Goal: Task Accomplishment & Management: Complete application form

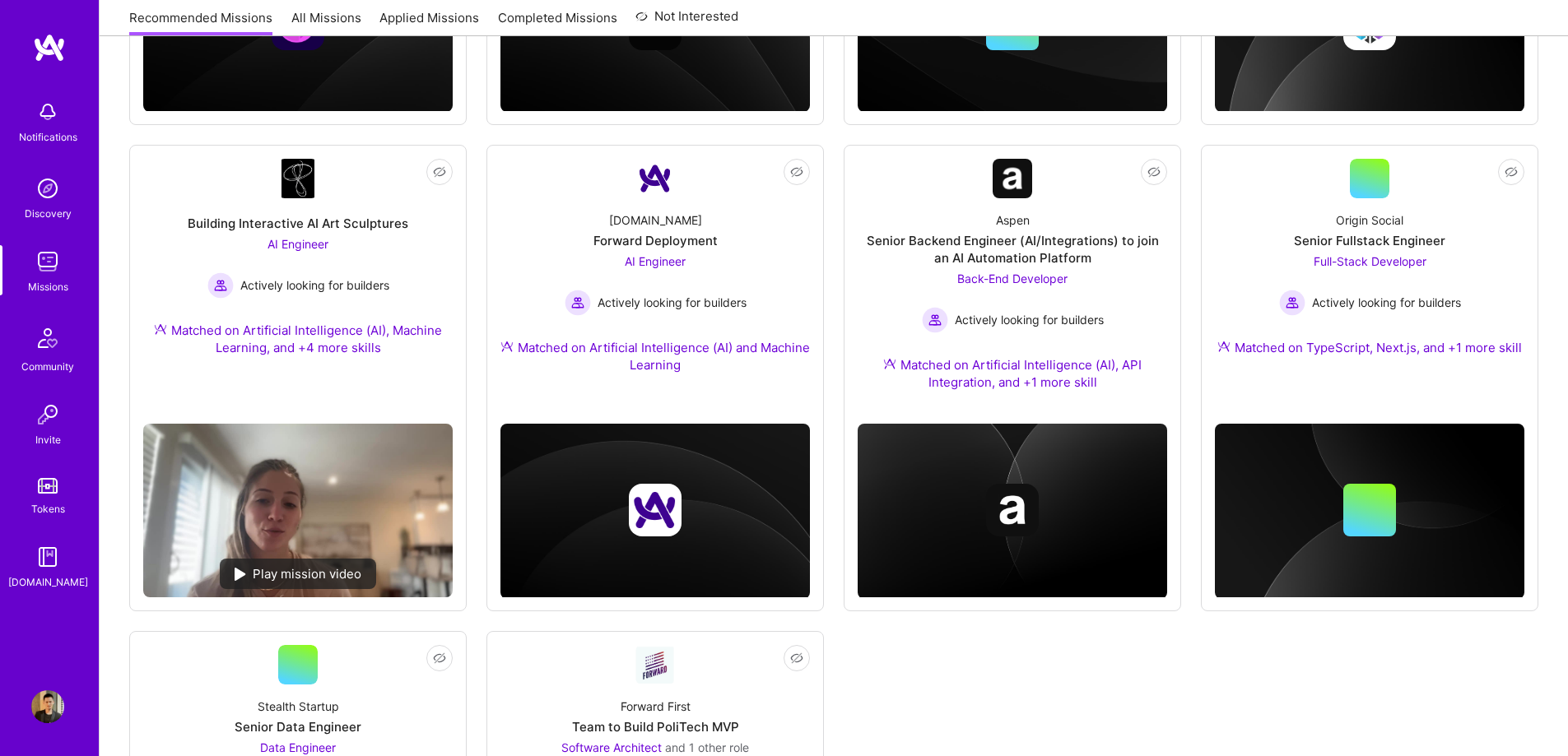
scroll to position [655, 0]
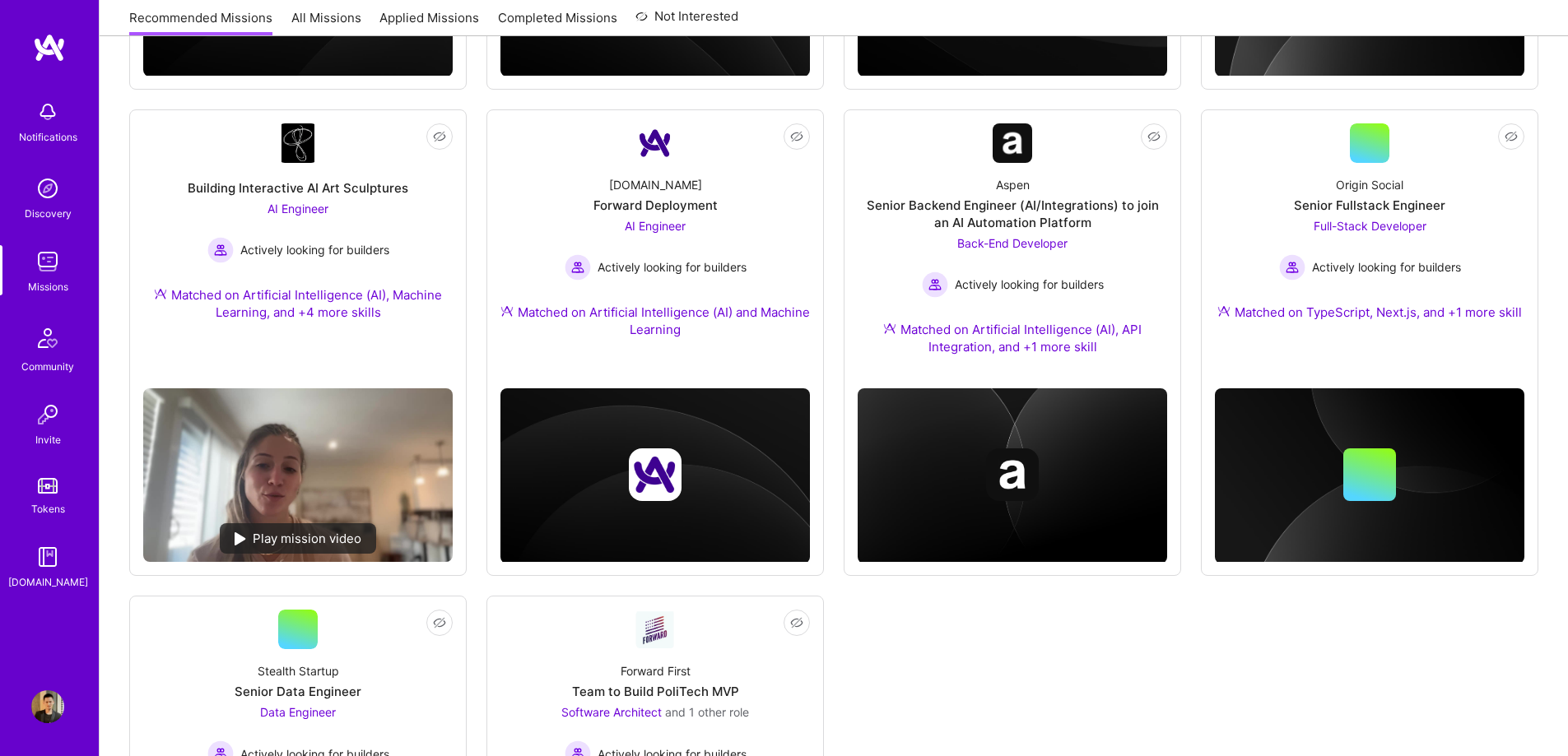
click at [52, 704] on img at bounding box center [48, 707] width 33 height 33
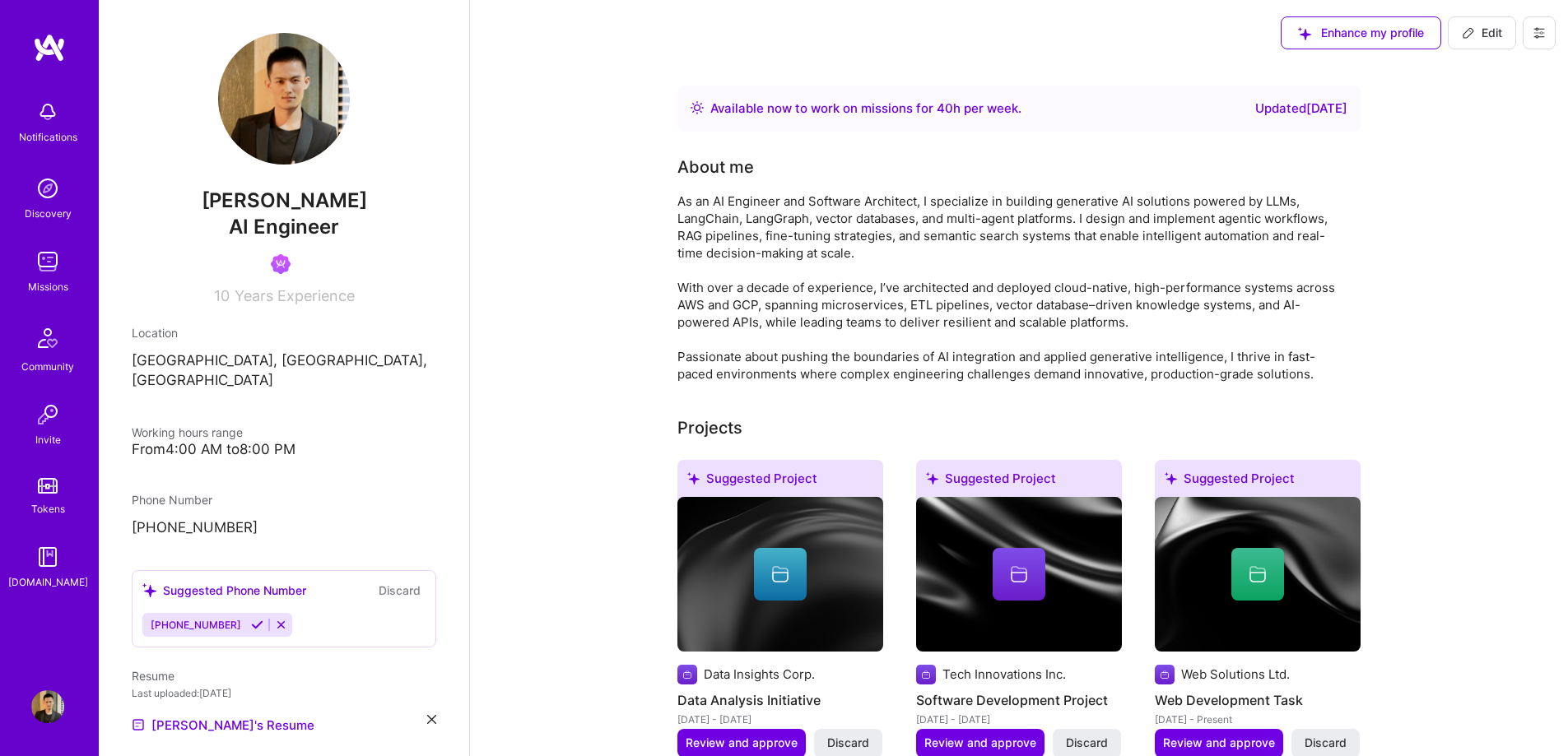
click at [1469, 40] on span "Edit" at bounding box center [1482, 33] width 41 height 17
select select "CA"
select select "Right Now"
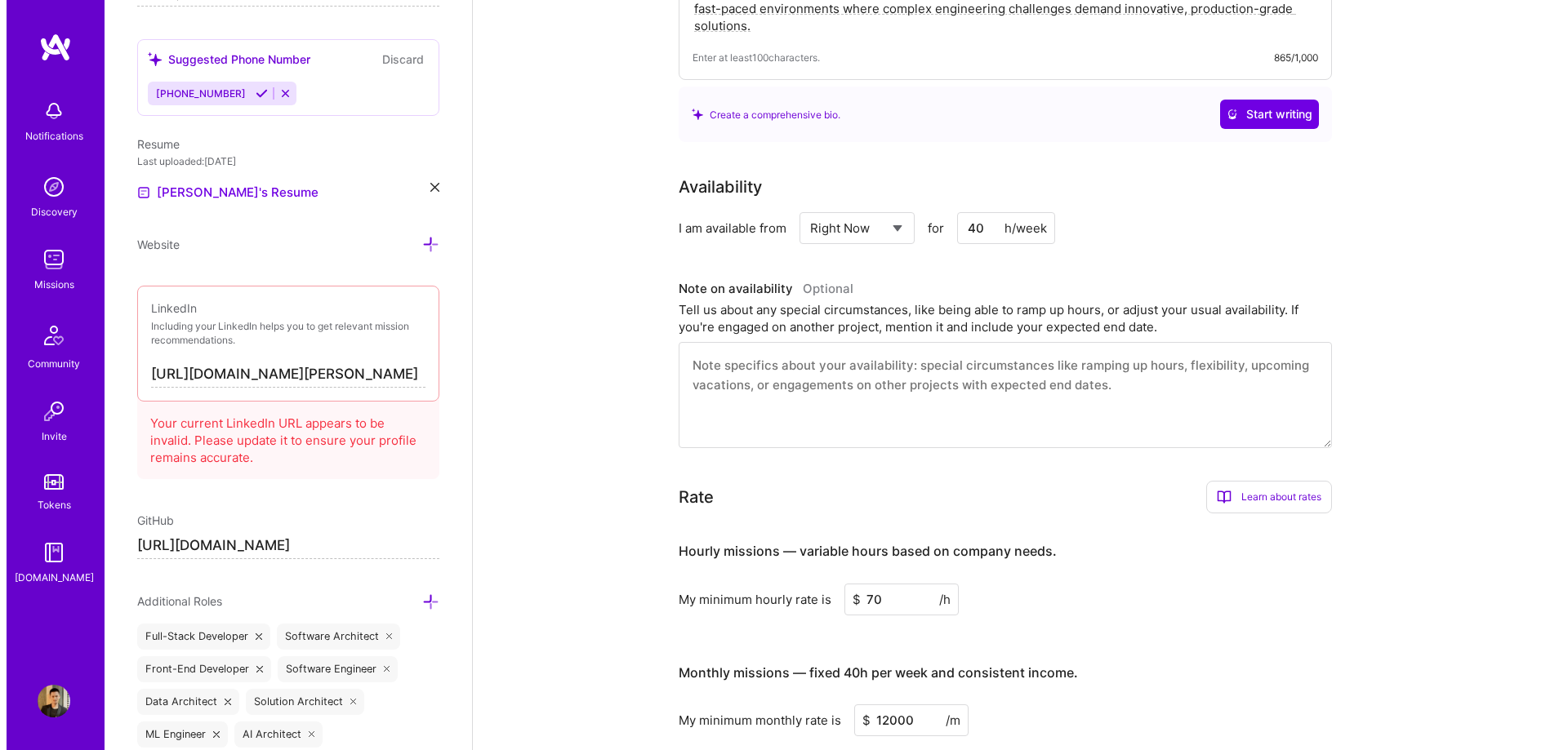
scroll to position [898, 0]
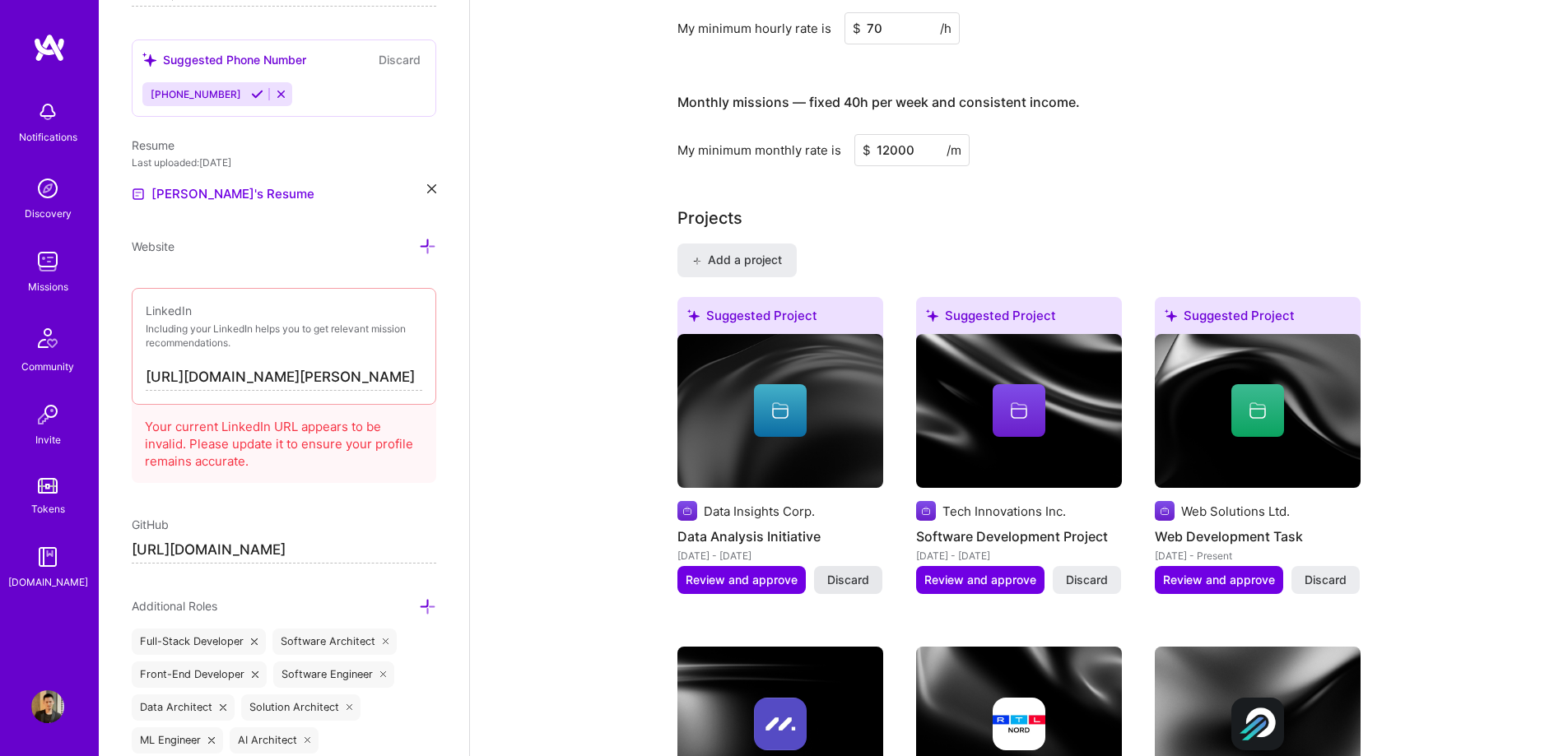
click at [862, 575] on span "Discard" at bounding box center [848, 580] width 42 height 17
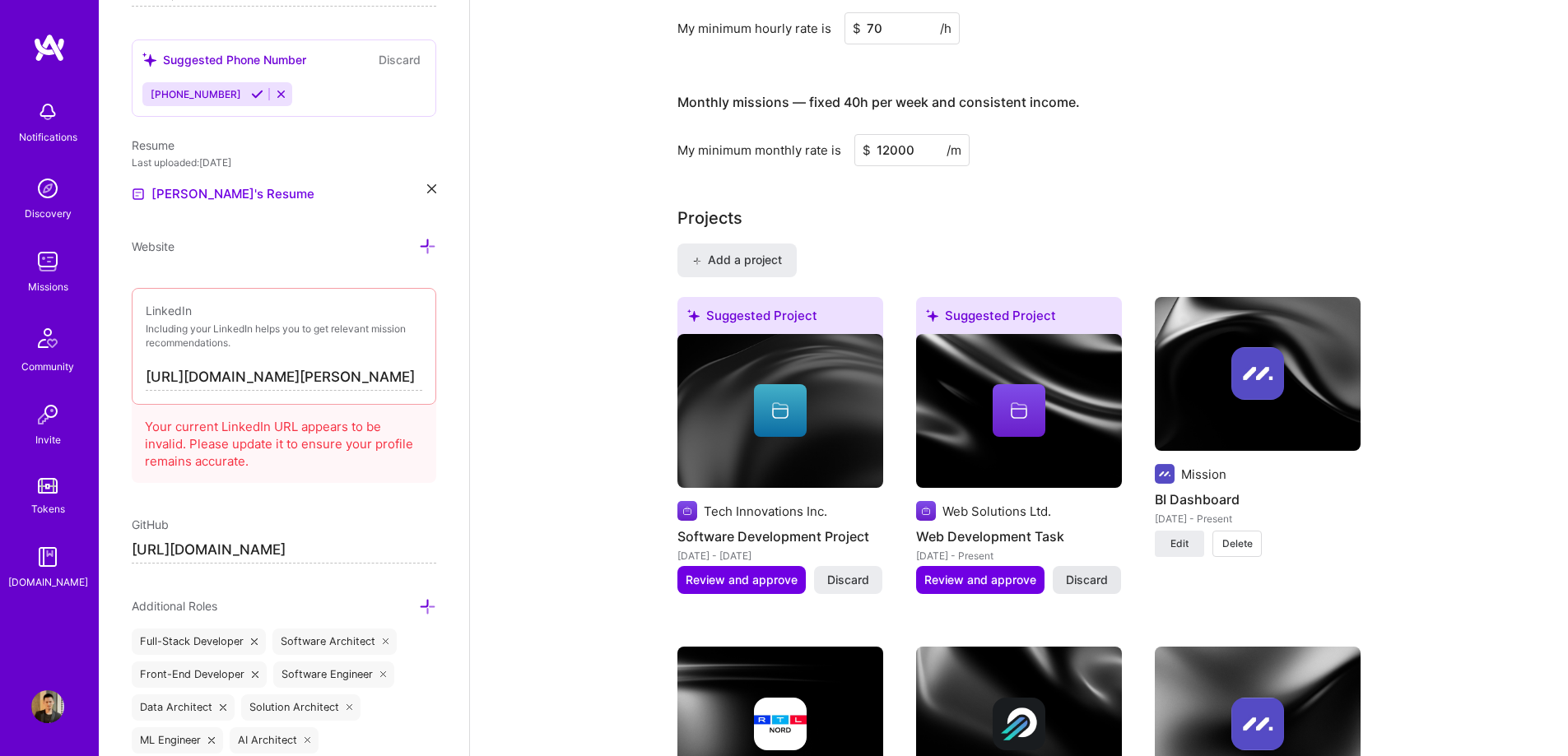
click at [1083, 582] on span "Discard" at bounding box center [1087, 580] width 42 height 17
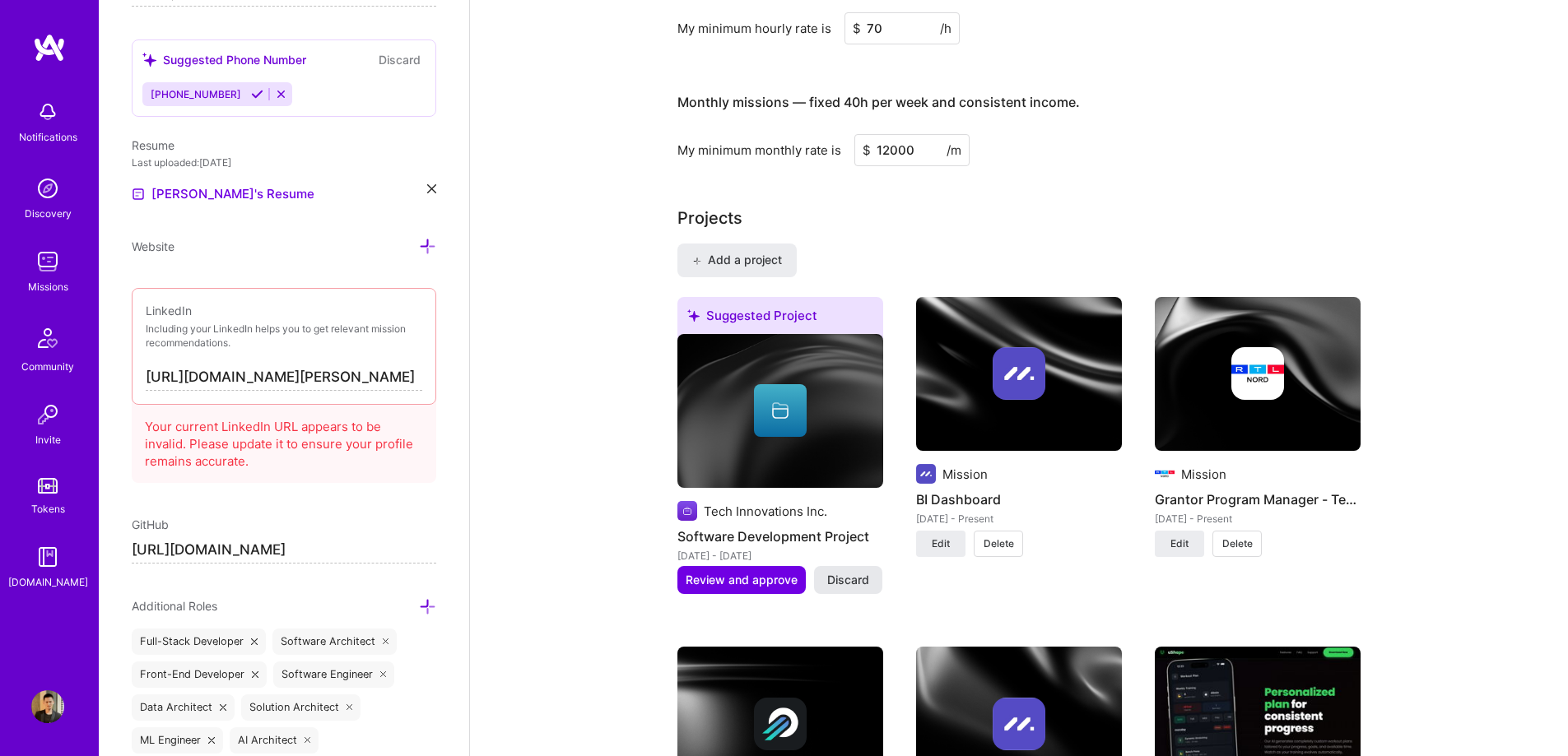
click at [841, 579] on span "Discard" at bounding box center [848, 580] width 42 height 17
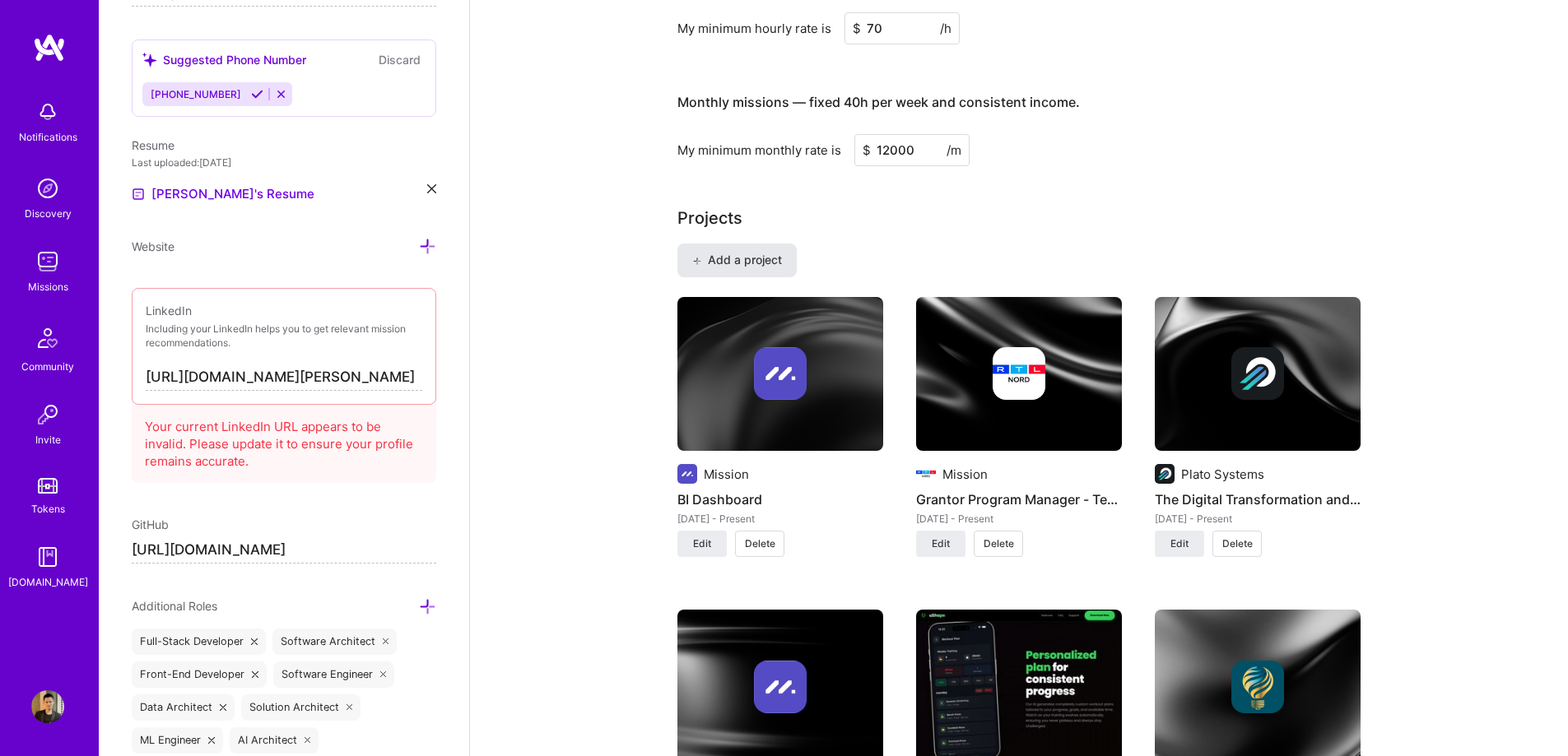
click at [742, 262] on span "Add a project" at bounding box center [737, 260] width 90 height 17
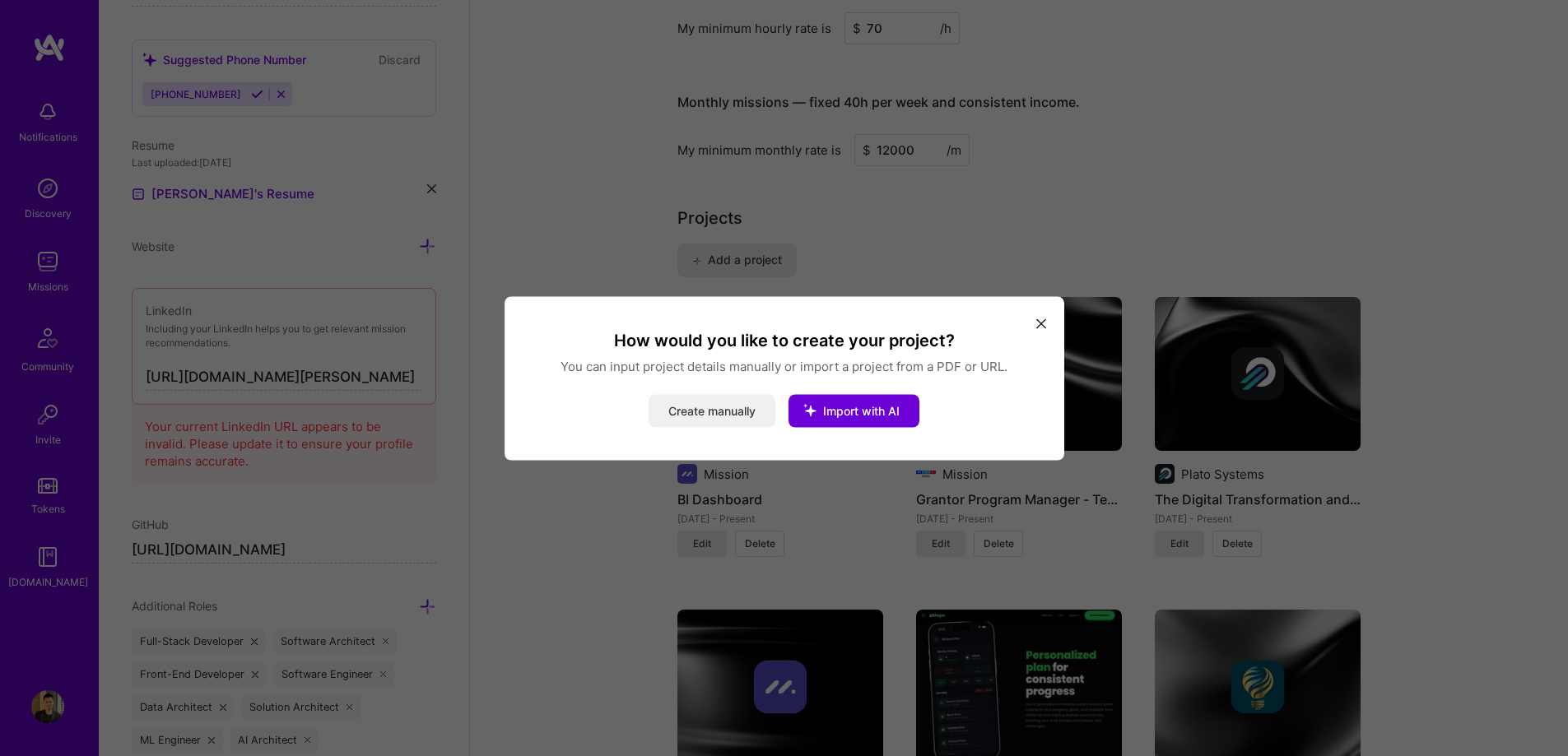
click at [726, 405] on button "Create manually" at bounding box center [711, 410] width 127 height 33
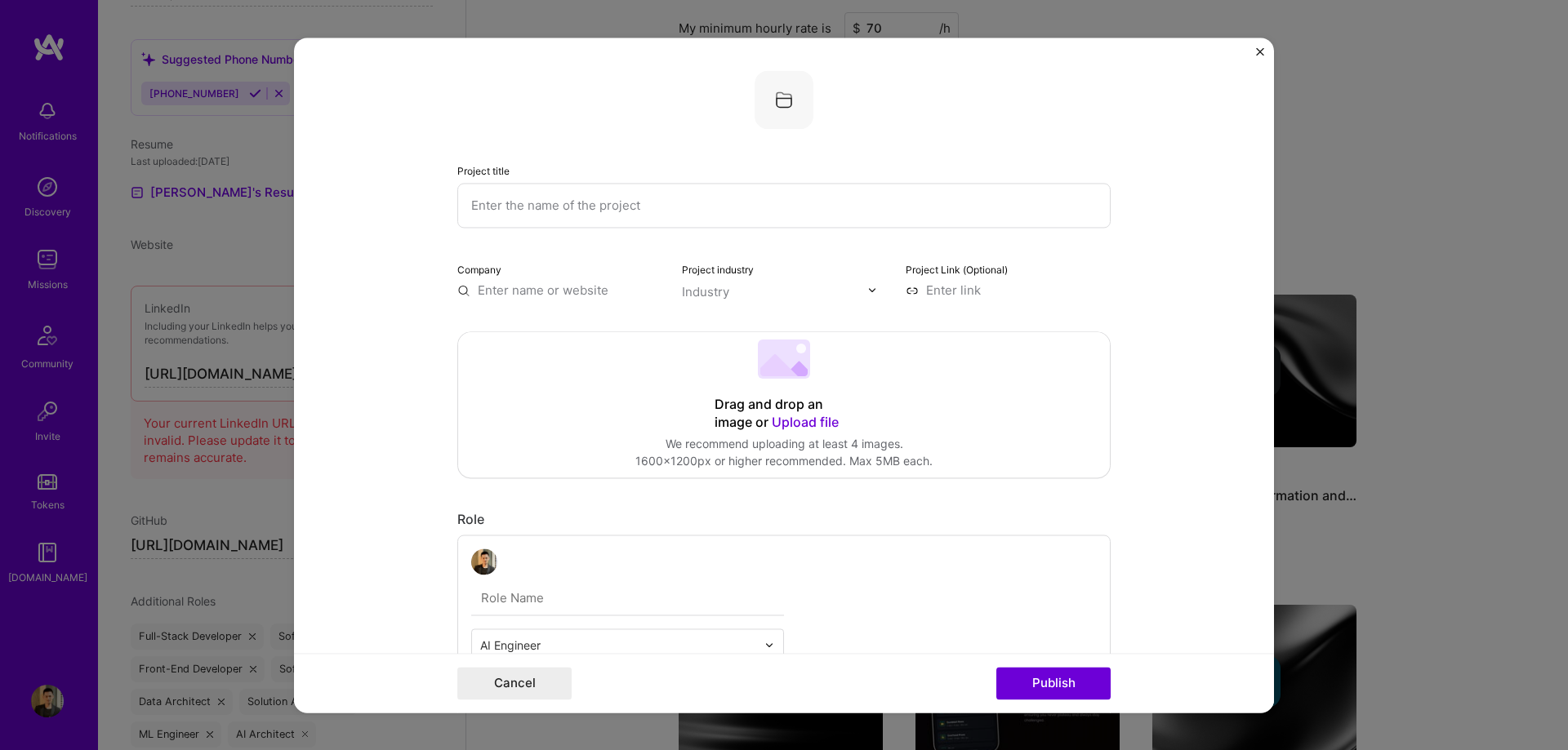
click at [563, 209] on input "text" at bounding box center [784, 205] width 653 height 45
click at [657, 202] on input "text" at bounding box center [784, 205] width 653 height 45
paste input "AI-Powered Multi-Agent Workflow System for Life Sciences"
type input "AI-Powered Multi-Agent Workflow System for Life Sciences"
click at [563, 285] on input "text" at bounding box center [560, 290] width 205 height 17
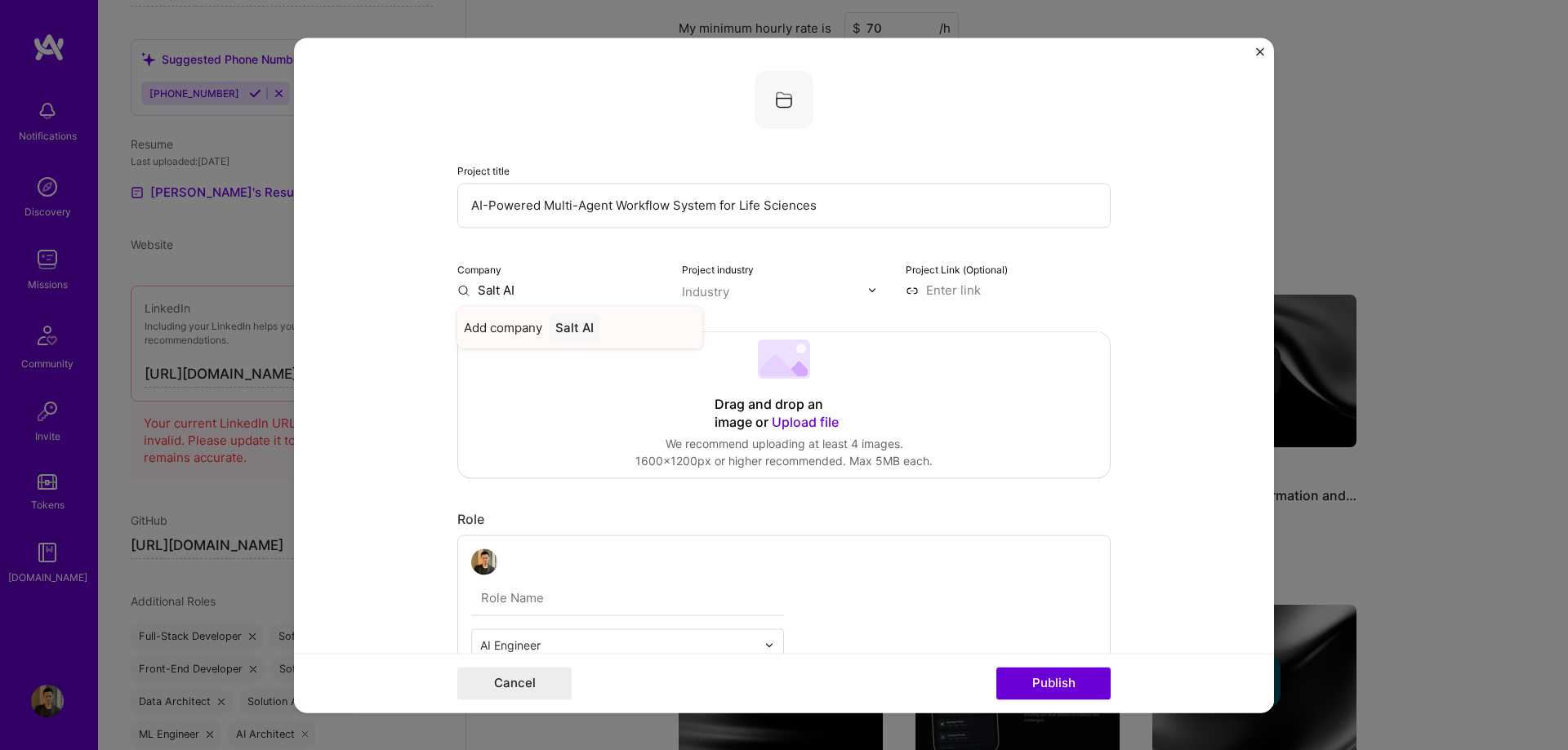
type input "Salt AI"
click at [583, 329] on div "Salt AI" at bounding box center [575, 327] width 51 height 29
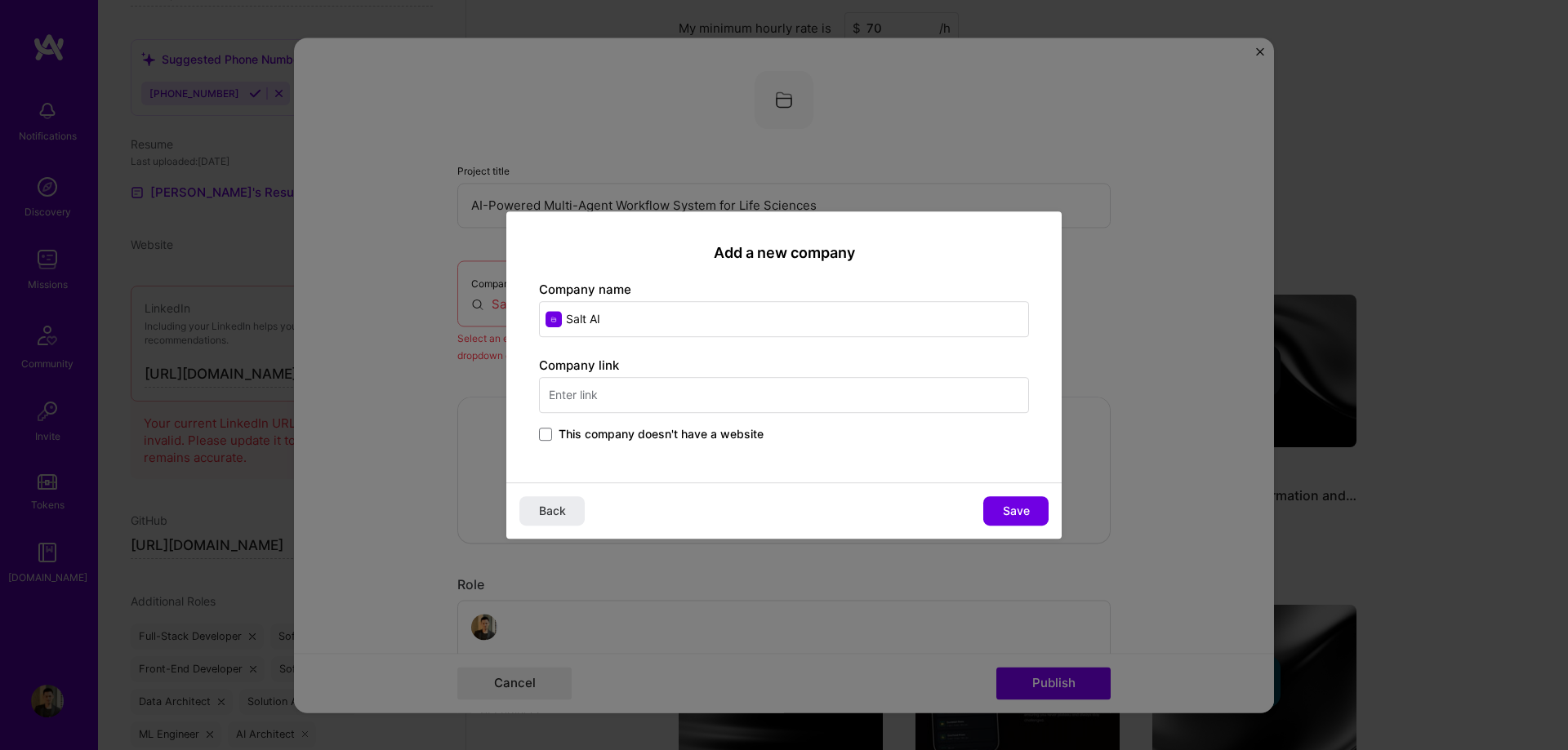
click at [683, 401] on input "text" at bounding box center [784, 396] width 490 height 36
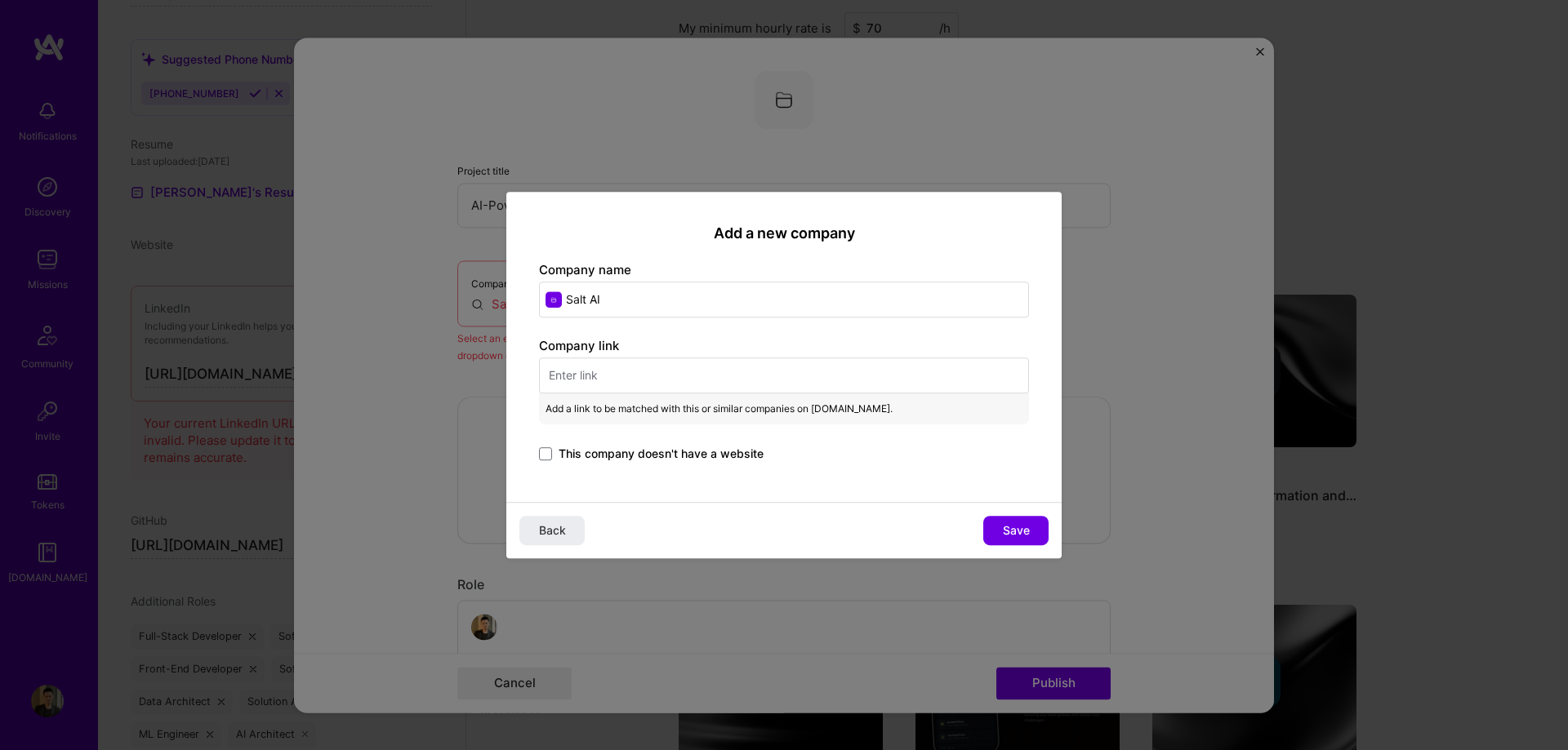
click at [648, 382] on input "text" at bounding box center [784, 376] width 490 height 36
paste input "[URL]"
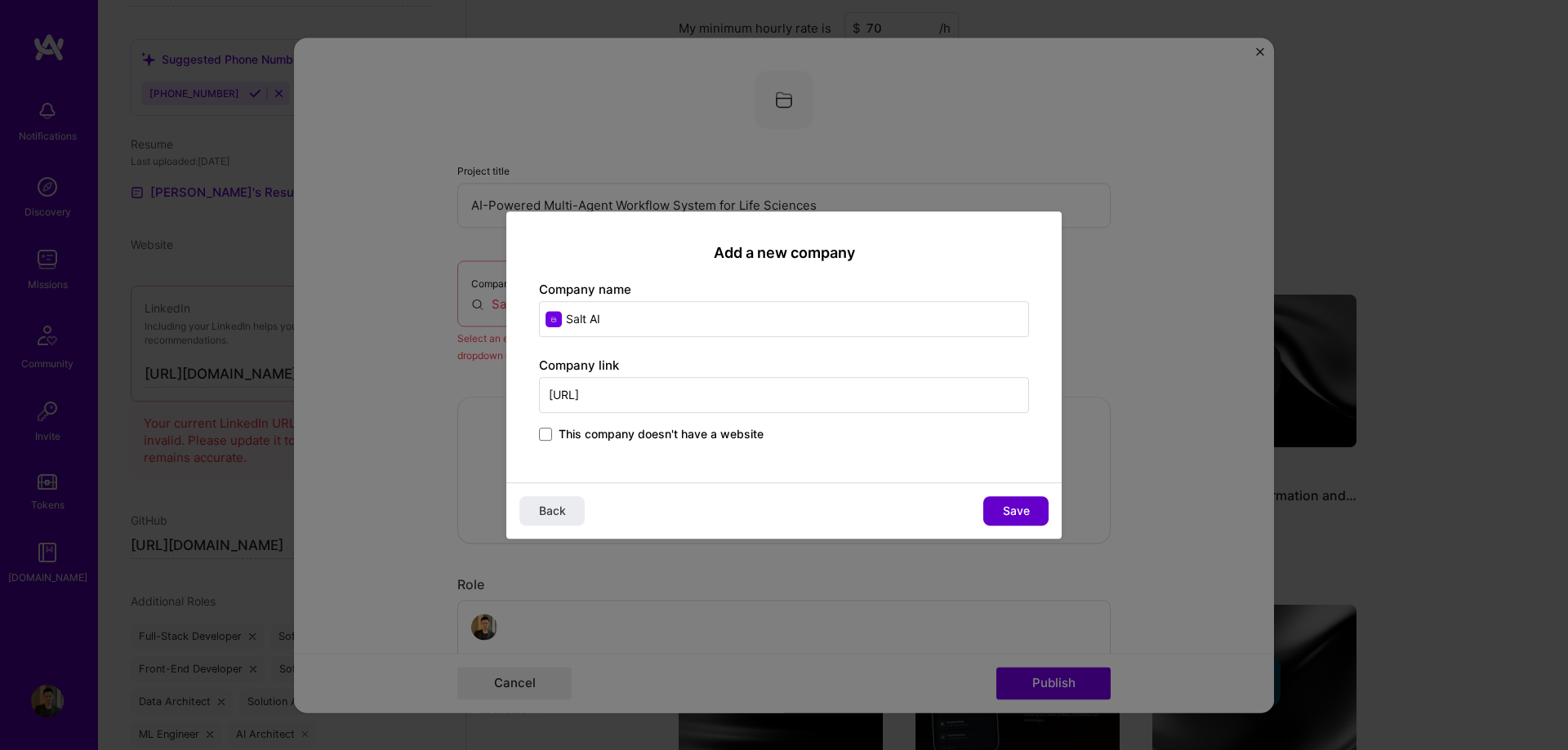
type input "[URL]"
click at [1008, 503] on span "Save" at bounding box center [1016, 511] width 27 height 16
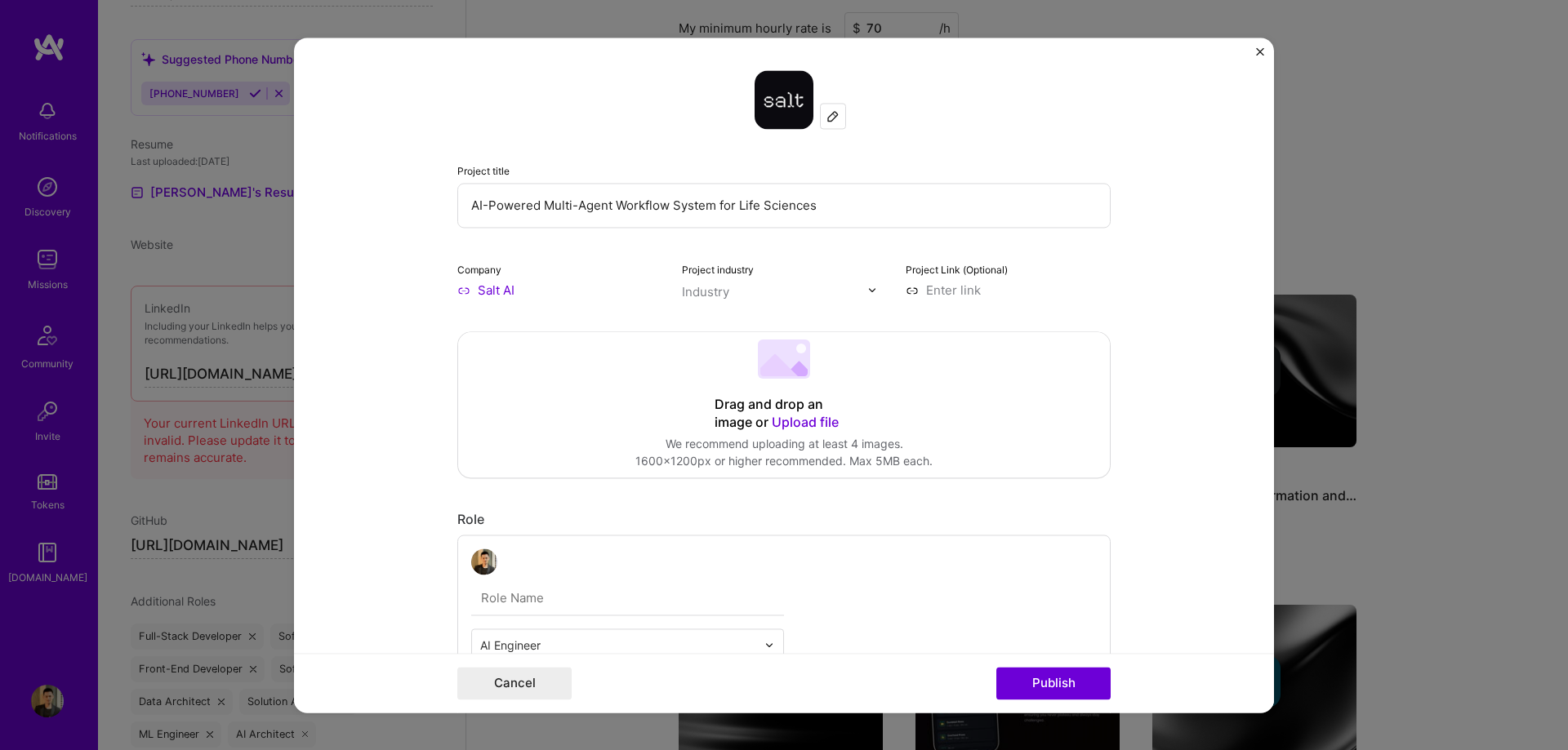
click at [735, 291] on input "text" at bounding box center [775, 292] width 186 height 17
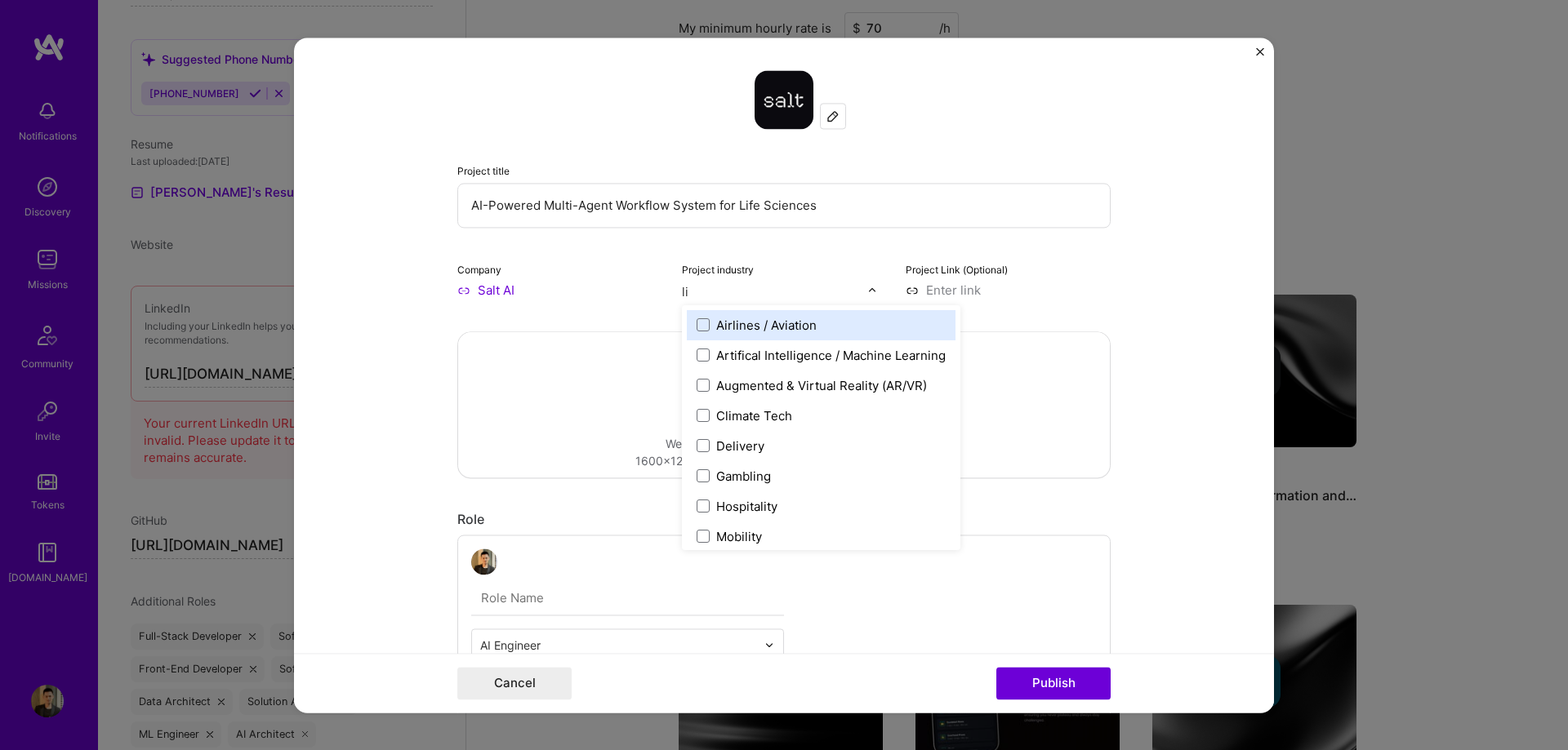
type input "l"
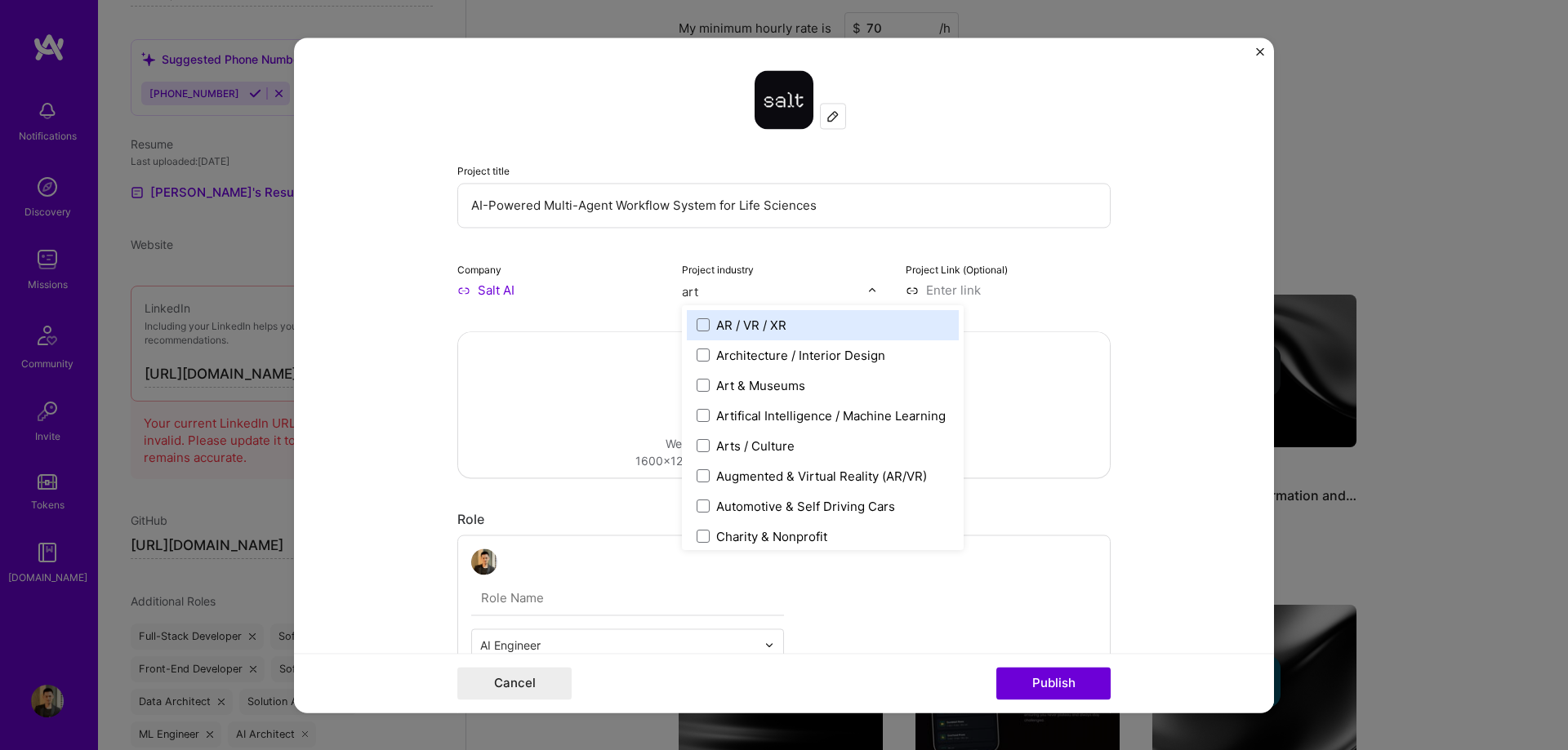
type input "arti"
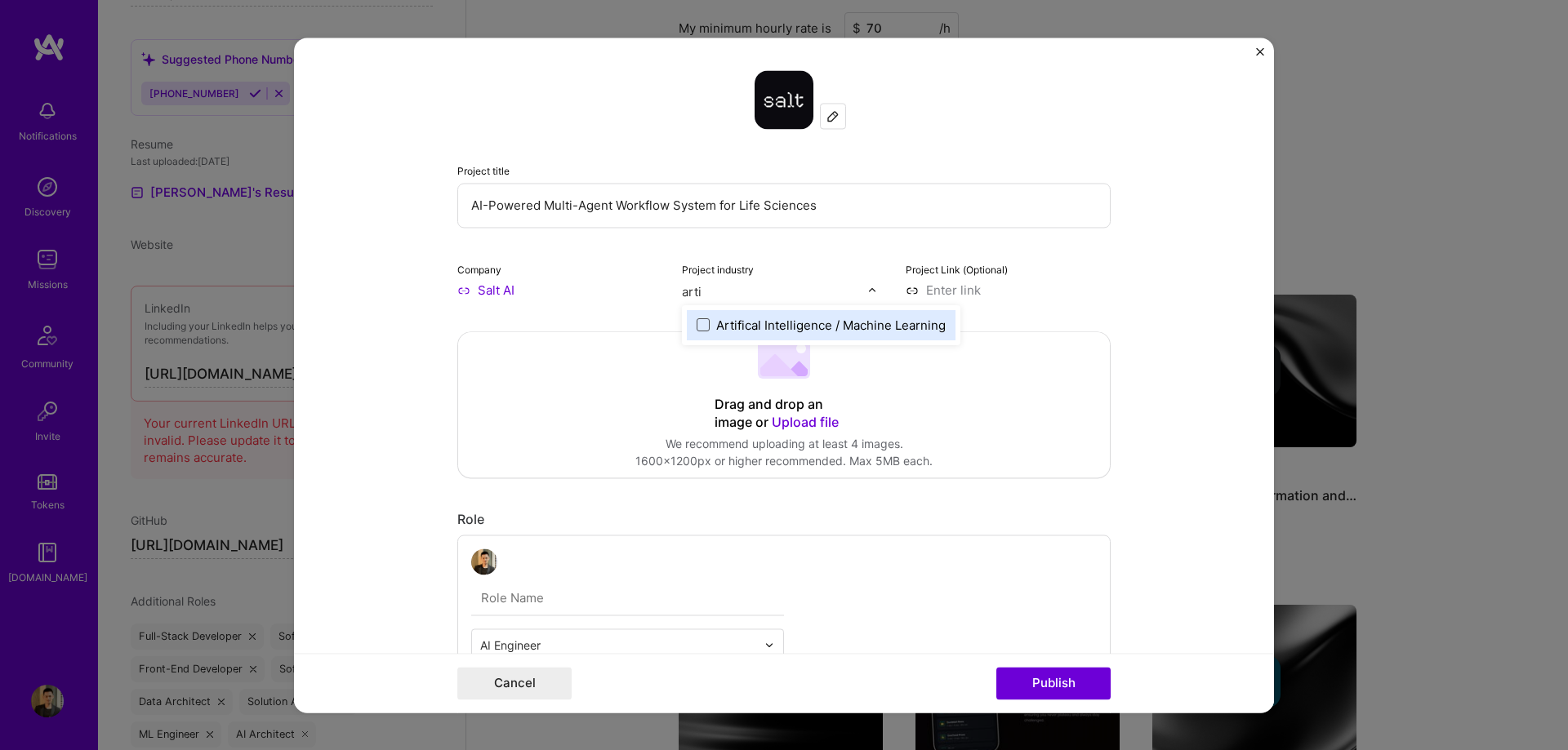
click at [697, 324] on span at bounding box center [703, 325] width 13 height 13
click at [975, 290] on input at bounding box center [1007, 290] width 205 height 17
click at [1132, 267] on form "Project title AI-Powered Multi-Agent Workflow System for Life Sciences Company …" at bounding box center [784, 375] width 980 height 675
click at [983, 296] on input at bounding box center [1007, 290] width 205 height 17
type input "[URL]"
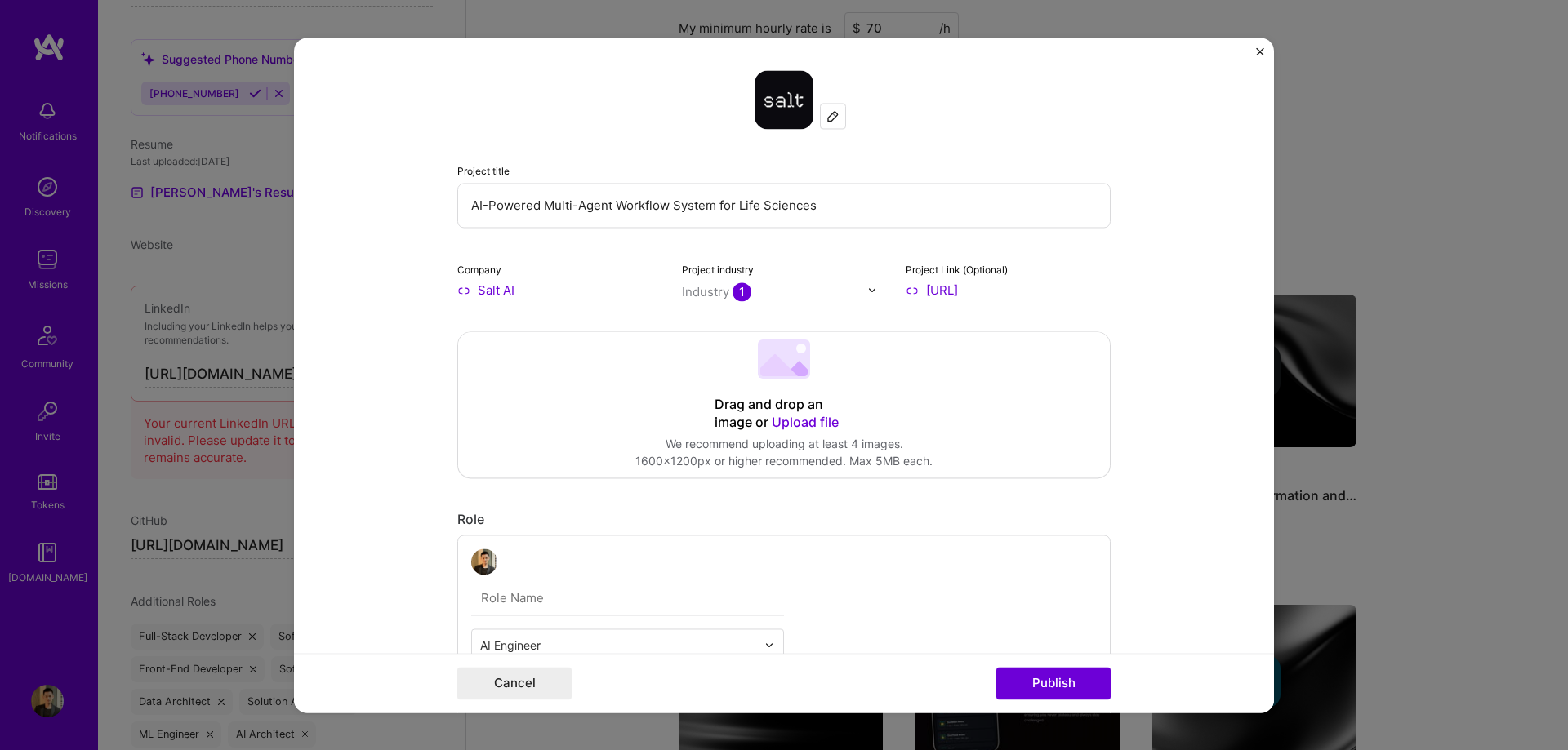
click at [1160, 290] on form "Project title AI-Powered Multi-Agent Workflow System for Life Sciences Company …" at bounding box center [784, 375] width 980 height 675
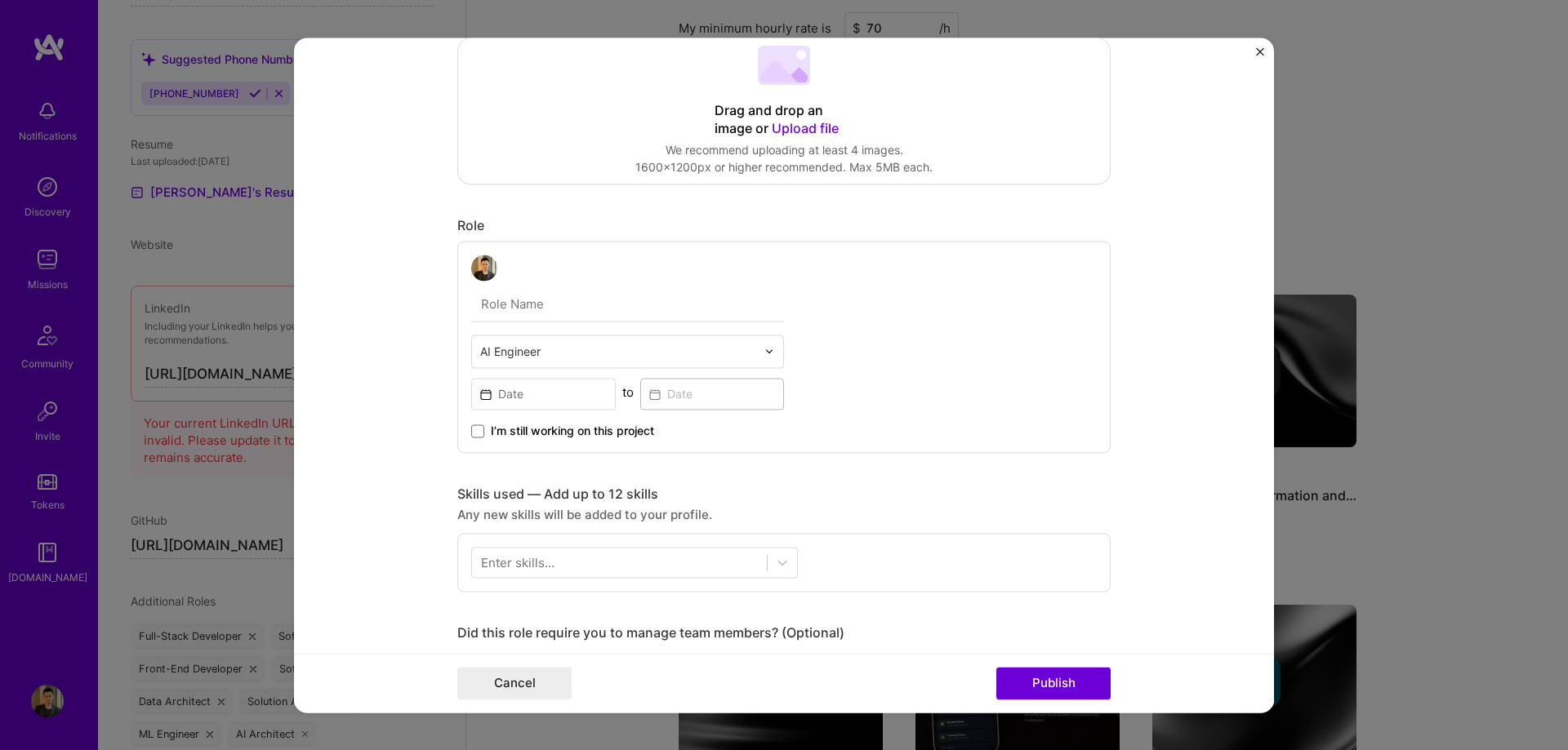
scroll to position [326, 0]
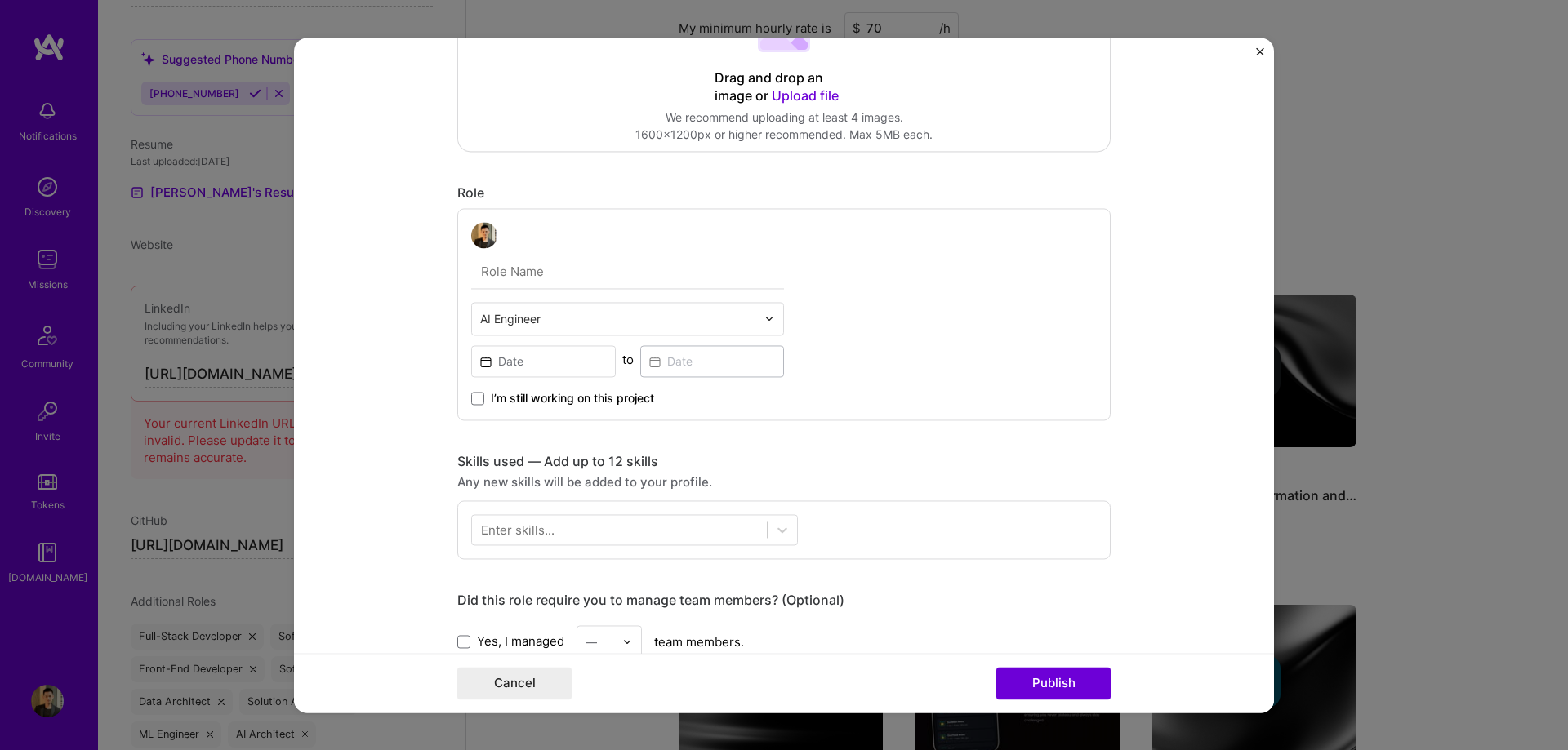
click at [519, 274] on input "text" at bounding box center [627, 272] width 312 height 35
type input "Backend Engineer"
click at [580, 366] on input at bounding box center [542, 361] width 144 height 32
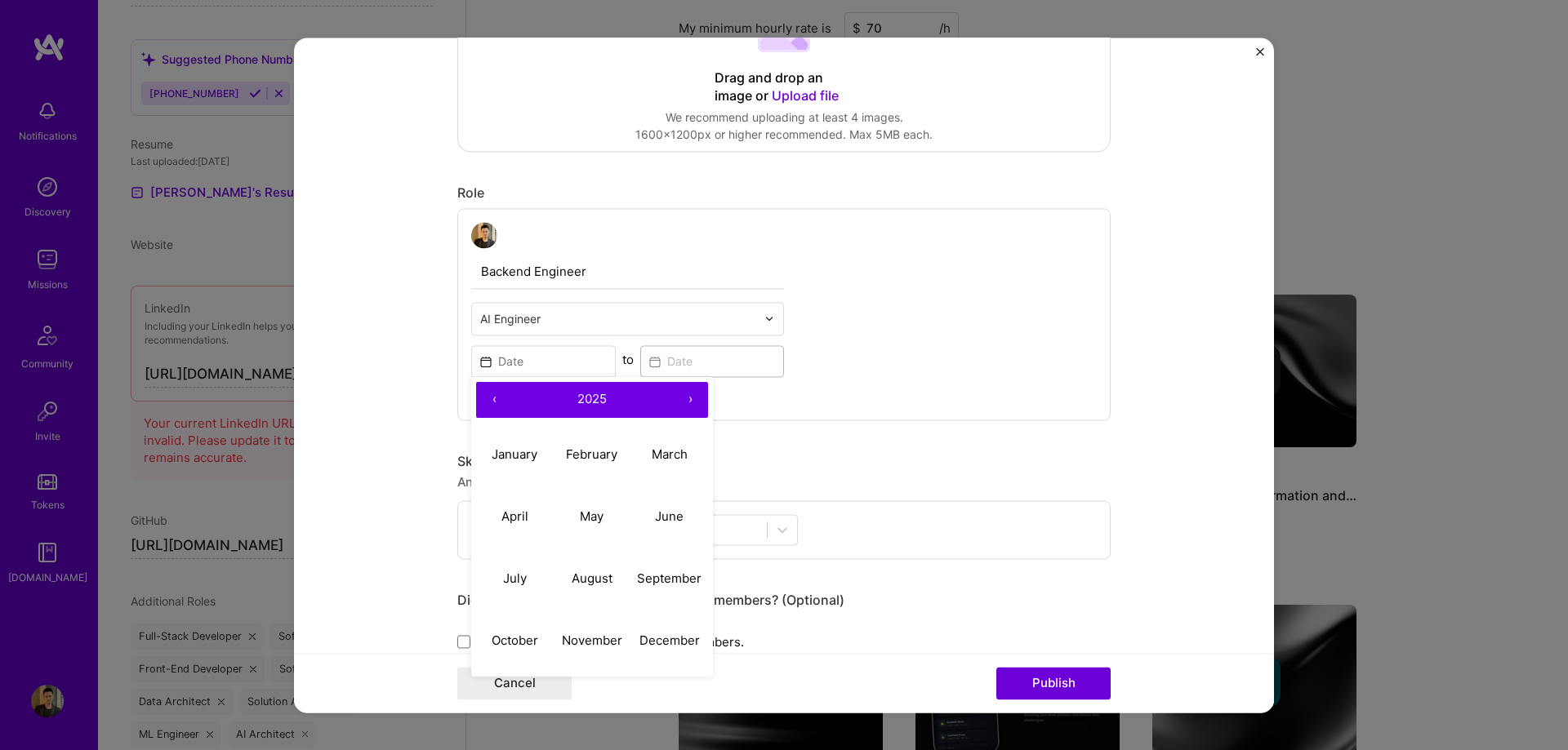
click at [483, 396] on button "‹" at bounding box center [494, 401] width 36 height 36
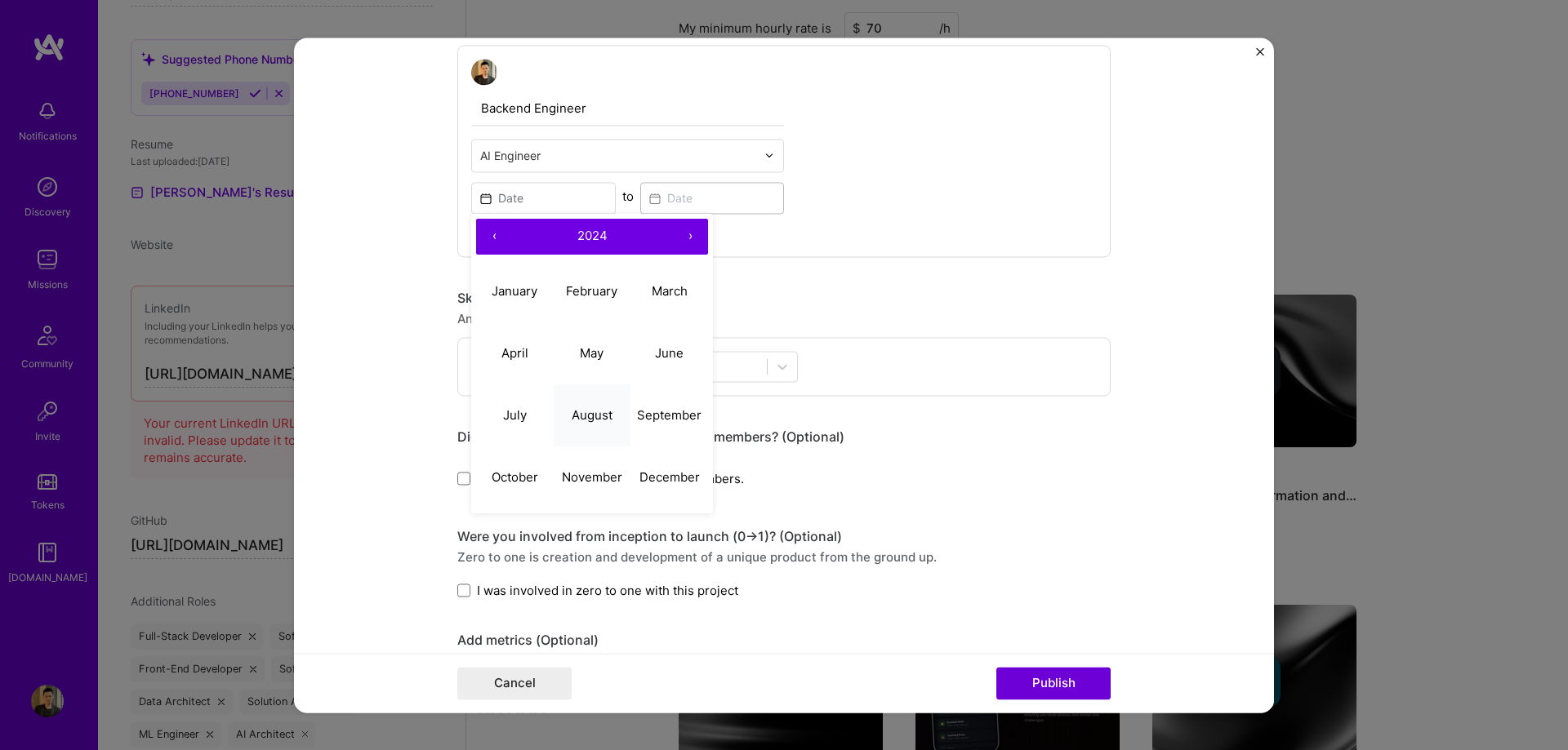
click at [587, 409] on abbr "August" at bounding box center [592, 415] width 41 height 16
type input "[DATE]"
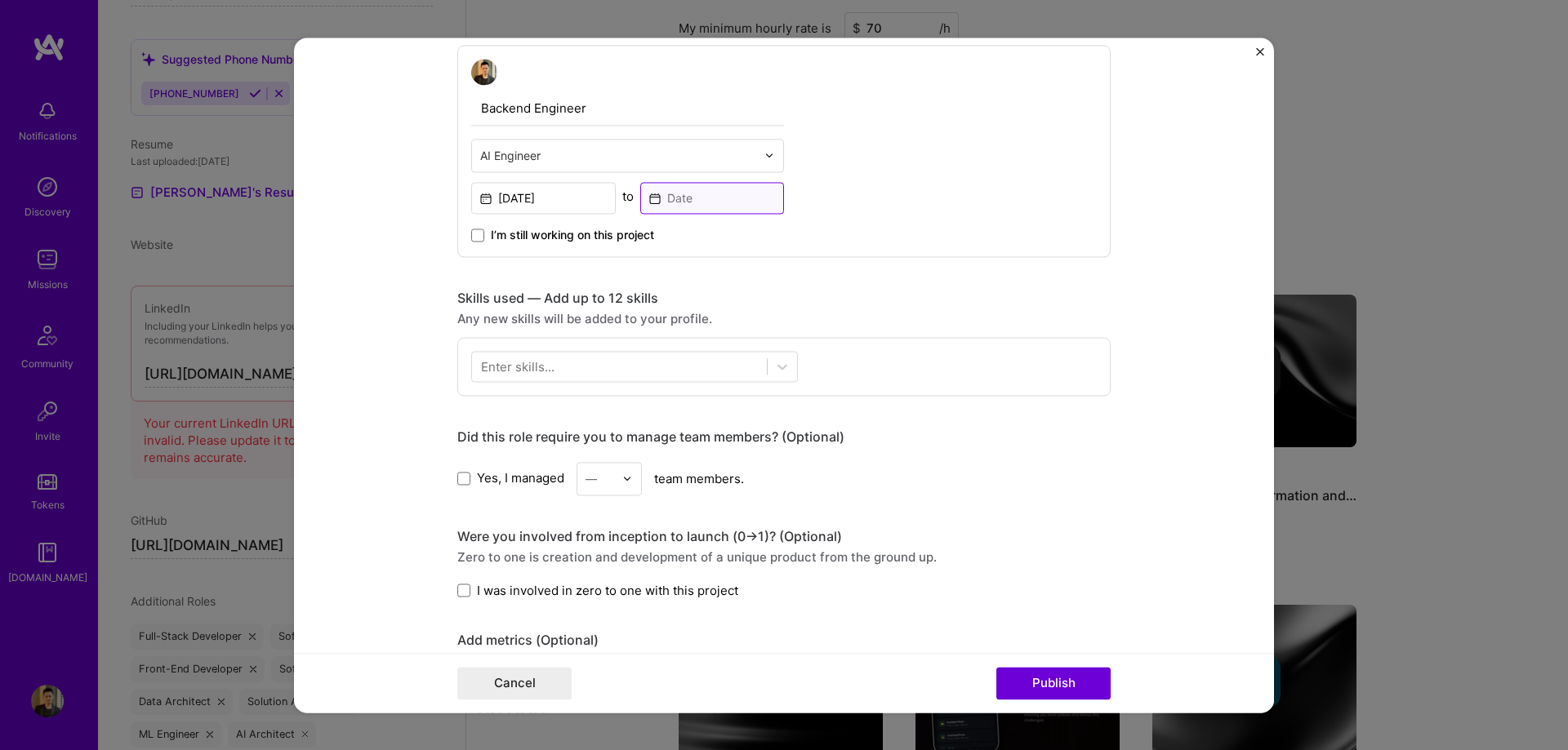
click at [730, 197] on input at bounding box center [712, 198] width 144 height 32
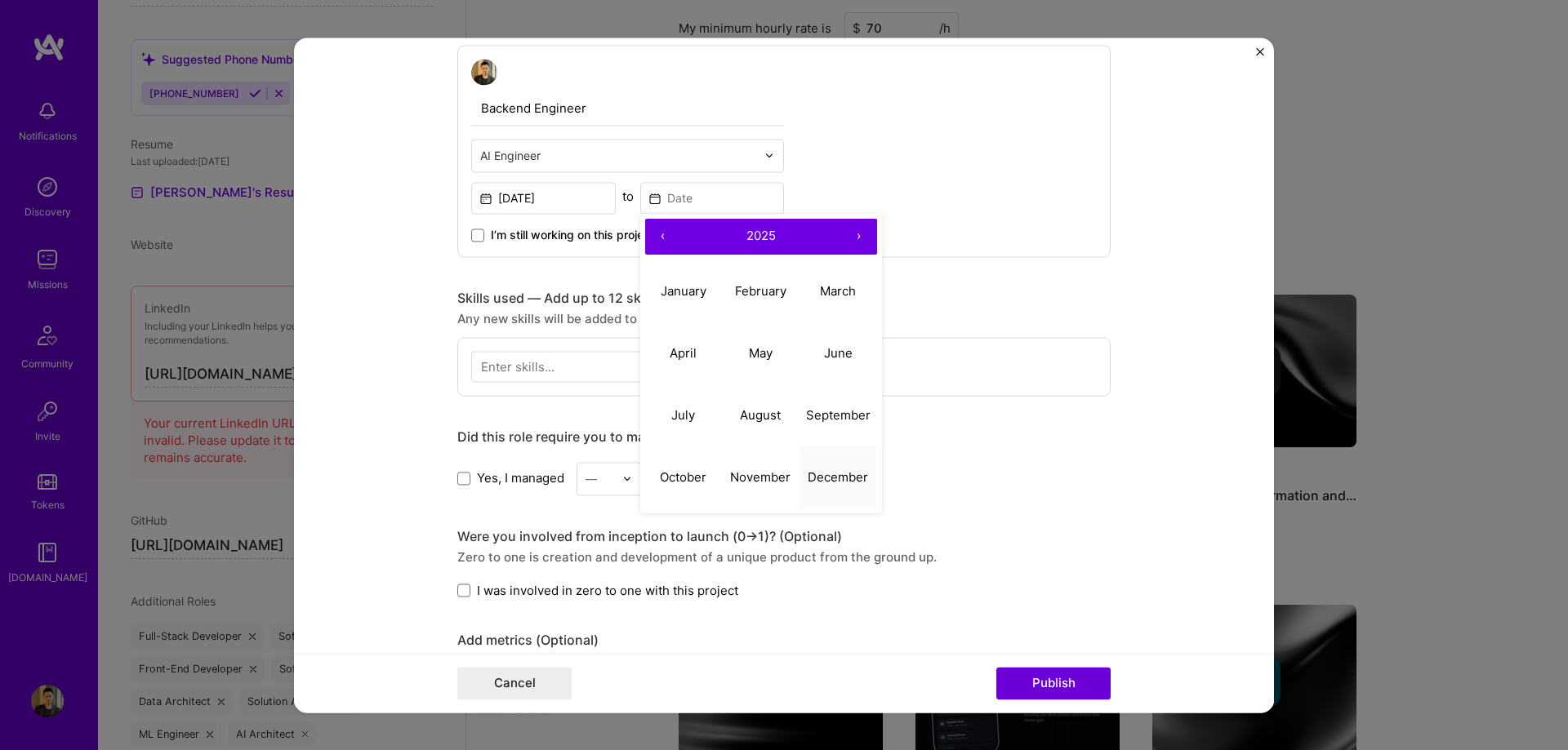
click at [819, 475] on abbr "December" at bounding box center [838, 477] width 60 height 16
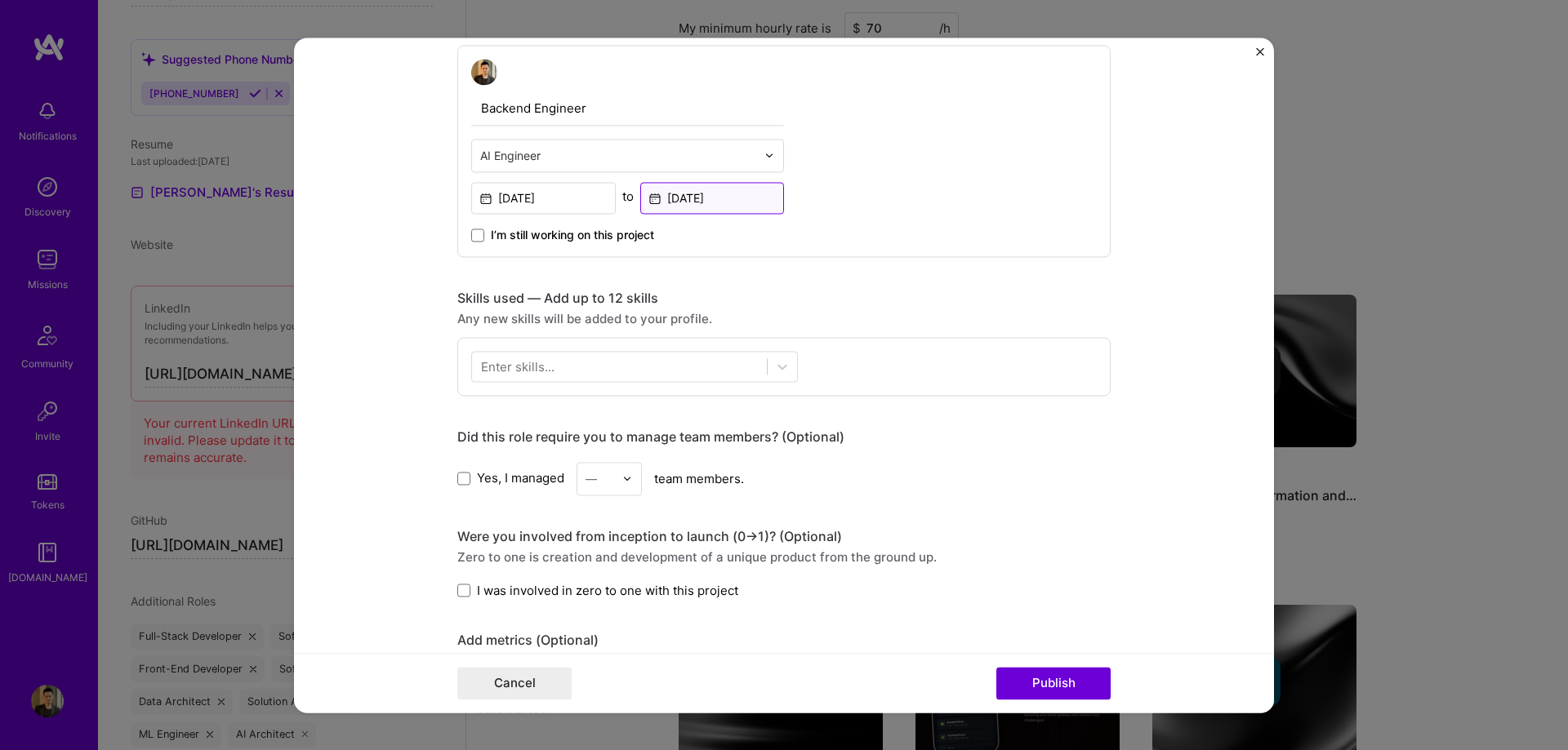
click at [653, 201] on input "[DATE]" at bounding box center [712, 198] width 144 height 32
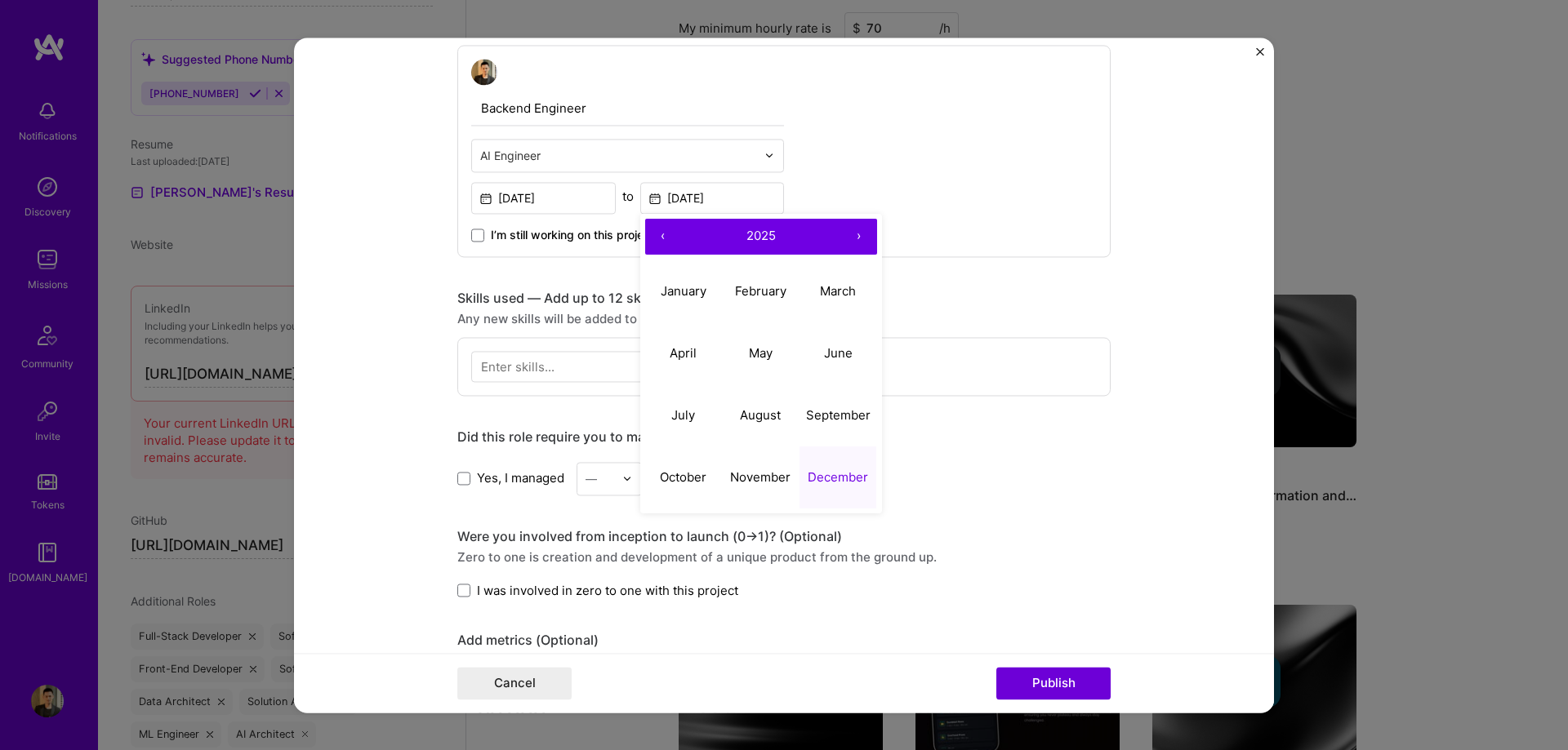
click at [655, 241] on button "‹" at bounding box center [663, 237] width 36 height 36
click at [832, 470] on abbr "December" at bounding box center [838, 477] width 60 height 16
type input "[DATE]"
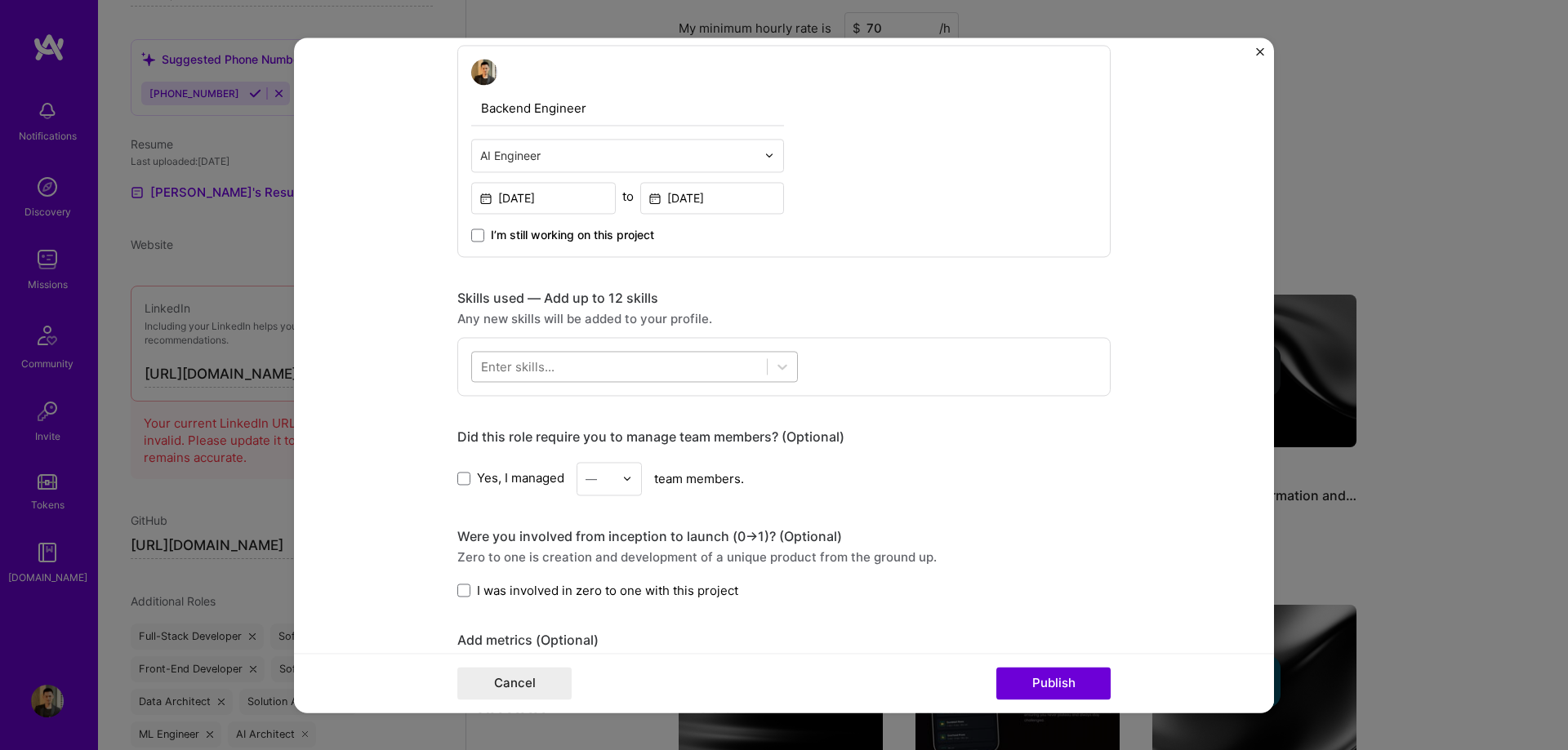
click at [713, 362] on div at bounding box center [619, 366] width 295 height 27
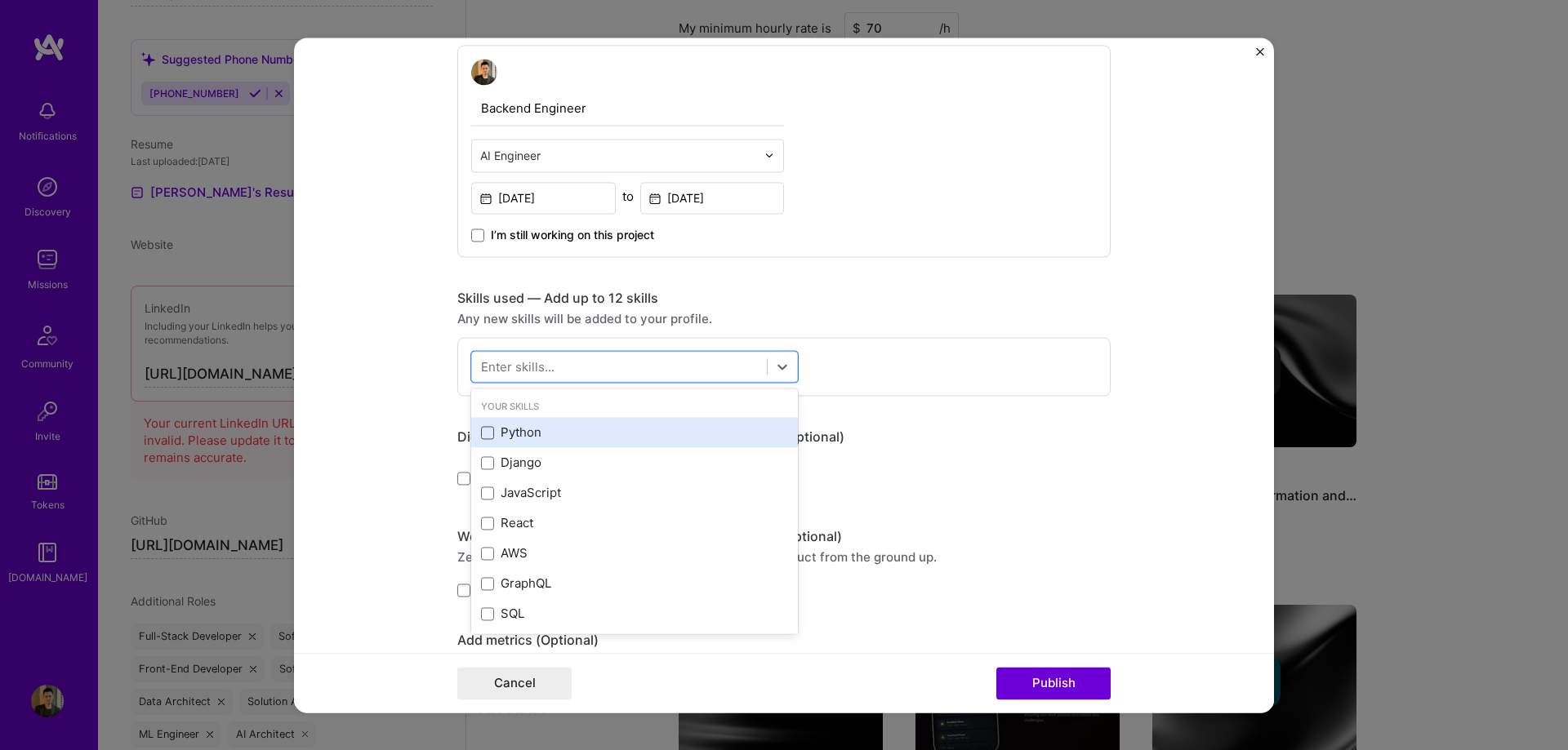
click at [482, 435] on span at bounding box center [487, 433] width 13 height 13
click at [0, 0] on input "checkbox" at bounding box center [0, 0] width 0 height 0
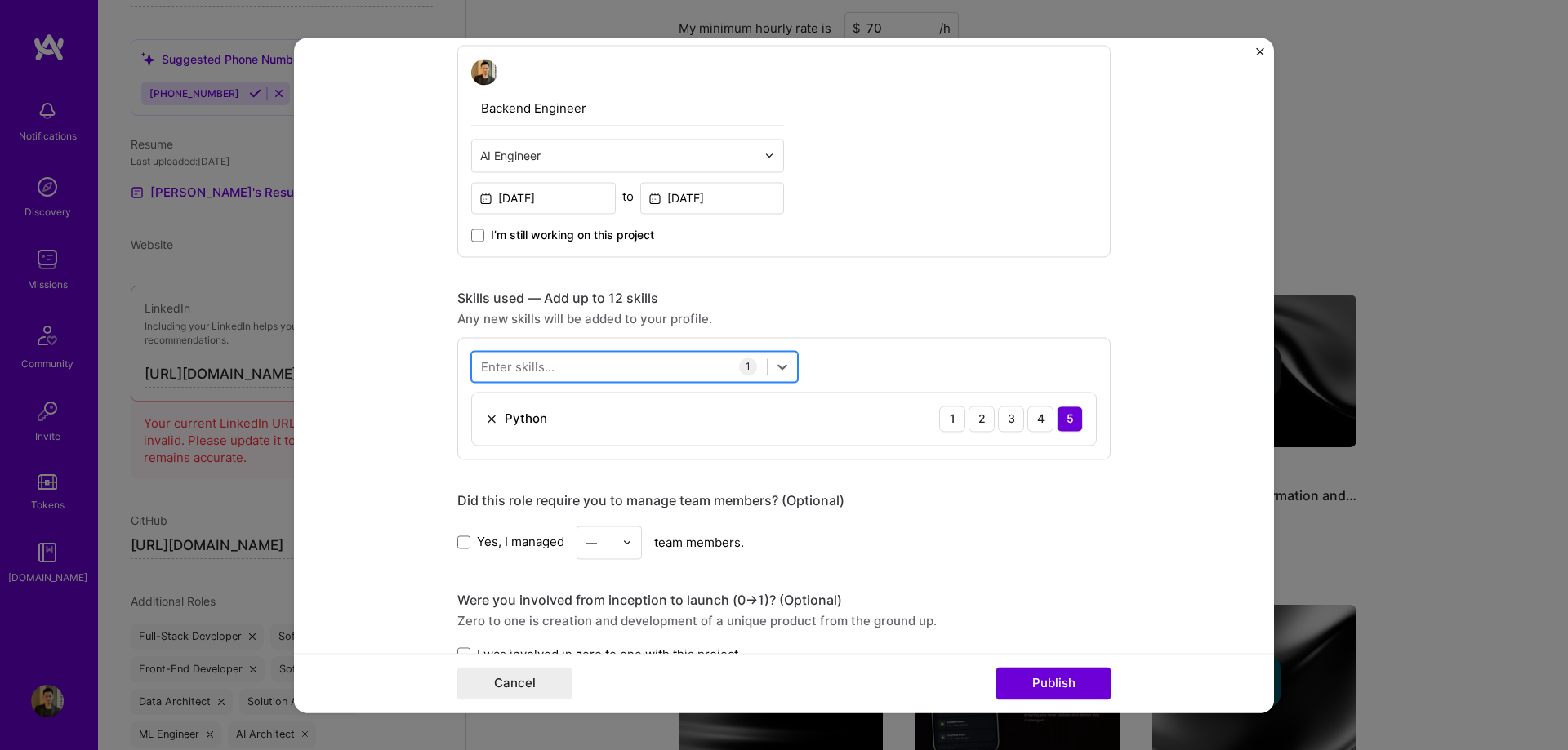
click at [593, 368] on div at bounding box center [619, 366] width 295 height 27
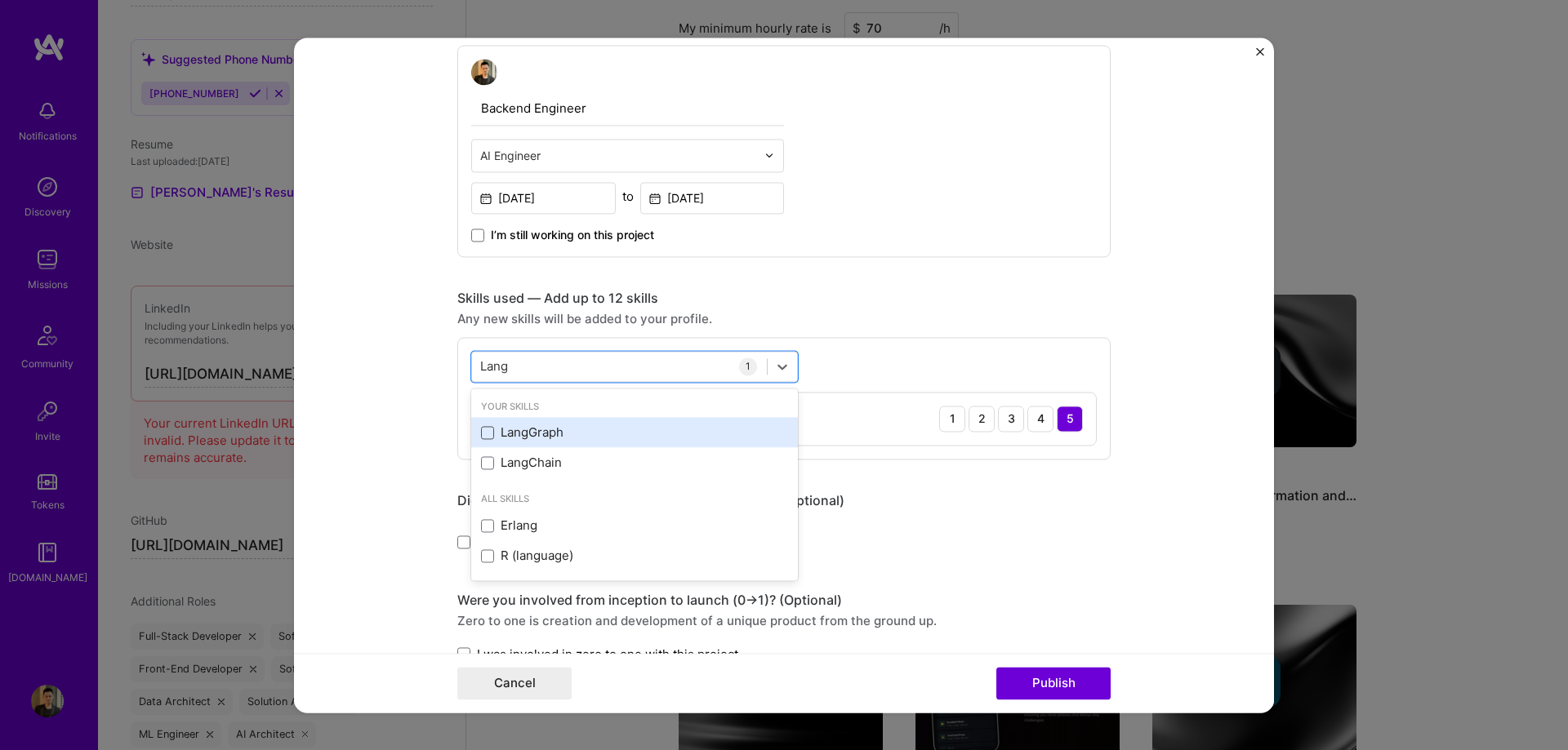
click at [484, 434] on span at bounding box center [487, 433] width 13 height 13
click at [0, 0] on input "checkbox" at bounding box center [0, 0] width 0 height 0
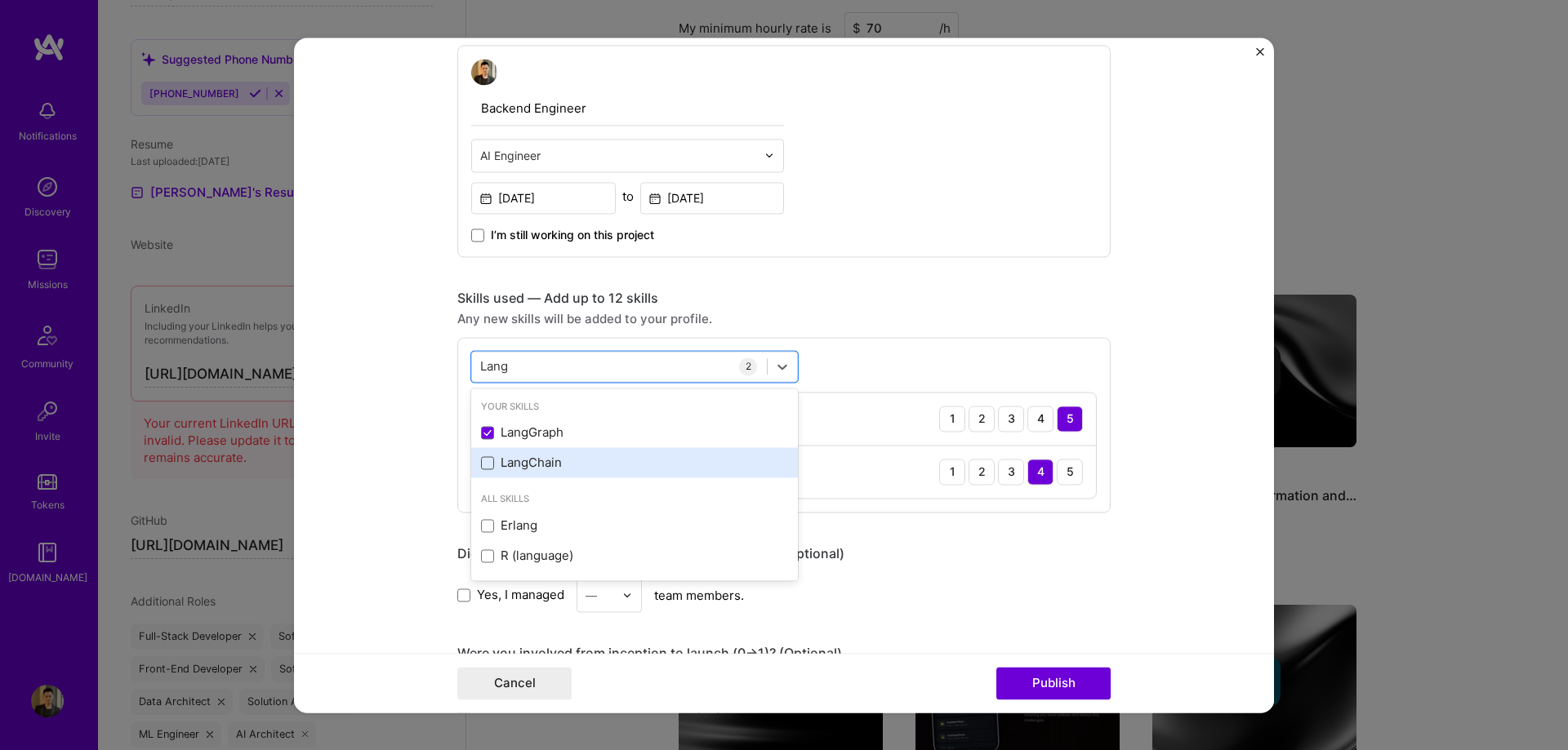
click at [483, 462] on span at bounding box center [487, 463] width 13 height 13
click at [0, 0] on input "checkbox" at bounding box center [0, 0] width 0 height 0
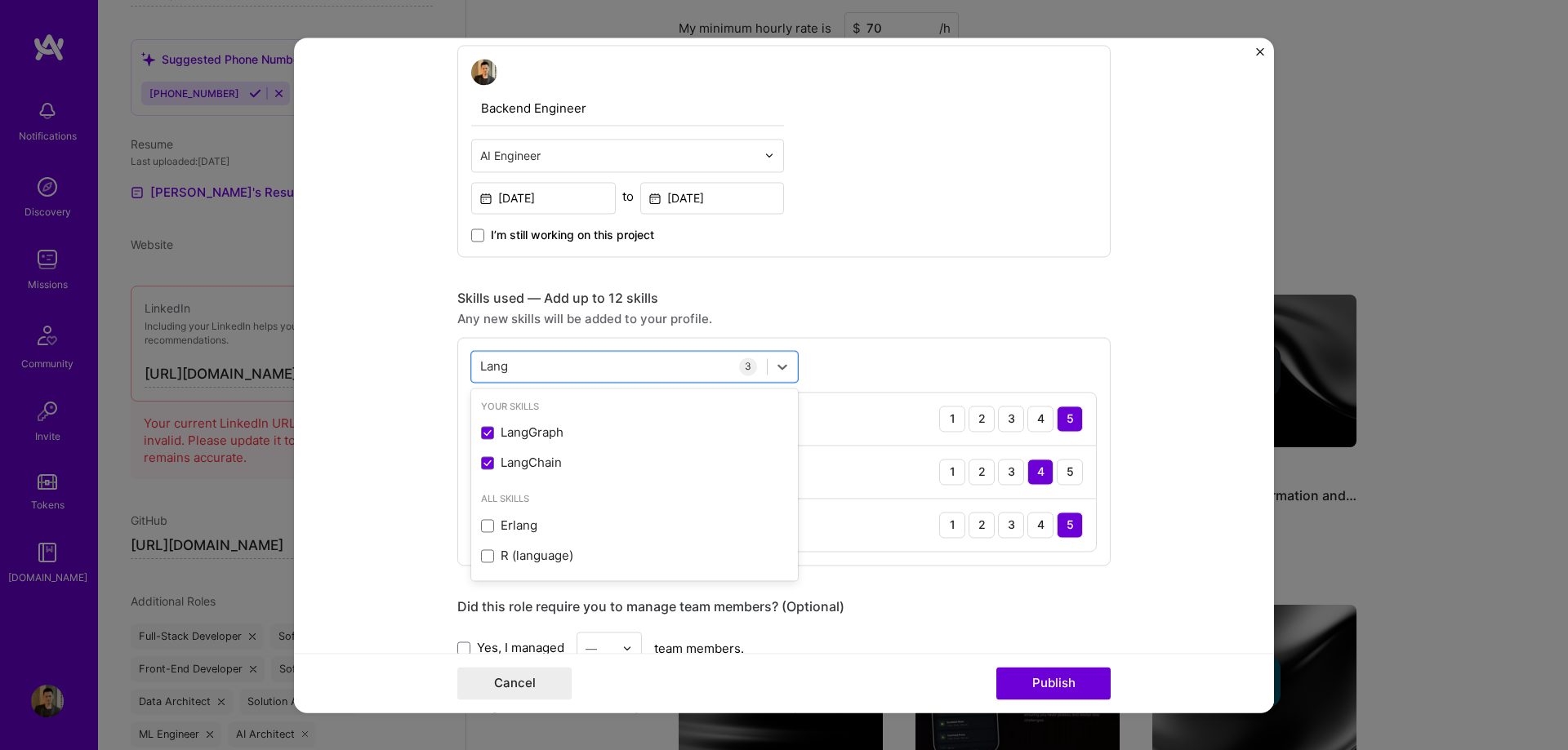
click at [881, 292] on div "Skills used — Add up to 12 skills" at bounding box center [784, 298] width 653 height 17
drag, startPoint x: 610, startPoint y: 369, endPoint x: 459, endPoint y: 368, distance: 151.0
click at [459, 368] on div "option LangChain, selected. option LangGraph selected, 0 of 2. 4 results availa…" at bounding box center [784, 451] width 653 height 228
type input "L"
type input "V"
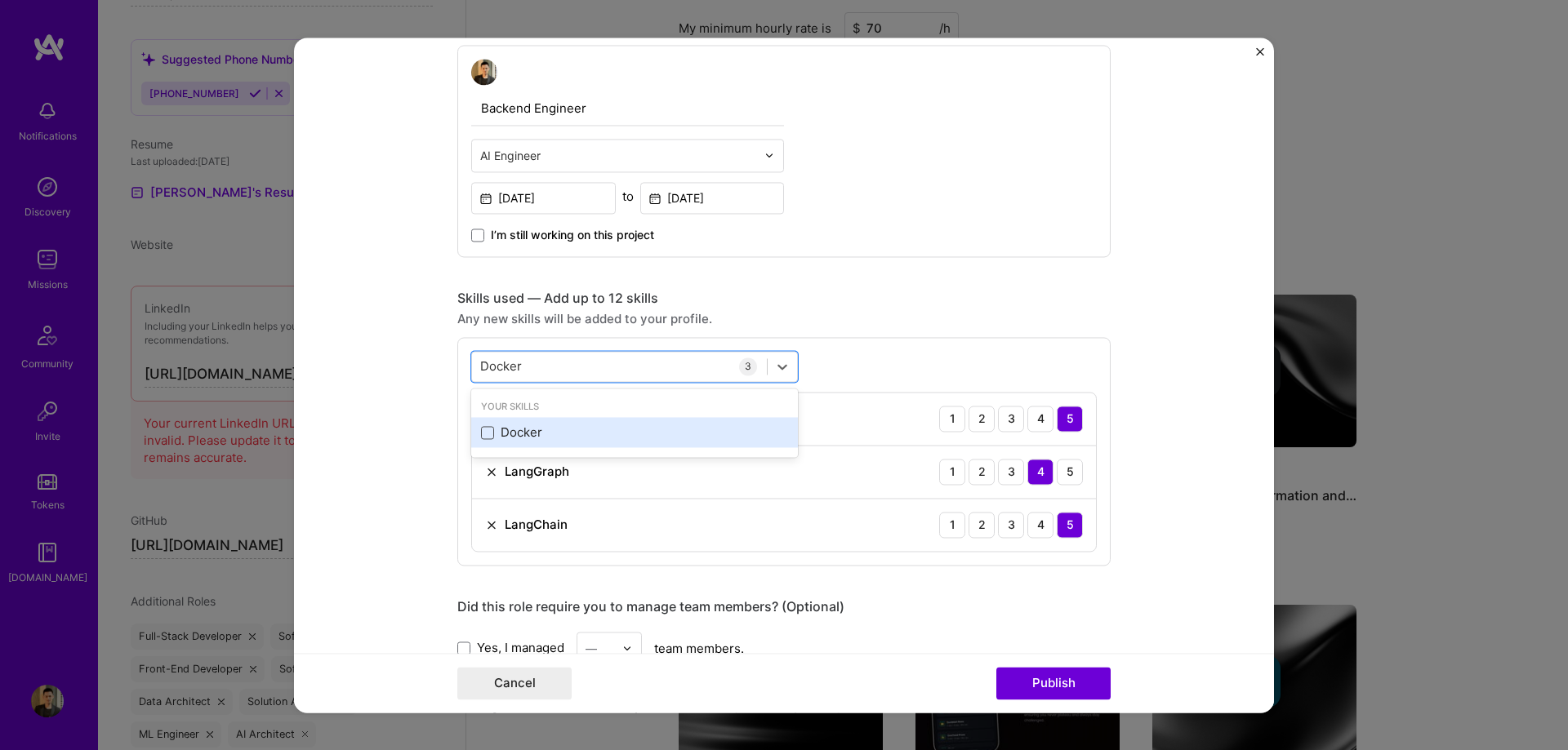
click at [483, 429] on span at bounding box center [487, 433] width 13 height 13
click at [0, 0] on input "checkbox" at bounding box center [0, 0] width 0 height 0
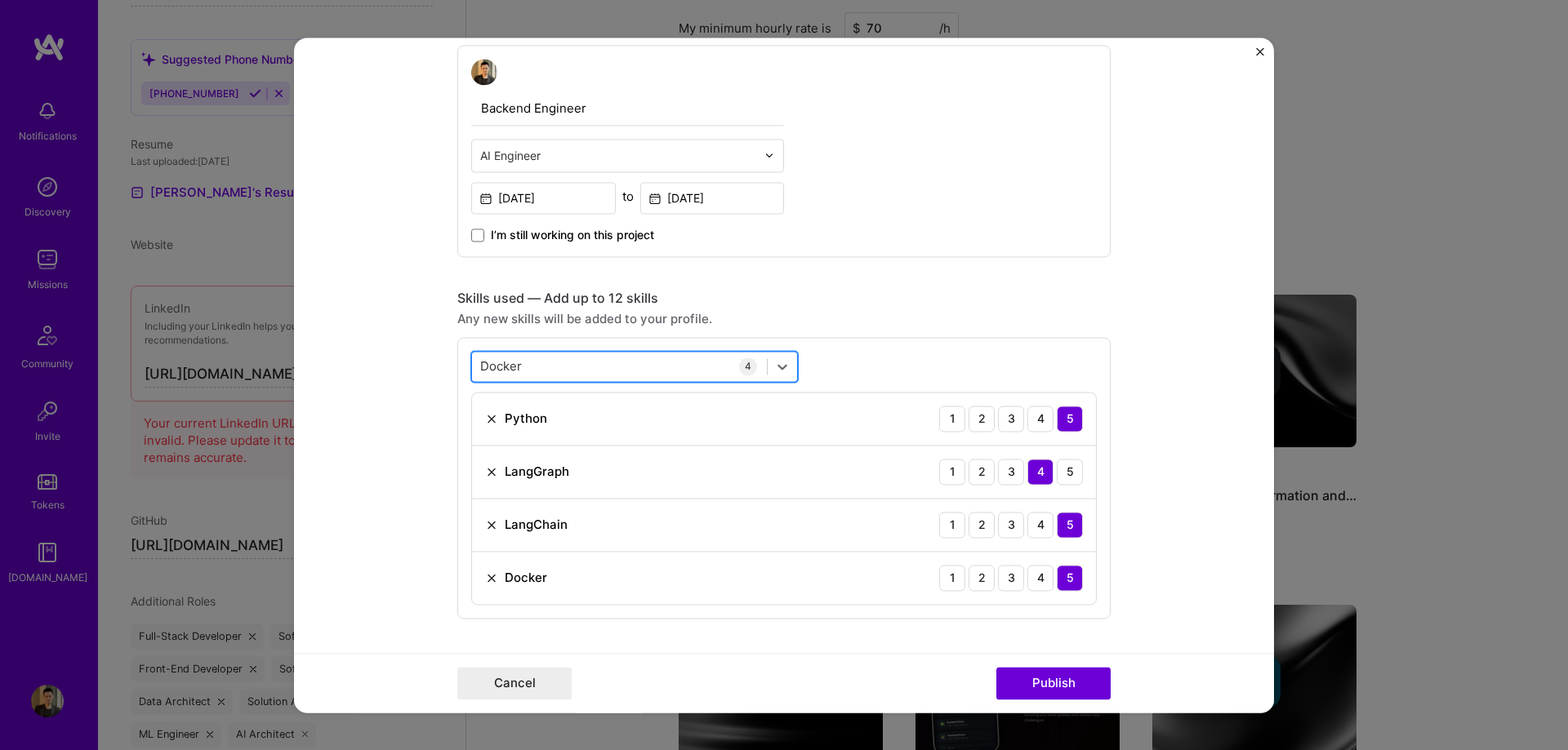
click at [573, 365] on div "Docker Docker" at bounding box center [619, 366] width 295 height 27
drag, startPoint x: 561, startPoint y: 365, endPoint x: 474, endPoint y: 365, distance: 87.0
click at [474, 365] on div "Docker Docker" at bounding box center [619, 366] width 295 height 27
type input "D"
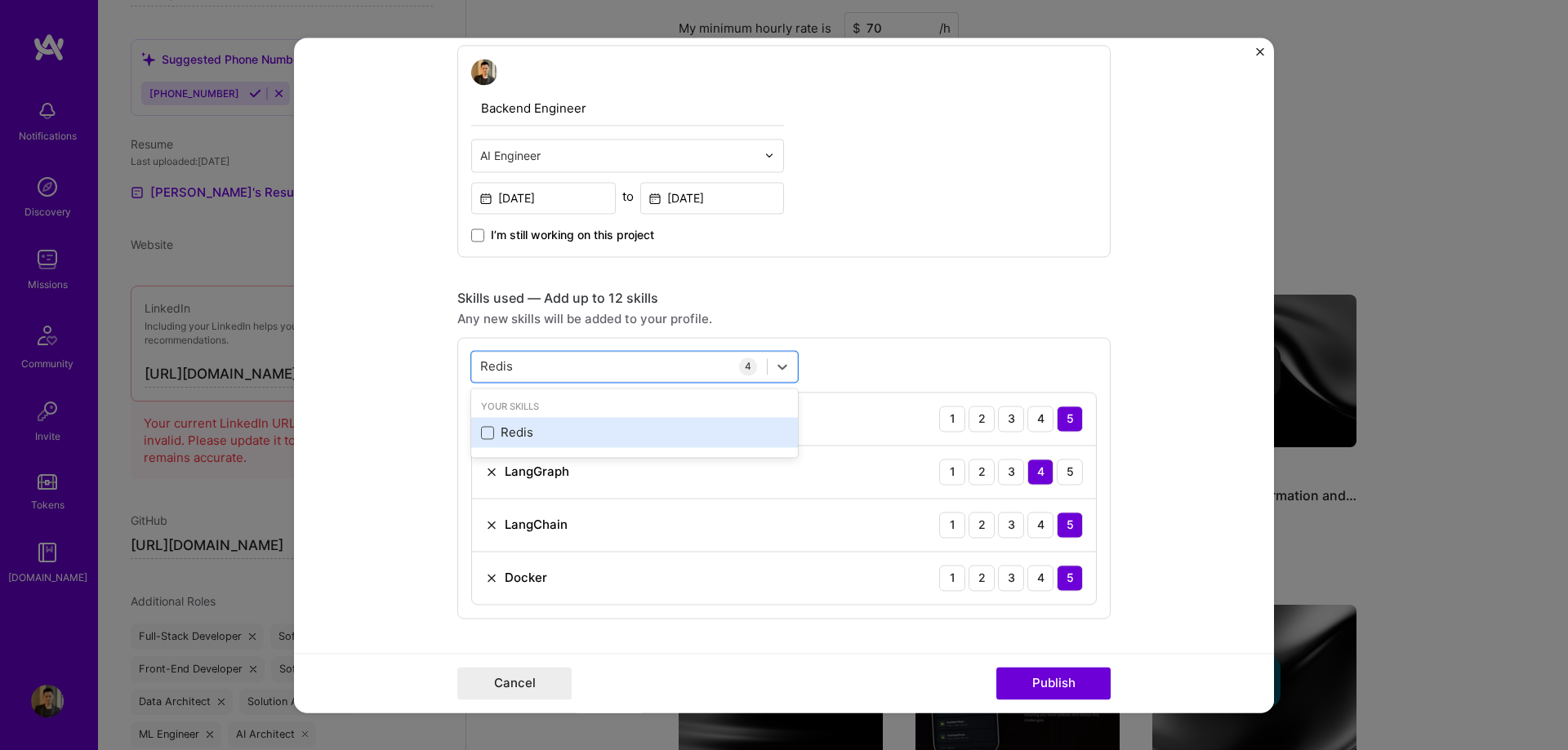
click at [481, 435] on span at bounding box center [487, 433] width 13 height 13
click at [0, 0] on input "checkbox" at bounding box center [0, 0] width 0 height 0
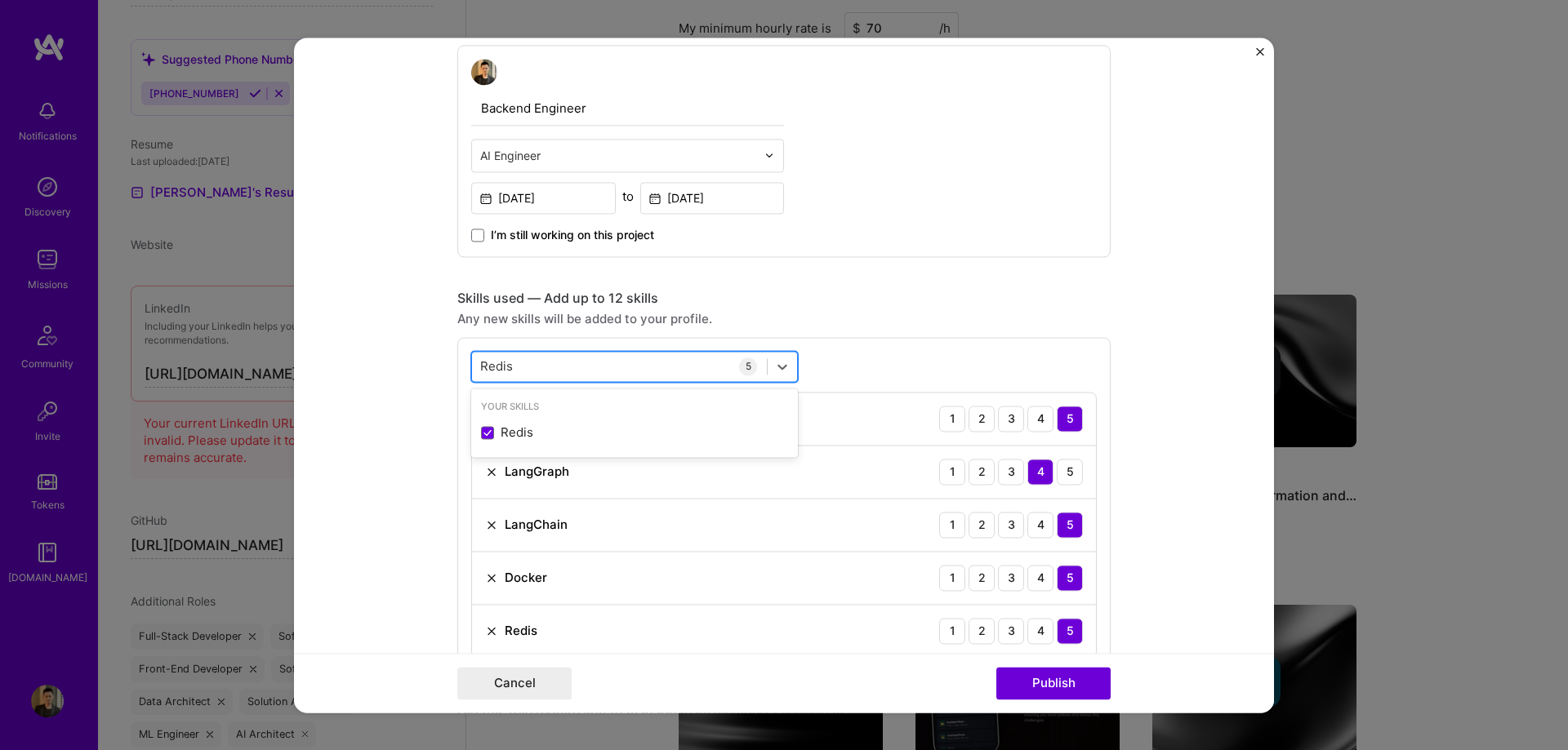
click at [593, 373] on div "Redis Redis" at bounding box center [619, 366] width 295 height 27
drag, startPoint x: 586, startPoint y: 363, endPoint x: 453, endPoint y: 366, distance: 133.0
click at [458, 366] on div "option Redis, selected. option Redis selected, 0 of 2. 1 result available for s…" at bounding box center [784, 504] width 653 height 335
type input "R"
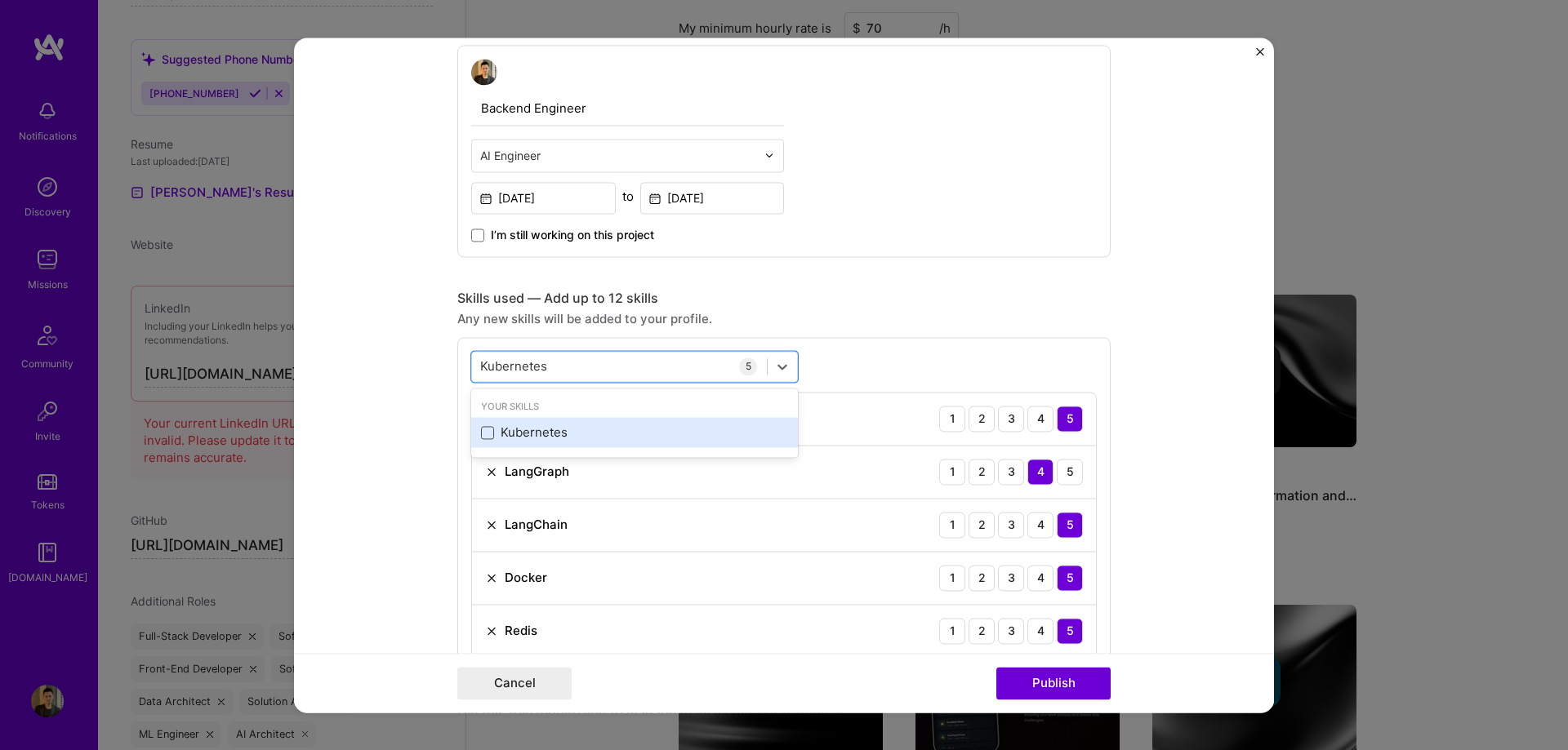
click at [482, 433] on span at bounding box center [487, 433] width 13 height 13
click at [0, 0] on input "checkbox" at bounding box center [0, 0] width 0 height 0
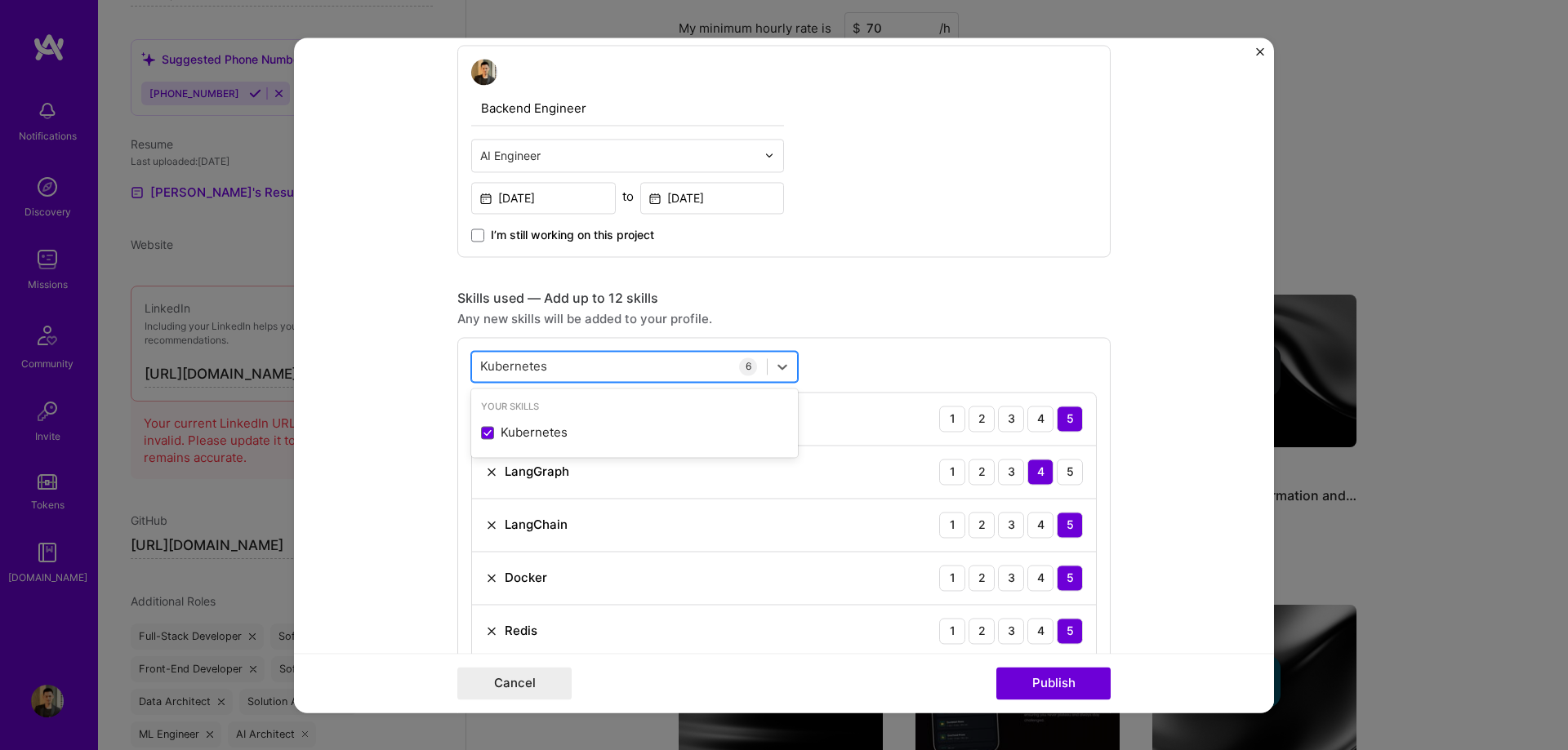
click at [613, 363] on div "Kubernetes Kubernetes" at bounding box center [619, 366] width 295 height 27
drag, startPoint x: 632, startPoint y: 363, endPoint x: 615, endPoint y: 363, distance: 17.0
click at [615, 363] on div "Kubernetes Kubernetes" at bounding box center [619, 366] width 295 height 27
type input "K"
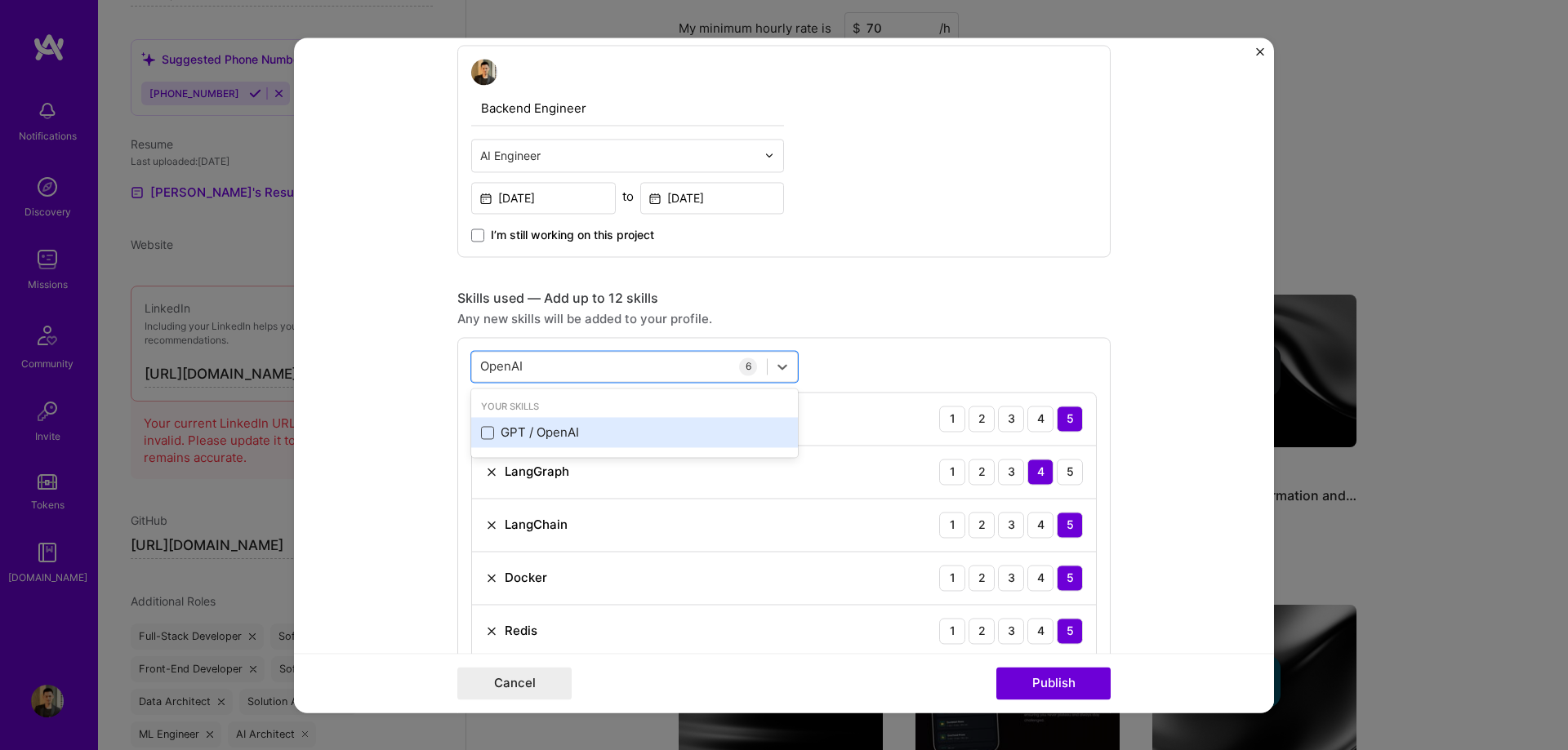
click at [484, 436] on span at bounding box center [487, 433] width 13 height 13
click at [0, 0] on input "checkbox" at bounding box center [0, 0] width 0 height 0
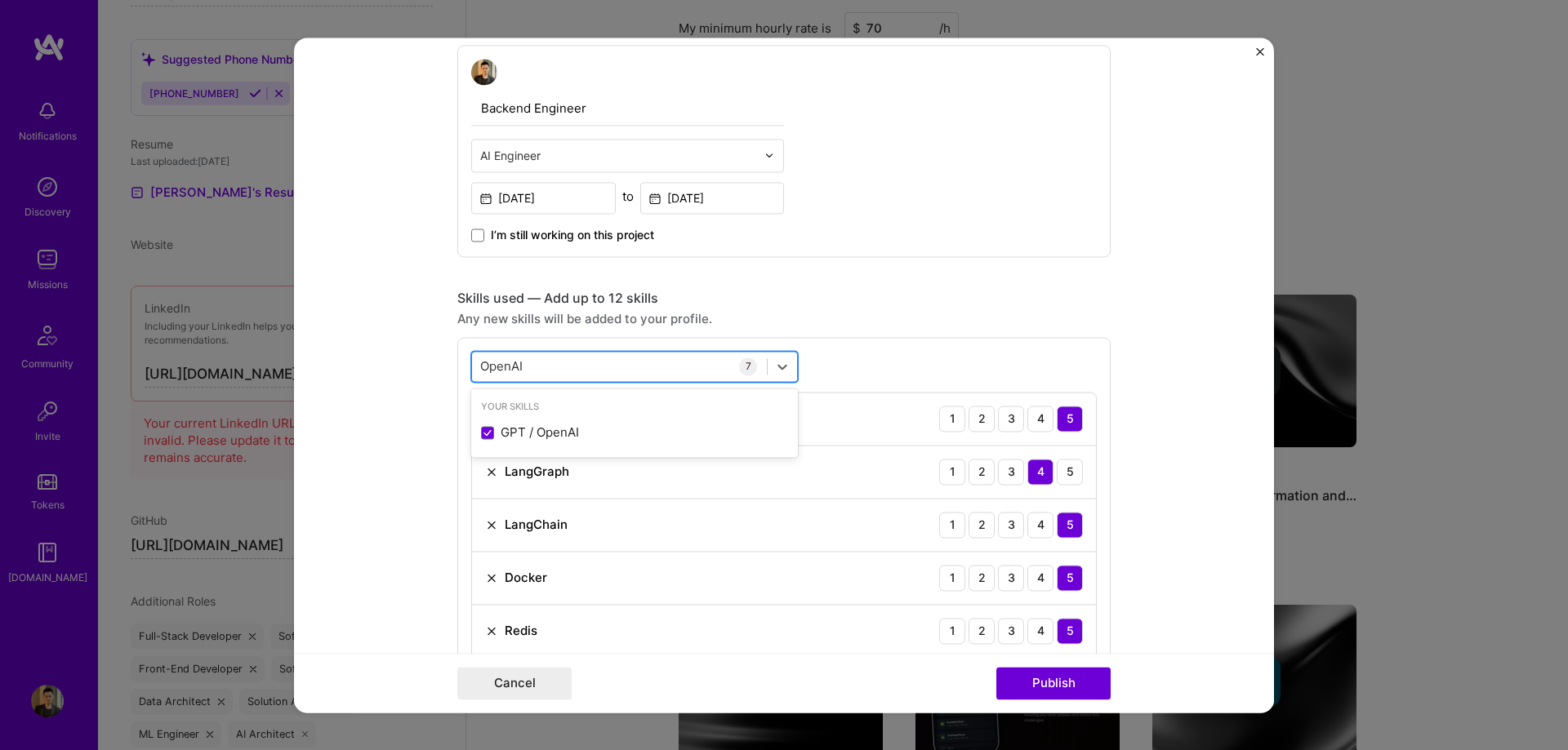
click at [573, 368] on div "OpenAI OpenAI" at bounding box center [619, 366] width 295 height 27
type input "O"
type input "R"
click at [990, 314] on div "Any new skills will be added to your profile." at bounding box center [784, 318] width 653 height 17
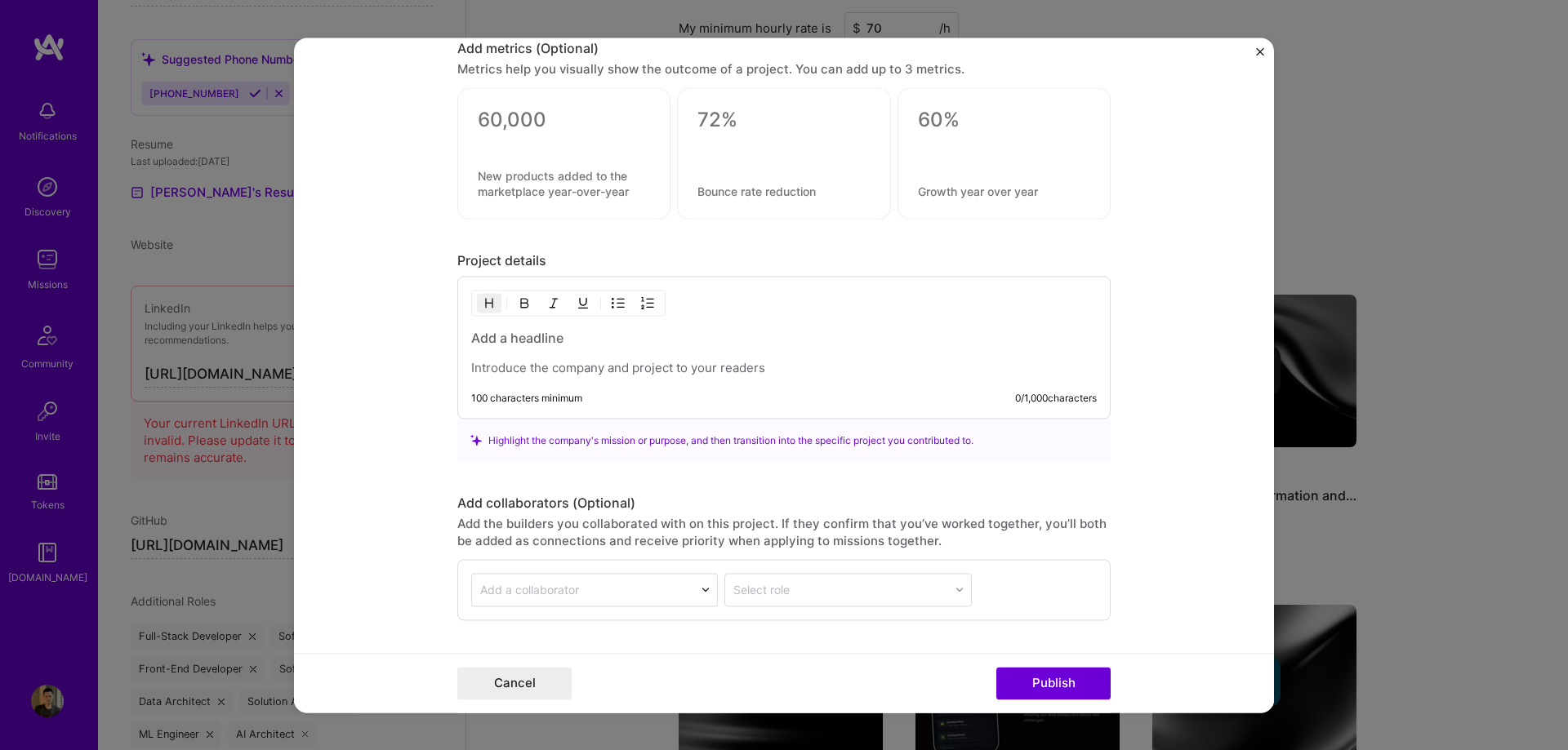
scroll to position [1470, 0]
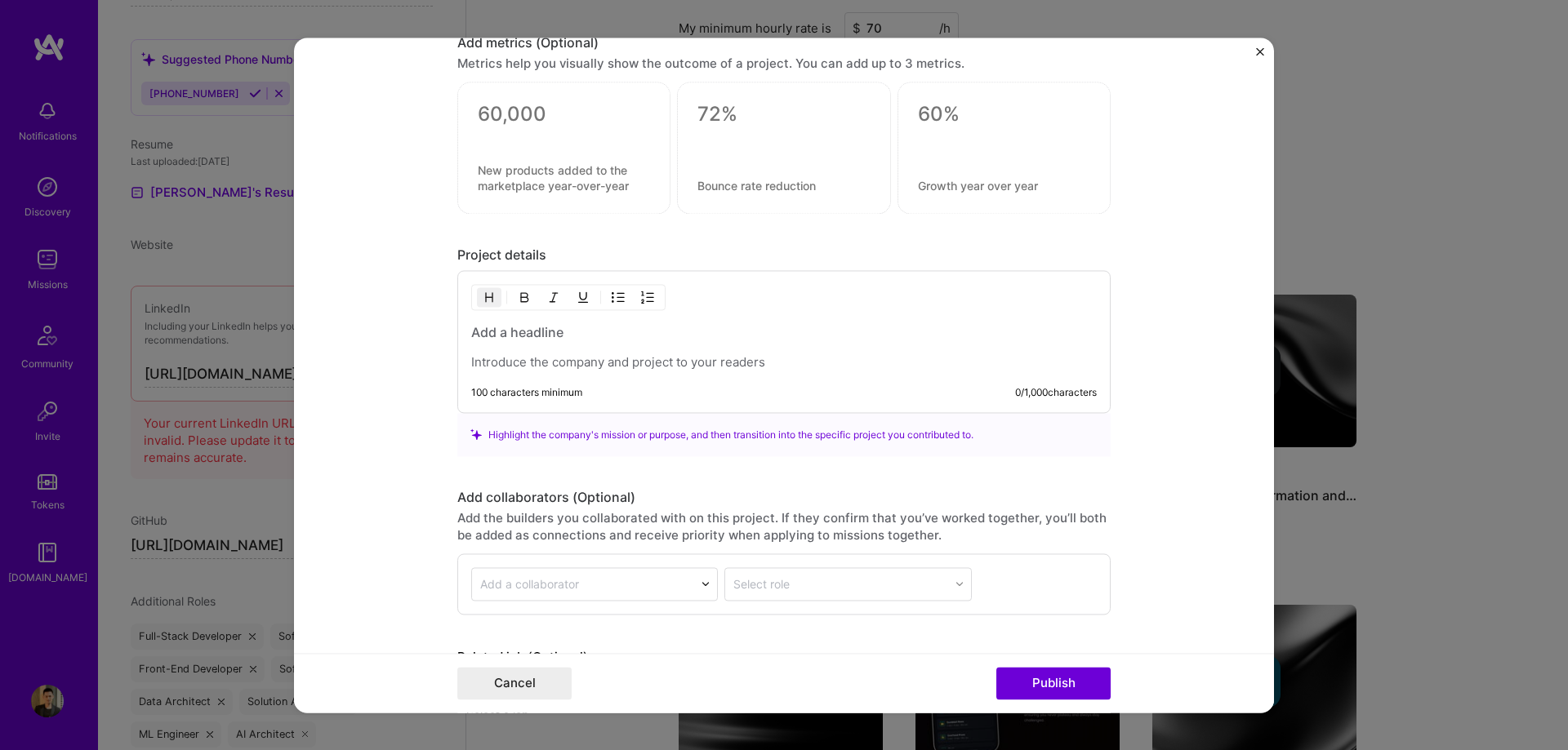
click at [638, 360] on p at bounding box center [783, 363] width 626 height 16
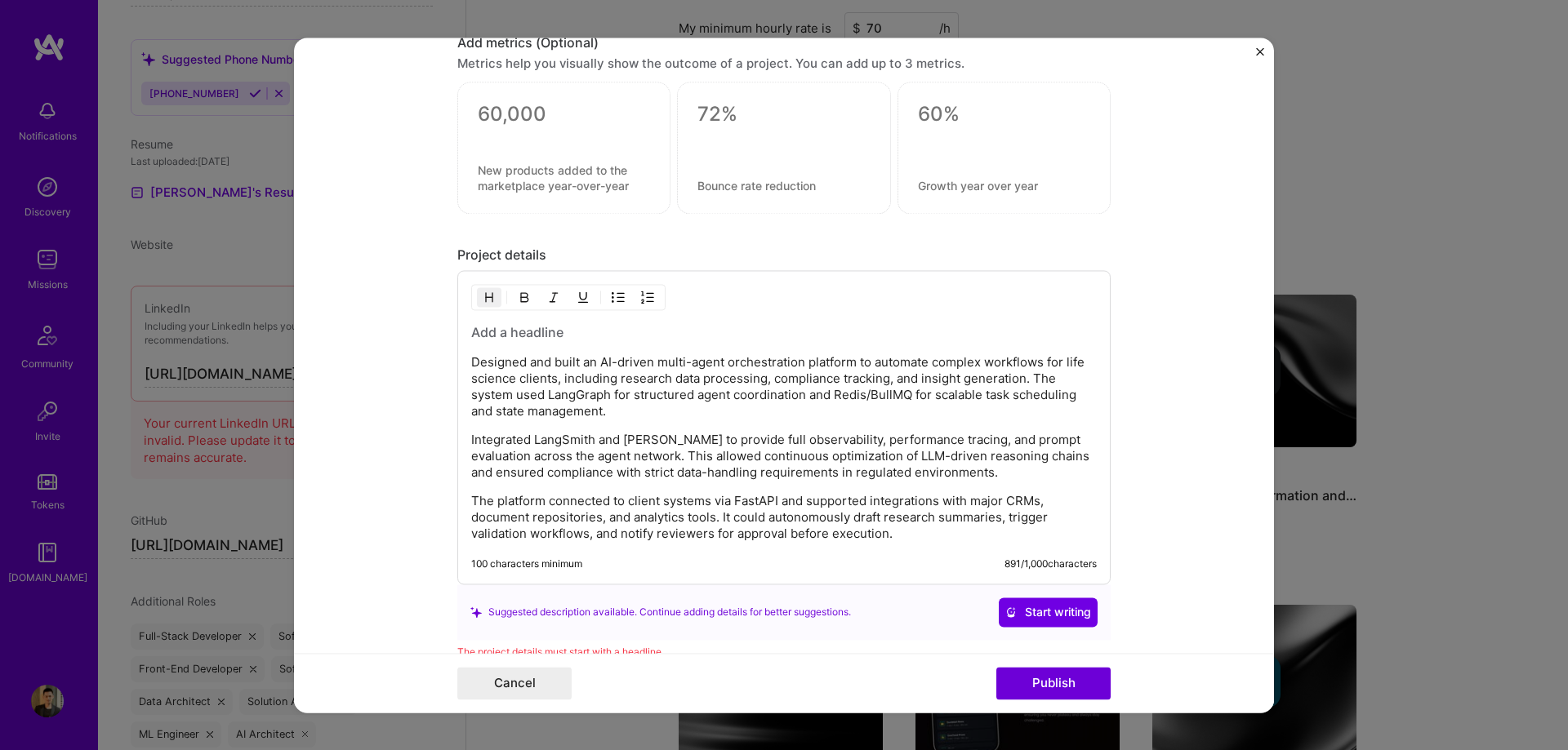
click at [548, 329] on h3 at bounding box center [783, 332] width 626 height 18
click at [974, 532] on p "The platform connected to client systems via FastAPI and supported integrations…" at bounding box center [783, 517] width 626 height 49
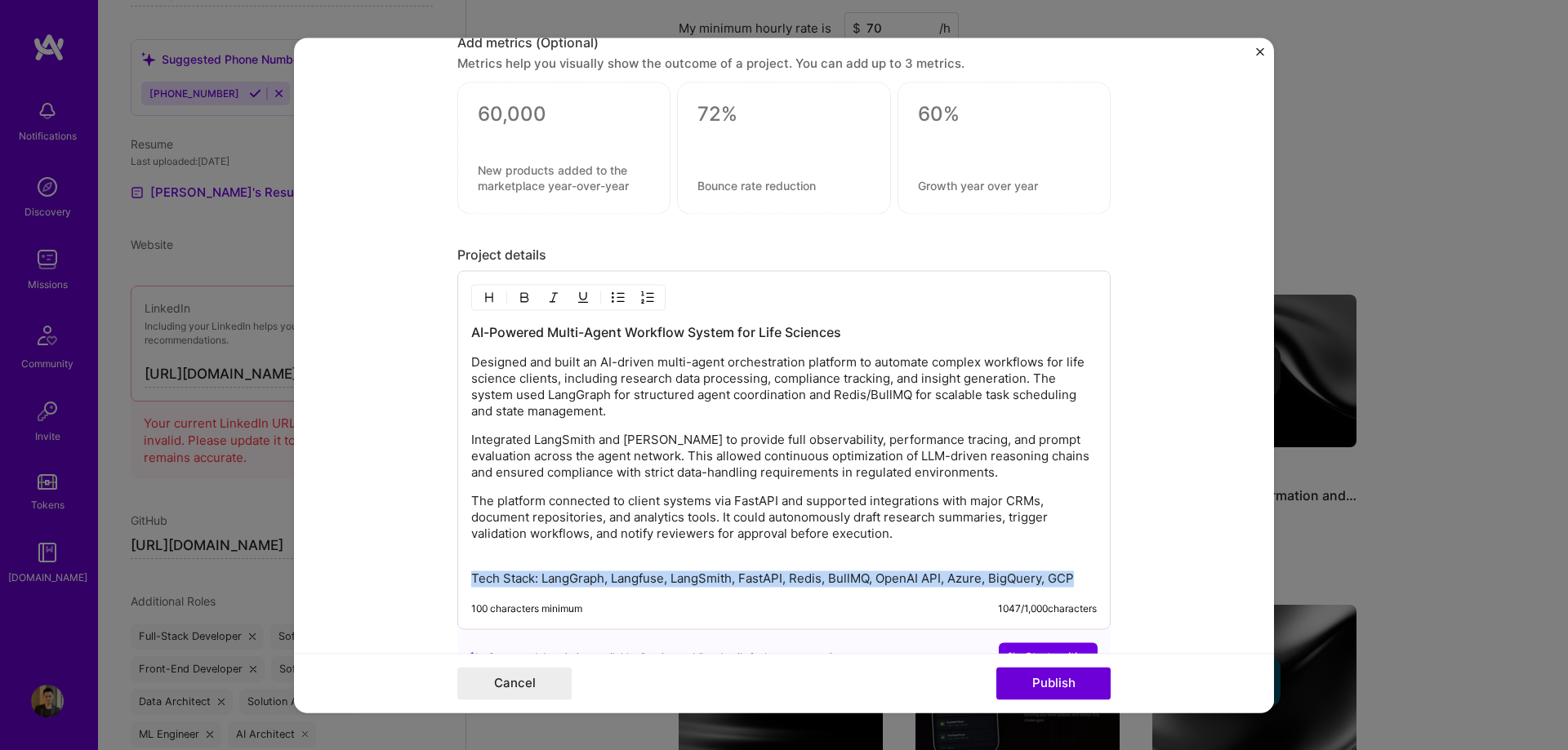
drag, startPoint x: 1076, startPoint y: 574, endPoint x: 435, endPoint y: 573, distance: 641.0
click at [435, 573] on form "Project title AI-Powered Multi-Agent Workflow System for Life Sciences Company …" at bounding box center [784, 375] width 980 height 675
click at [518, 298] on img "button" at bounding box center [524, 298] width 13 height 13
click at [701, 493] on p "The platform connected to client systems via FastAPI and supported integrations…" at bounding box center [783, 525] width 626 height 65
drag, startPoint x: 841, startPoint y: 333, endPoint x: 683, endPoint y: 330, distance: 158.0
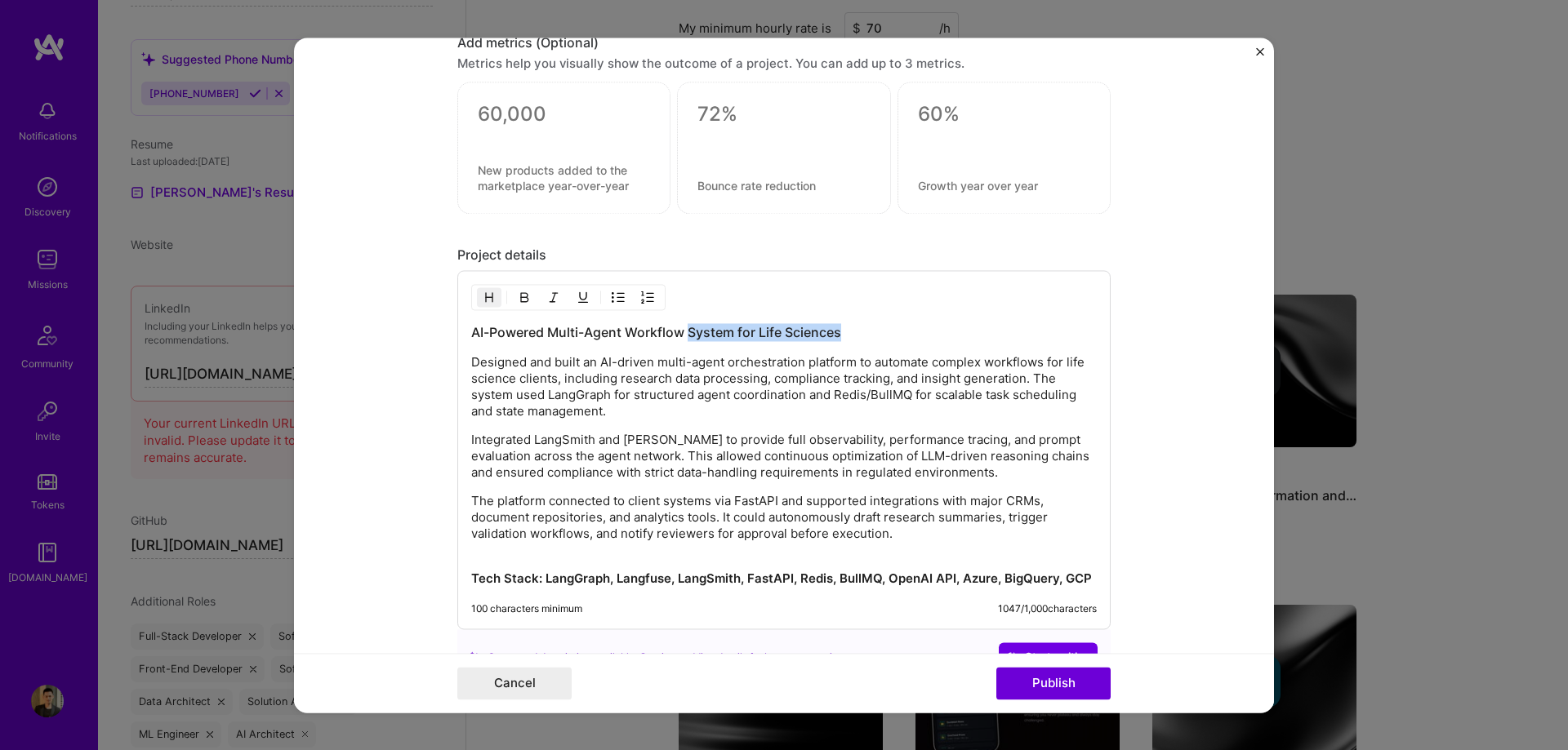
click at [683, 330] on h3 "AI-Powered Multi-Agent Workflow System for Life Sciences" at bounding box center [783, 332] width 626 height 18
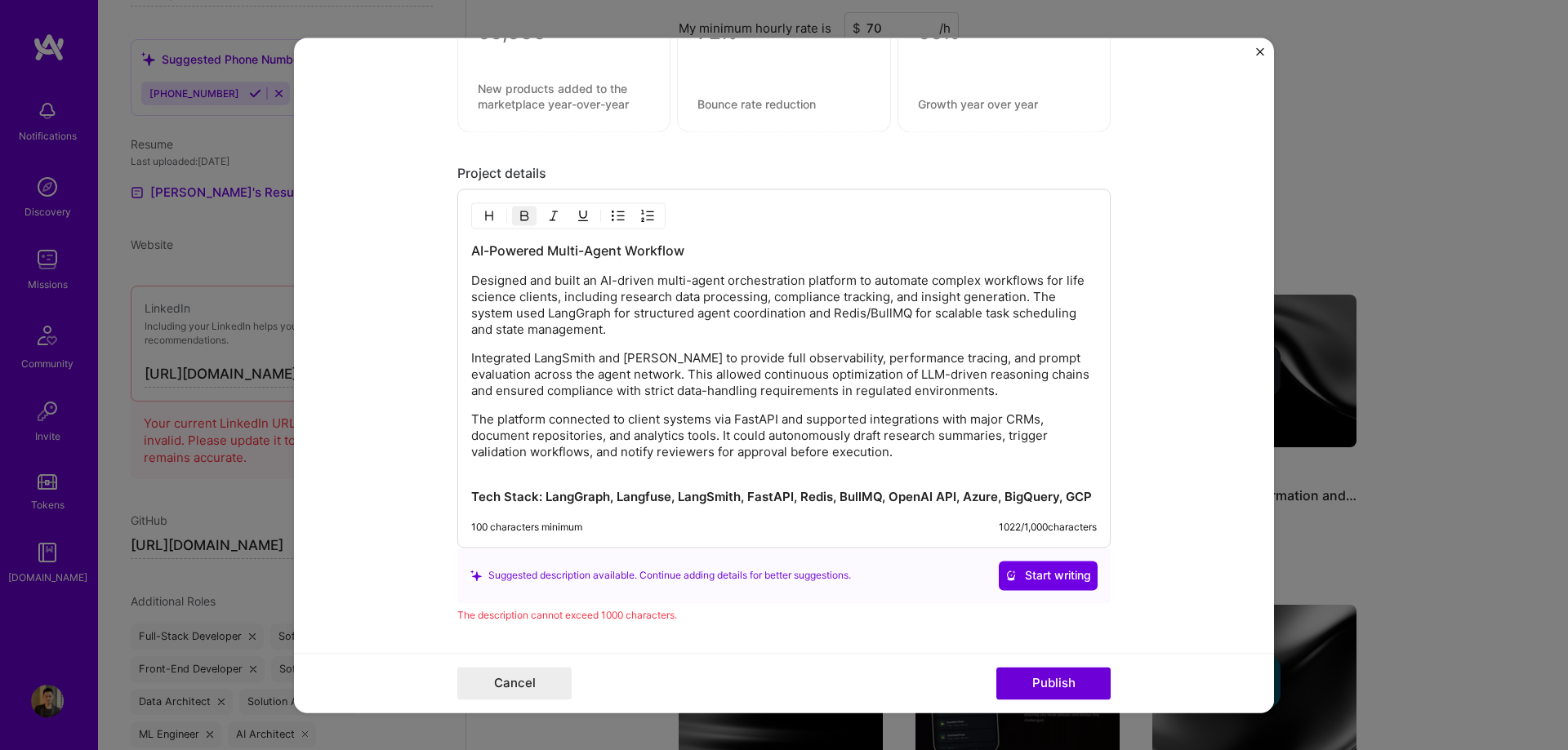
click at [970, 496] on strong "Tech Stack: LangGraph, Langfuse, LangSmith, FastAPI, Redis, BullMQ, OpenAI API,…" at bounding box center [781, 496] width 621 height 16
drag, startPoint x: 873, startPoint y: 496, endPoint x: 830, endPoint y: 496, distance: 43.0
click at [830, 496] on strong "Tech Stack: LangGraph, Langfuse, LangSmith, FastAPI, Redis, BullMQ, OpenAI API,…" at bounding box center [760, 496] width 579 height 16
click at [917, 449] on p "The platform connected to client systems via FastAPI and supported integrations…" at bounding box center [783, 443] width 626 height 65
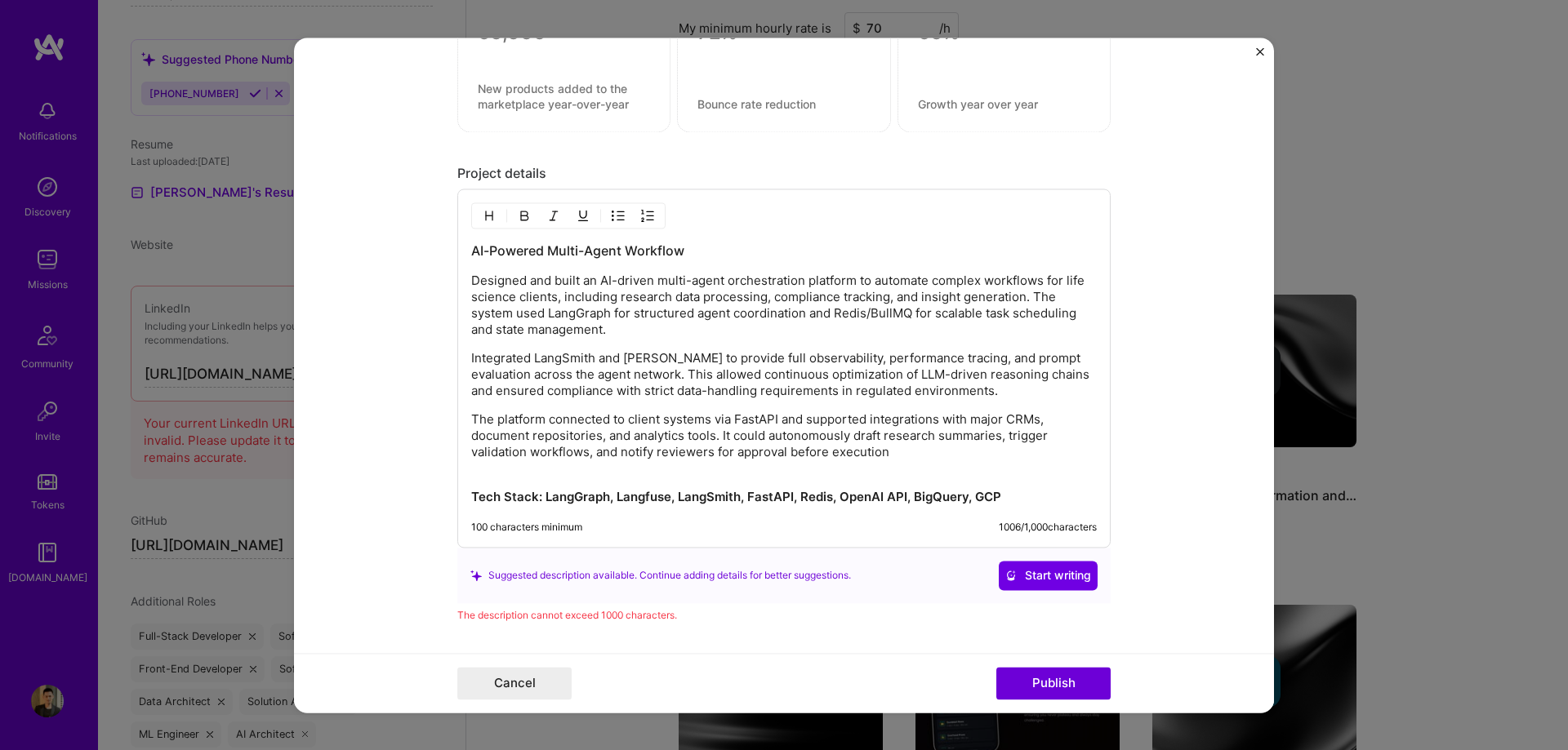
click at [993, 389] on p "Integrated LangSmith and [PERSON_NAME] to provide full observability, performan…" at bounding box center [783, 374] width 626 height 49
click at [685, 375] on p "Integrated LangSmith and [PERSON_NAME] to provide full observability, performan…" at bounding box center [783, 374] width 626 height 49
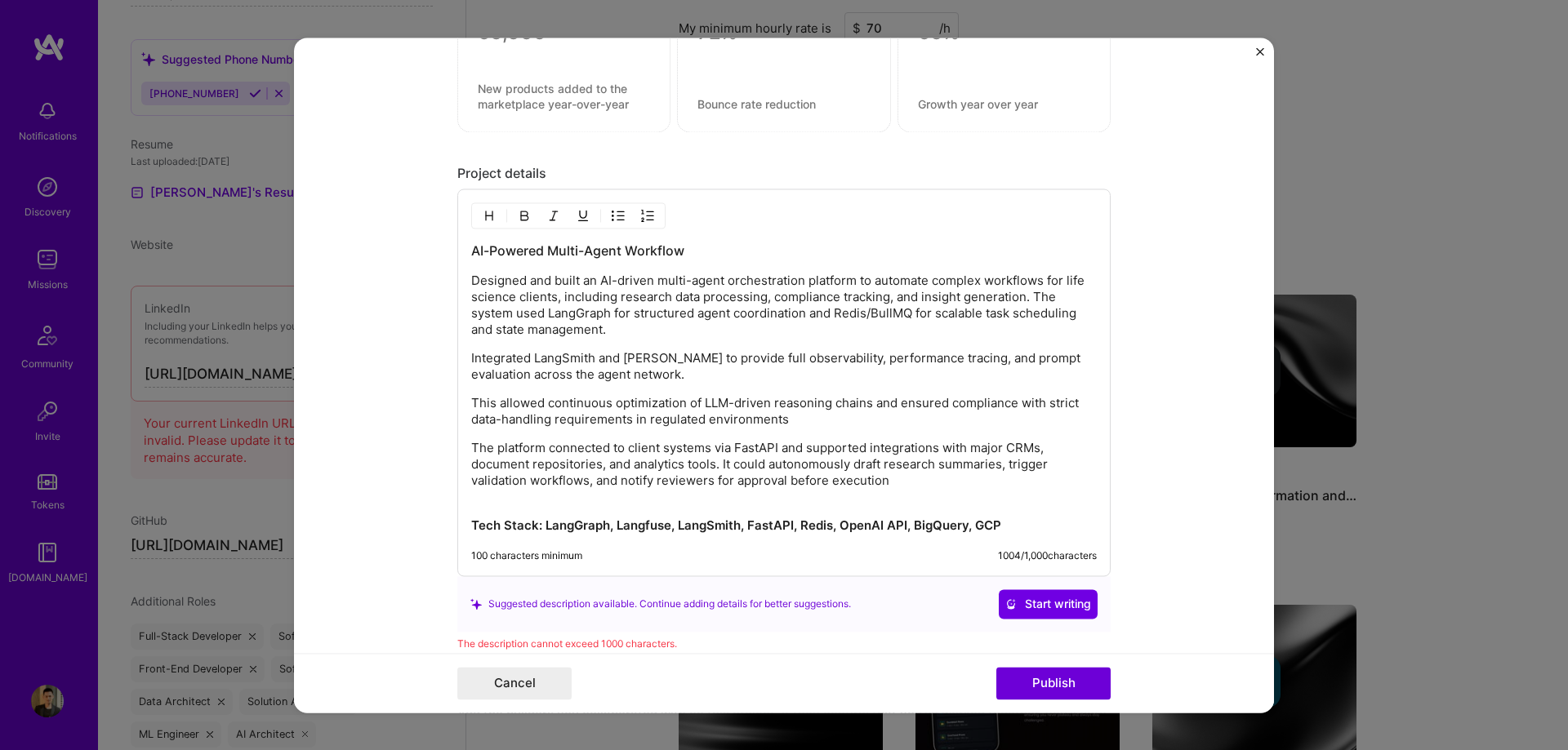
click at [880, 310] on p "Designed and built an AI-driven multi-agent orchestration platform to automate …" at bounding box center [783, 305] width 626 height 65
click at [712, 334] on p "Designed and built an AI-driven multi-agent orchestration platform to automate …" at bounding box center [783, 305] width 626 height 65
click at [1027, 299] on p "Designed and built an AI-driven multi-agent orchestration platform to automate …" at bounding box center [783, 305] width 626 height 65
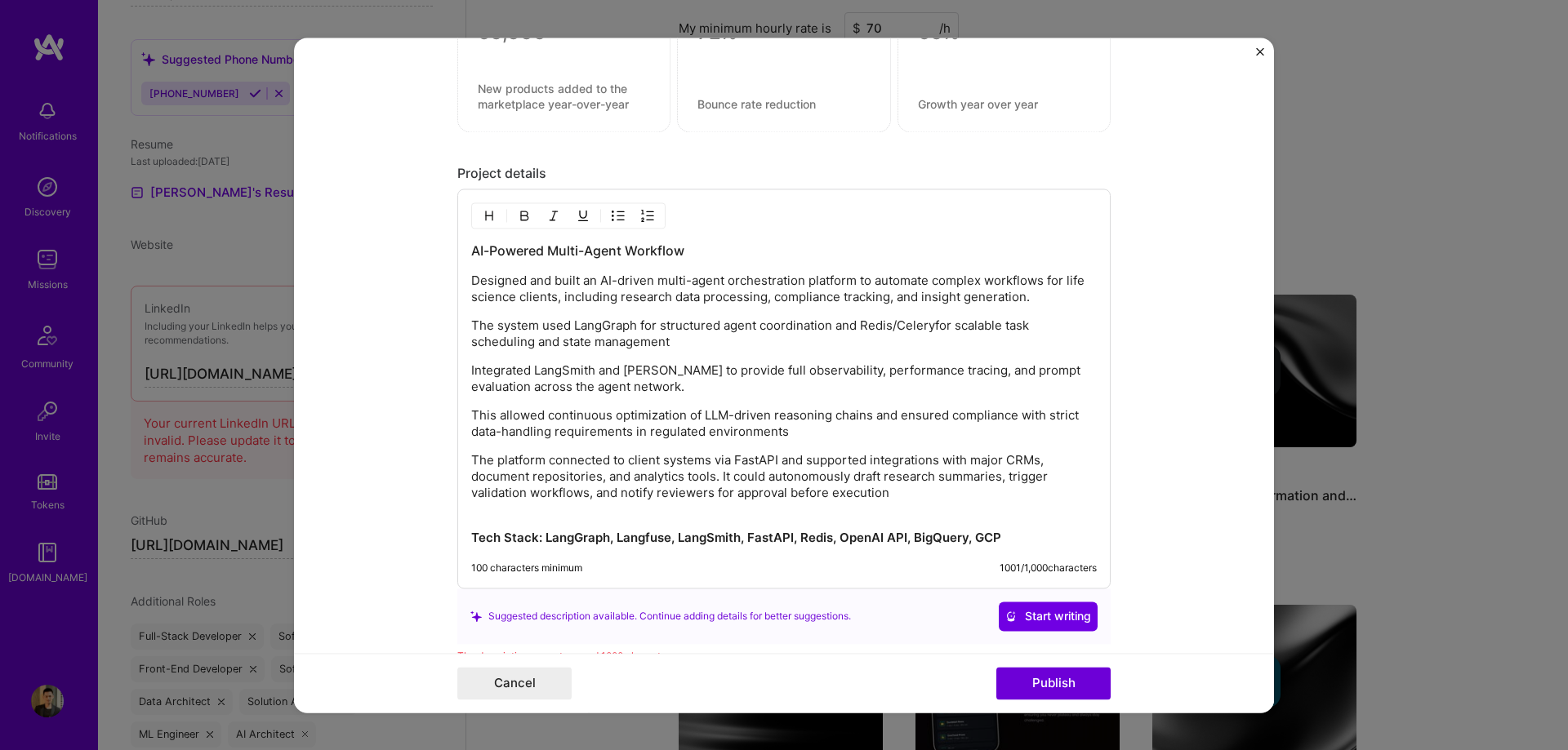
click at [735, 392] on p "Integrated LangSmith and [PERSON_NAME] to provide full observability, performan…" at bounding box center [783, 379] width 626 height 33
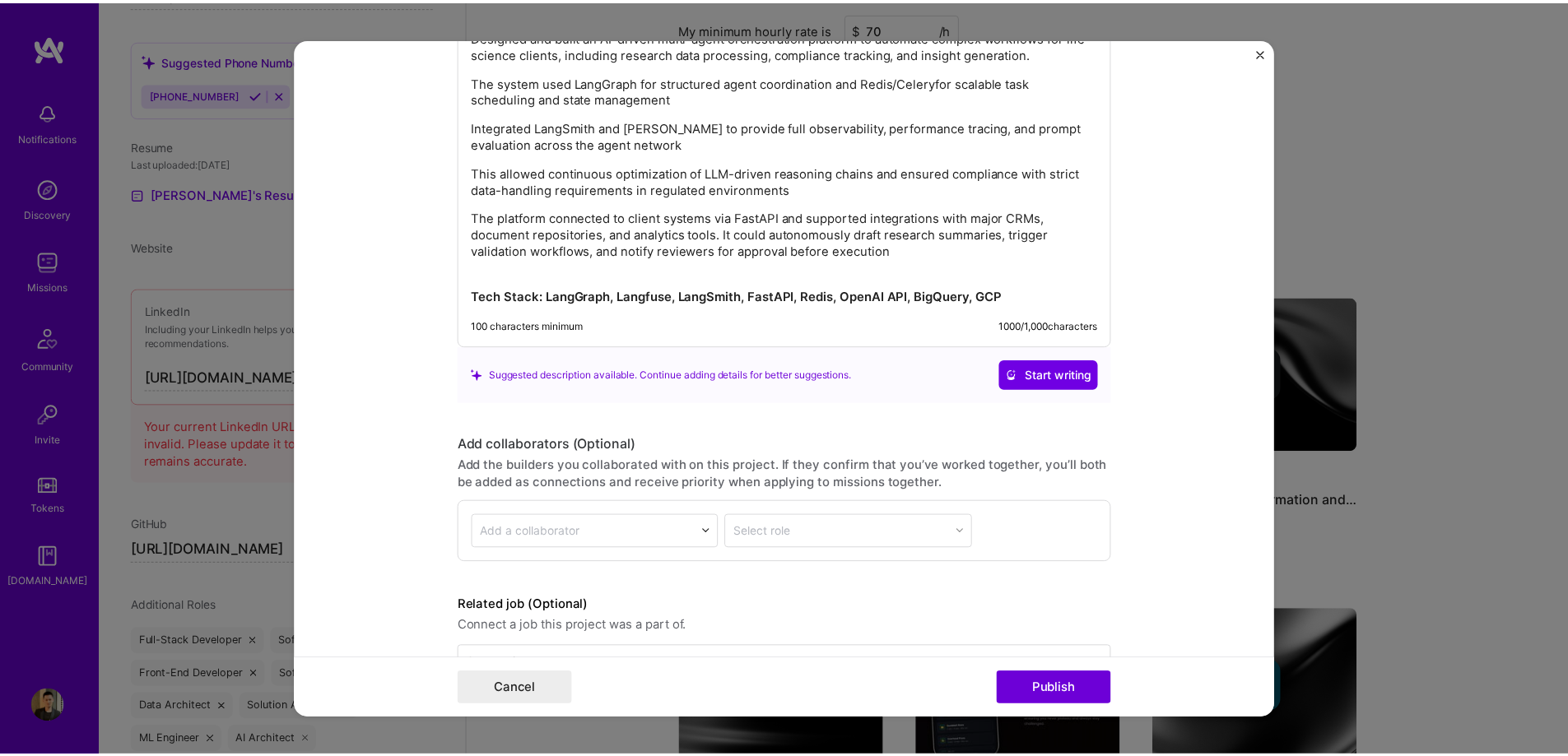
scroll to position [1862, 0]
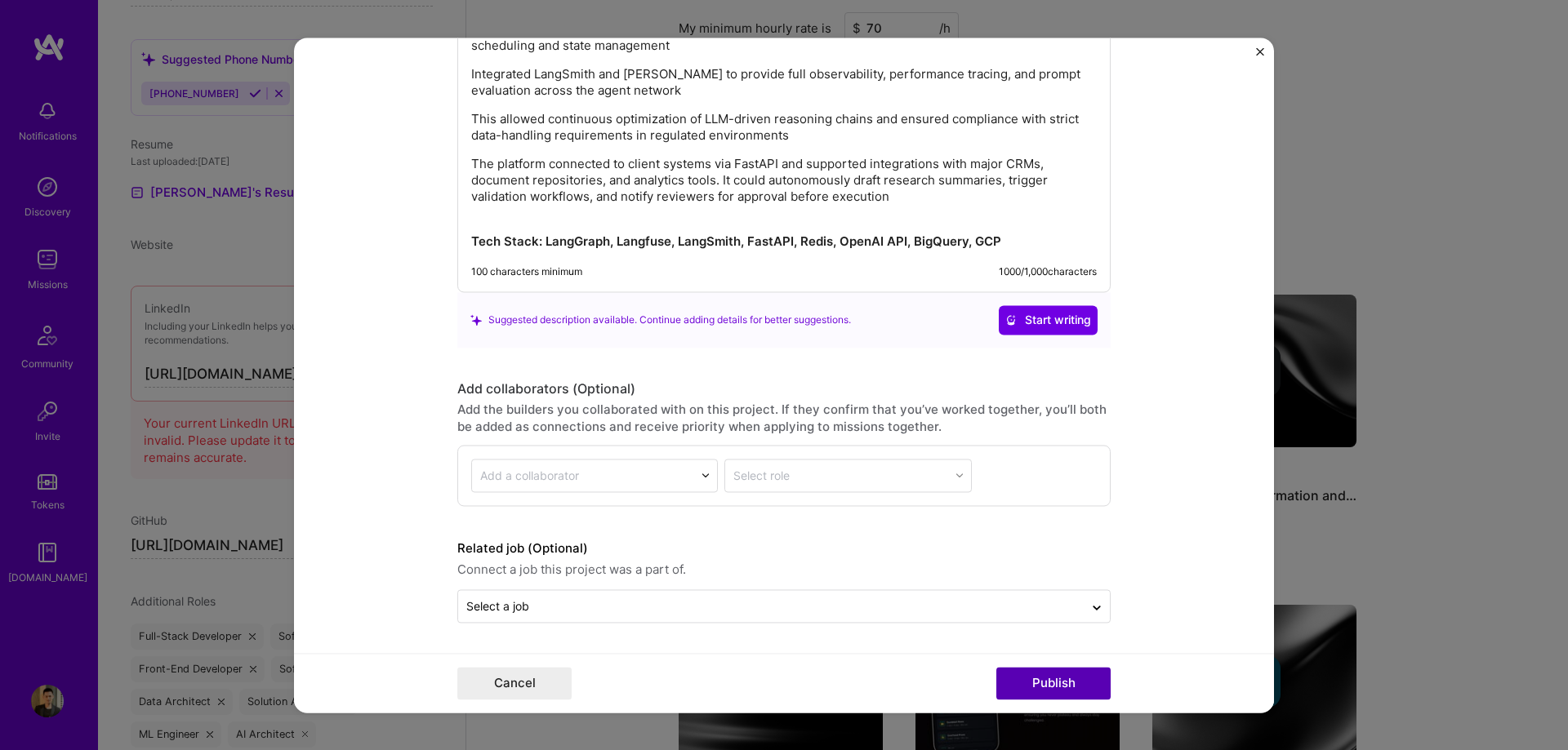
click at [1070, 675] on button "Publish" at bounding box center [1053, 683] width 115 height 33
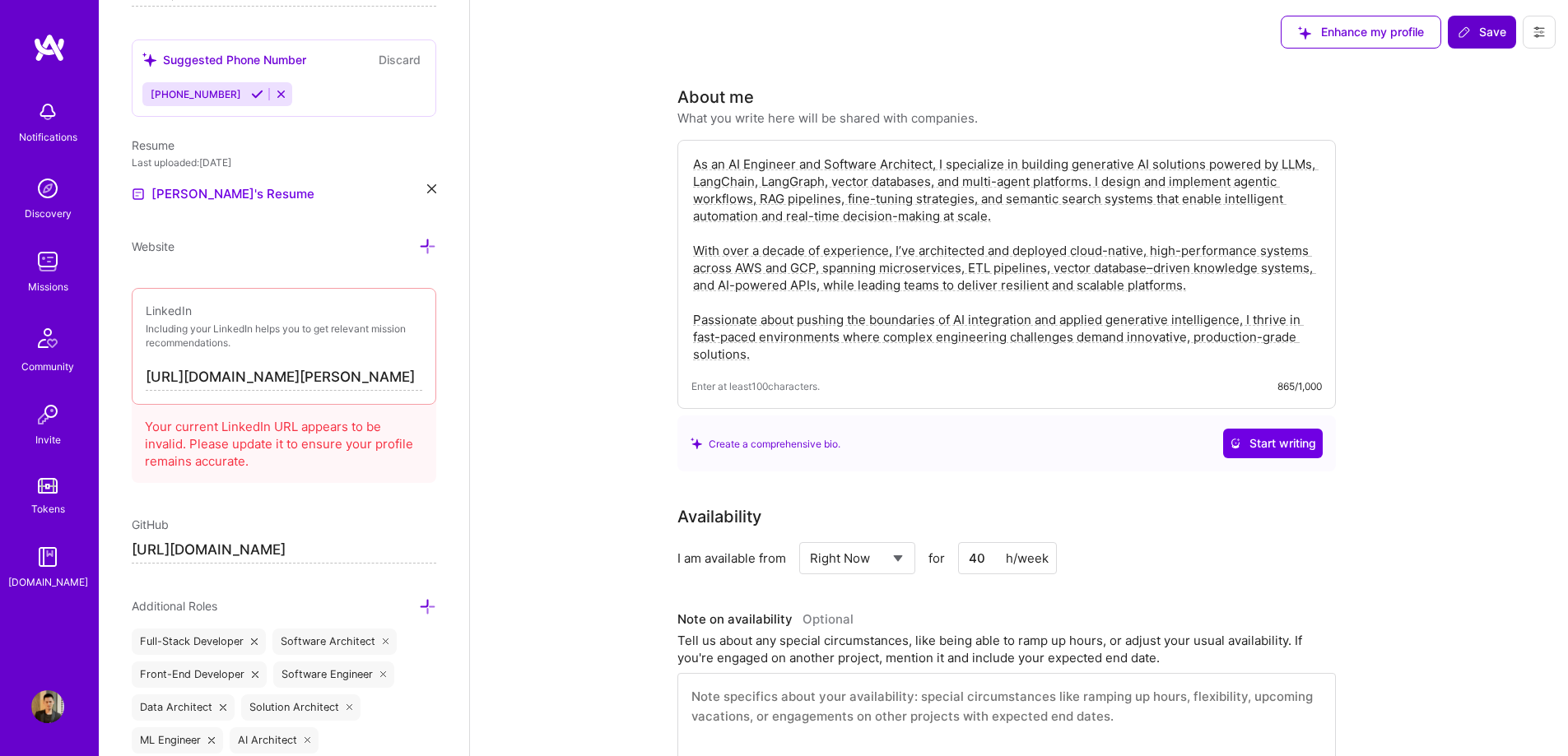
scroll to position [0, 0]
click at [1487, 35] on span "Save" at bounding box center [1482, 33] width 48 height 17
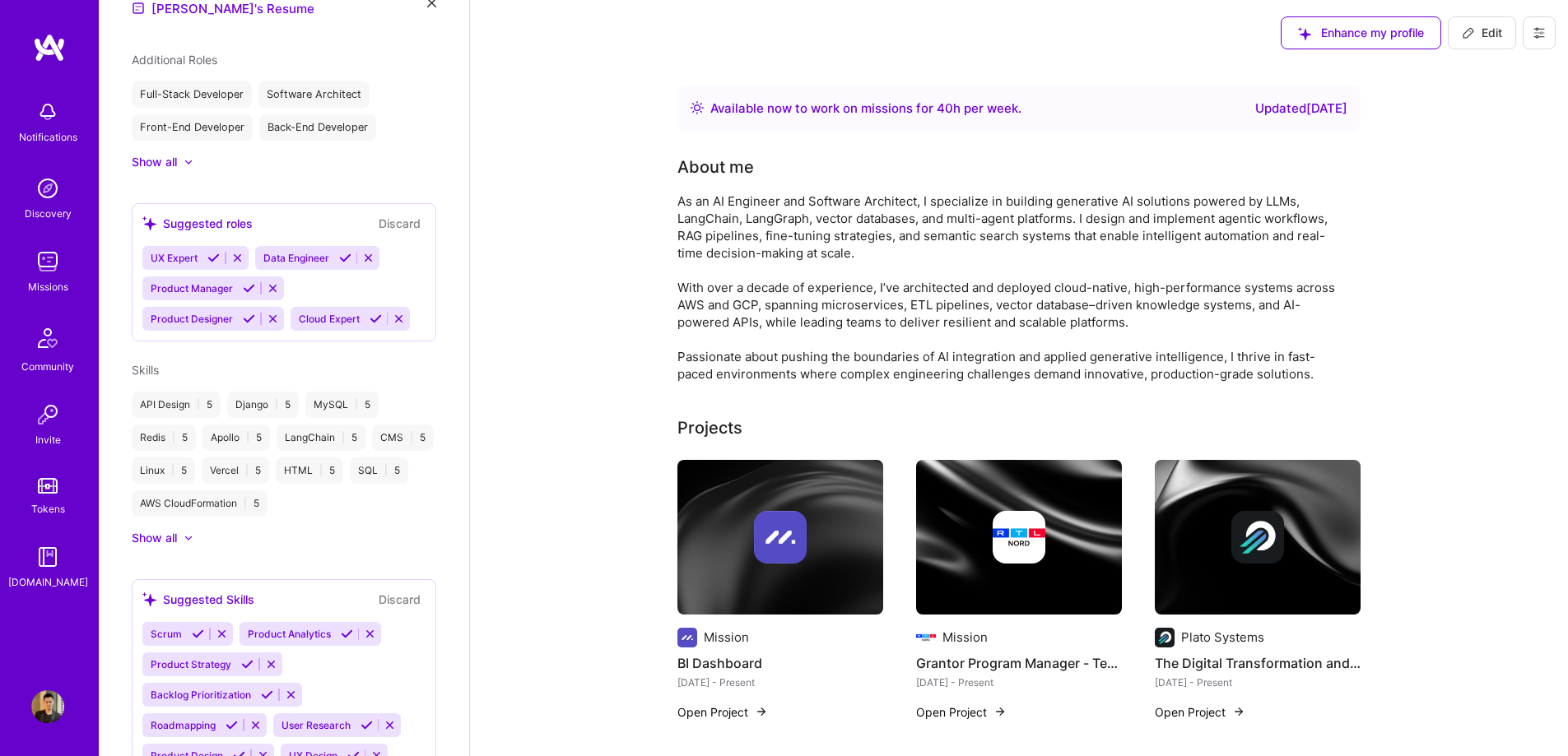
scroll to position [528, 0]
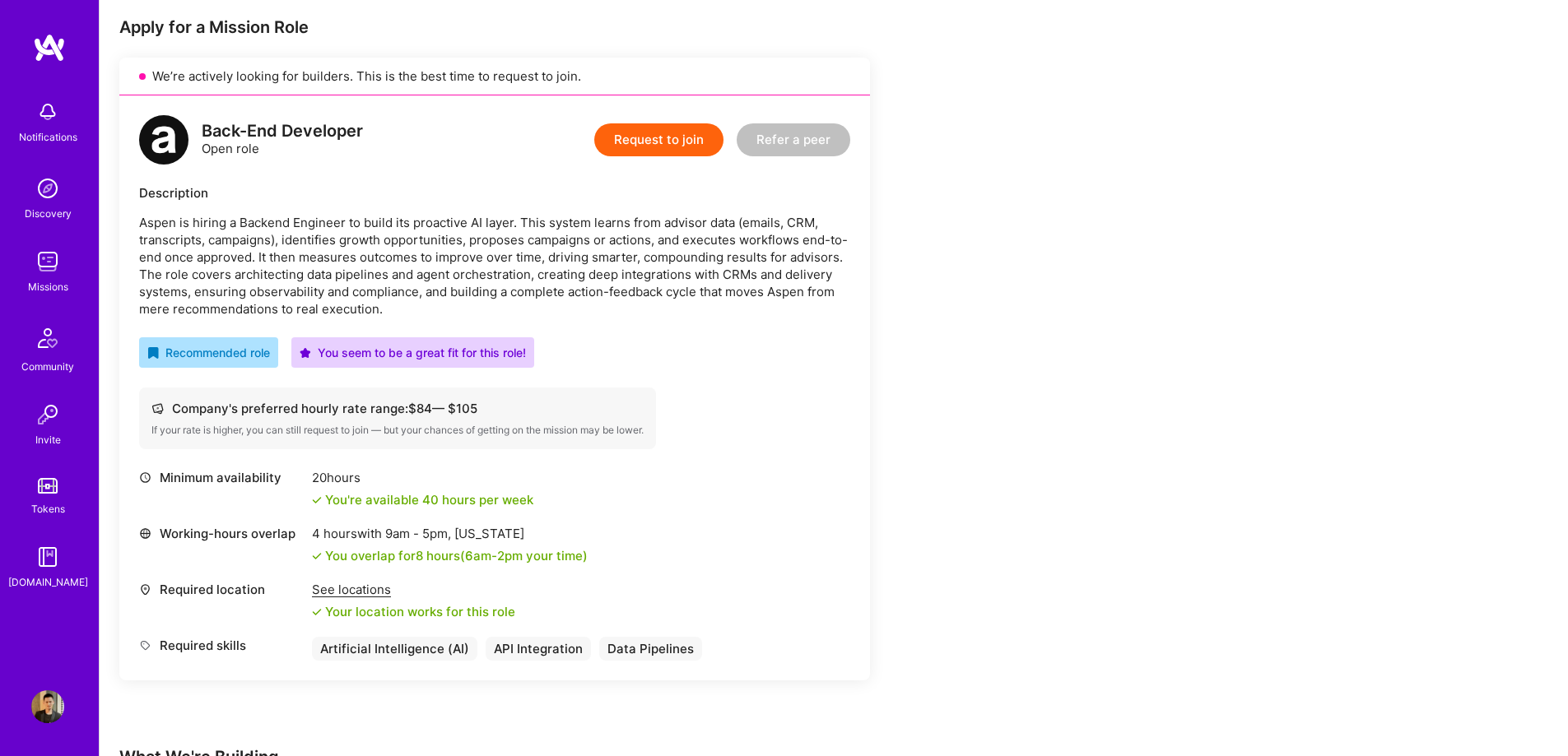
scroll to position [329, 0]
click at [686, 134] on button "Request to join" at bounding box center [659, 139] width 130 height 33
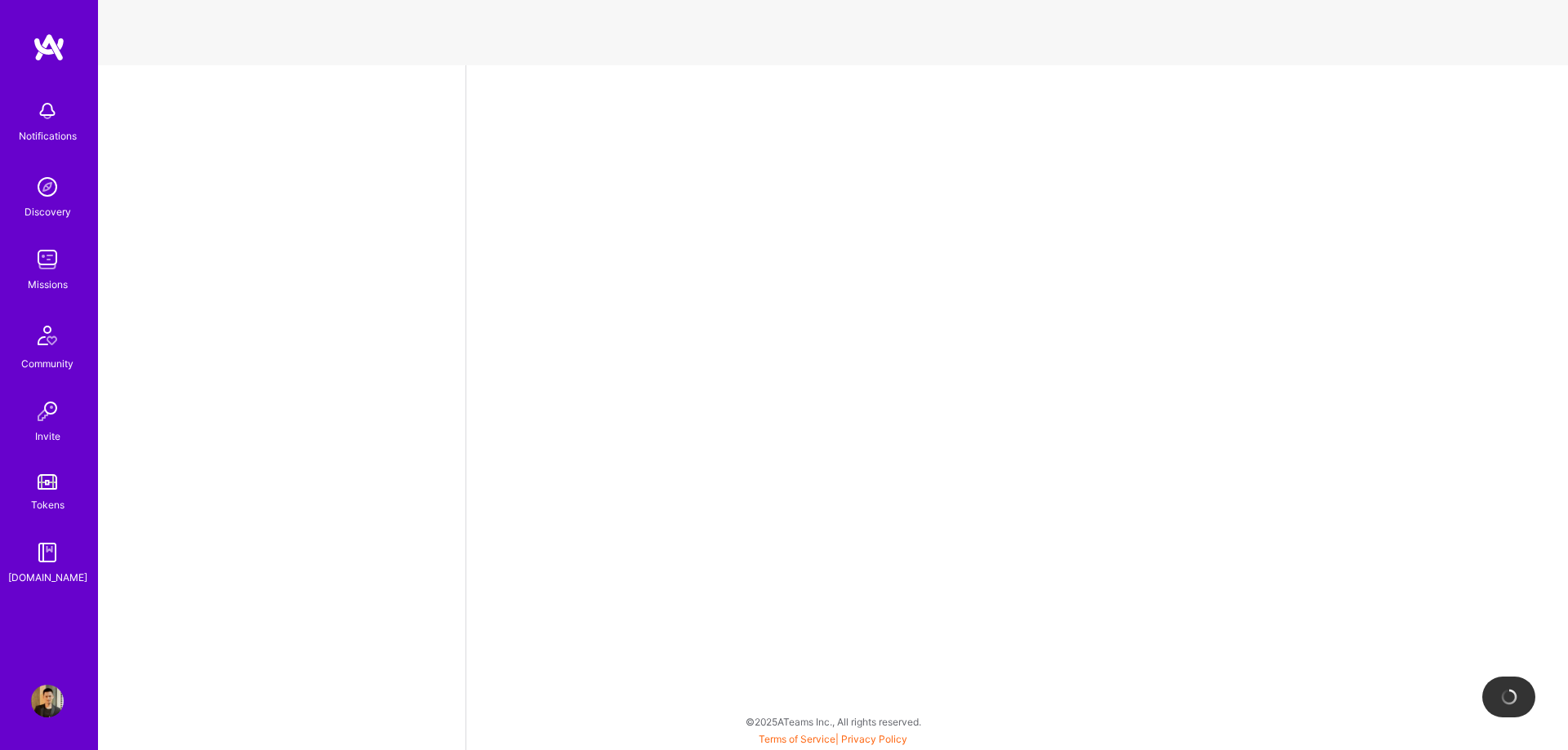
select select "CA"
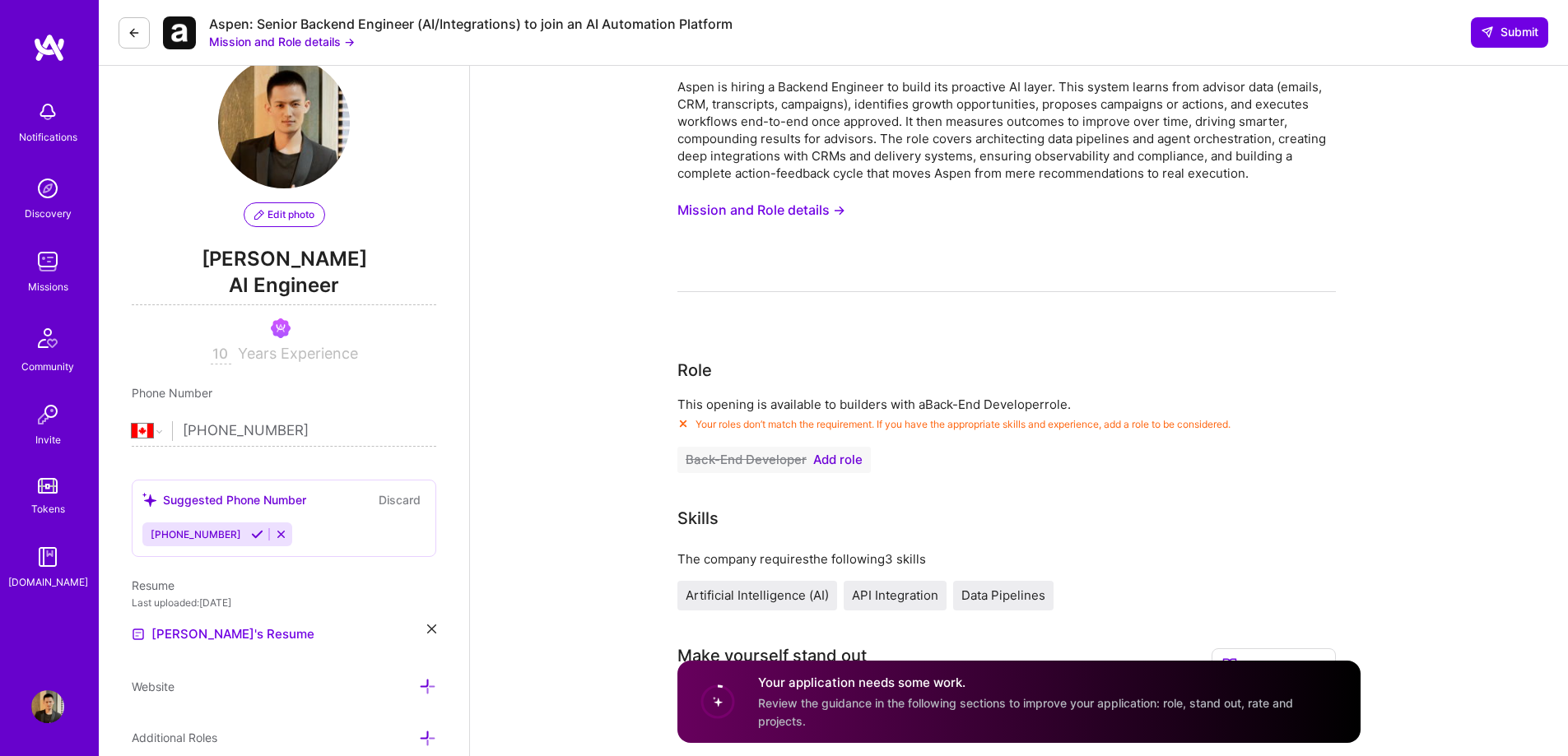
scroll to position [82, 0]
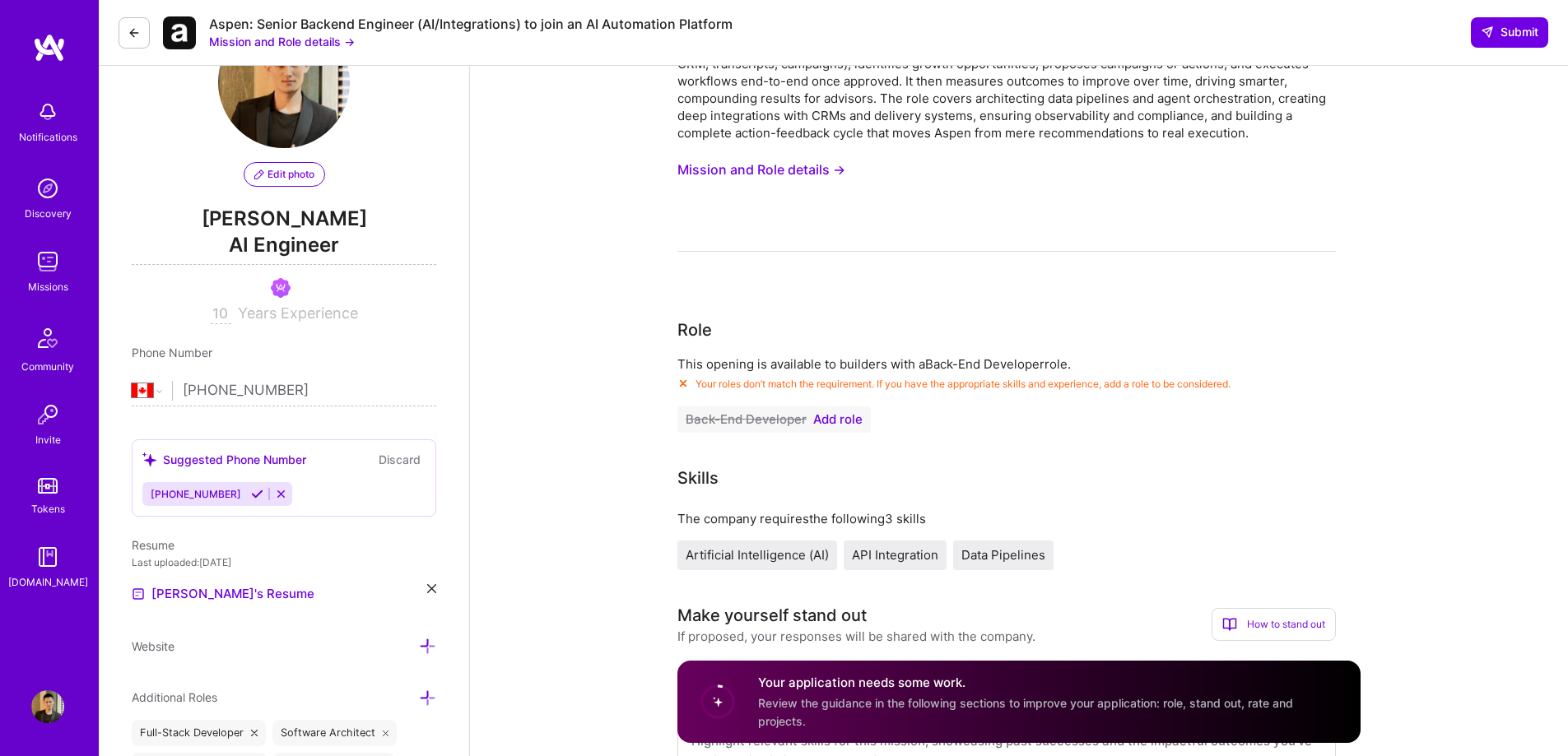
click at [838, 419] on span "Add role" at bounding box center [838, 420] width 49 height 13
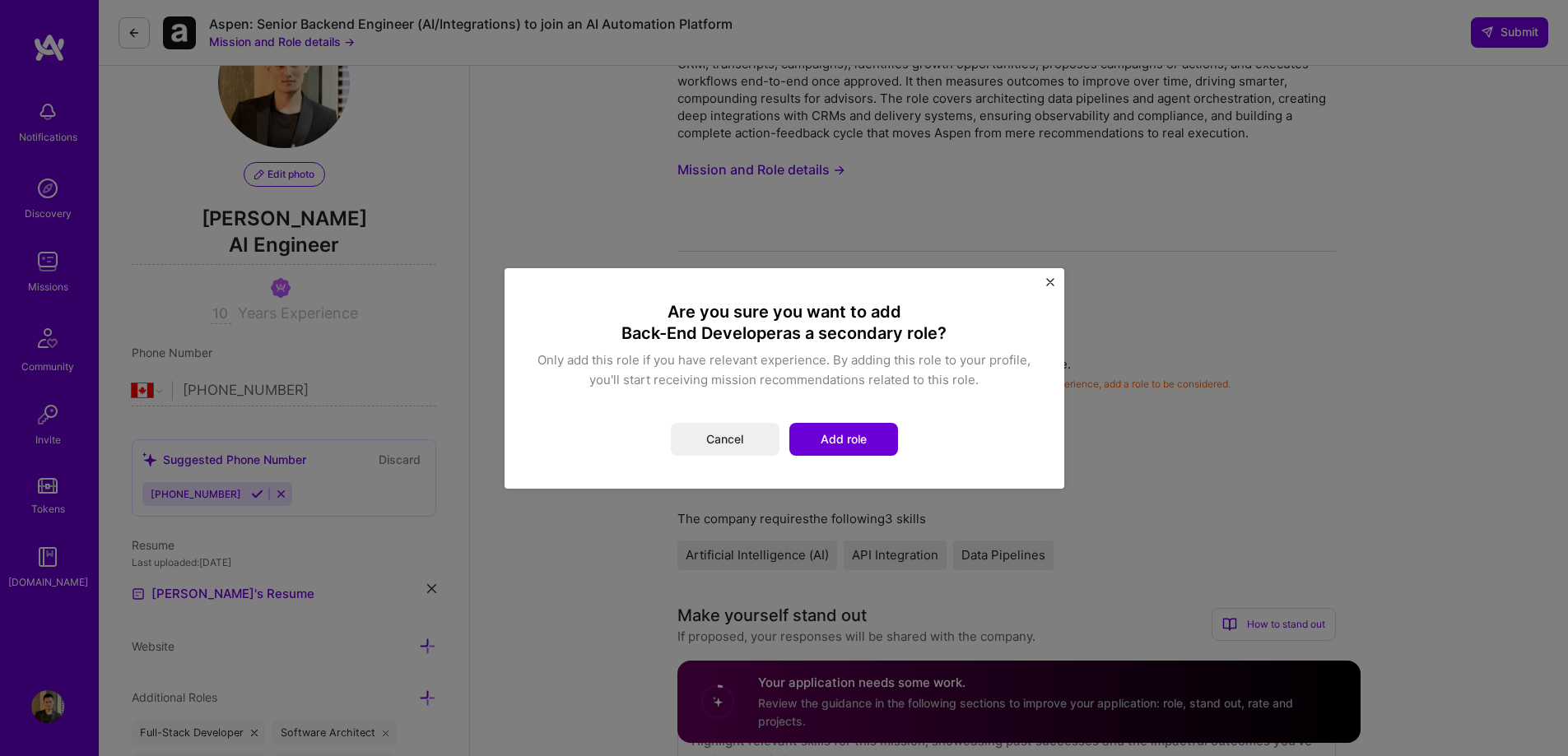
click at [840, 437] on button "Add role" at bounding box center [843, 439] width 109 height 33
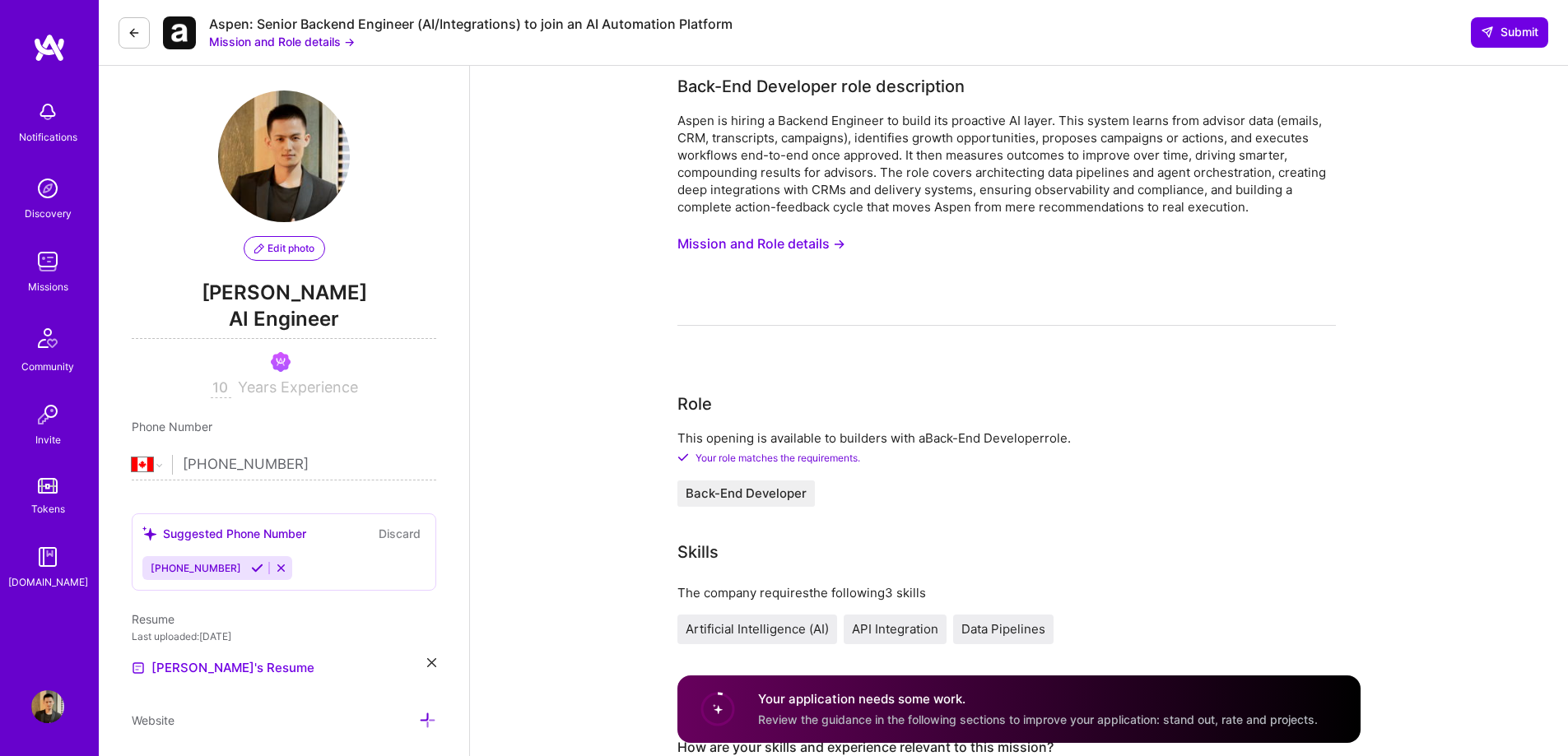
scroll to position [0, 0]
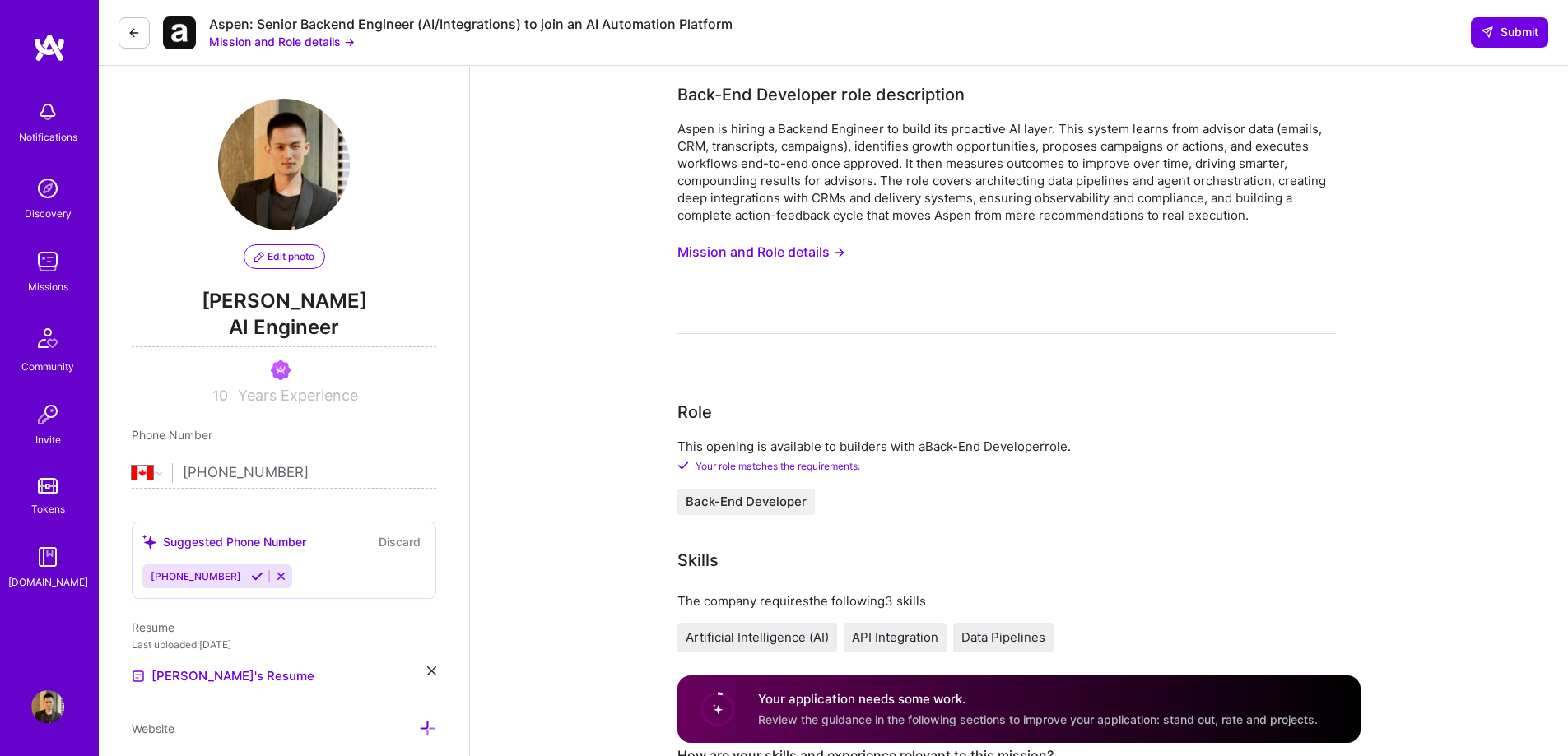
click at [299, 47] on button "Mission and Role details →" at bounding box center [282, 42] width 145 height 17
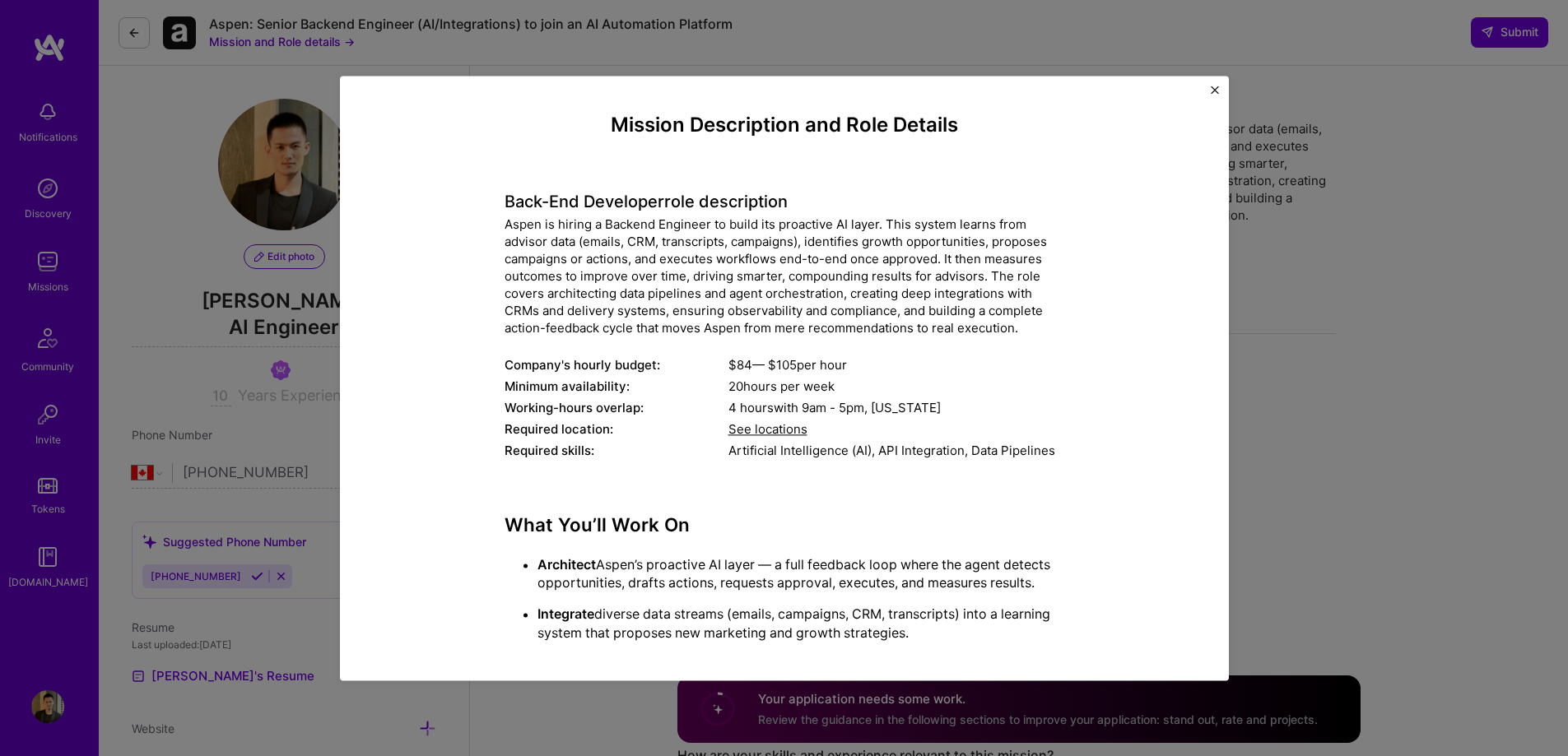
drag, startPoint x: 605, startPoint y: 127, endPoint x: 1146, endPoint y: 587, distance: 710.1
click at [1146, 587] on div "Mission Description and Role Details Back-End Developer role description Aspen …" at bounding box center [784, 510] width 813 height 793
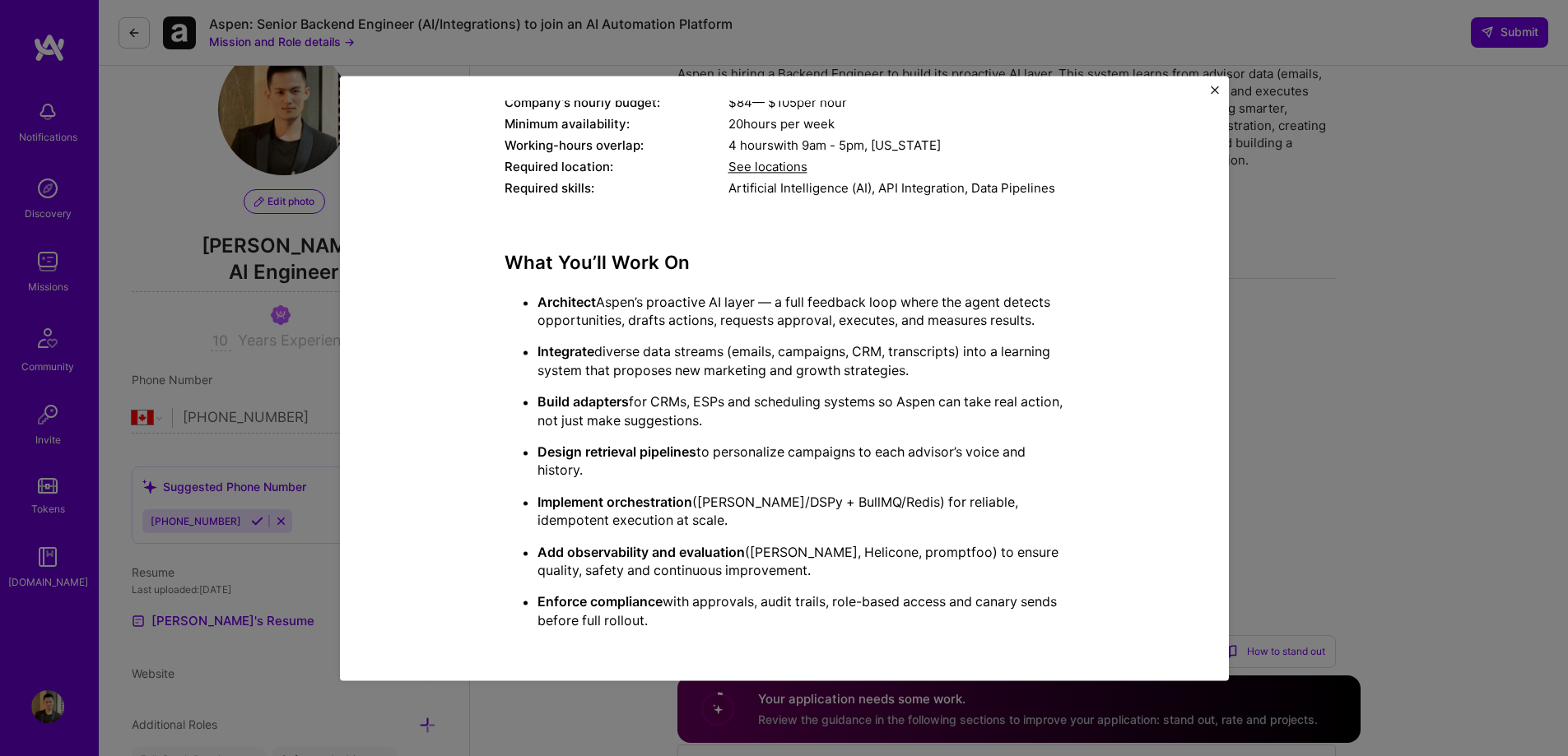
scroll to position [164, 0]
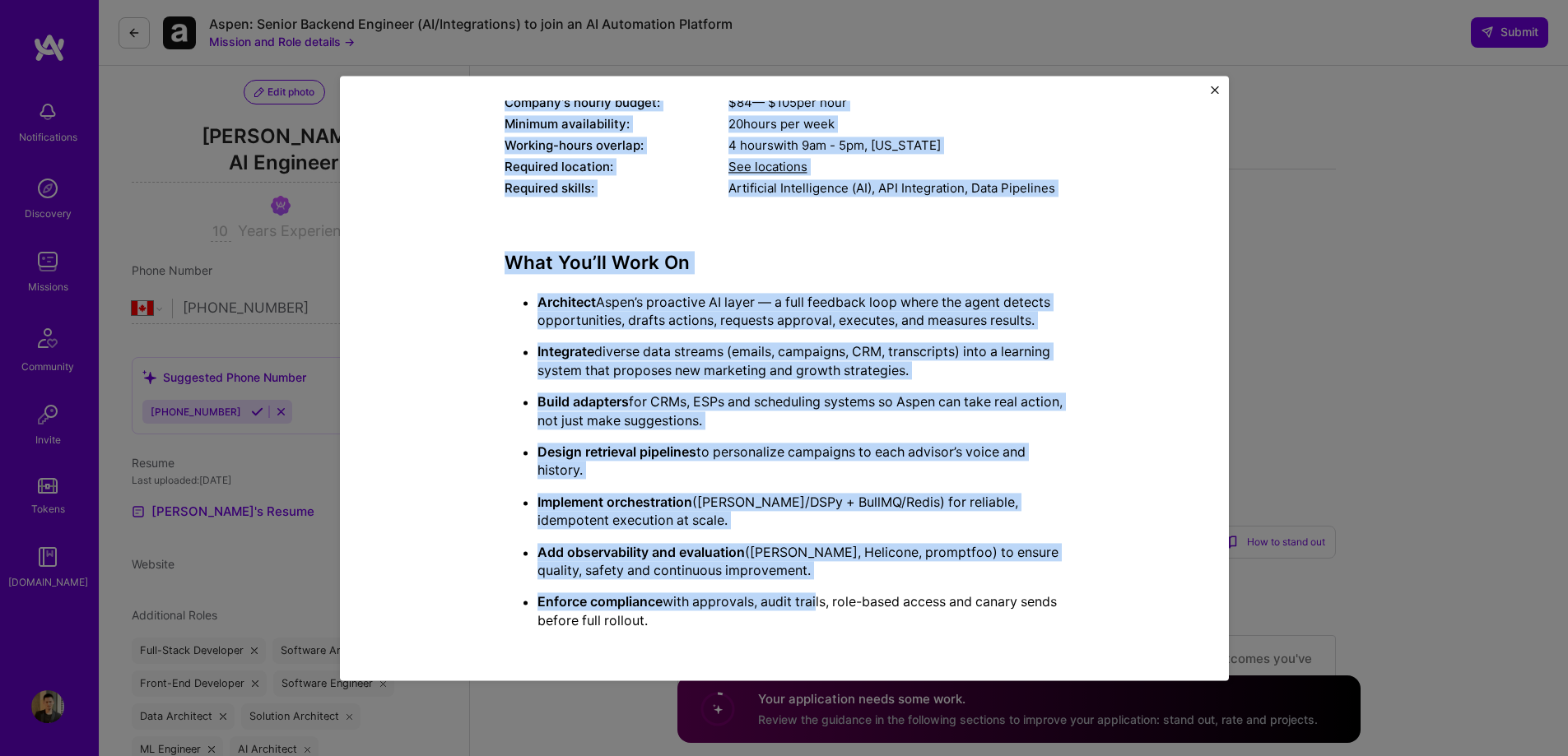
click at [812, 610] on p "Enforce compliance with approvals, audit trails, role-based access and canary s…" at bounding box center [801, 611] width 527 height 37
click at [809, 616] on p "Enforce compliance with approvals, audit trails, role-based access and canary s…" at bounding box center [801, 611] width 527 height 37
copy div "Mission Description and Role Details Back-End Developer role description Aspen …"
click at [1224, 87] on div "Mission Description and Role Details Back-End Developer role description Aspen …" at bounding box center [784, 378] width 889 height 605
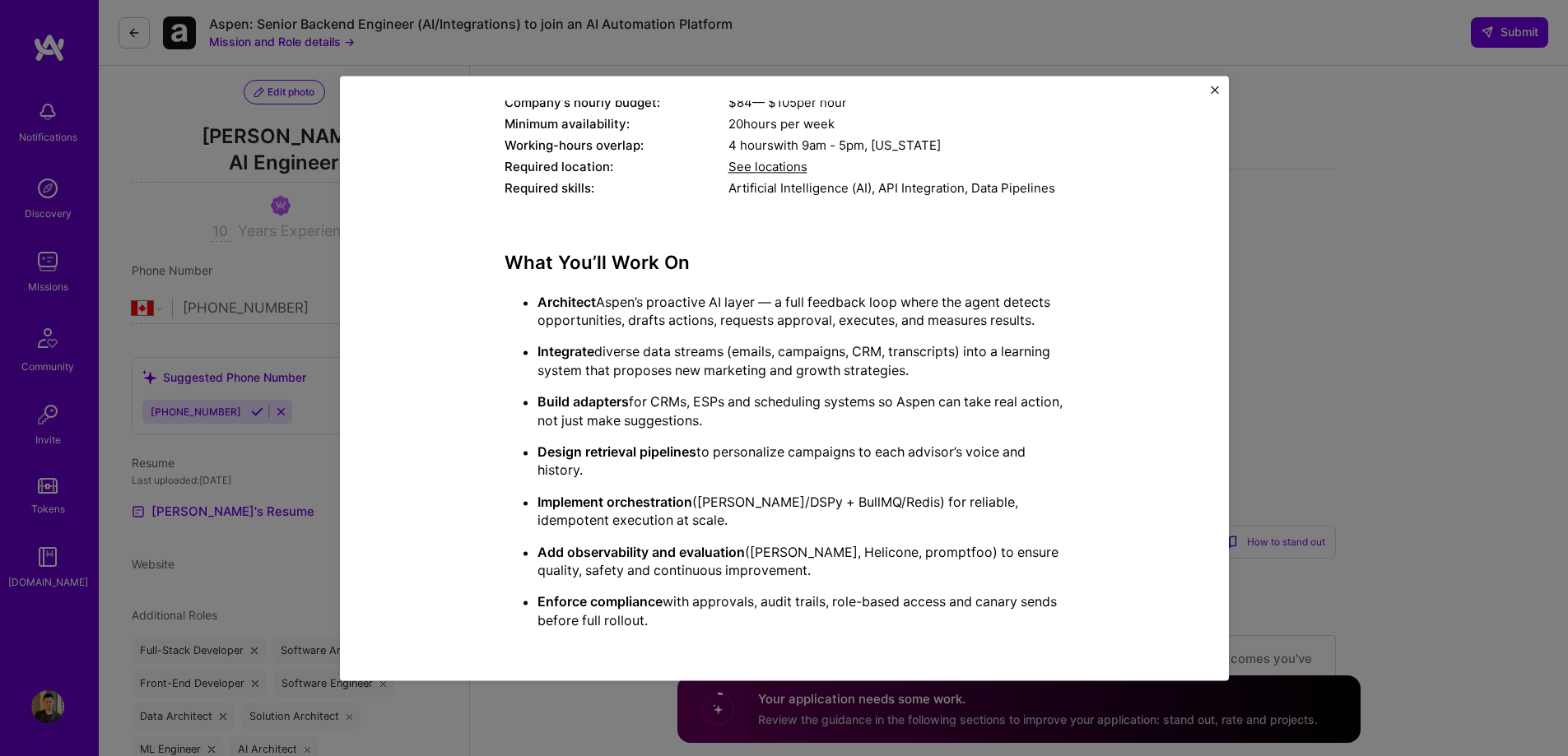
click at [1218, 88] on img "Close" at bounding box center [1215, 90] width 8 height 8
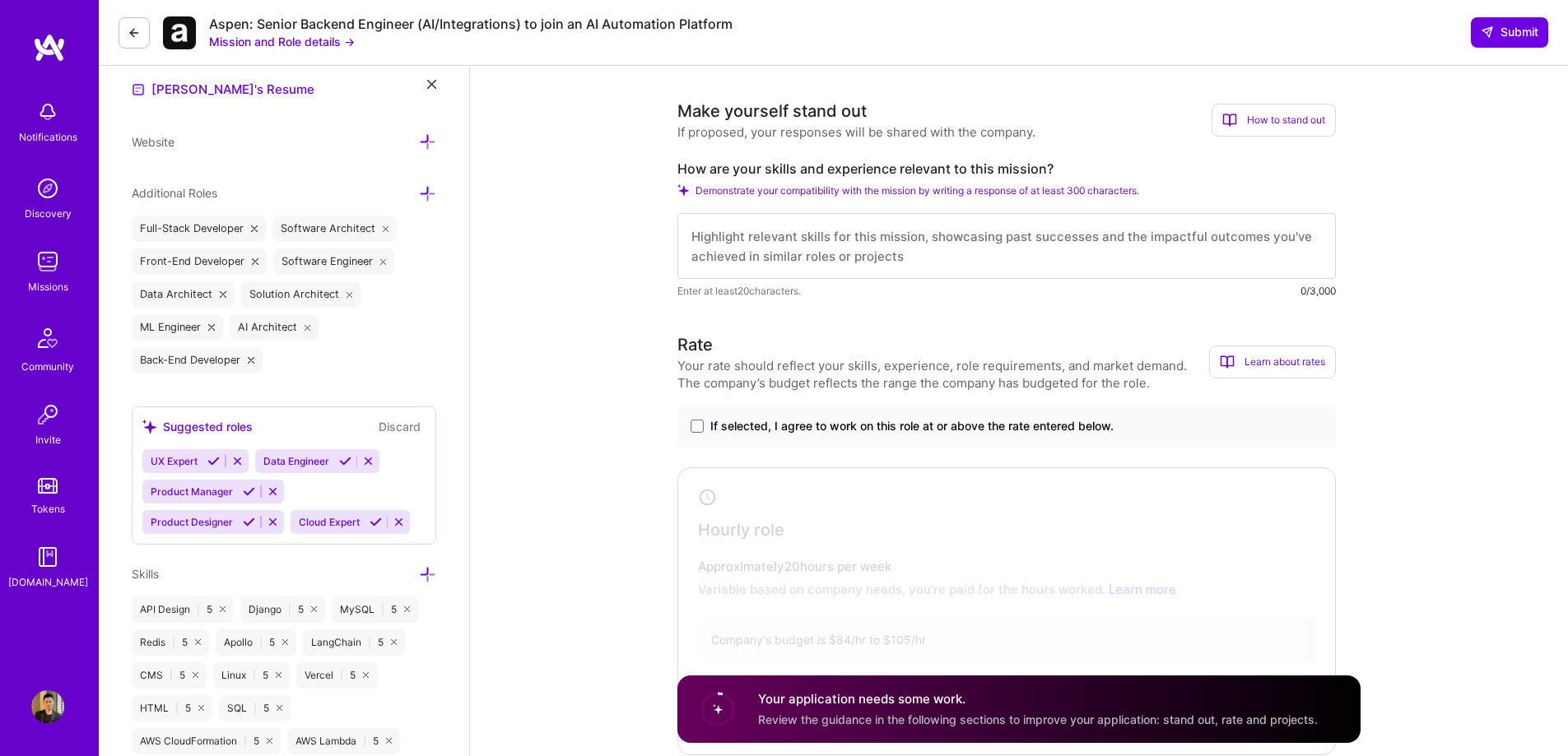
scroll to position [658, 0]
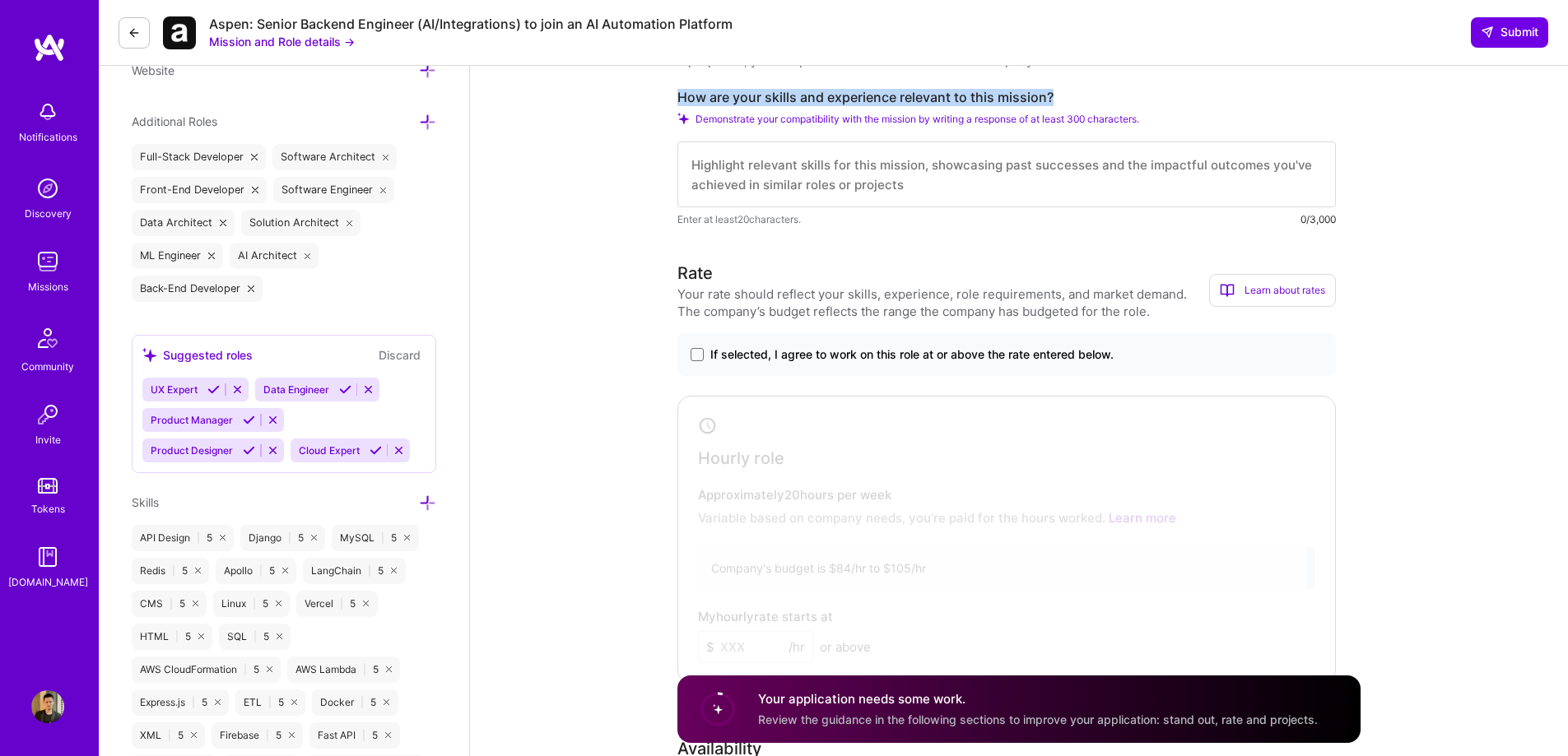
drag, startPoint x: 1064, startPoint y: 97, endPoint x: 672, endPoint y: 92, distance: 392.0
copy label "How are your skills and experience relevant to this mission?"
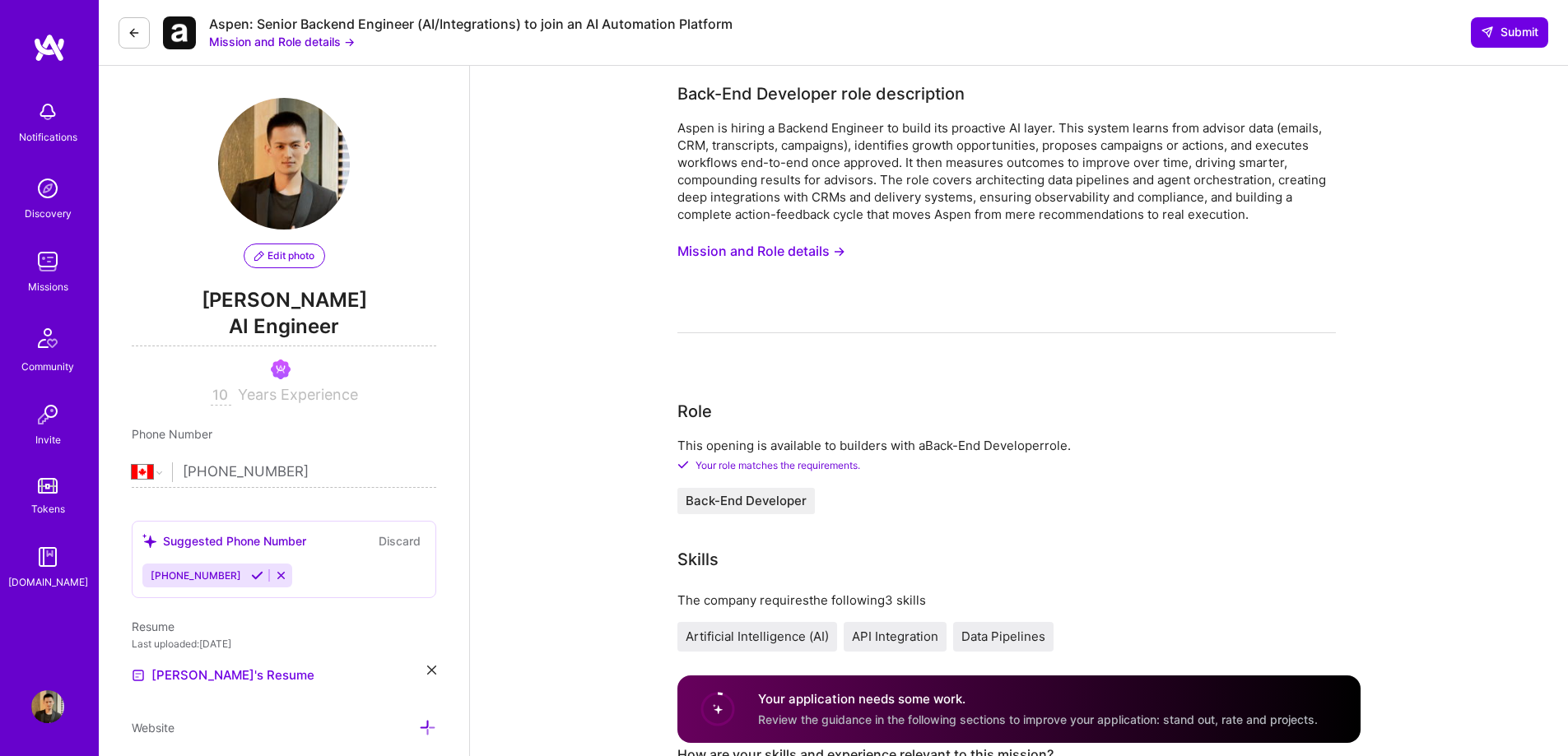
scroll to position [0, 0]
click at [336, 50] on div "Aspen: Senior Backend Engineer (AI/Integrations) to join an AI Automation Platf…" at bounding box center [833, 32] width 1469 height 66
click at [336, 43] on button "Mission and Role details →" at bounding box center [282, 42] width 145 height 17
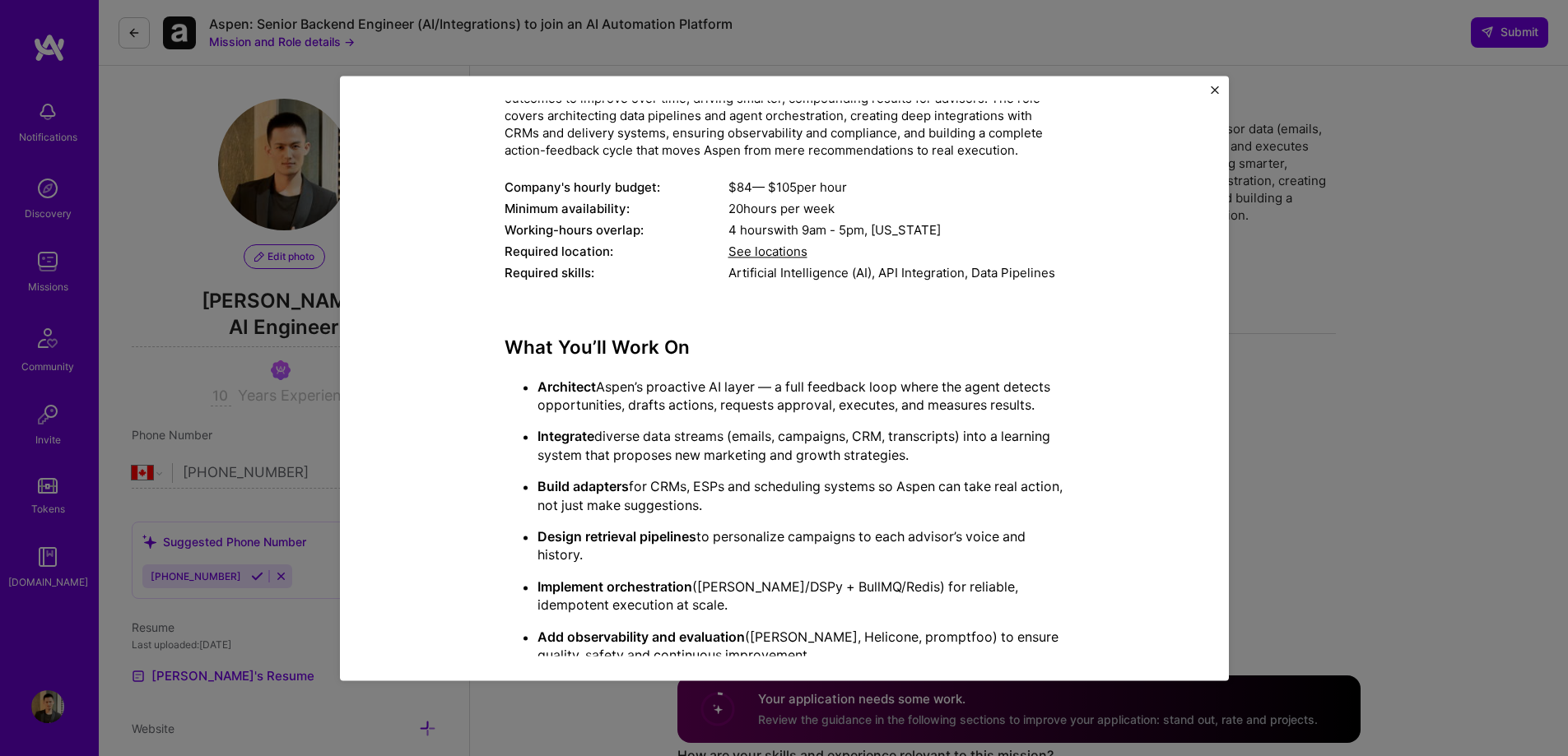
scroll to position [263, 0]
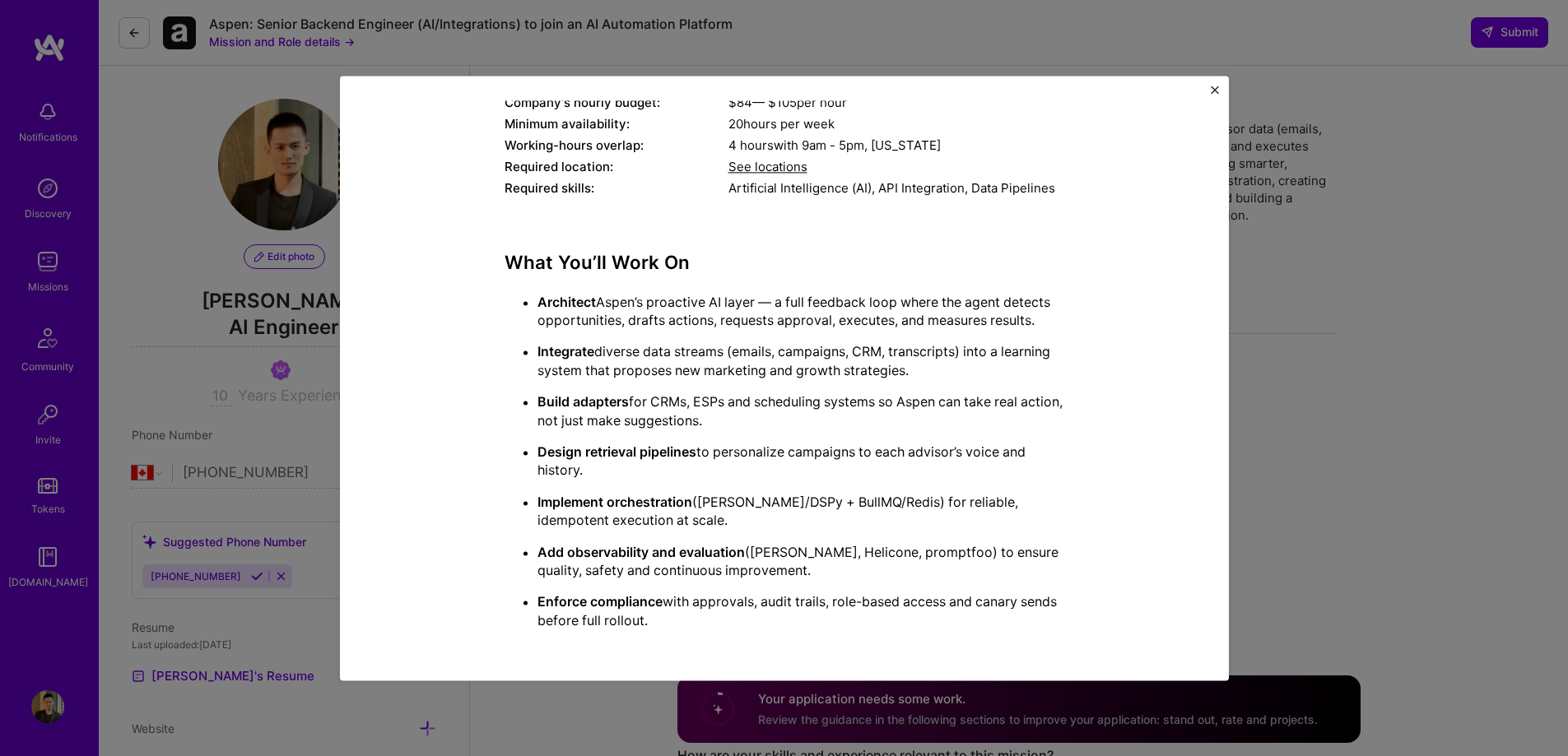
click at [1214, 90] on img "Close" at bounding box center [1215, 90] width 8 height 8
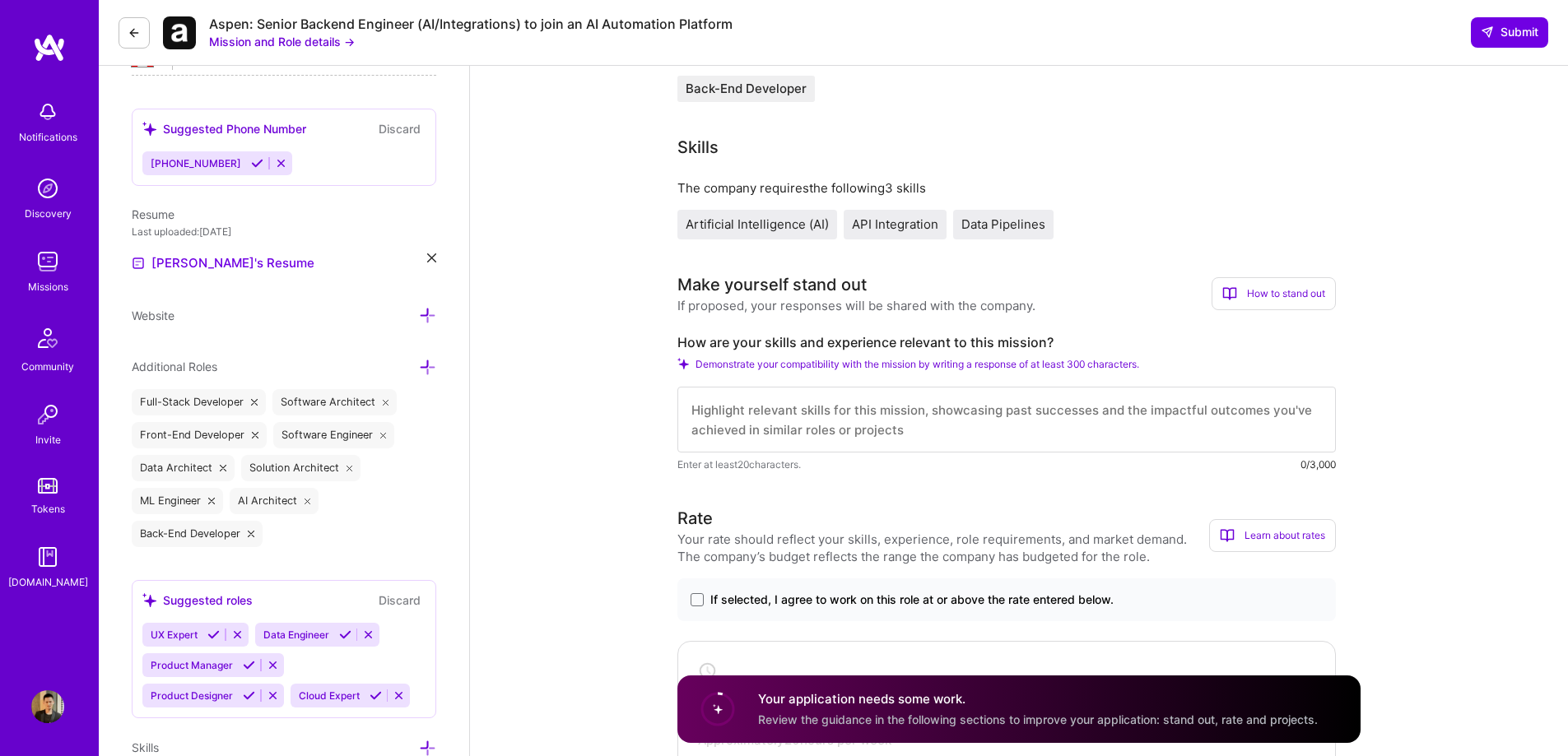
scroll to position [493, 0]
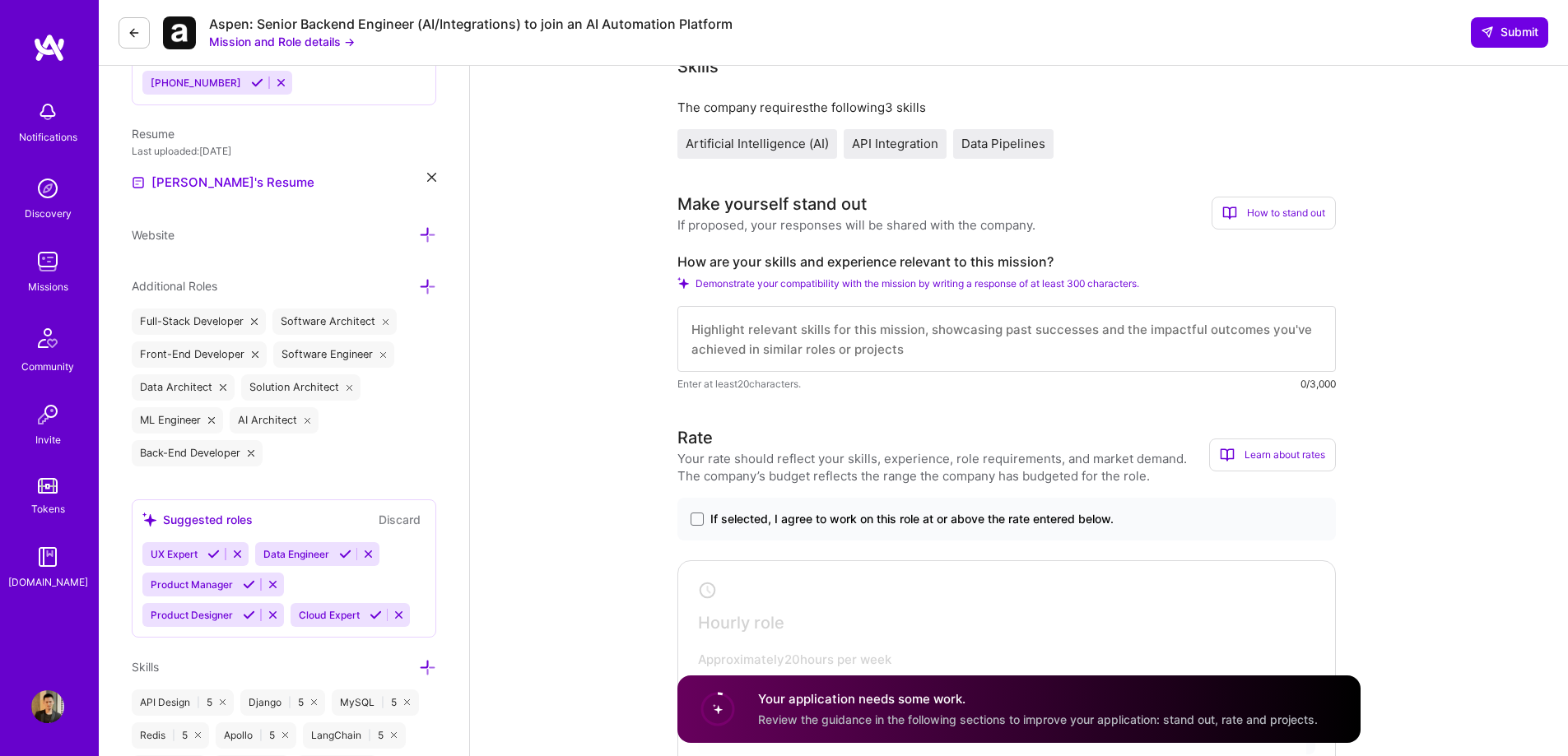
click at [975, 336] on textarea at bounding box center [1006, 338] width 658 height 66
paste textarea "I’ve been working on AI-powered backend systems that don’t just make suggestion…"
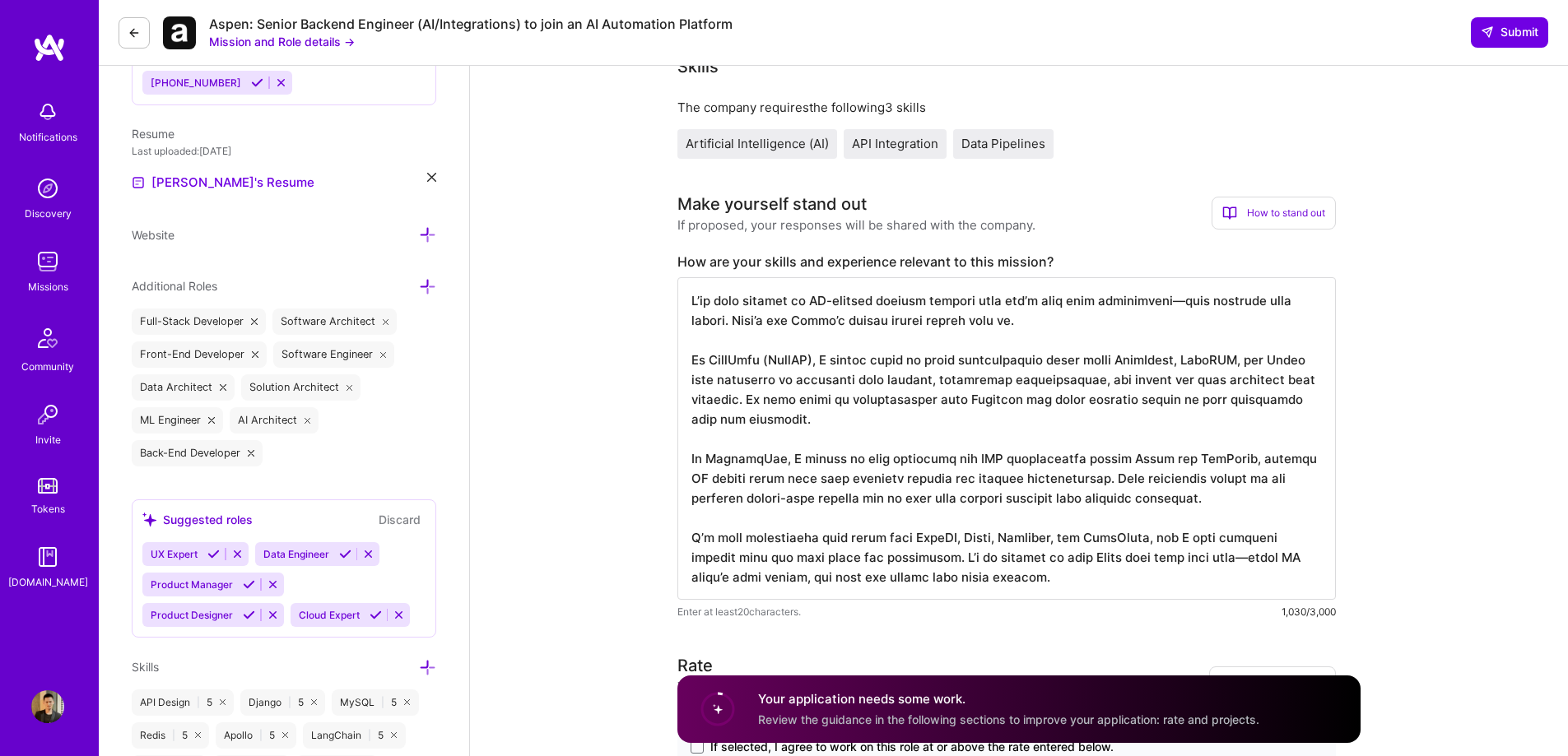
drag, startPoint x: 1198, startPoint y: 303, endPoint x: 1186, endPoint y: 303, distance: 12.0
click at [1186, 303] on textarea at bounding box center [1006, 439] width 658 height 322
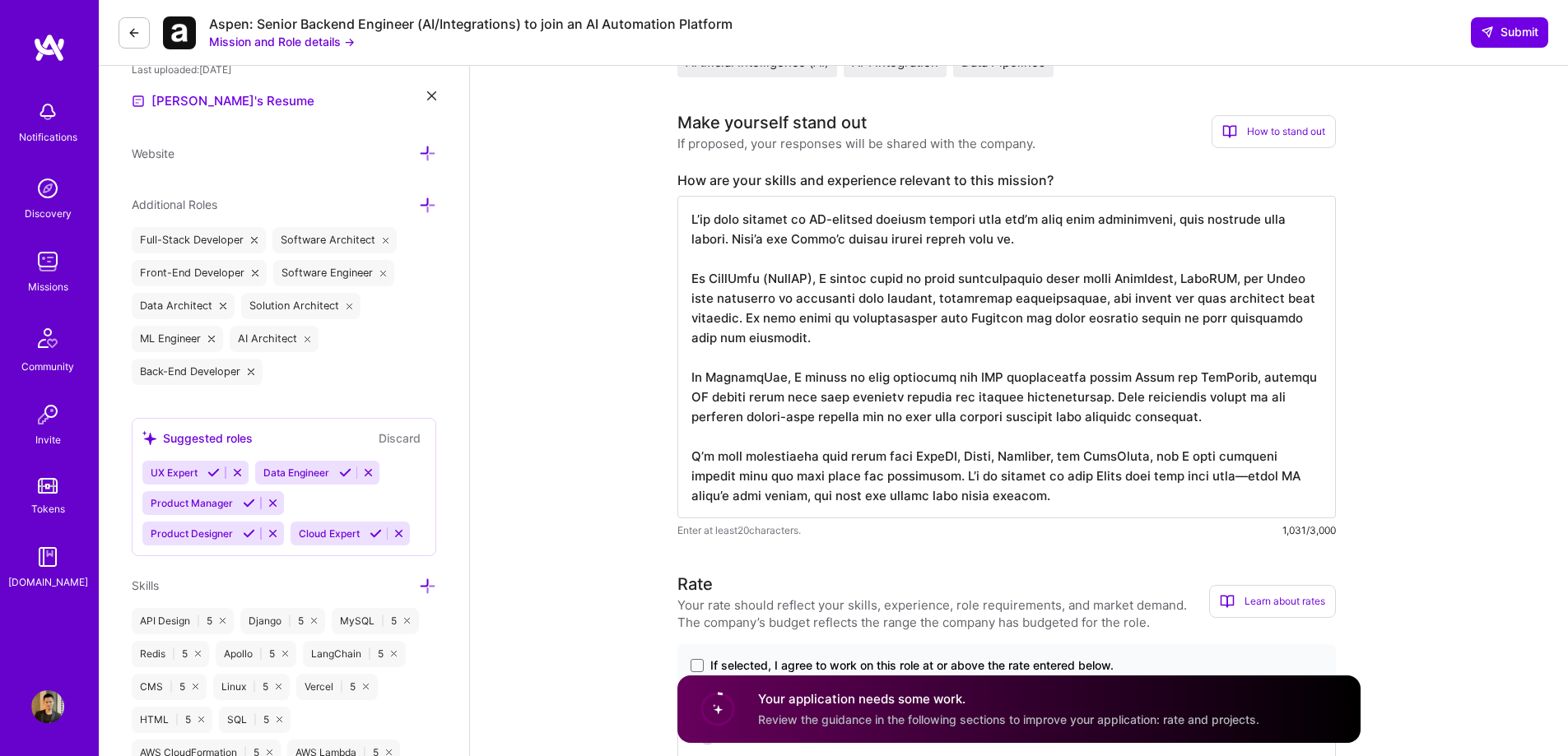
scroll to position [576, 0]
click at [1094, 397] on textarea at bounding box center [1006, 356] width 658 height 322
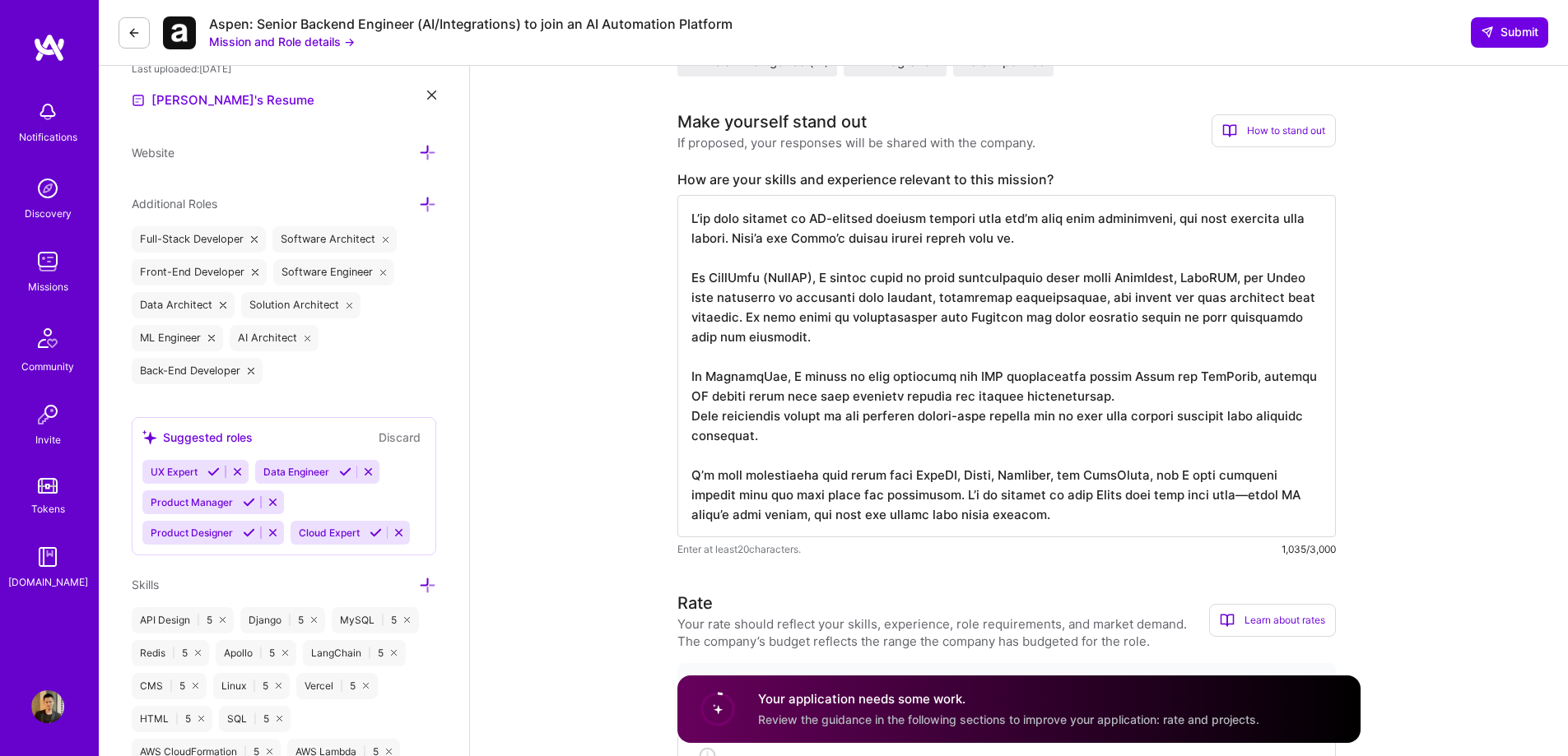
click at [757, 317] on textarea at bounding box center [1006, 366] width 658 height 342
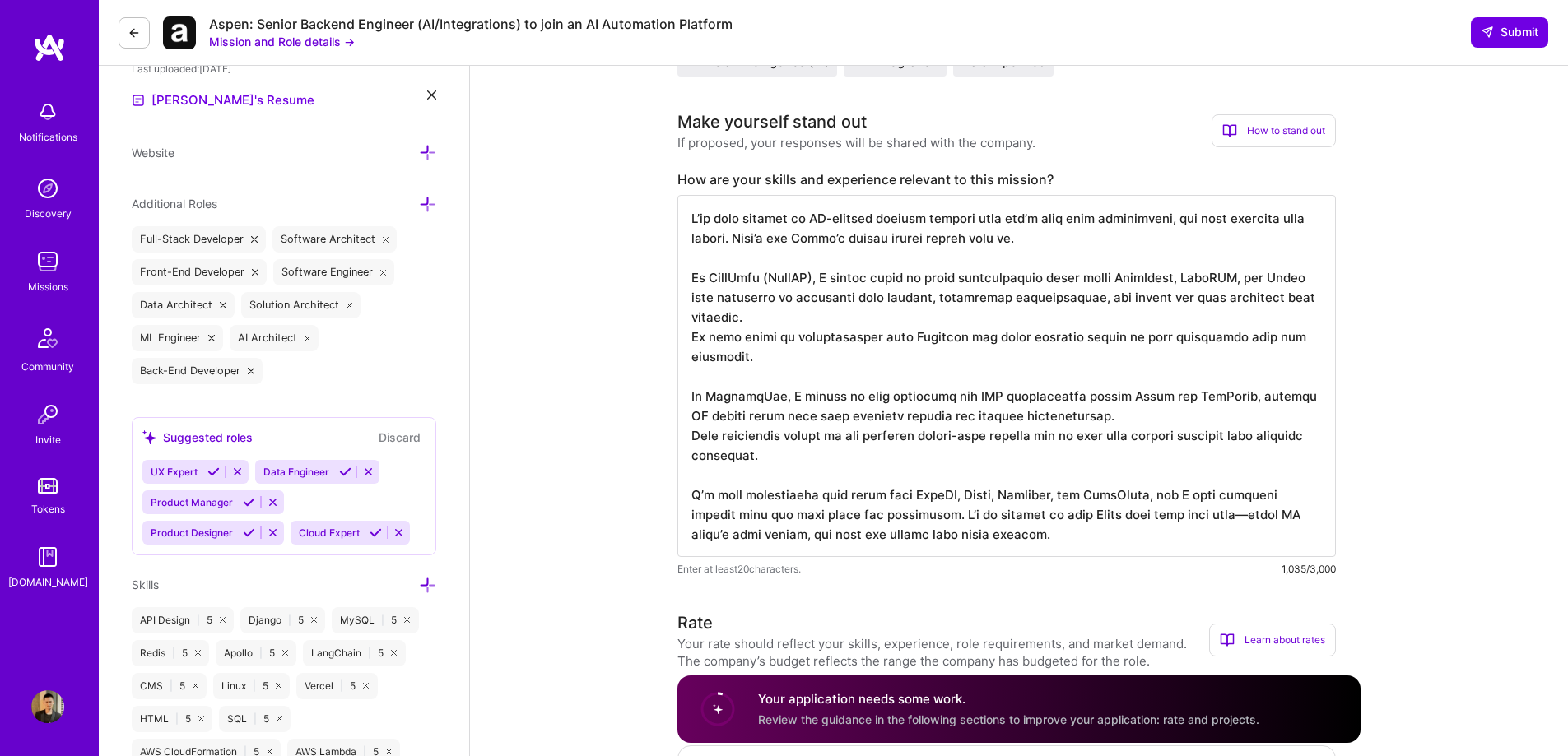
scroll to position [2, 0]
click at [1192, 515] on textarea at bounding box center [1006, 376] width 658 height 362
click at [911, 516] on textarea at bounding box center [1006, 376] width 658 height 362
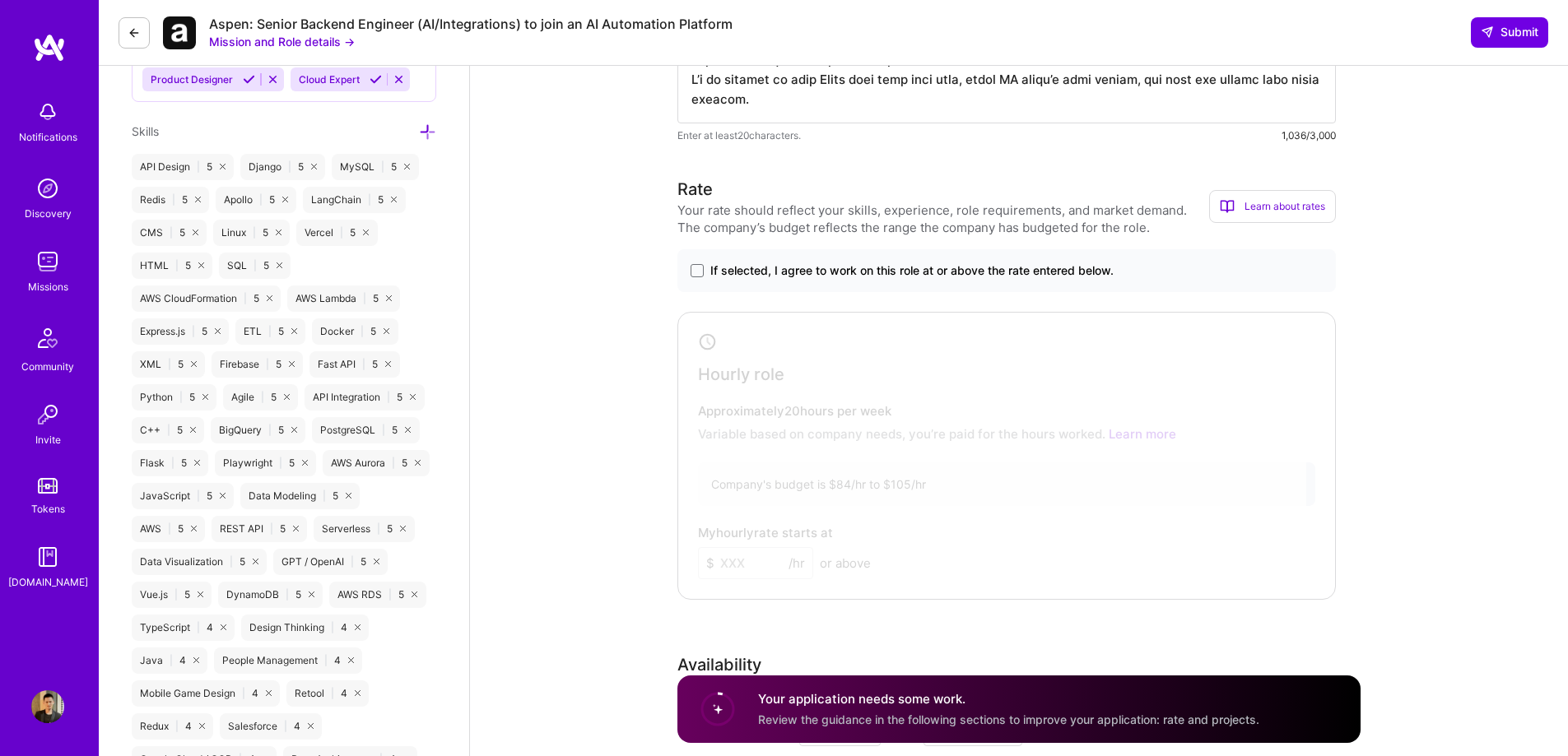
scroll to position [1070, 0]
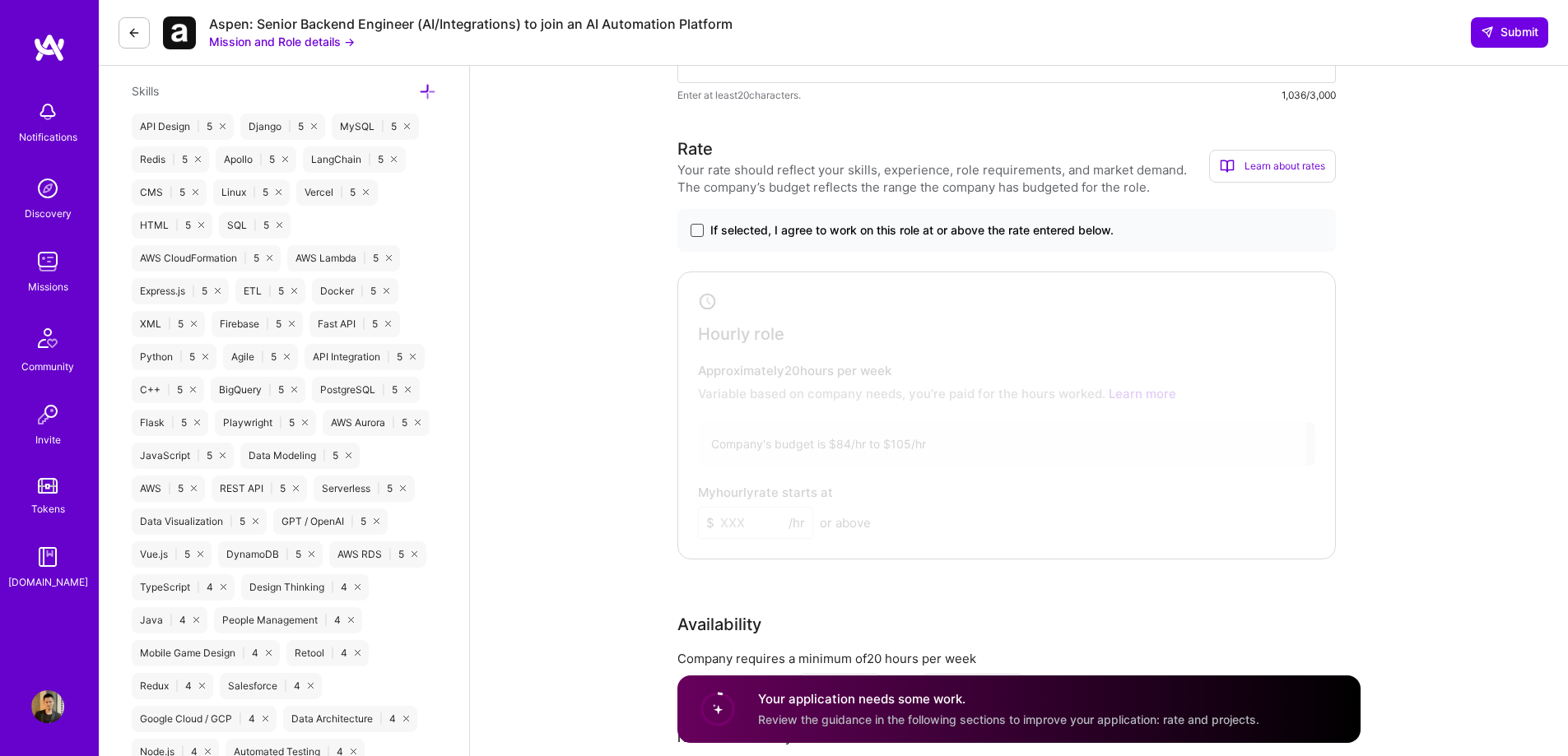
type textarea "I’ve been working on AI-powered backend systems that don’t just make suggestion…"
click at [696, 232] on span at bounding box center [697, 230] width 13 height 13
click at [0, 0] on input "If selected, I agree to work on this role at or above the rate entered below." at bounding box center [0, 0] width 0 height 0
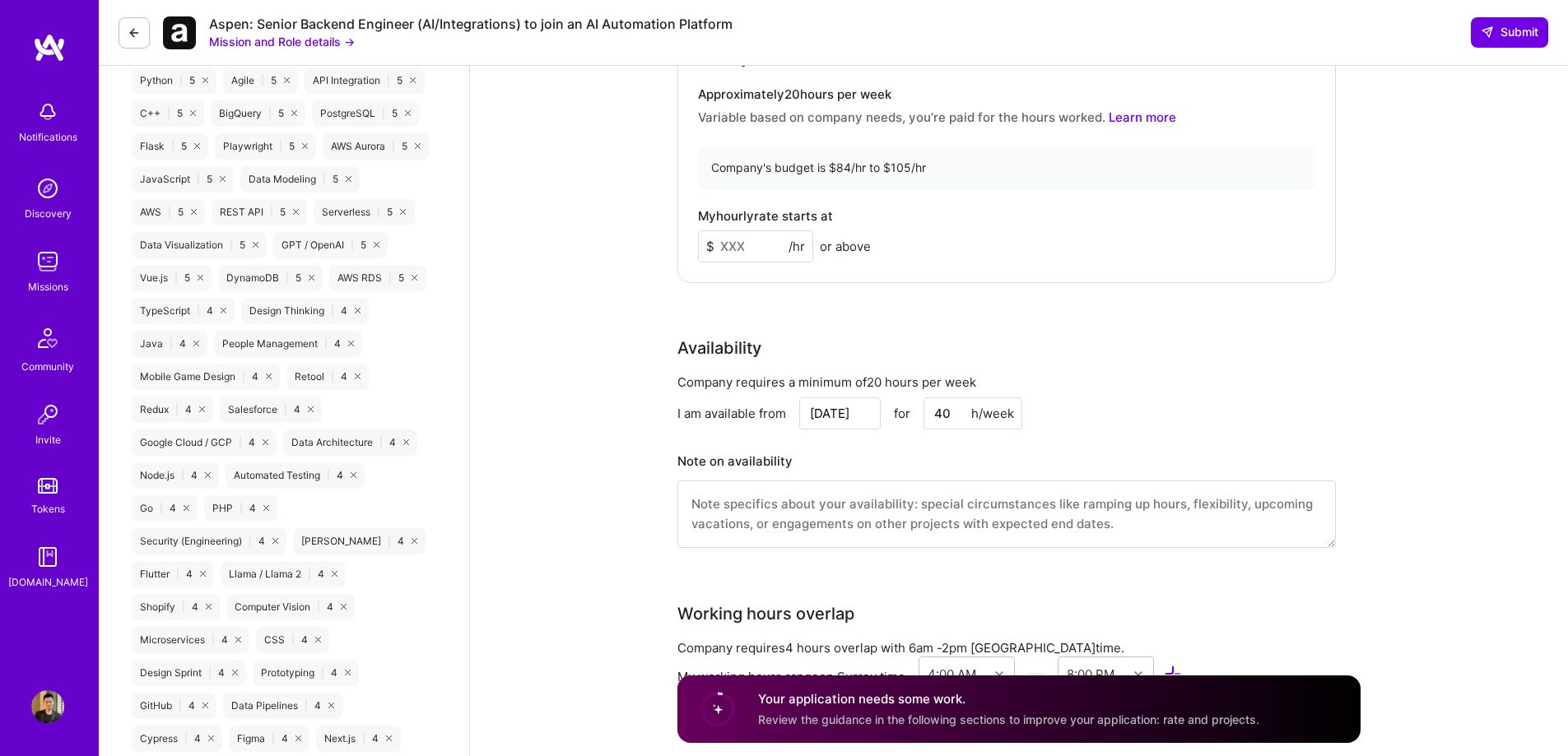
scroll to position [1399, 0]
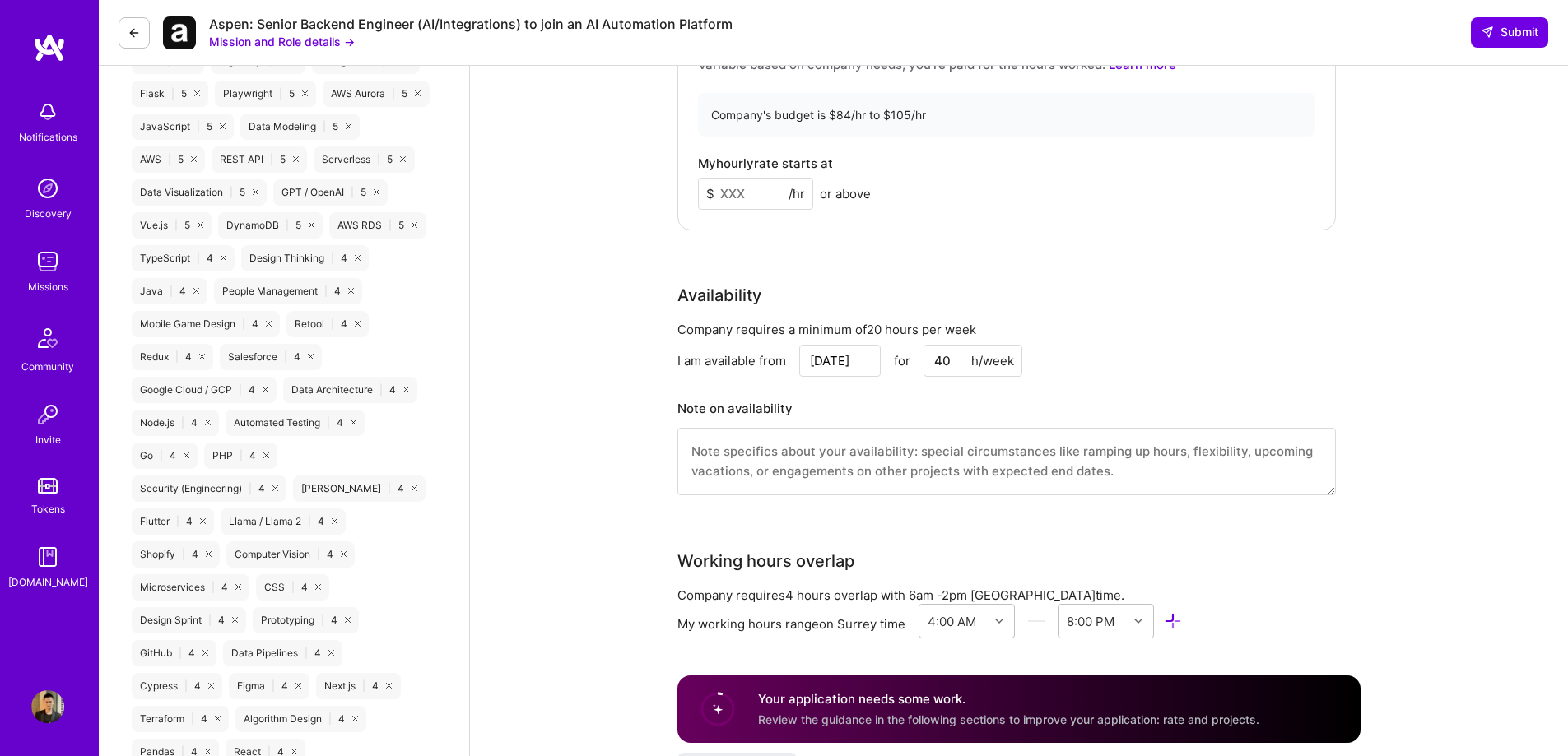
click at [748, 199] on input at bounding box center [755, 194] width 116 height 32
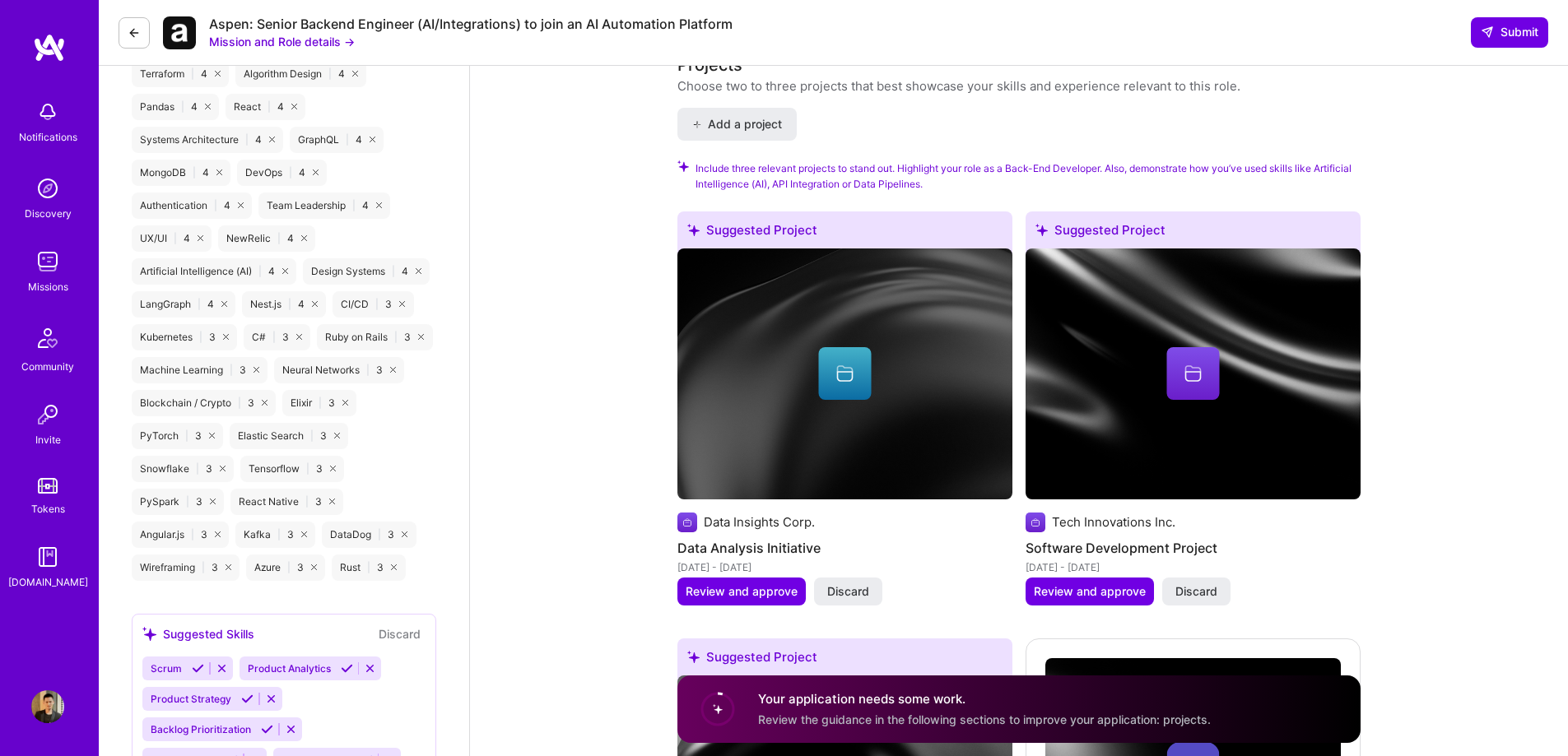
scroll to position [2386, 0]
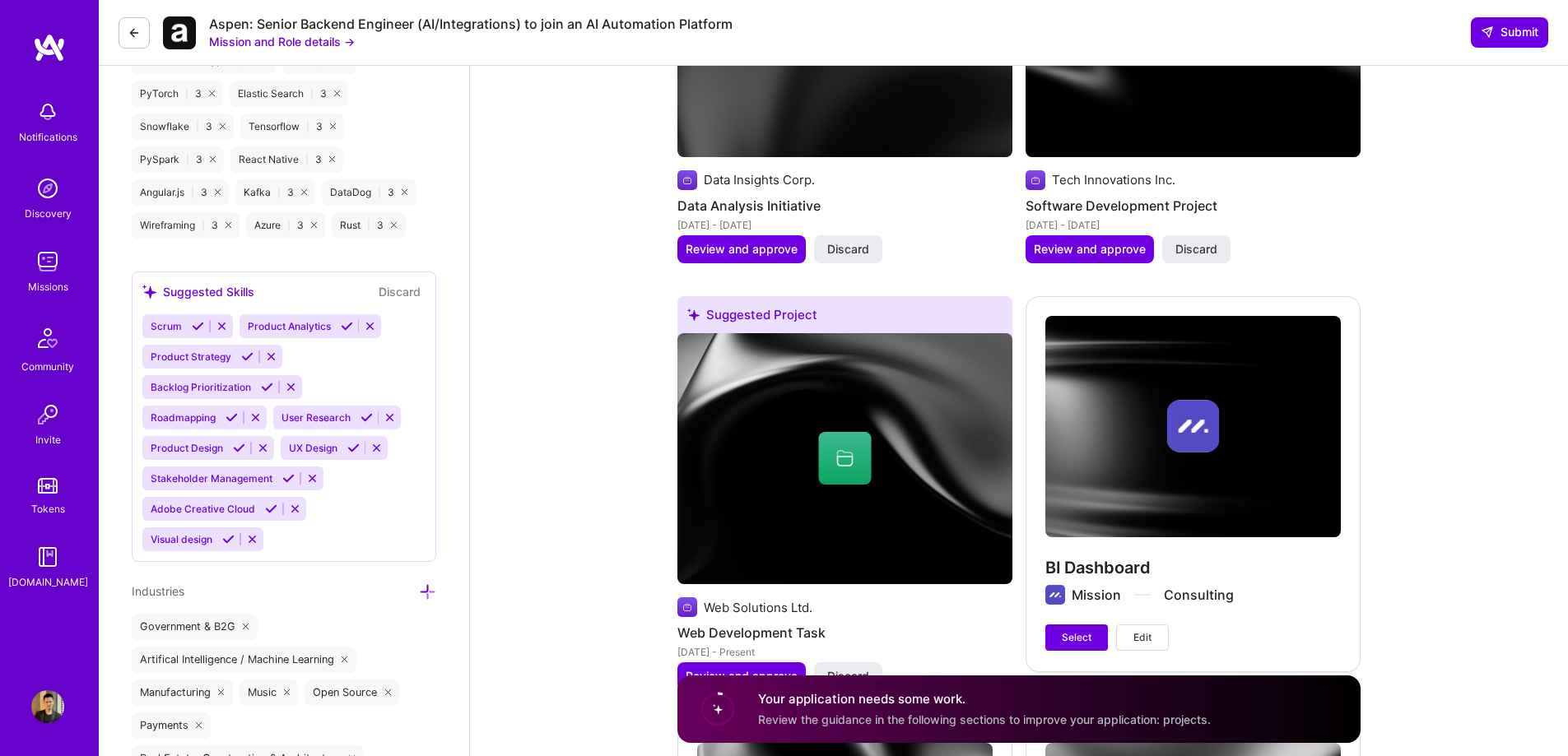
type input "85"
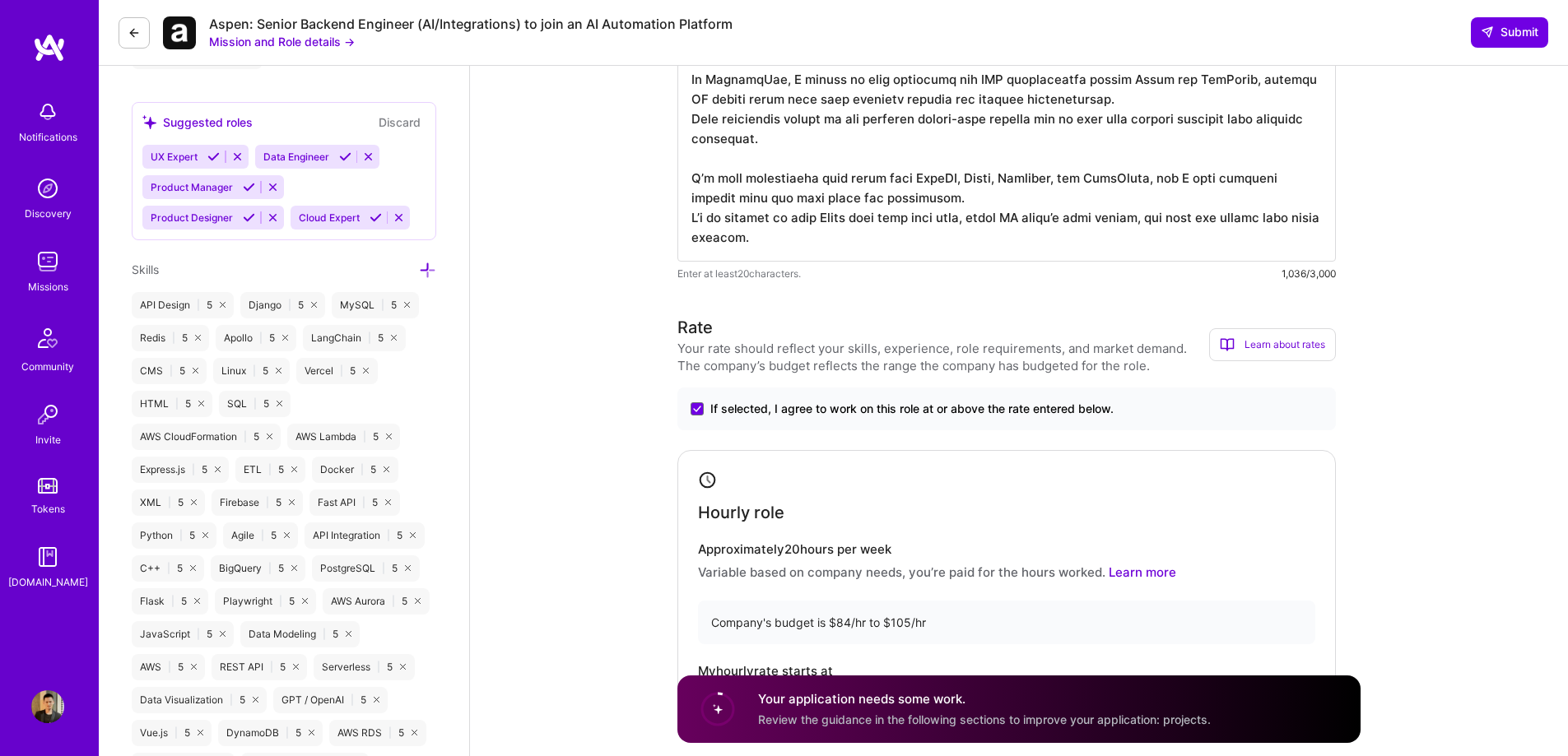
scroll to position [658, 0]
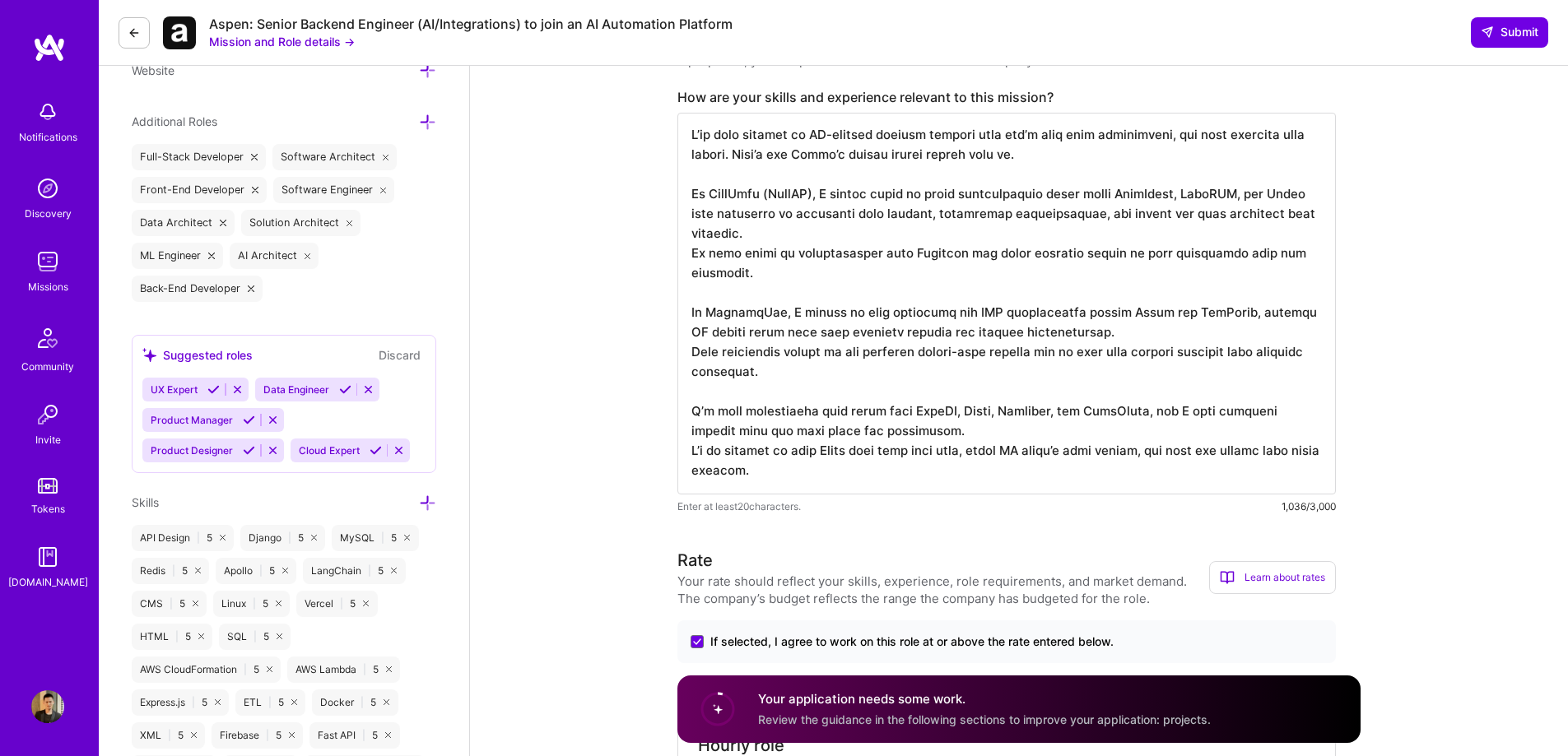
click at [1054, 336] on textarea at bounding box center [1006, 304] width 658 height 382
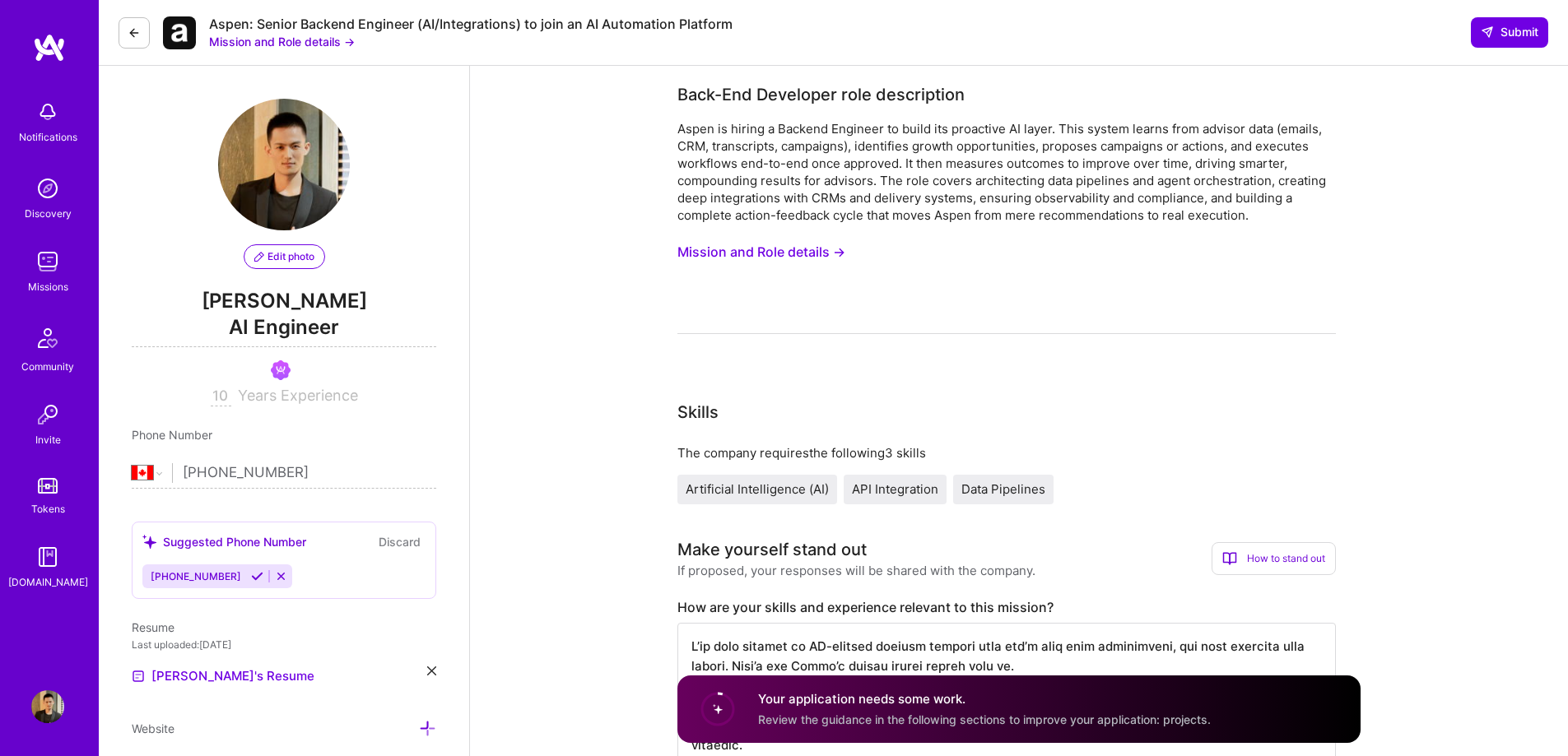
select select "CA"
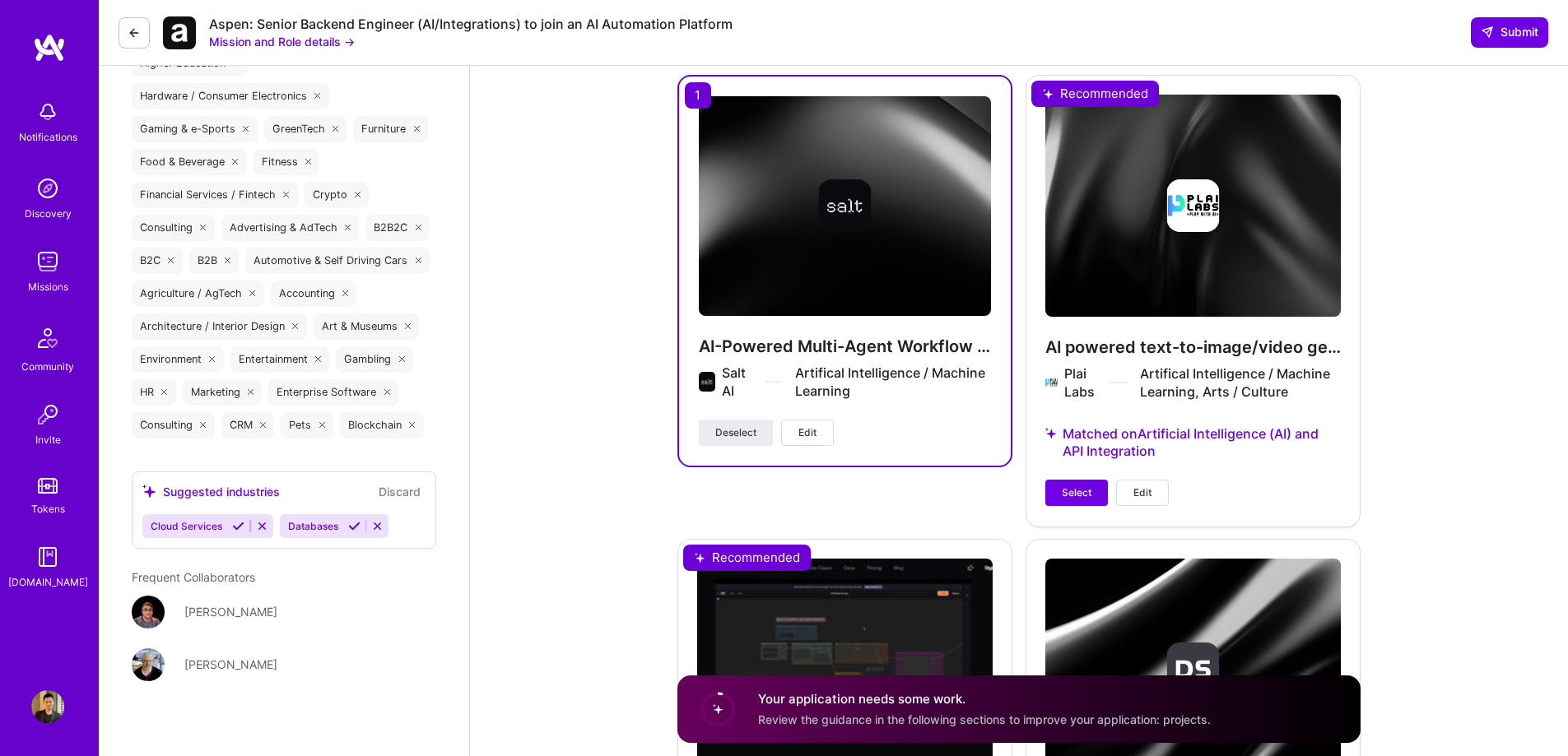
scroll to position [3292, 0]
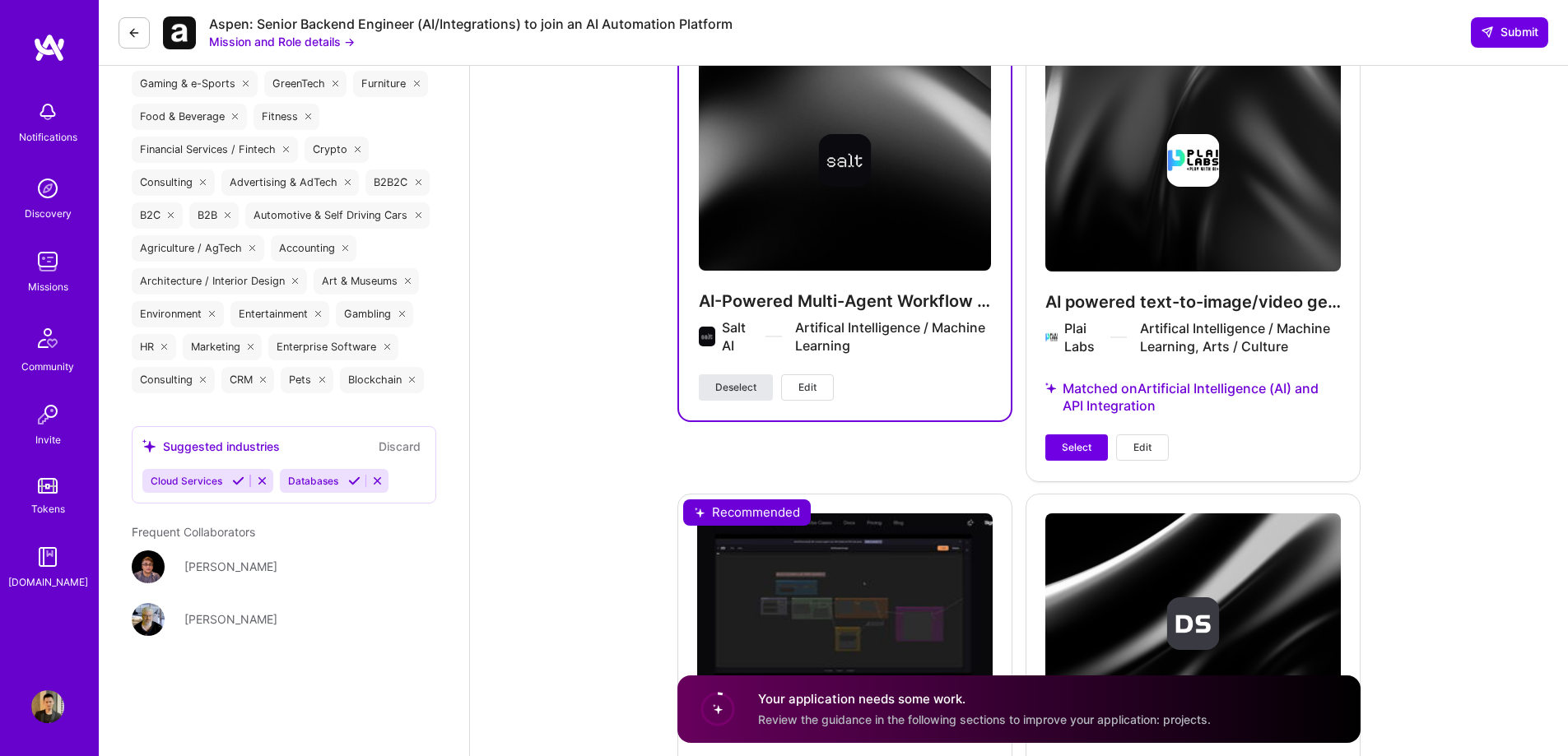
click at [738, 385] on span "Deselect" at bounding box center [736, 388] width 42 height 15
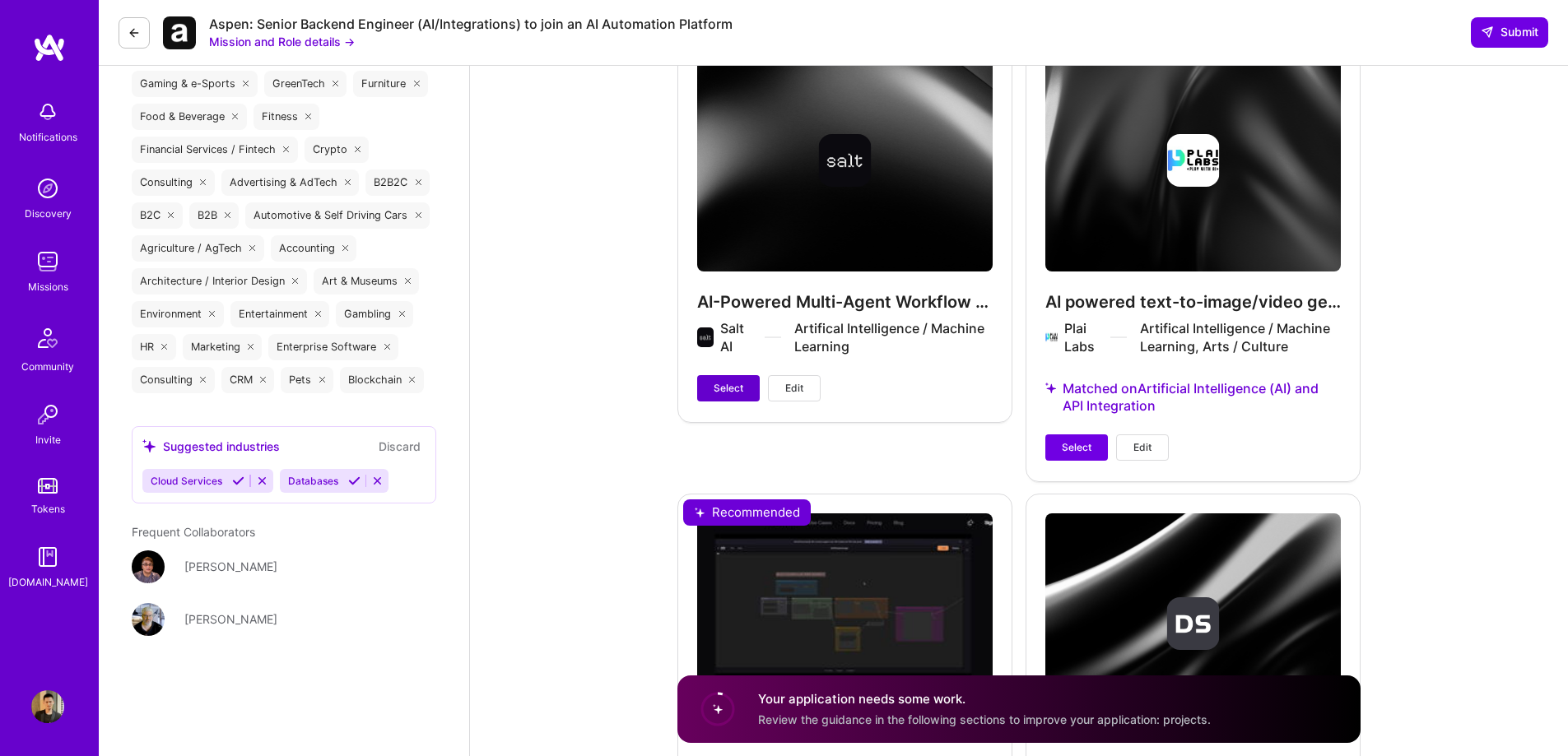
click at [742, 389] on span "Select" at bounding box center [729, 389] width 30 height 15
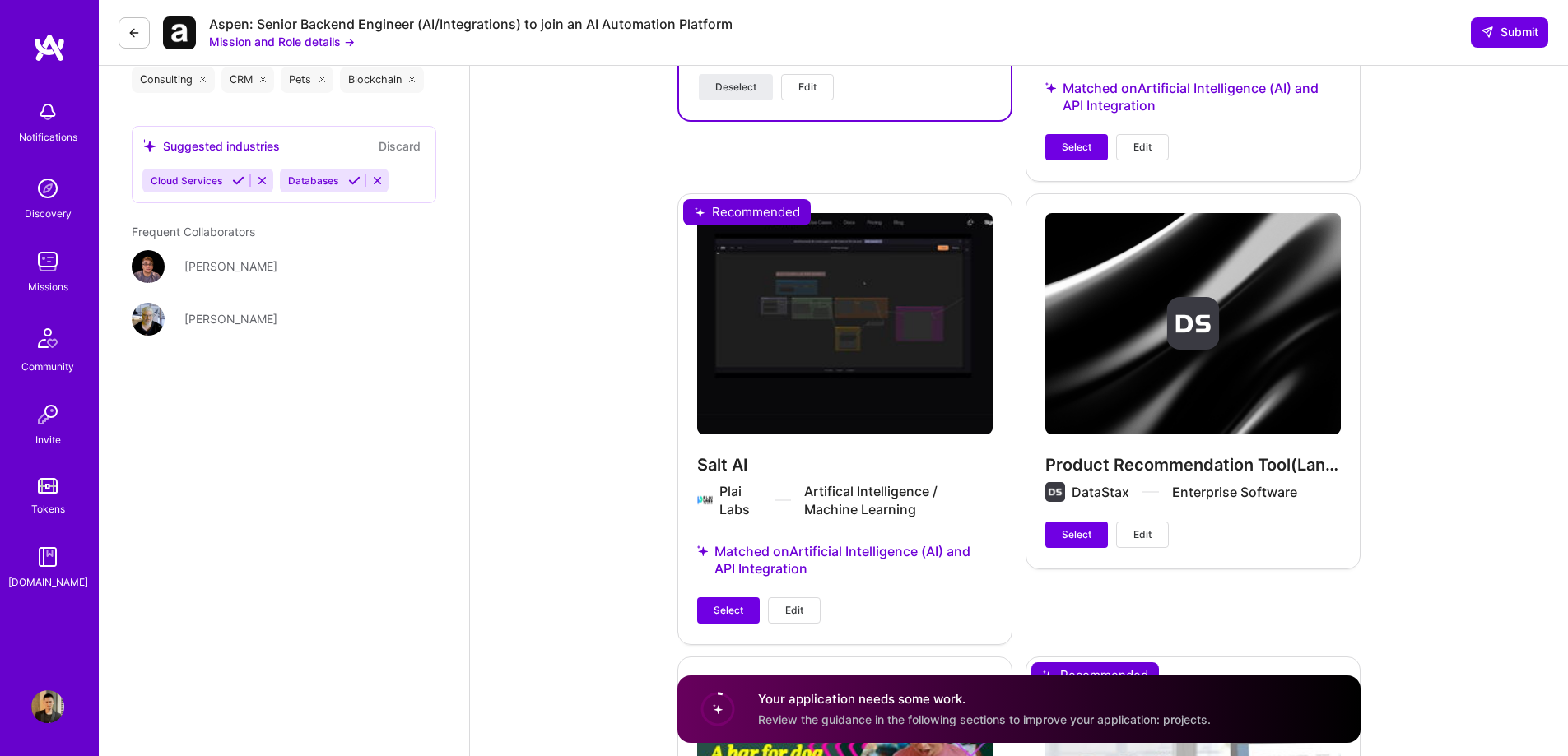
scroll to position [3620, 0]
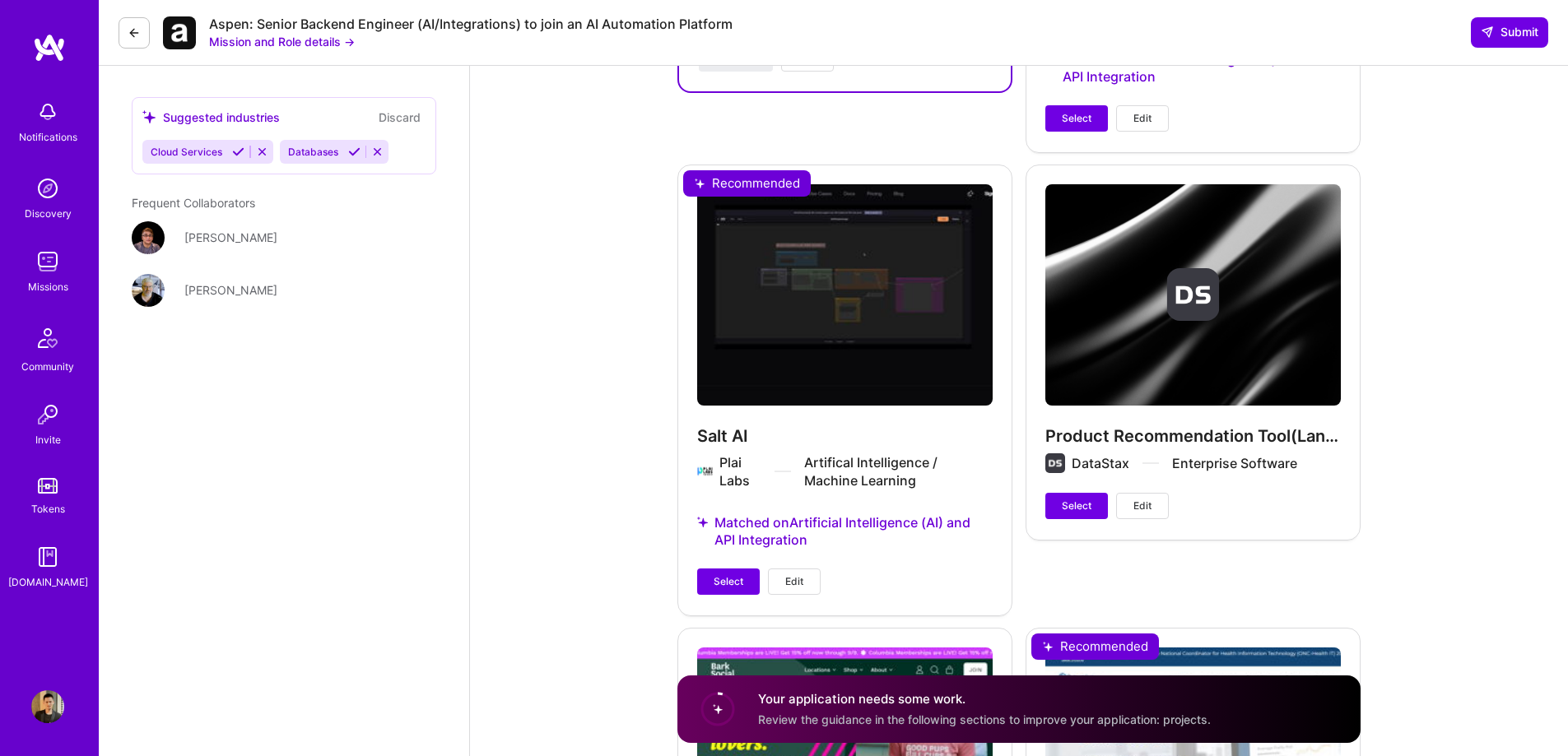
click at [722, 577] on span "Select" at bounding box center [729, 582] width 30 height 15
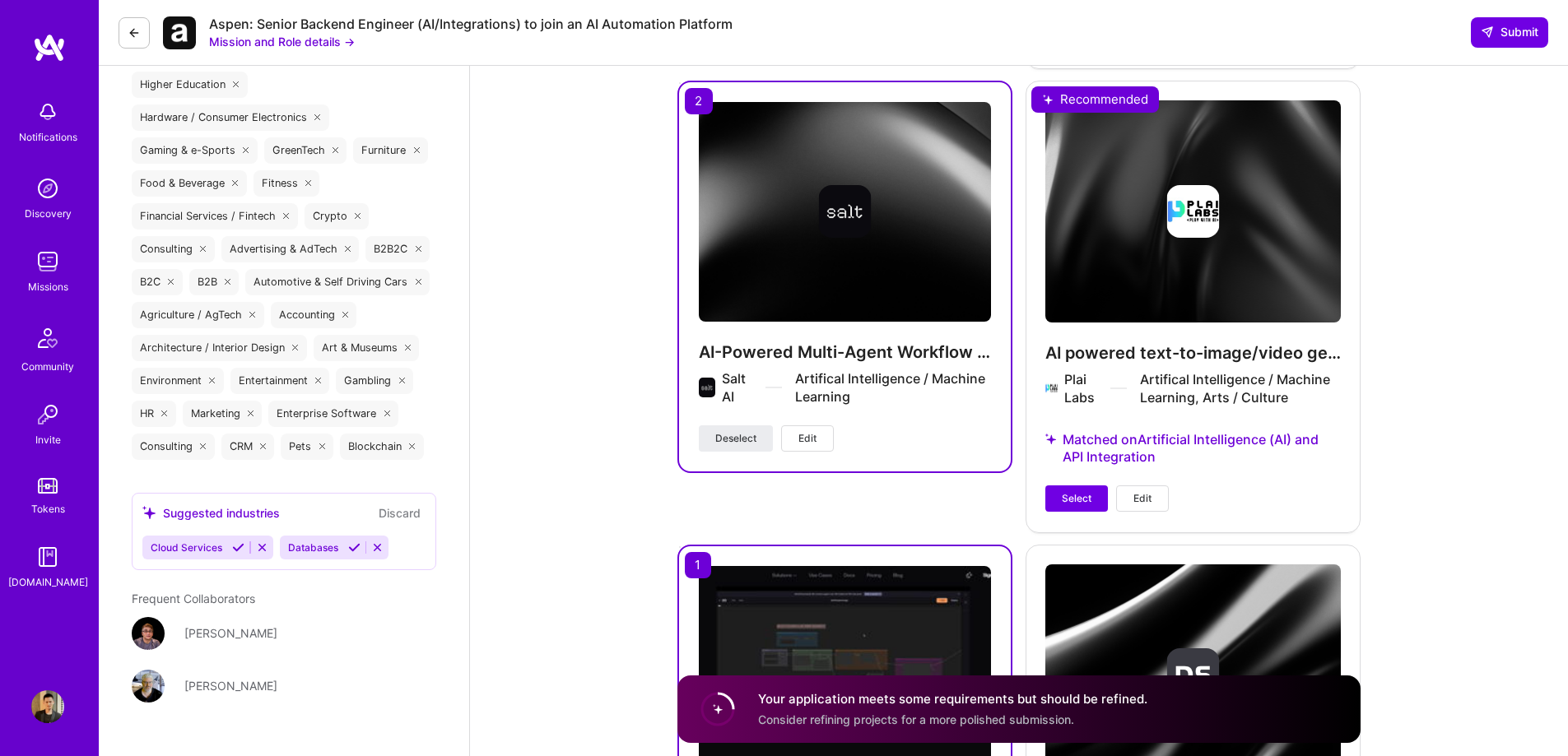
scroll to position [3209, 0]
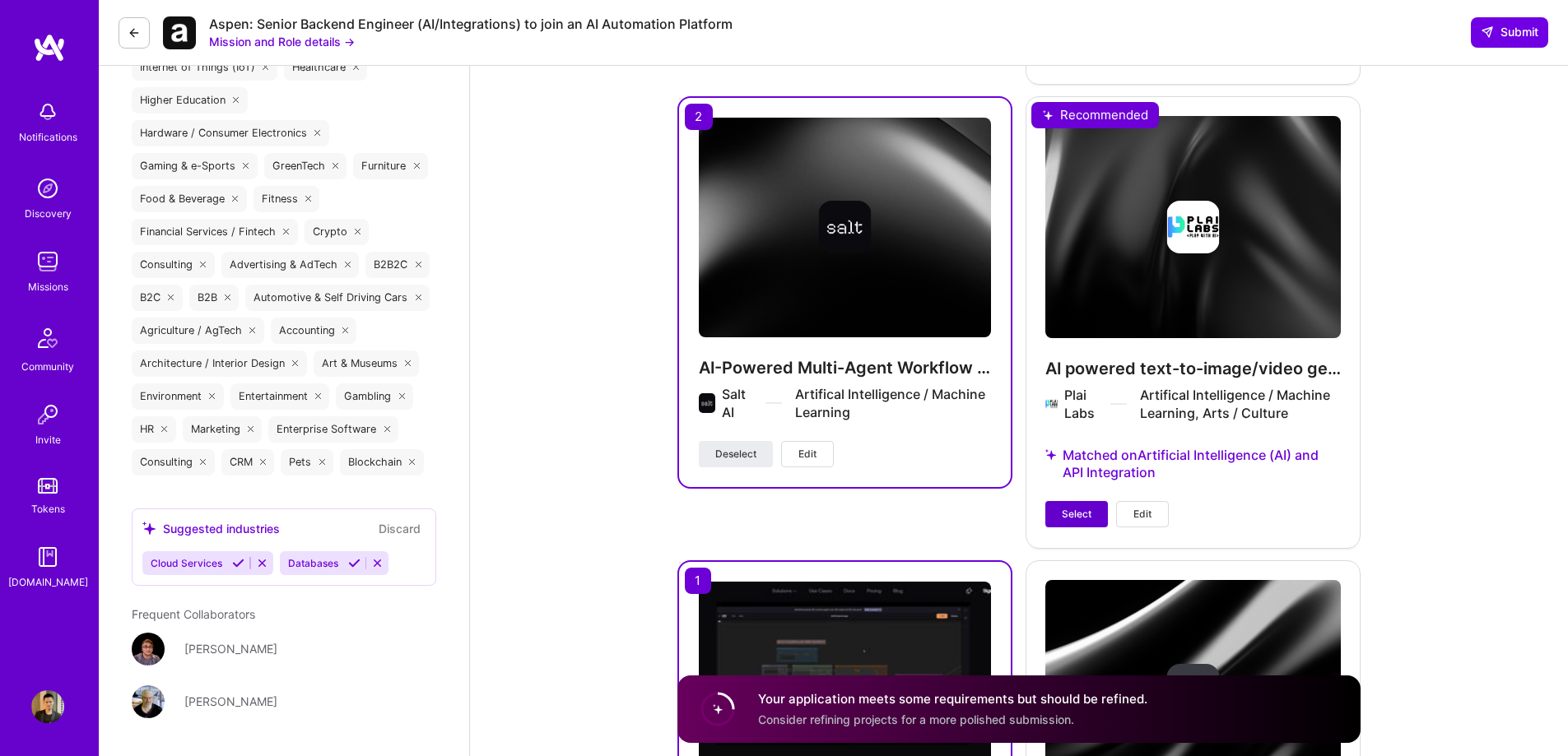
click at [1075, 510] on span "Select" at bounding box center [1077, 514] width 30 height 15
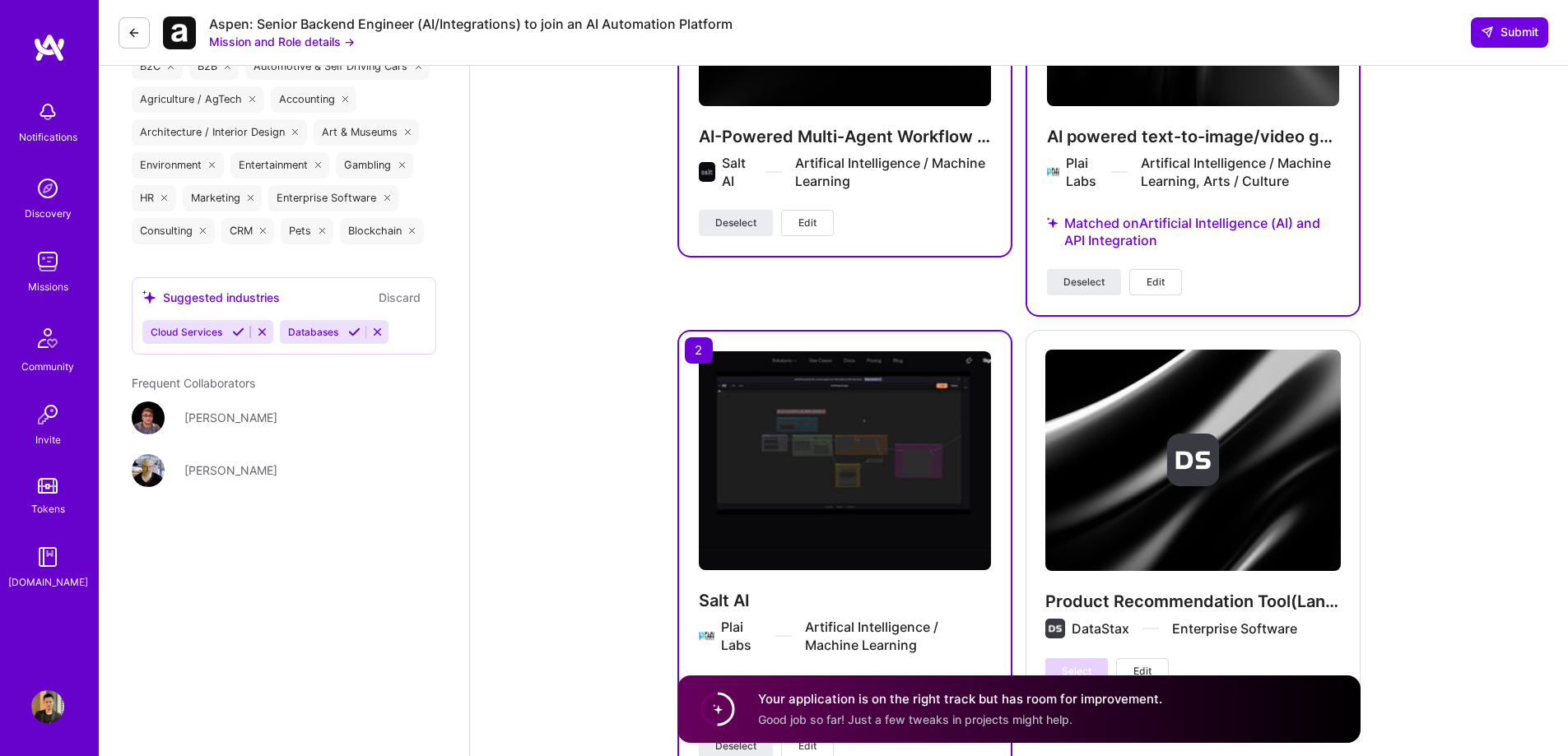
scroll to position [3456, 0]
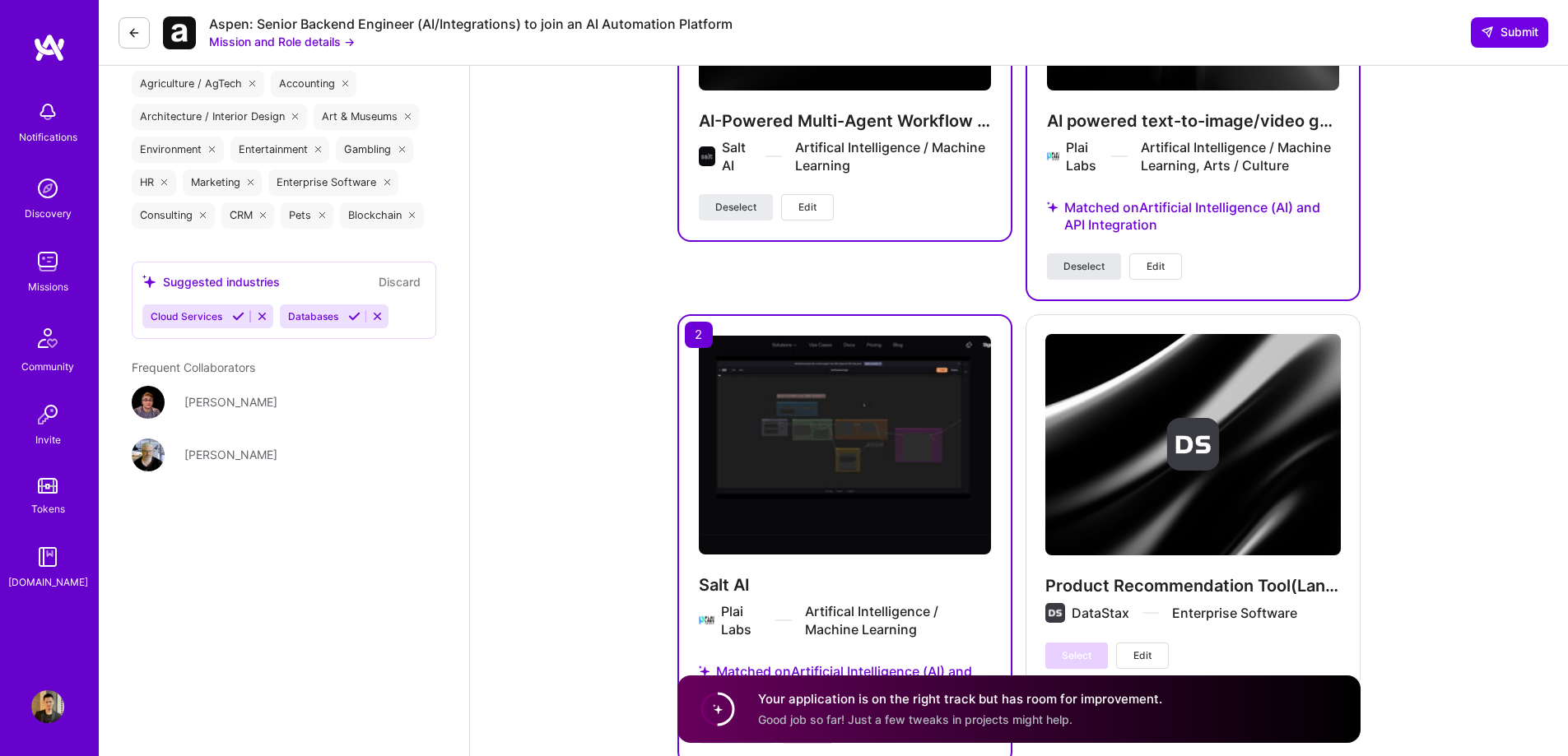
click at [1085, 276] on button "Deselect" at bounding box center [1084, 267] width 74 height 27
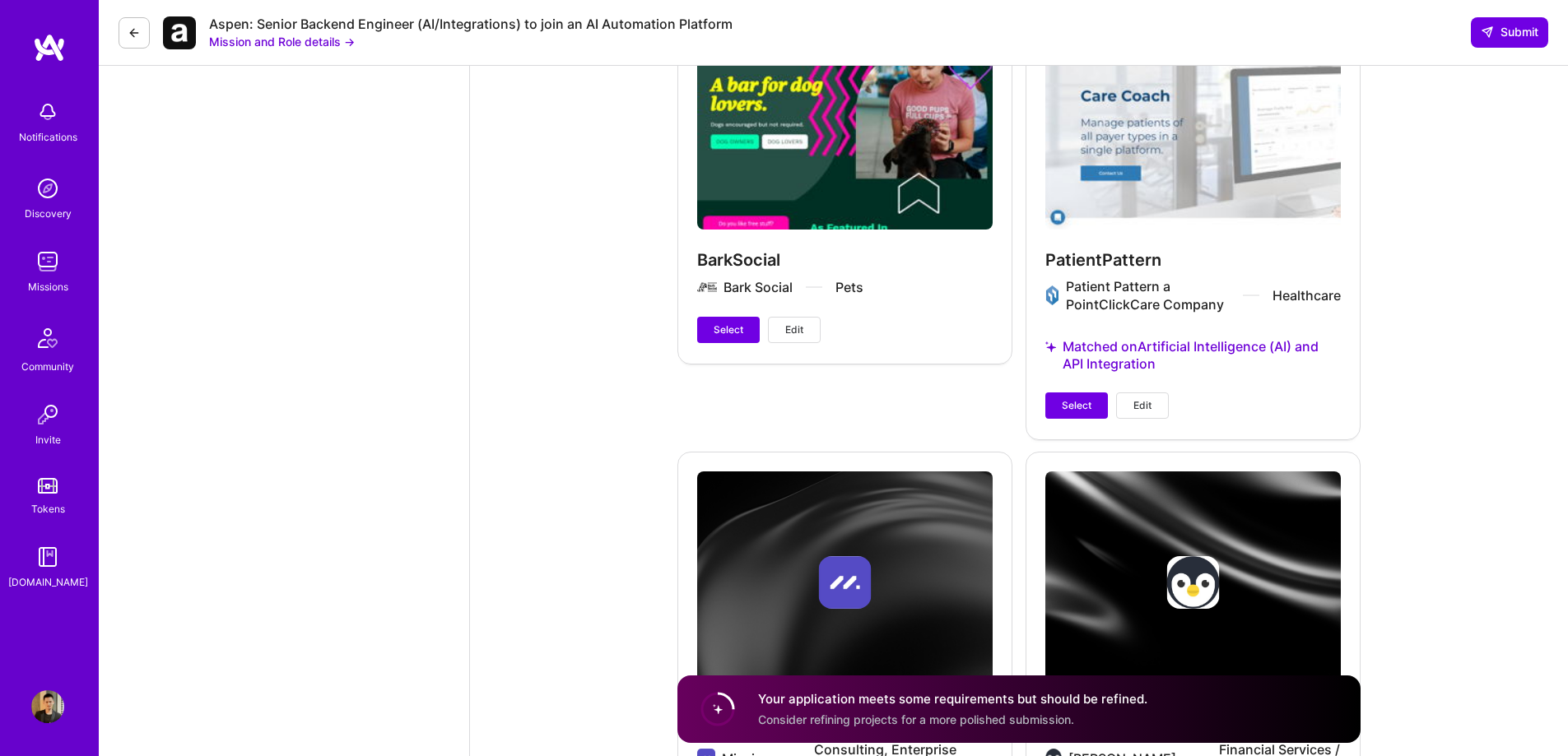
scroll to position [4278, 0]
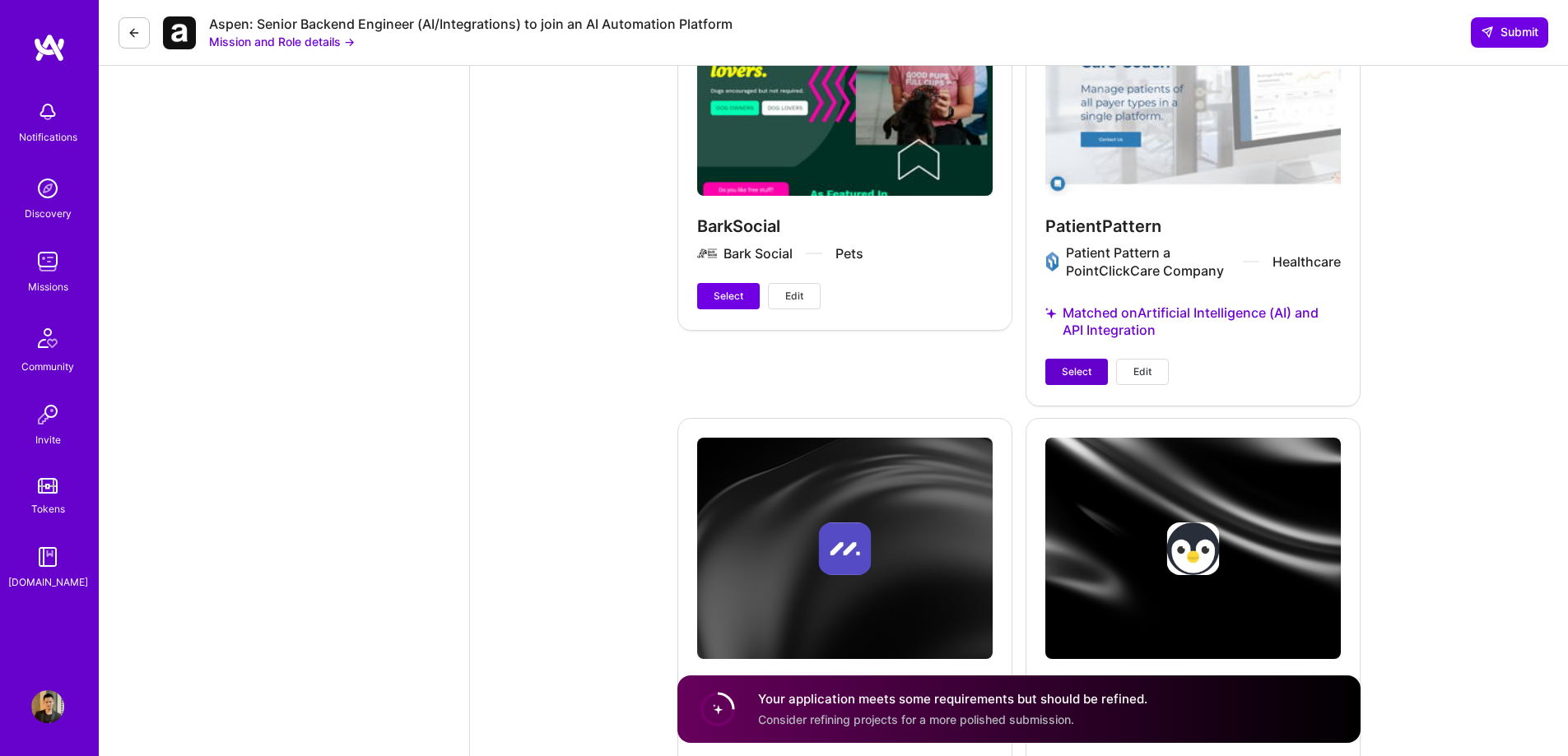
click at [1083, 365] on span "Select" at bounding box center [1077, 372] width 30 height 15
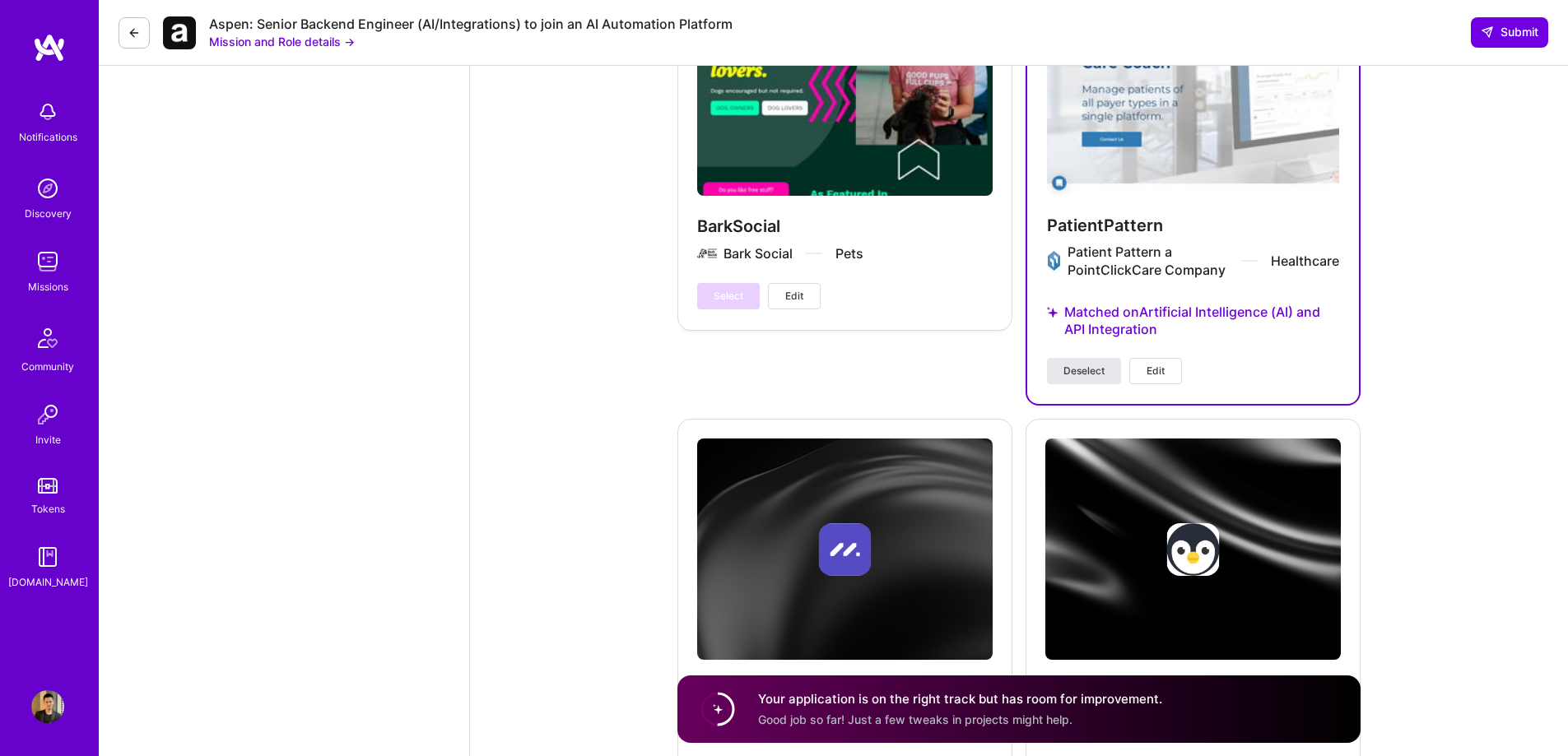
click at [1083, 365] on span "Deselect" at bounding box center [1084, 371] width 42 height 15
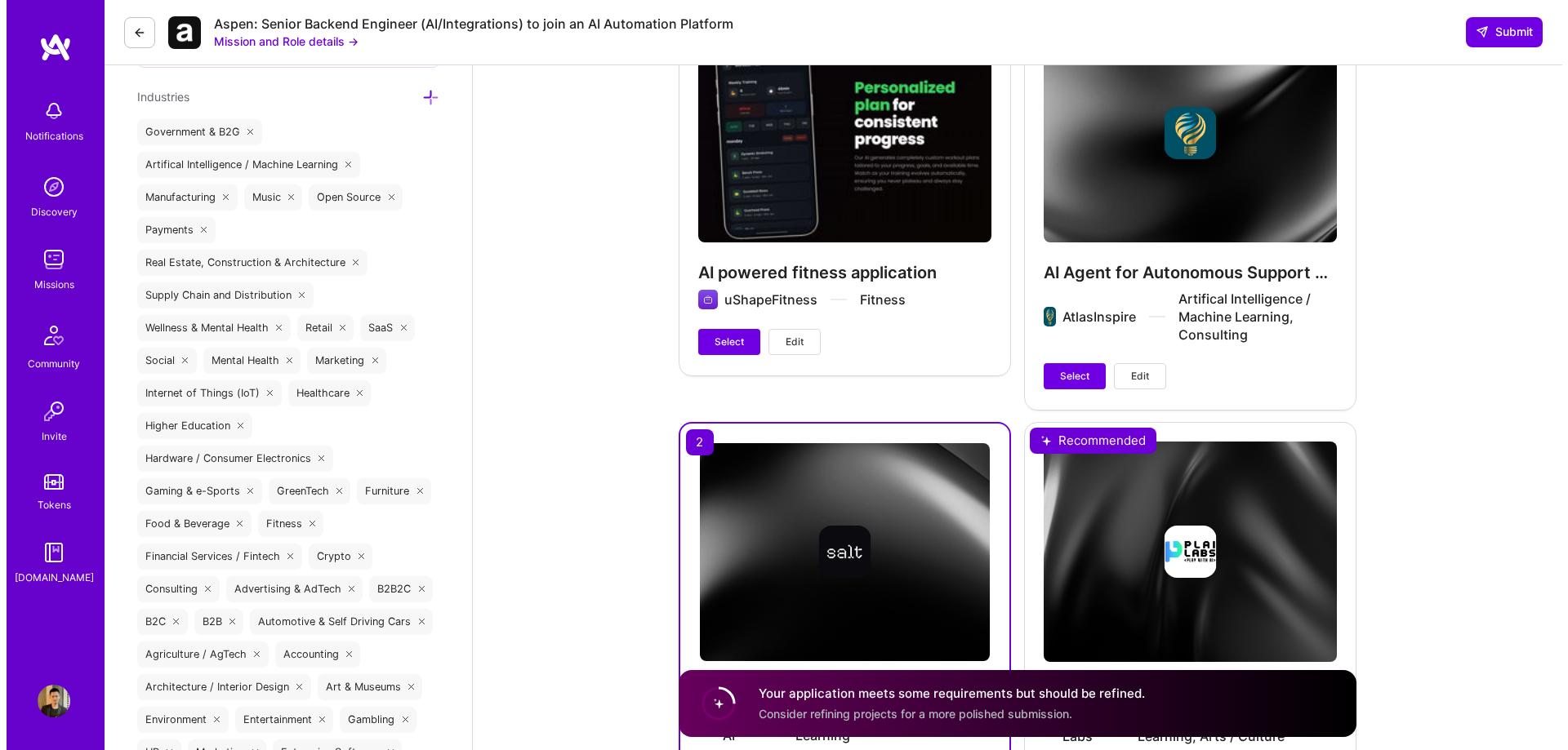
scroll to position [3184, 0]
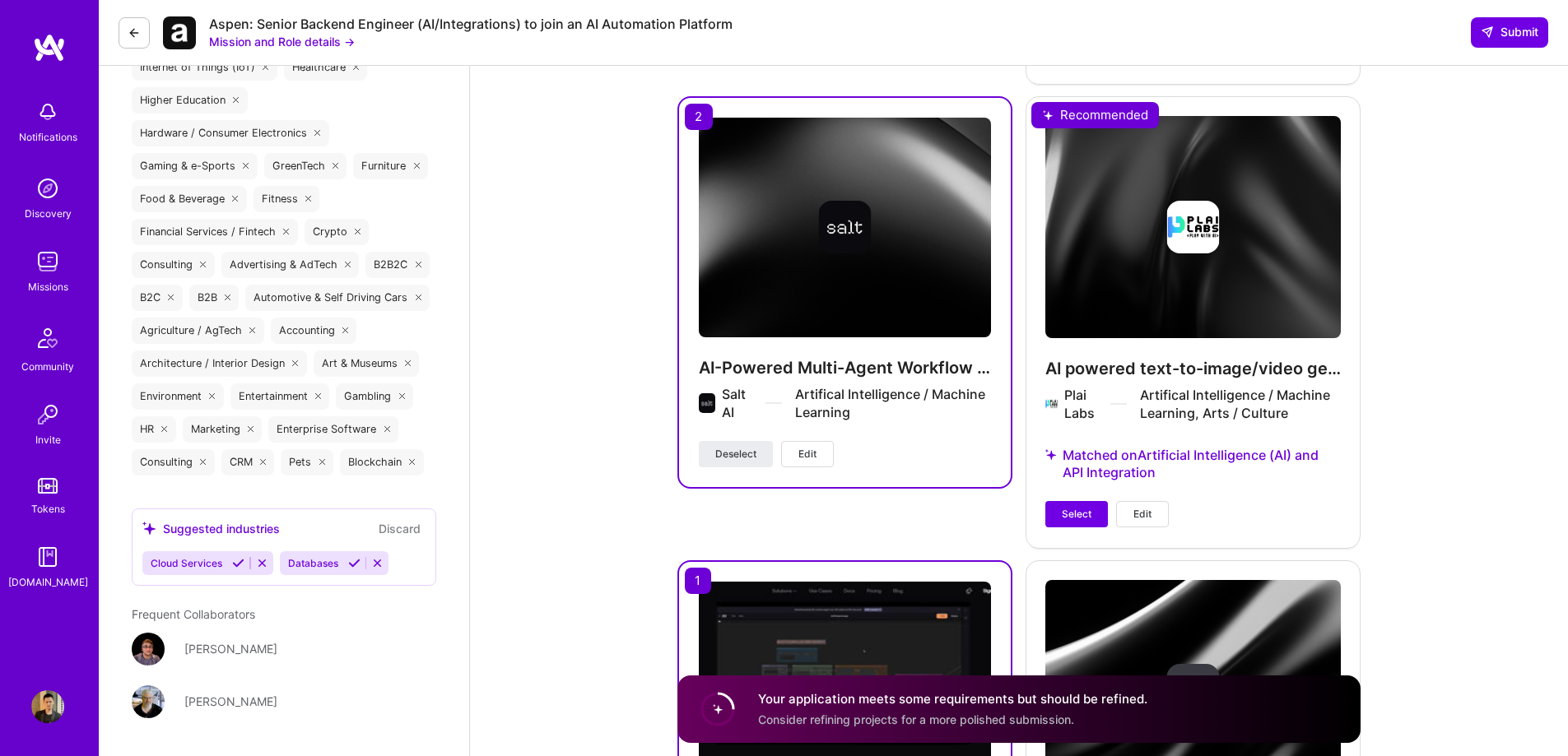
click at [823, 462] on button "Edit" at bounding box center [807, 454] width 52 height 27
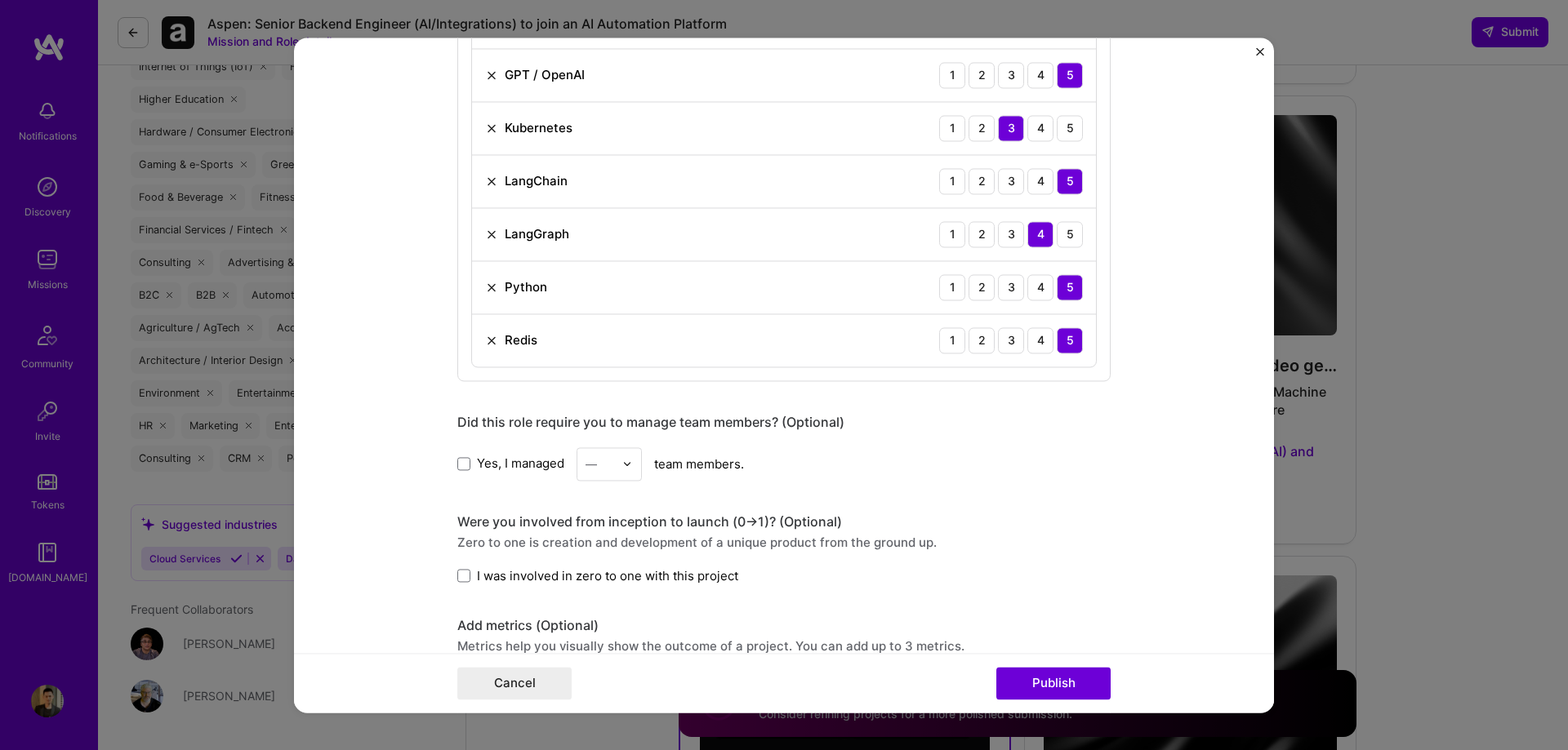
scroll to position [653, 0]
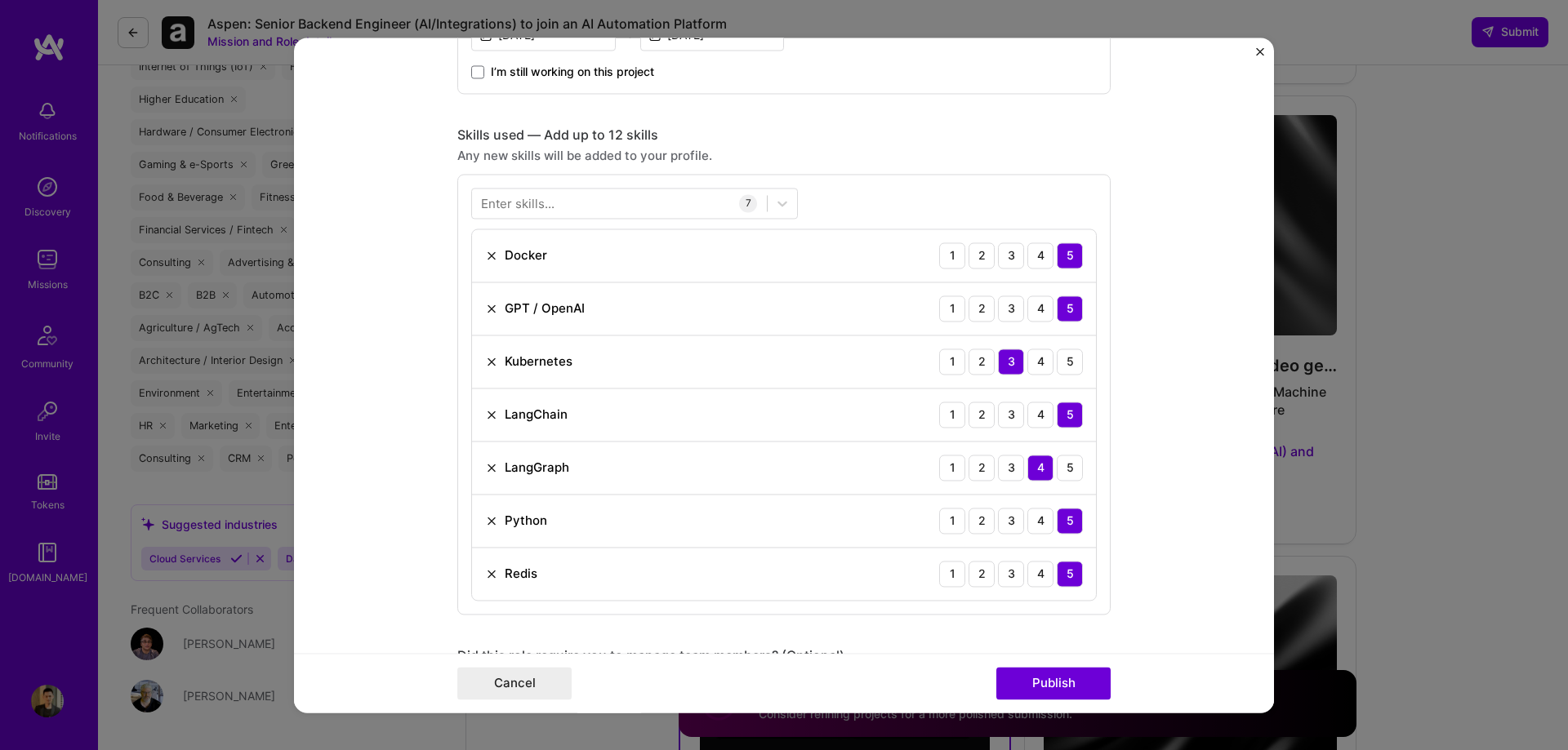
click at [539, 200] on div "Enter skills..." at bounding box center [517, 203] width 73 height 17
click at [548, 204] on div "Enter skills... 7" at bounding box center [634, 204] width 326 height 31
click at [558, 204] on div at bounding box center [619, 203] width 295 height 27
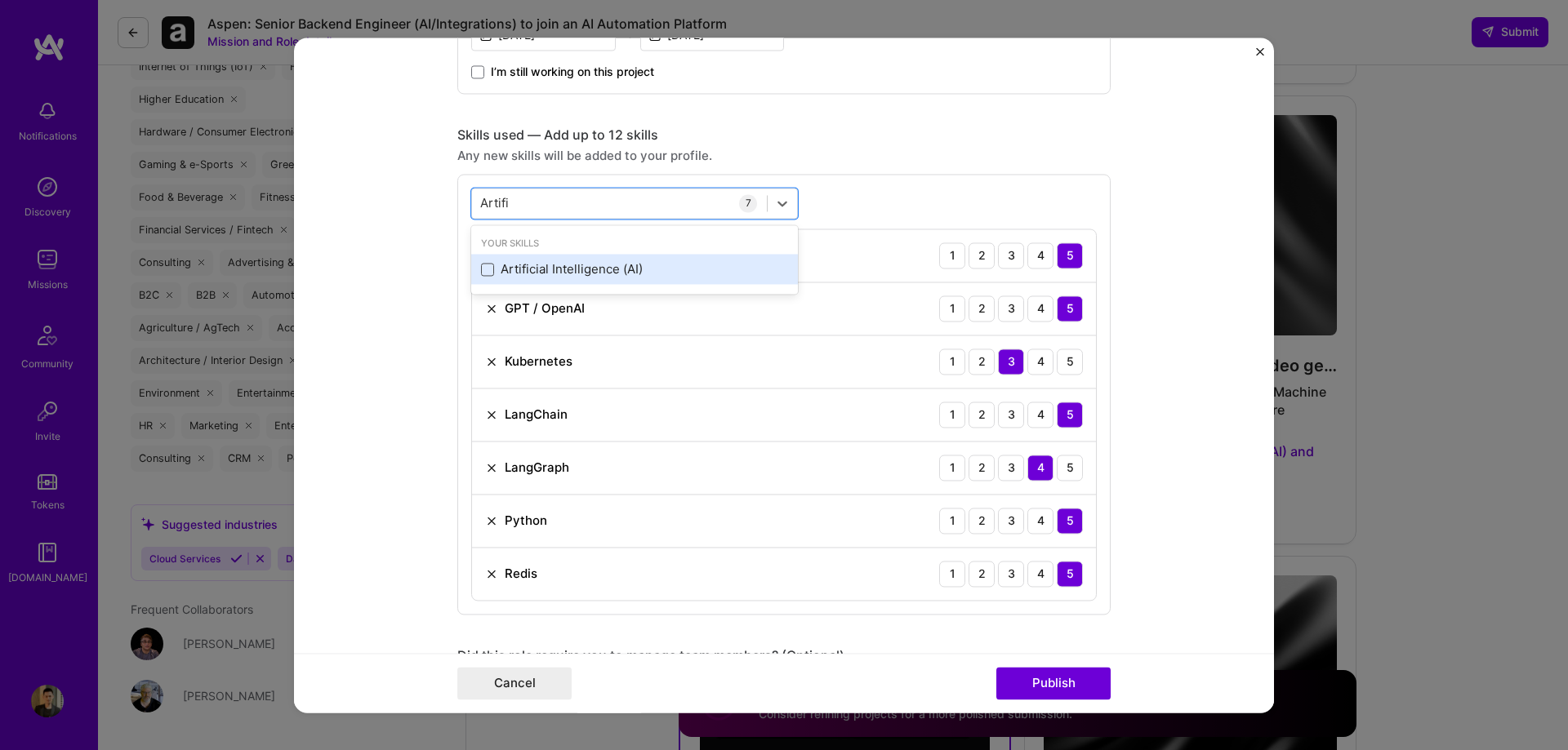
click at [485, 269] on span at bounding box center [487, 270] width 13 height 13
click at [0, 0] on input "checkbox" at bounding box center [0, 0] width 0 height 0
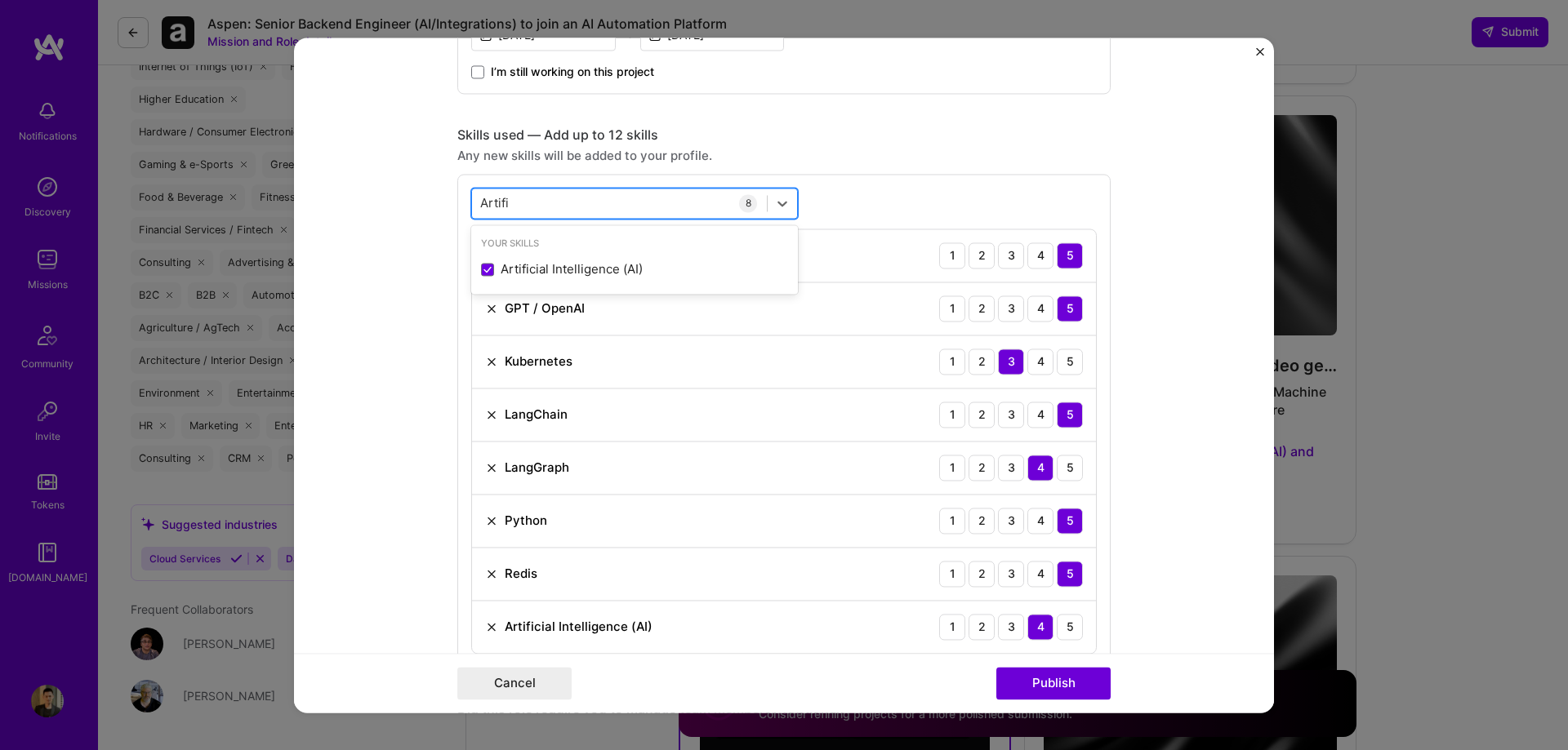
click at [587, 199] on div "Artifi Artifi" at bounding box center [619, 203] width 295 height 27
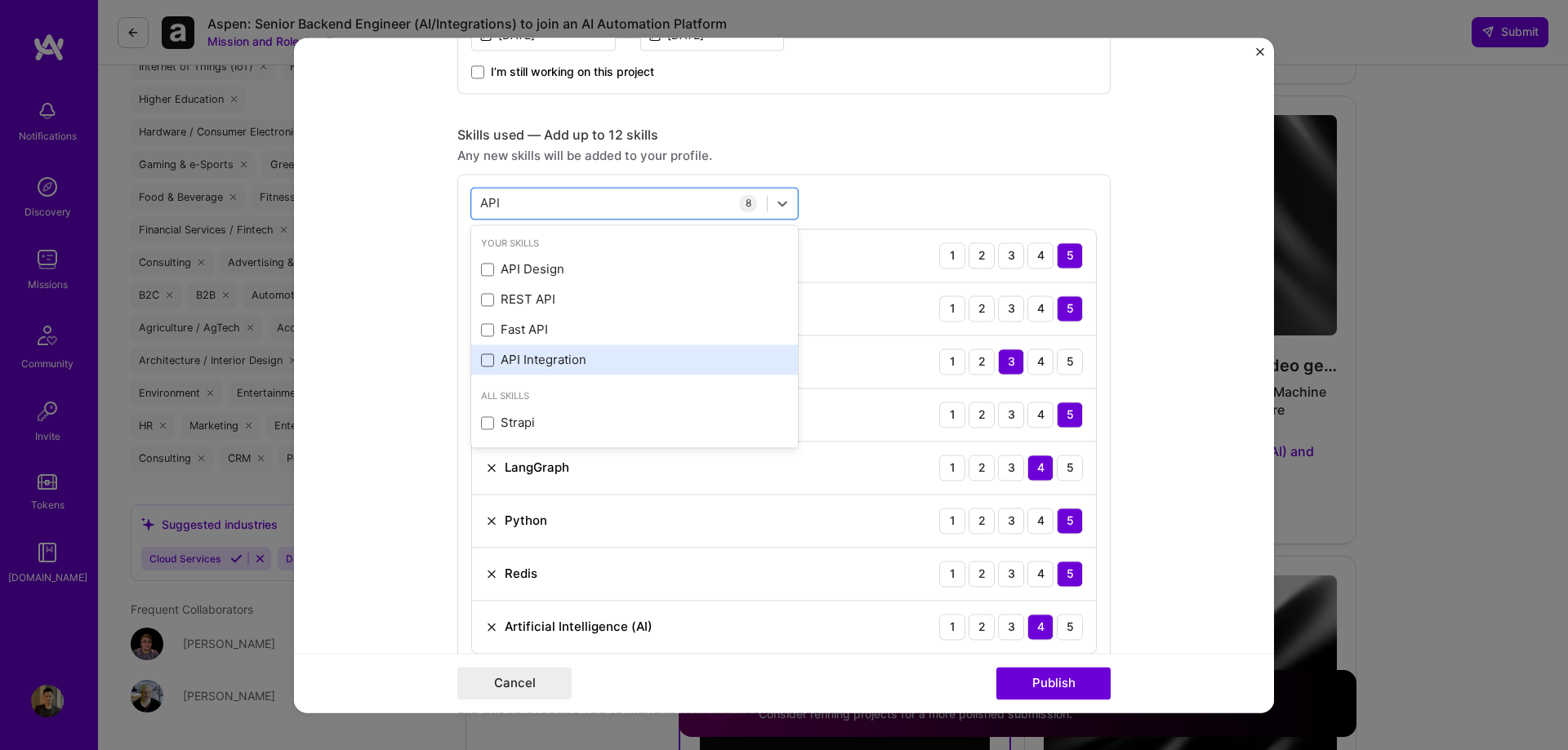
click at [481, 362] on span at bounding box center [487, 360] width 13 height 13
click at [0, 0] on input "checkbox" at bounding box center [0, 0] width 0 height 0
click at [567, 204] on div "API API" at bounding box center [619, 203] width 295 height 27
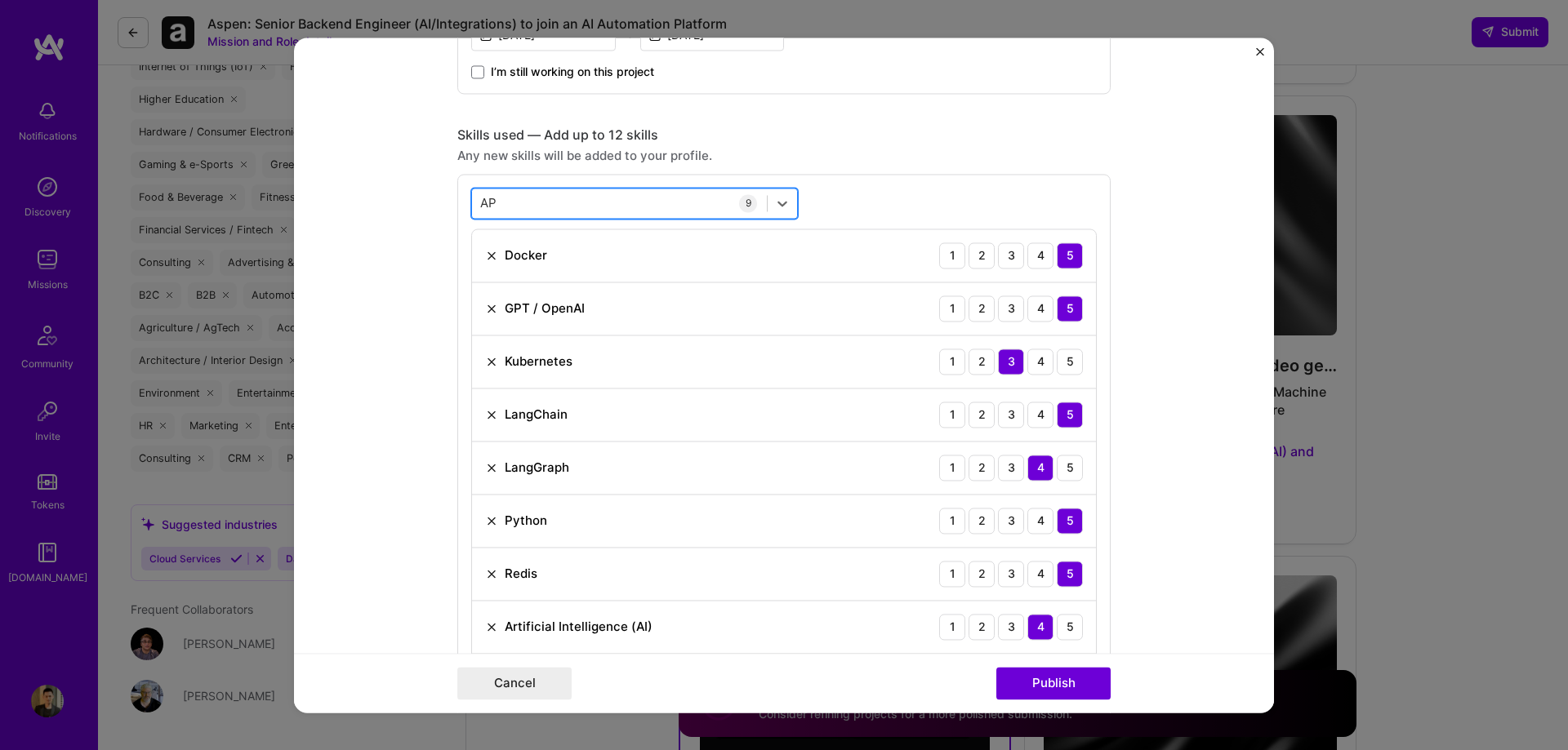
type input "A"
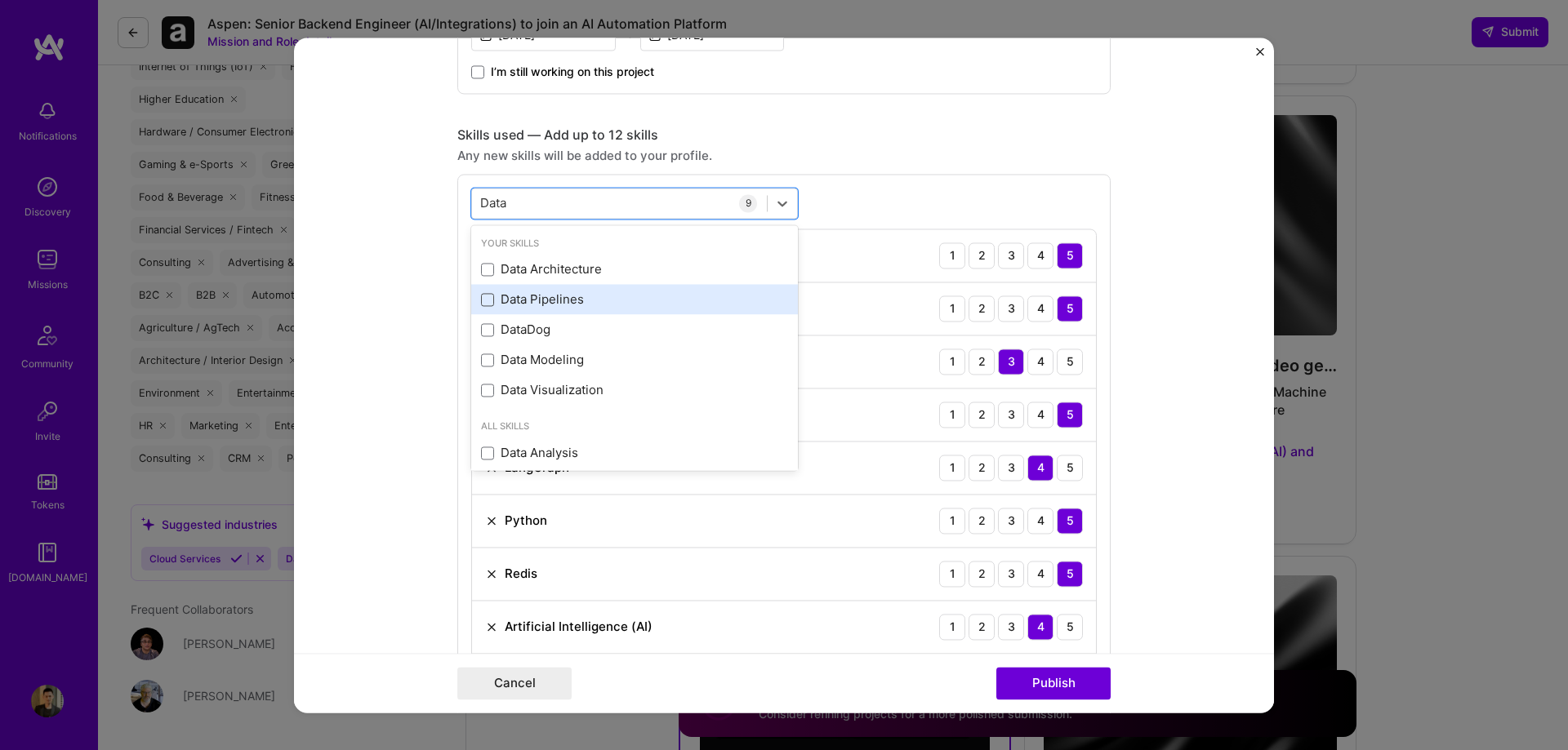
click at [482, 298] on span at bounding box center [487, 300] width 13 height 13
click at [0, 0] on input "checkbox" at bounding box center [0, 0] width 0 height 0
click at [1044, 186] on div "option Data Pipelines, selected. option Data Architecture focused, 0 of 2. 9 re…" at bounding box center [784, 474] width 653 height 600
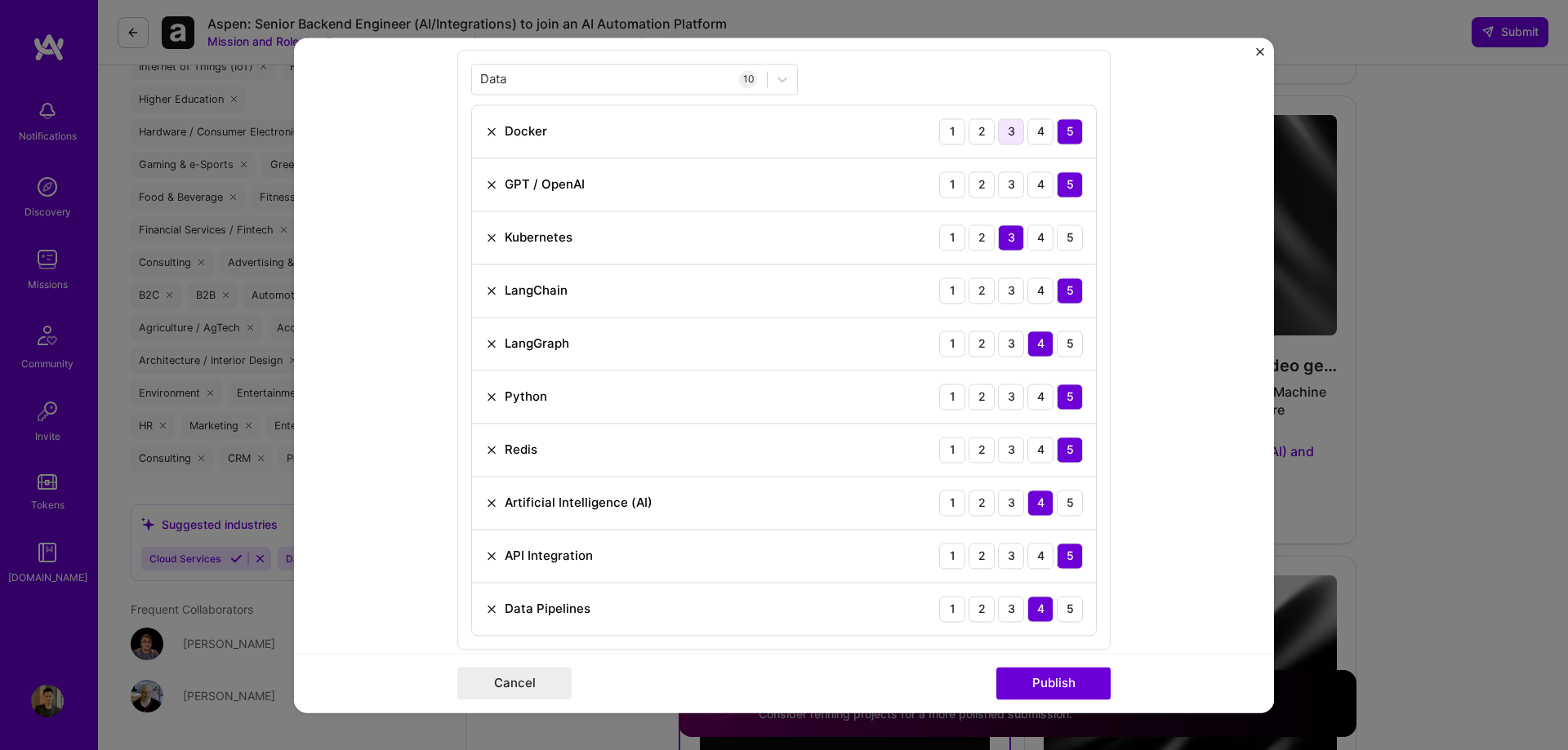
scroll to position [571, 0]
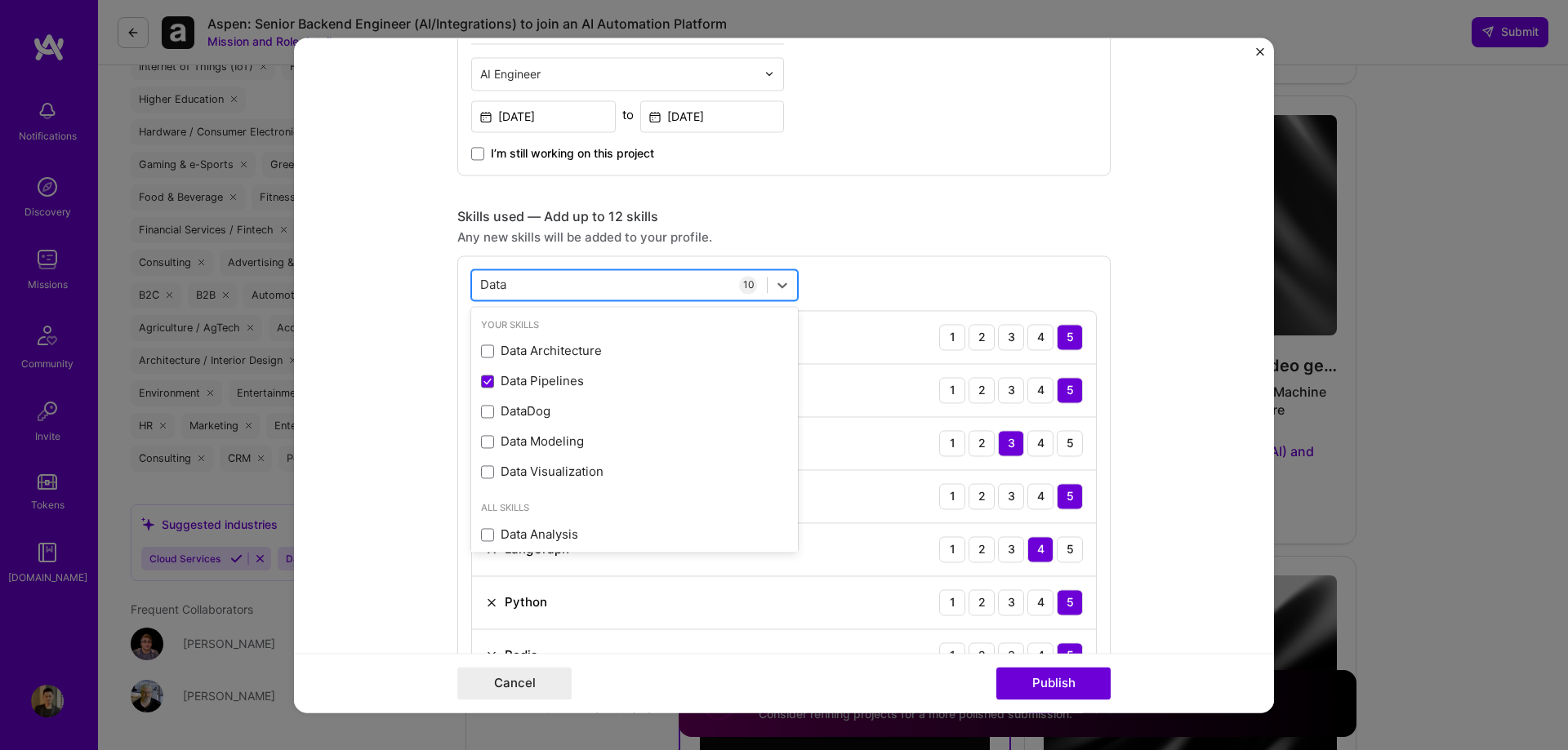
click at [533, 284] on div "Data Data" at bounding box center [619, 284] width 295 height 27
type input "D"
type input "A"
type input "Data"
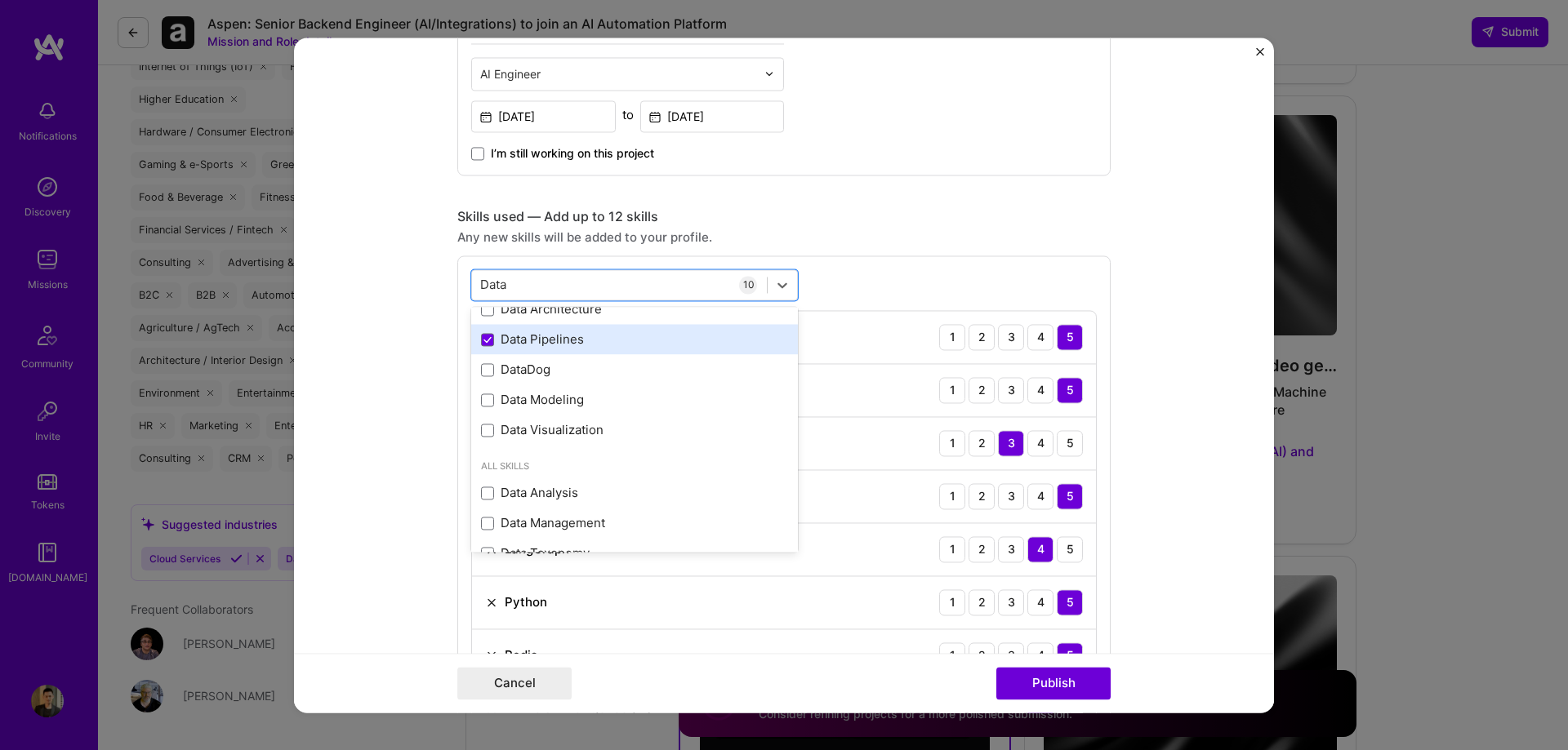
scroll to position [98, 0]
click at [484, 343] on span at bounding box center [487, 344] width 13 height 13
click at [0, 0] on input "checkbox" at bounding box center [0, 0] width 0 height 0
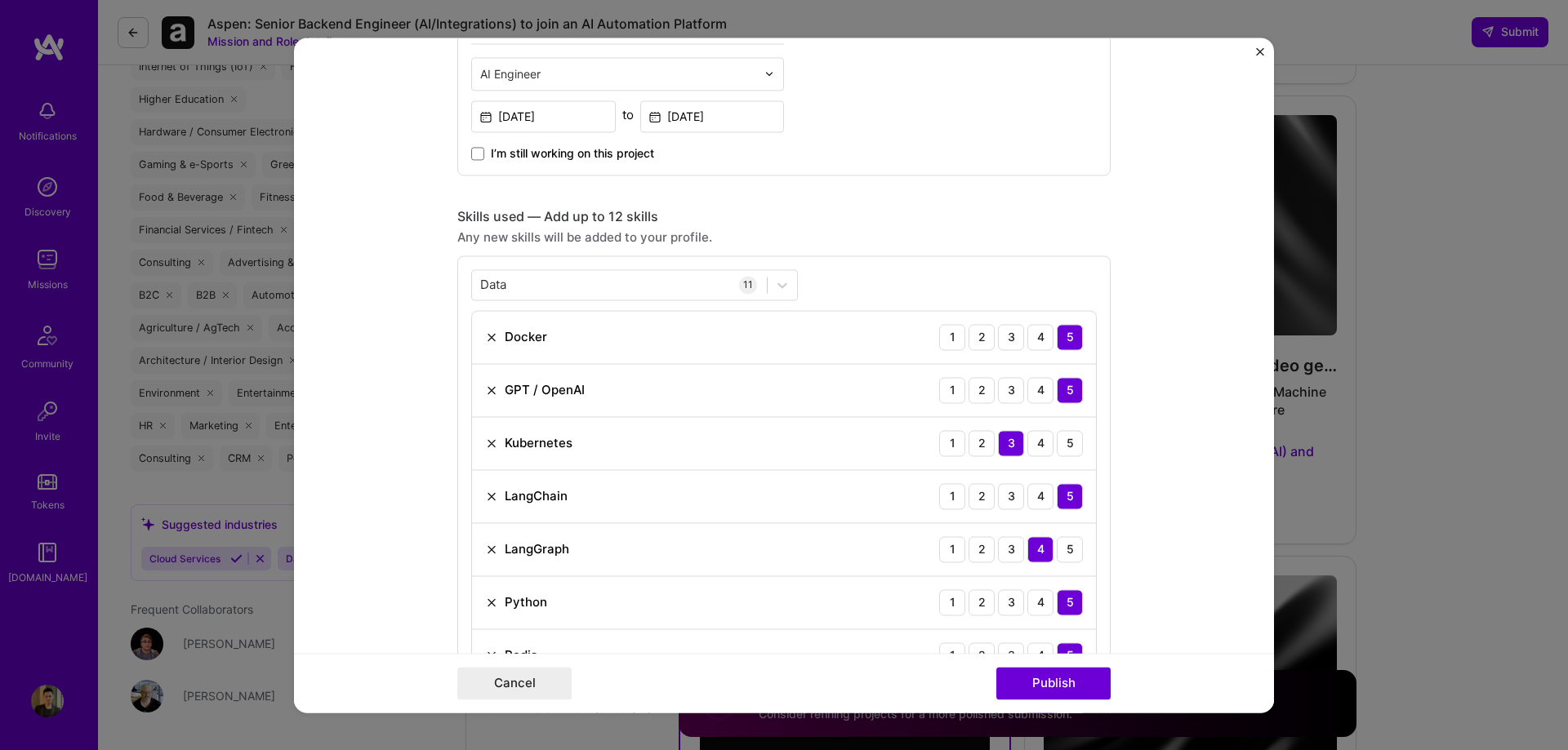
click at [1157, 238] on form "Project title AI-Powered Multi-Agent Workflow System for Life Sciences Company …" at bounding box center [784, 375] width 980 height 675
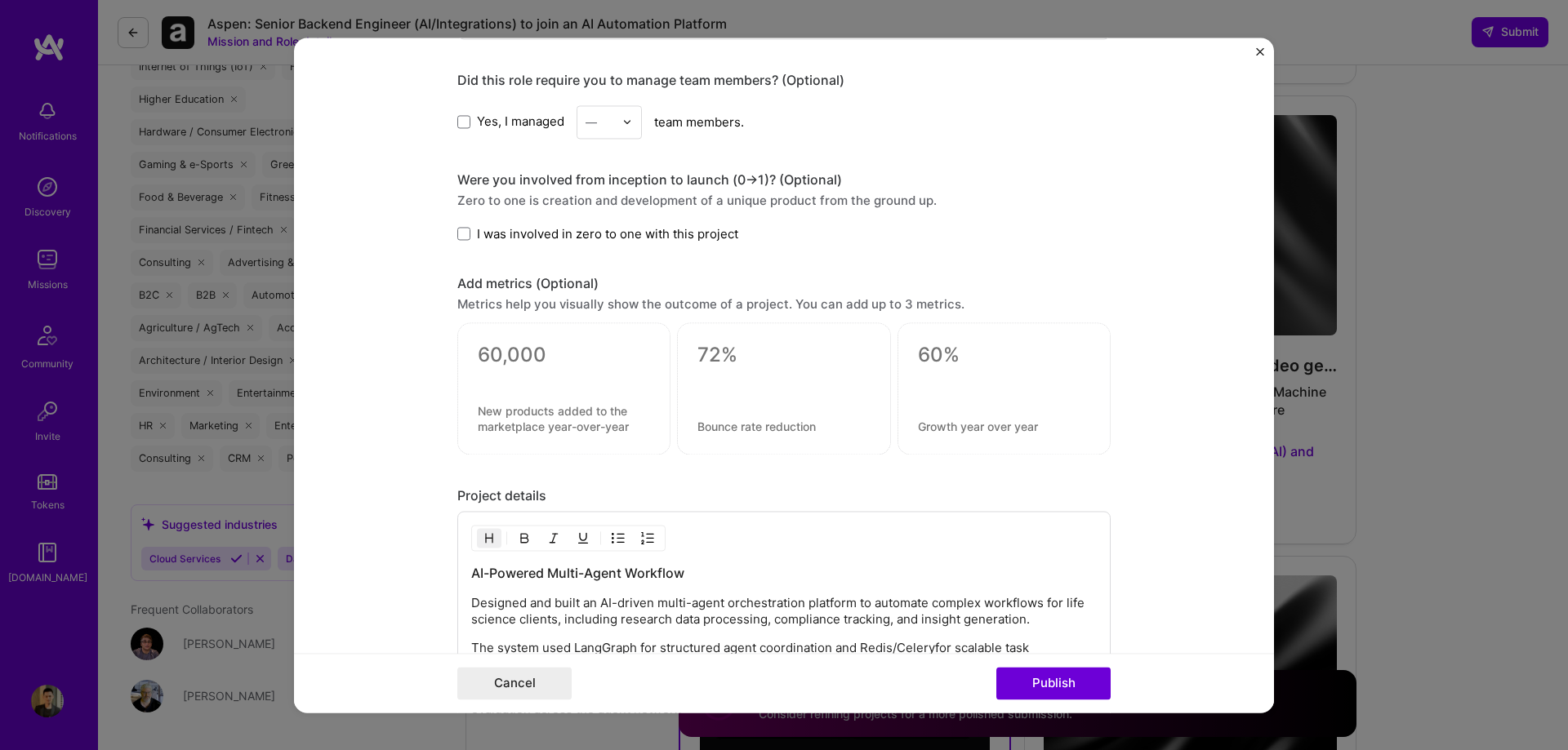
scroll to position [1633, 0]
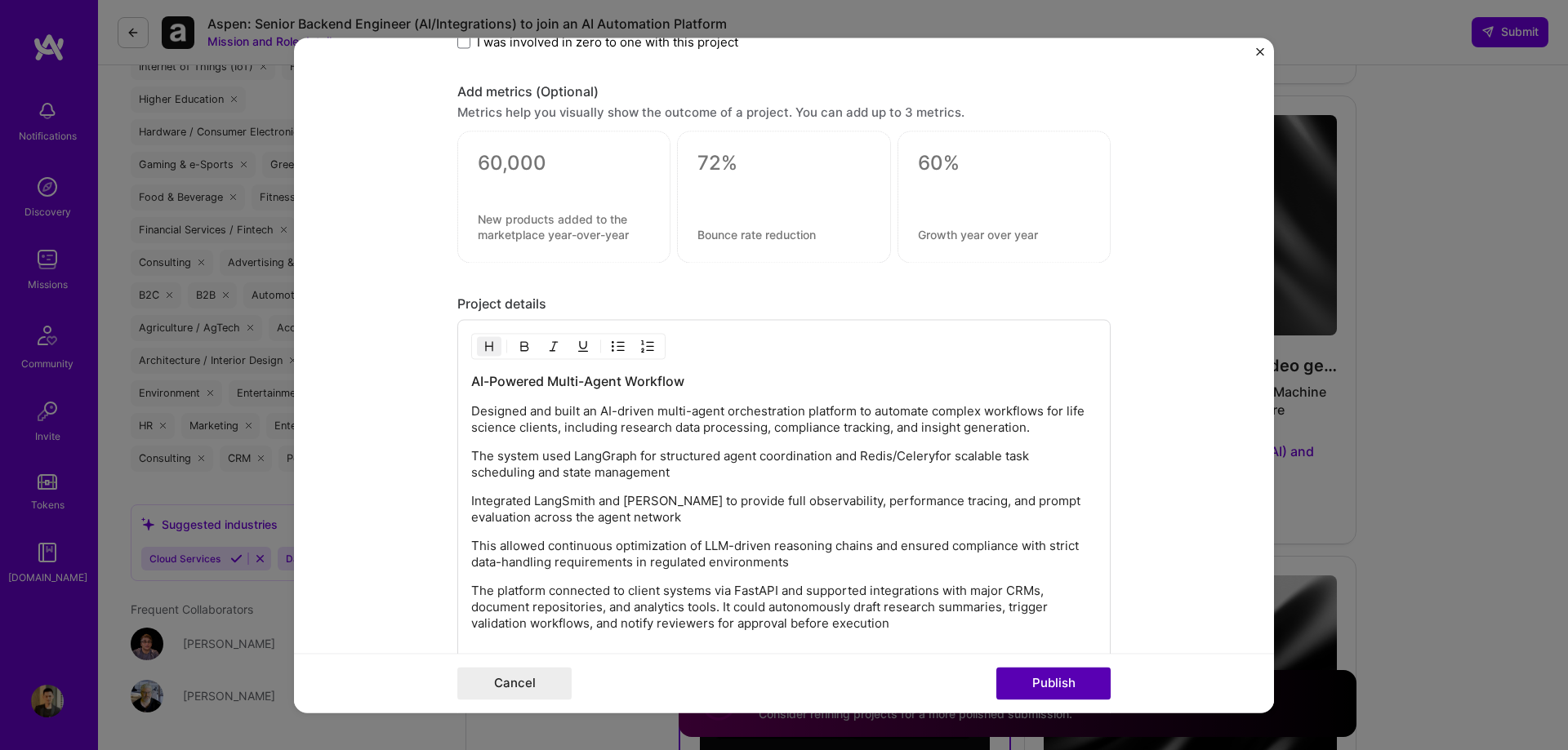
click at [1071, 674] on button "Publish" at bounding box center [1053, 683] width 115 height 33
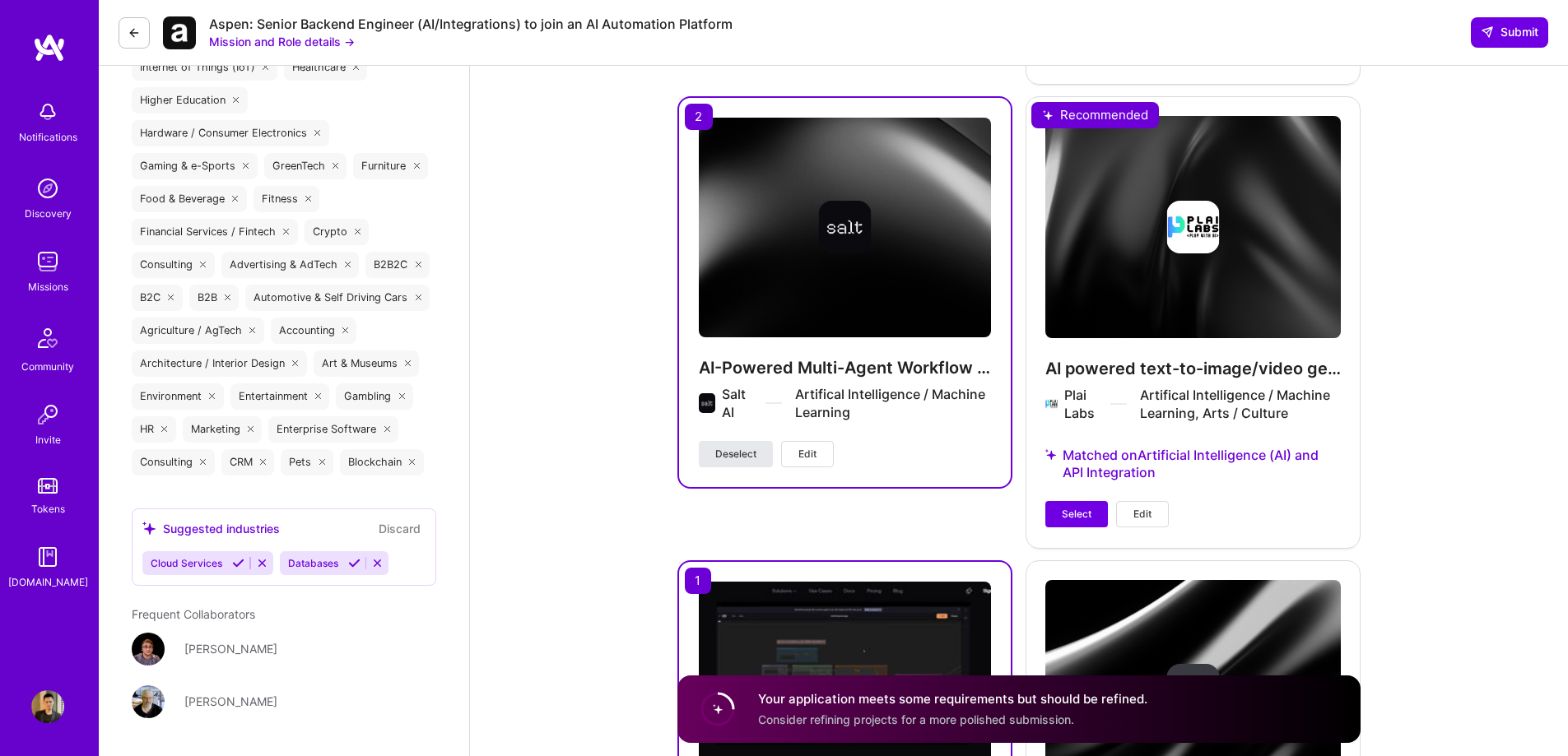
click at [720, 455] on span "Deselect" at bounding box center [736, 454] width 42 height 15
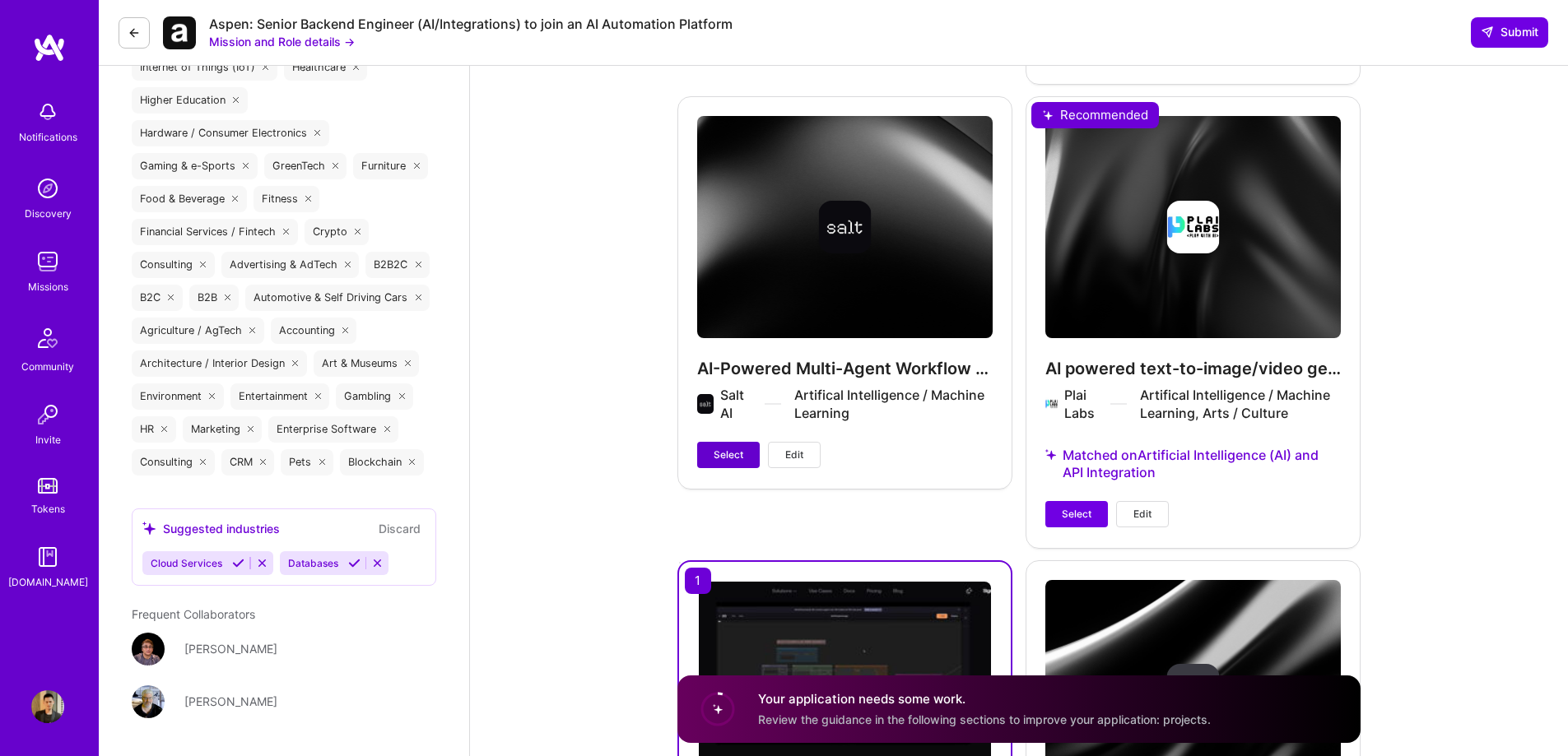
click at [727, 453] on span "Select" at bounding box center [729, 455] width 30 height 15
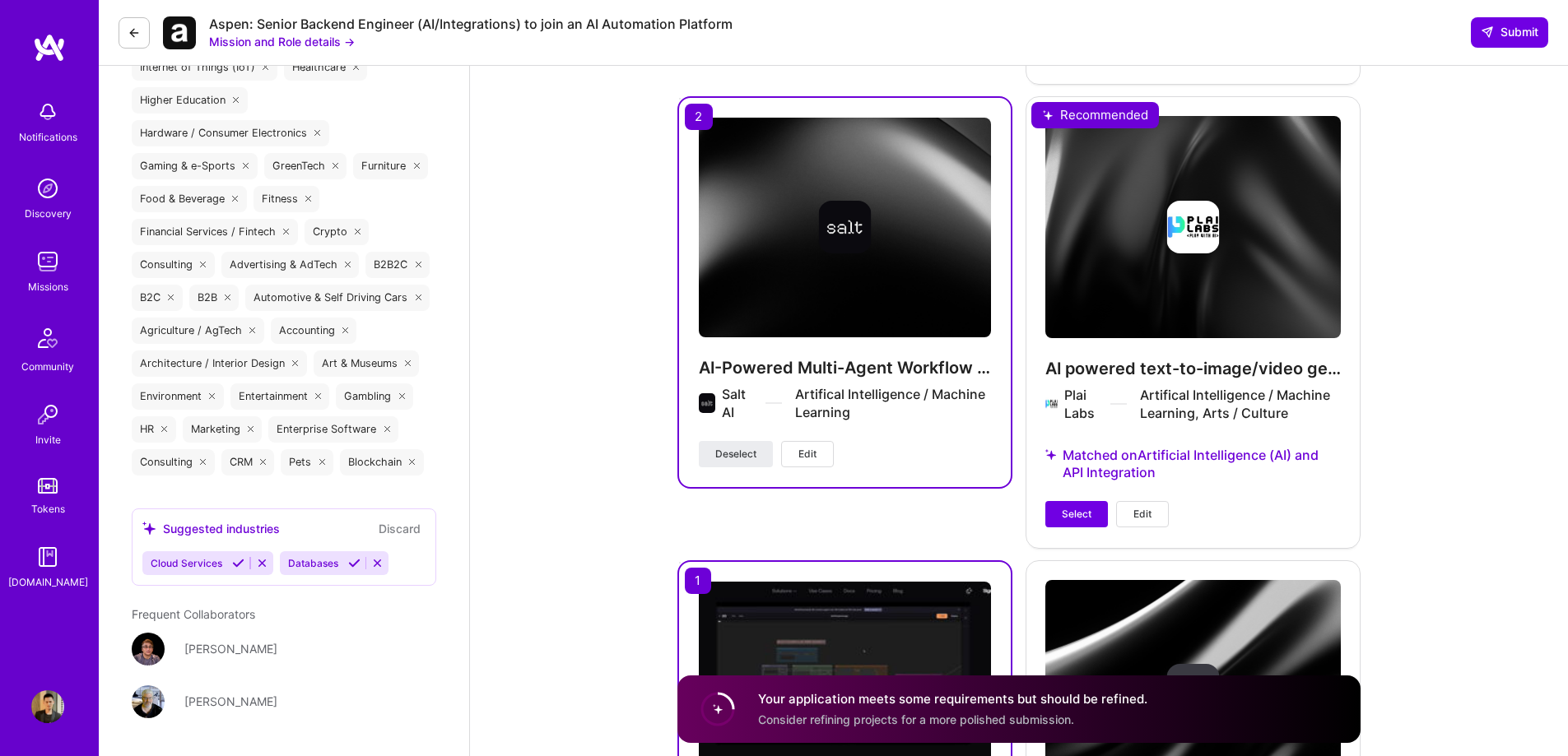
click at [1126, 511] on button "Edit" at bounding box center [1142, 514] width 52 height 27
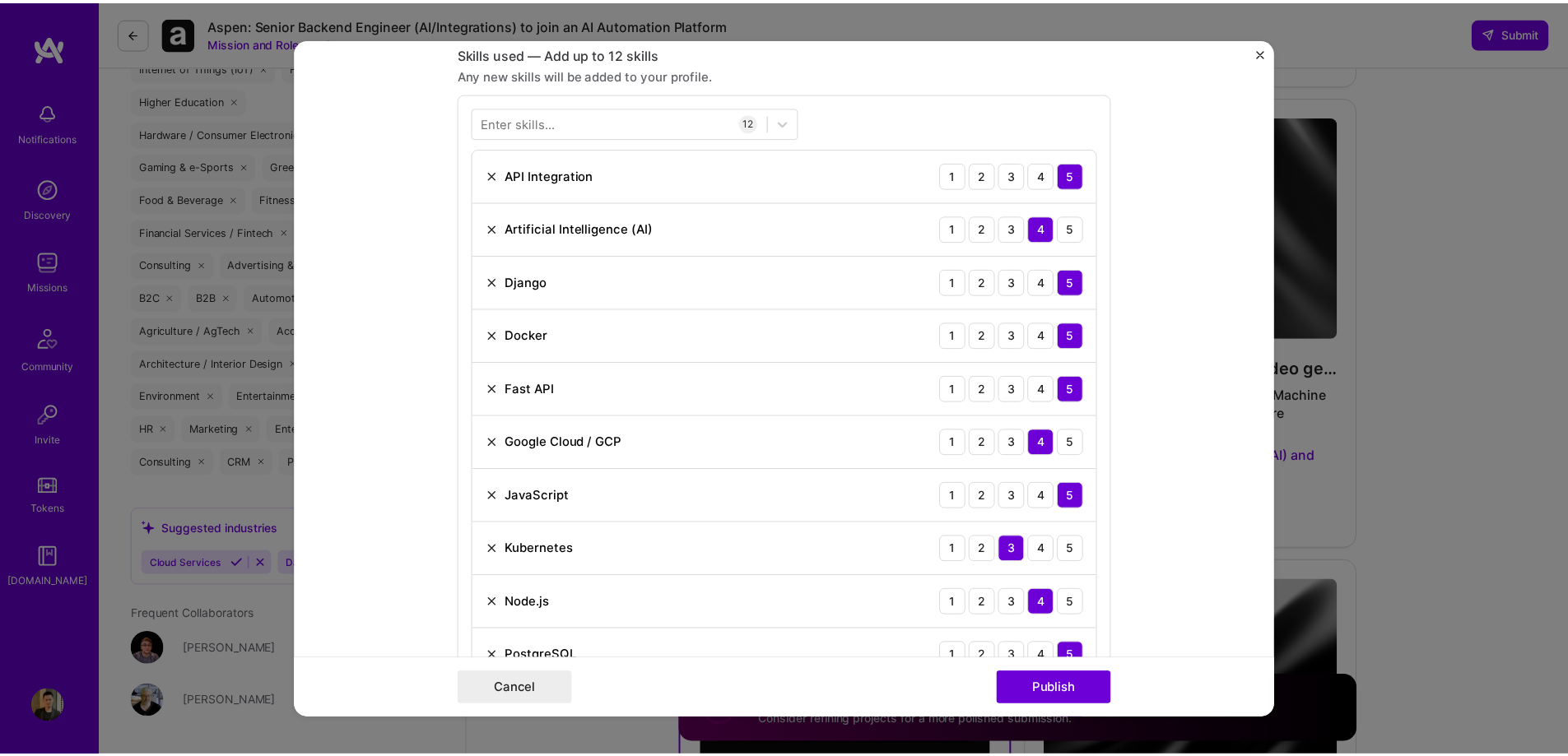
scroll to position [740, 0]
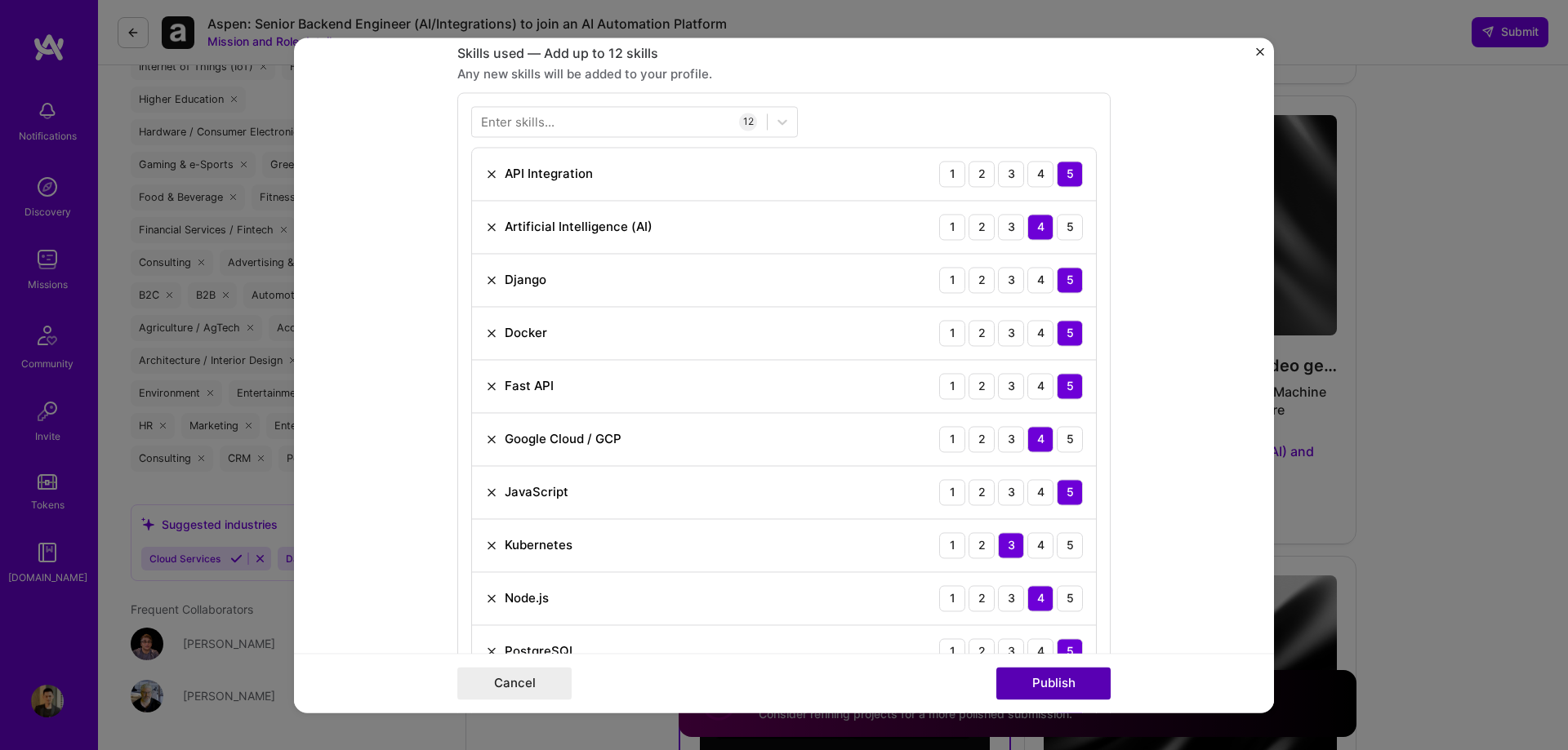
click at [1075, 682] on button "Publish" at bounding box center [1053, 683] width 115 height 33
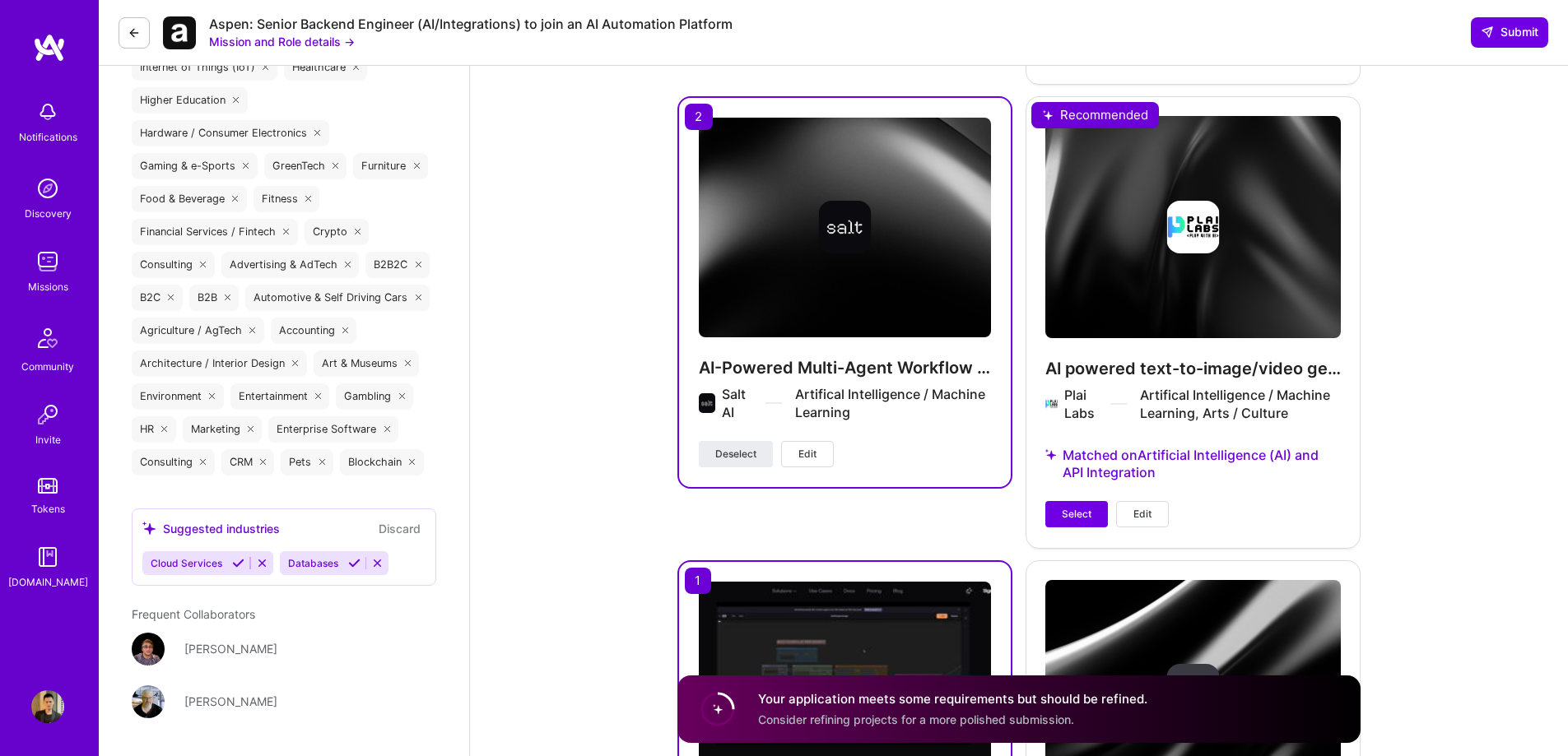
scroll to position [3292, 0]
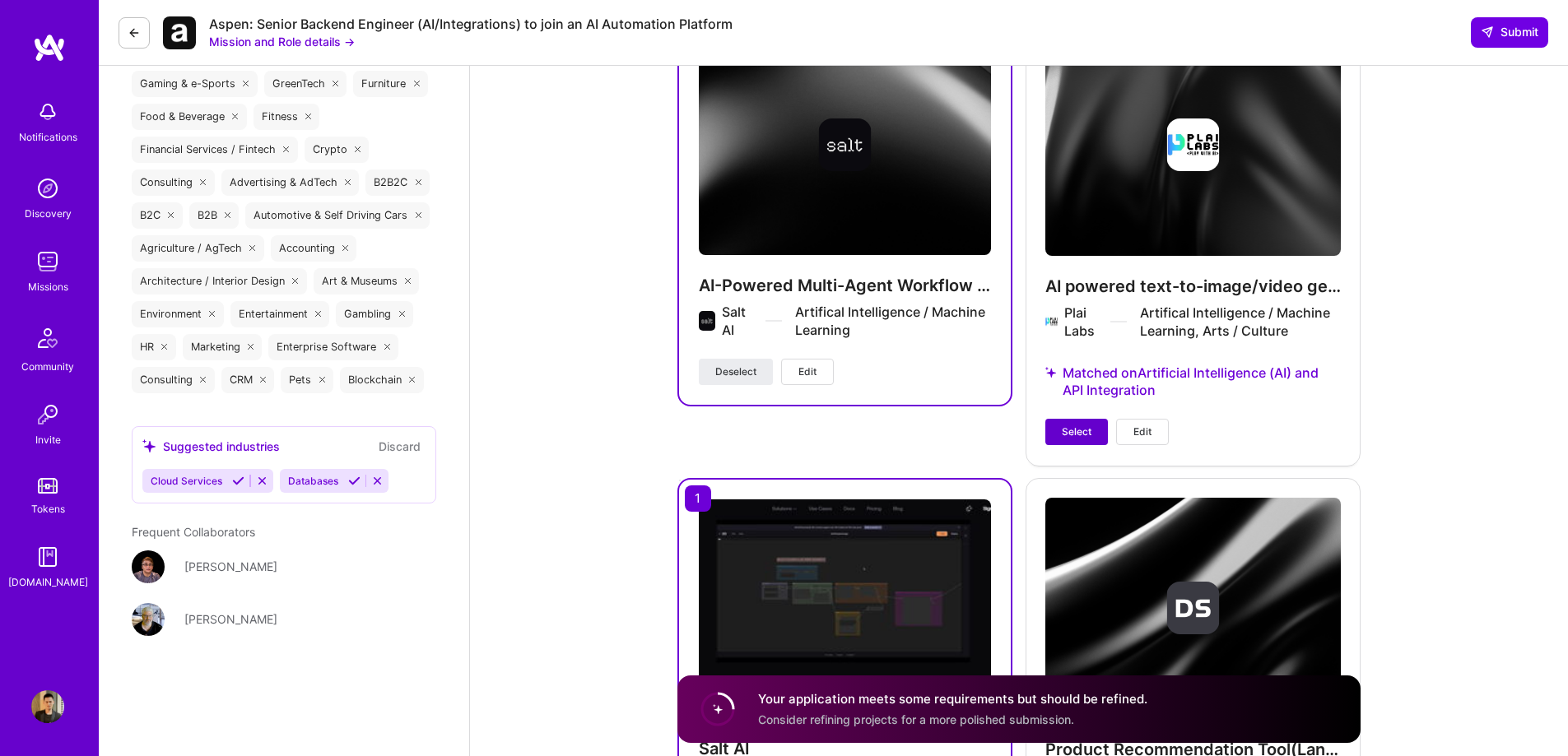
click at [1076, 430] on span "Select" at bounding box center [1077, 432] width 30 height 15
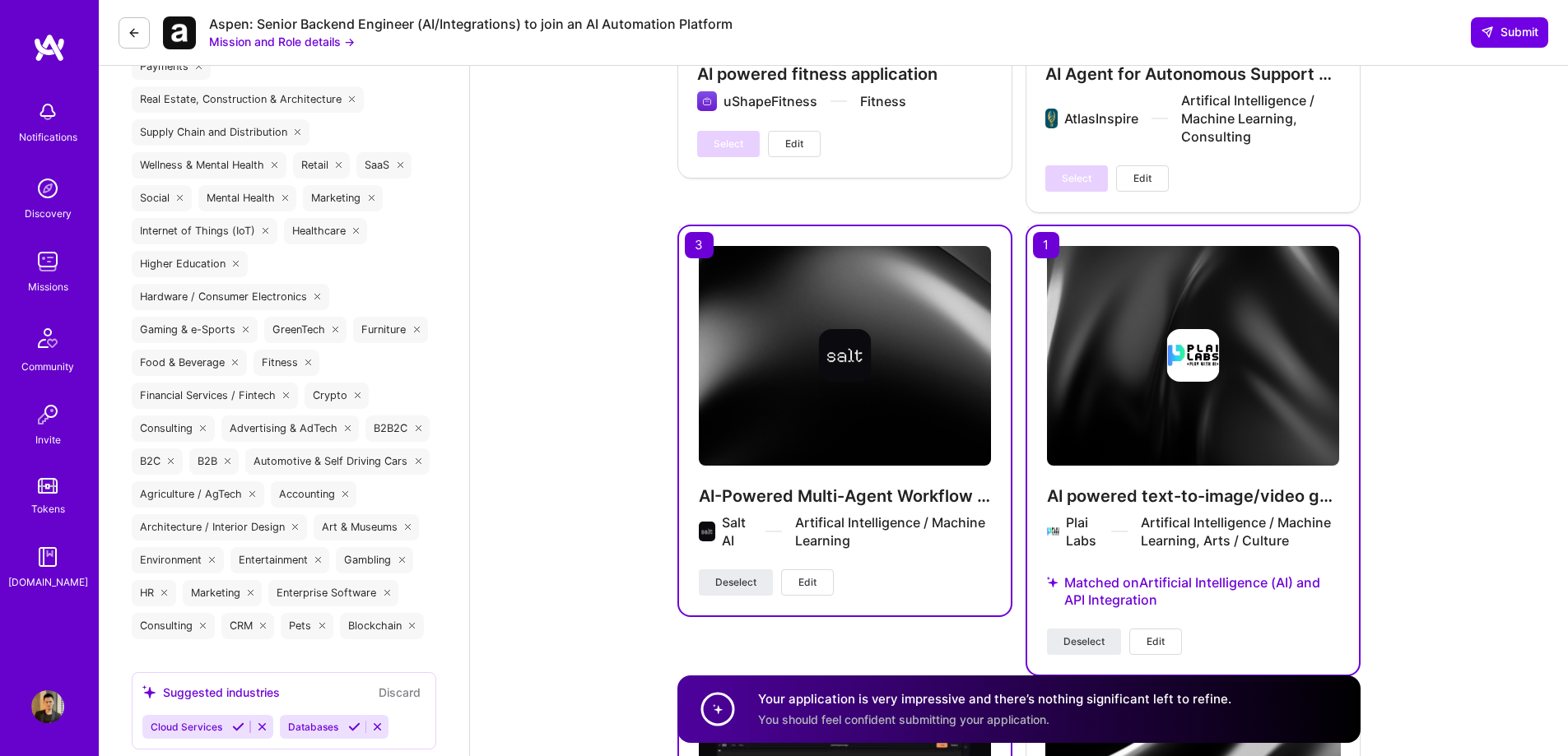
scroll to position [2798, 0]
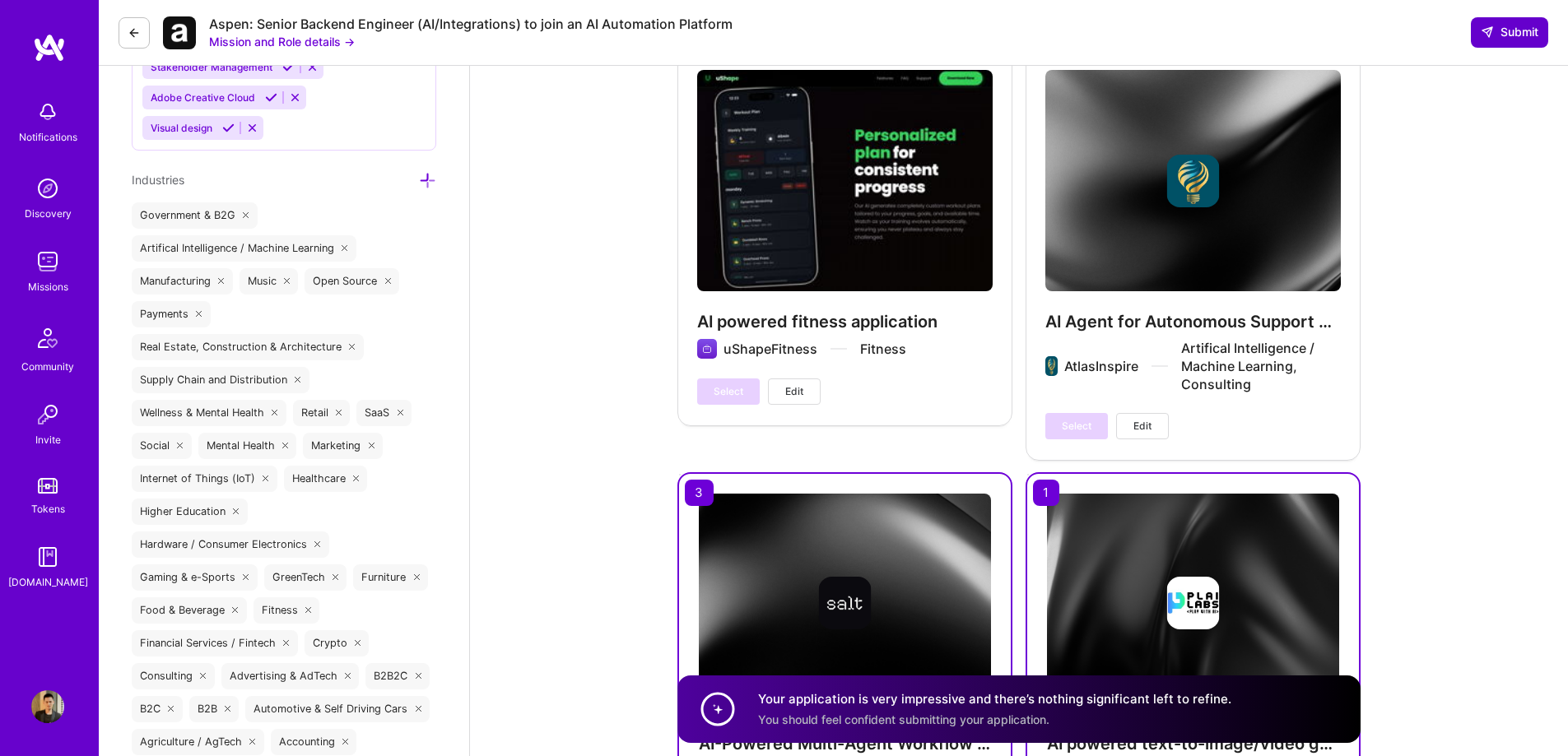
click at [1516, 33] on span "Submit" at bounding box center [1509, 32] width 57 height 17
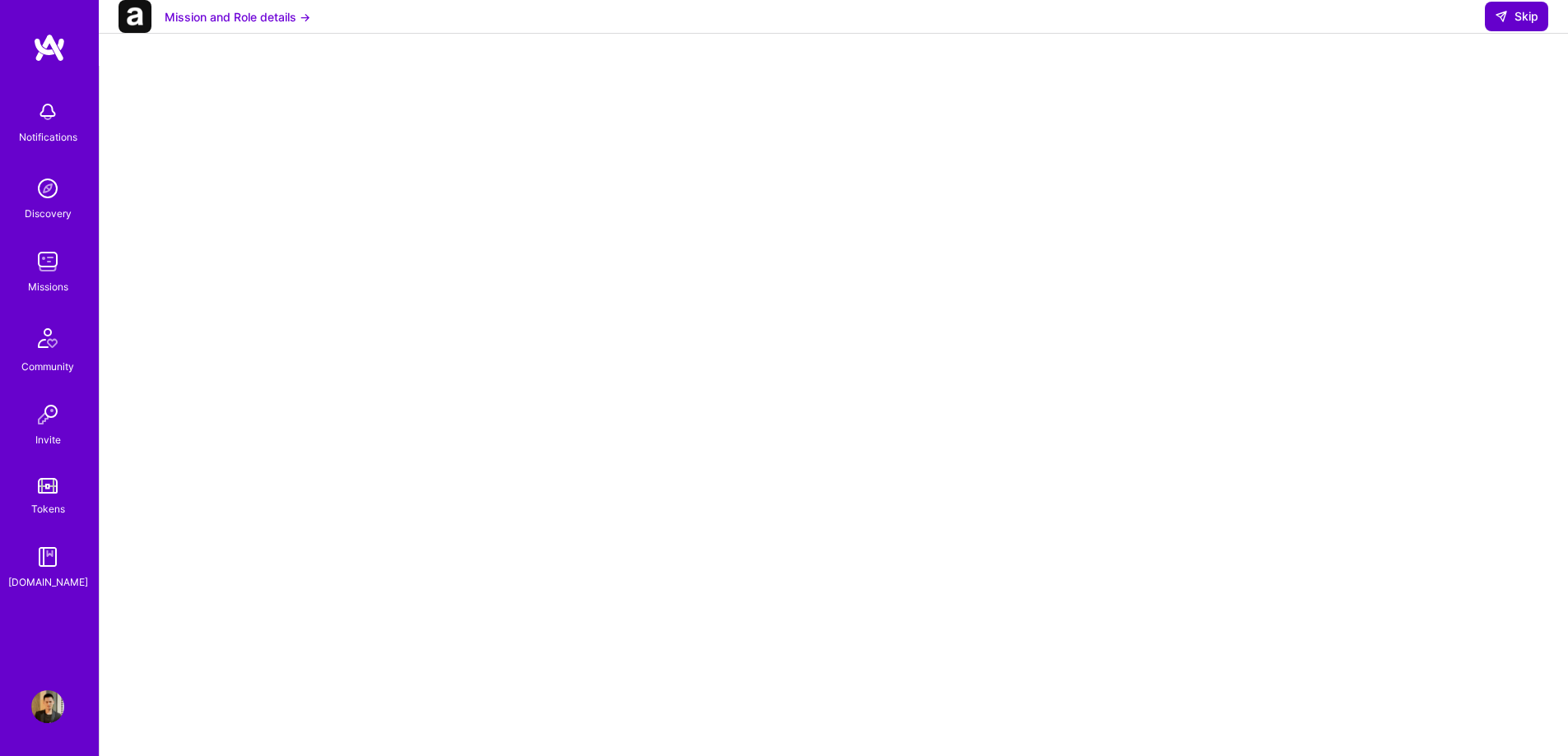
click at [1505, 23] on icon at bounding box center [1502, 17] width 13 height 13
select select "CA"
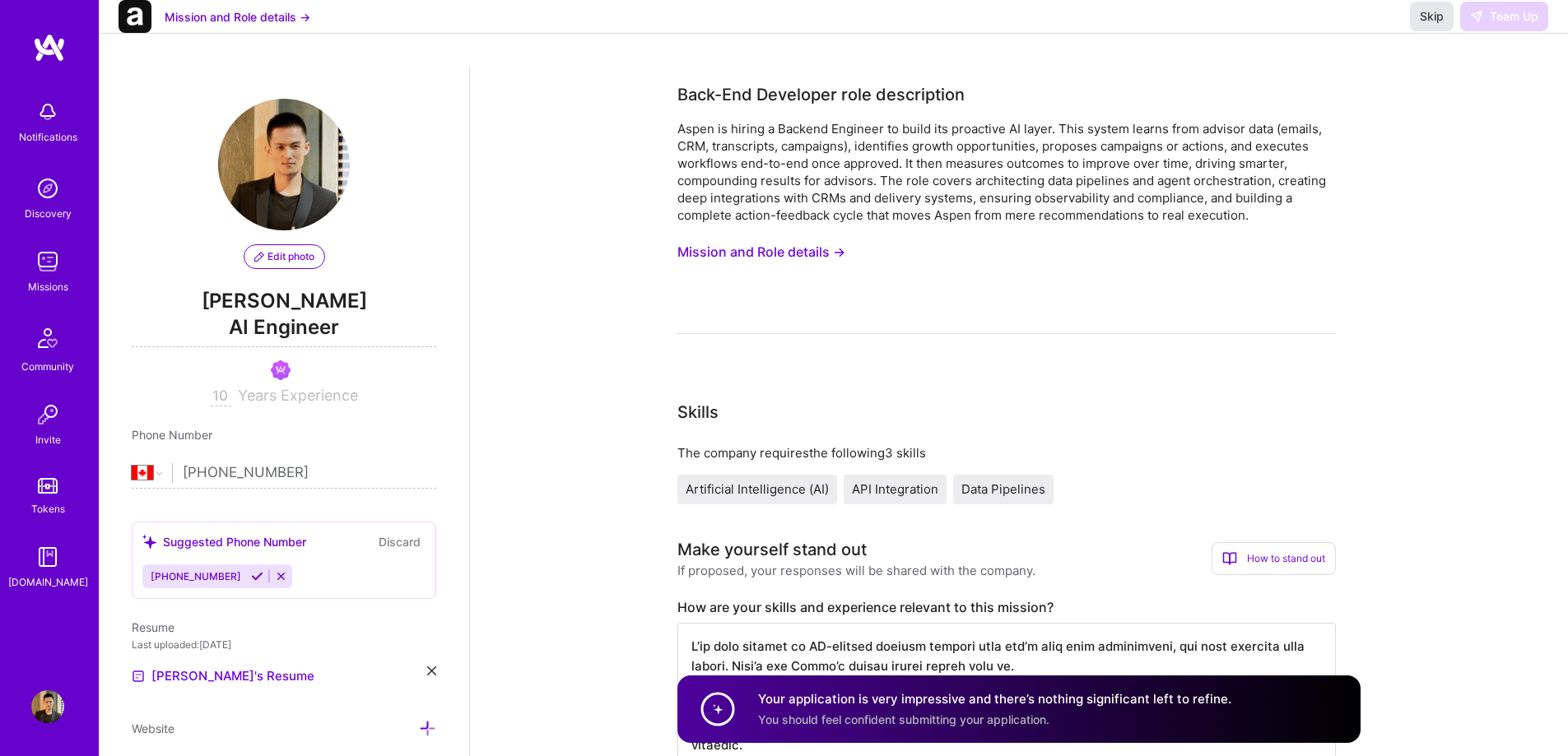
click at [1425, 25] on span "Skip" at bounding box center [1432, 17] width 24 height 17
click at [1430, 25] on span "Skip" at bounding box center [1432, 17] width 24 height 17
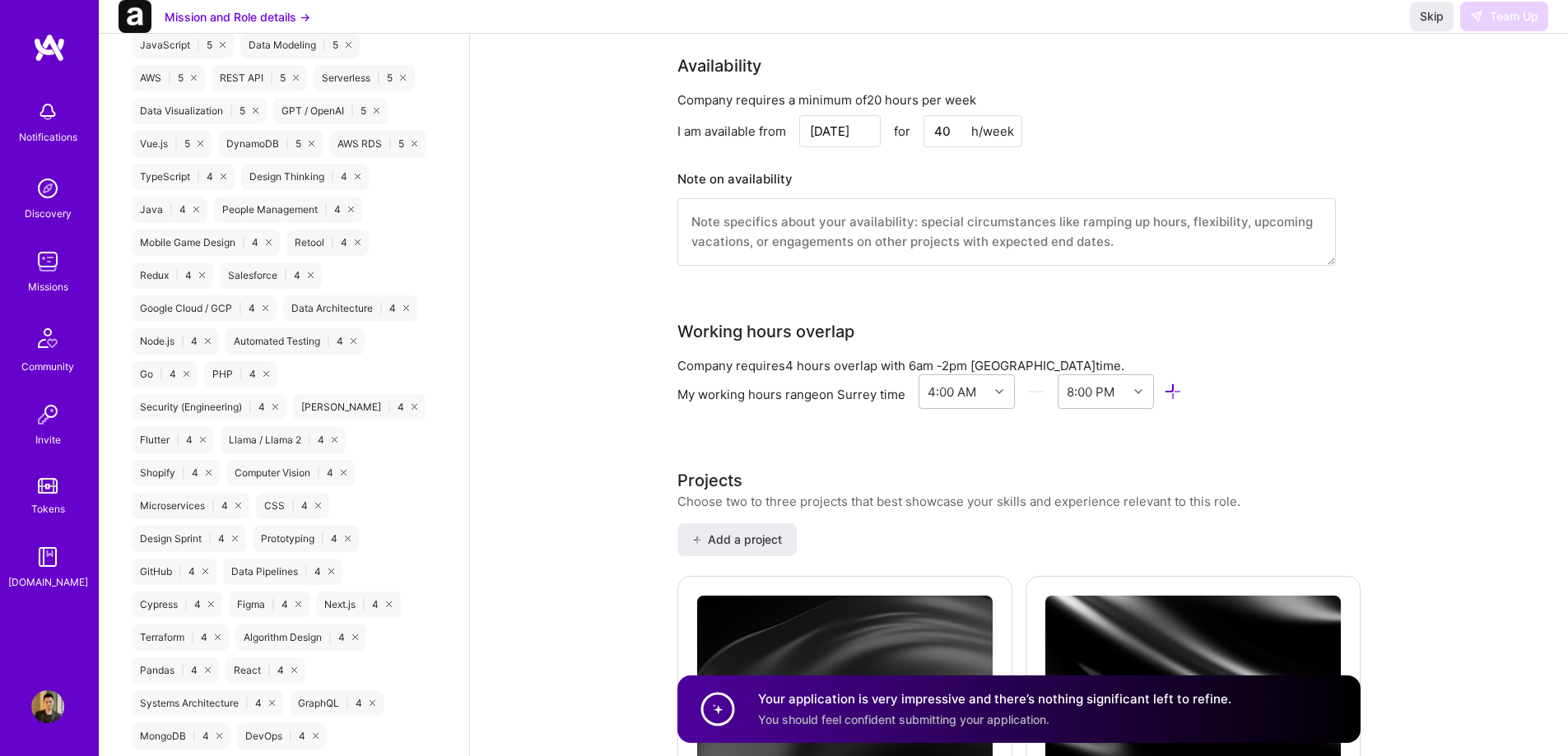
scroll to position [1481, 0]
click at [1493, 32] on div "Skip Team Up" at bounding box center [1479, 17] width 138 height 30
click at [52, 262] on img at bounding box center [48, 262] width 33 height 33
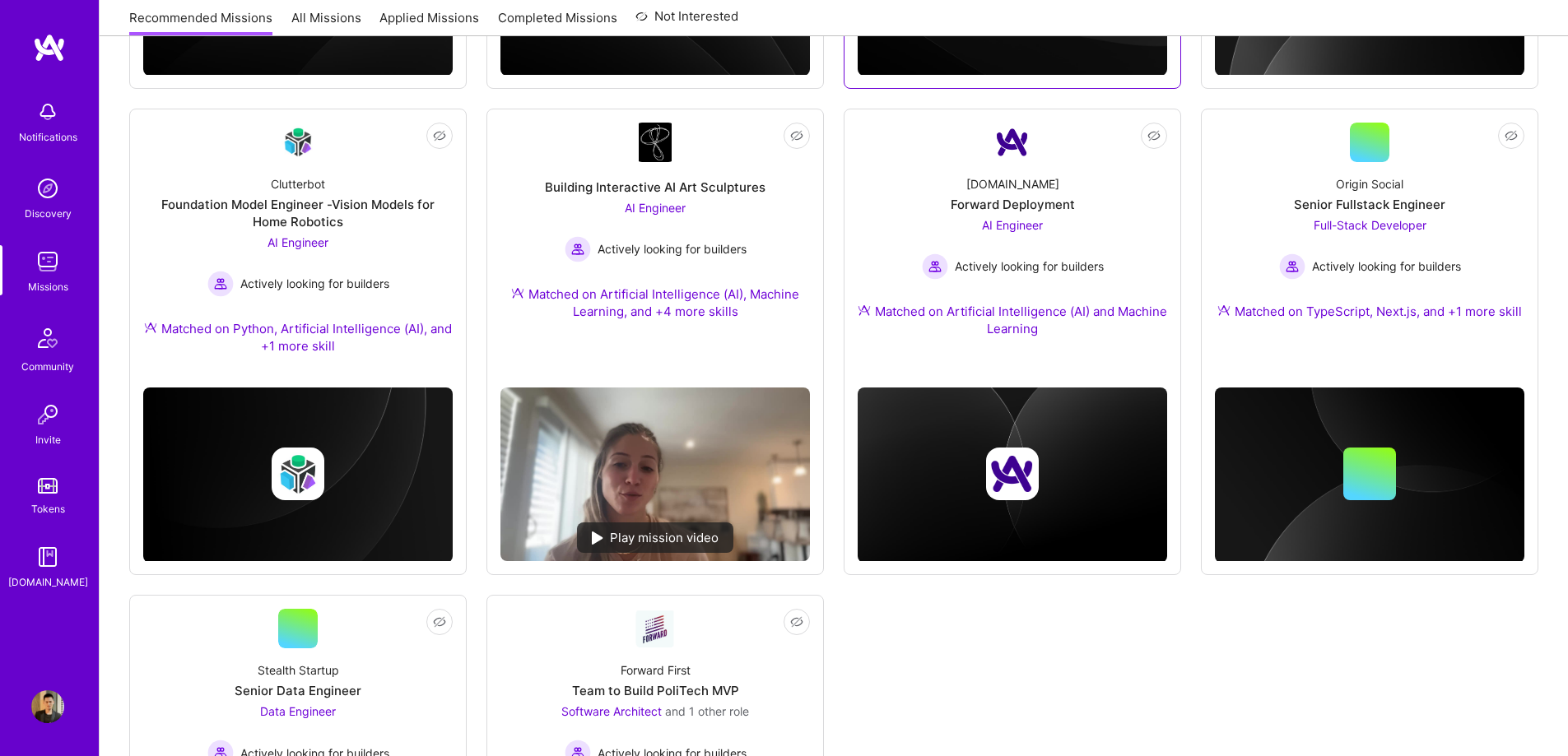
scroll to position [638, 0]
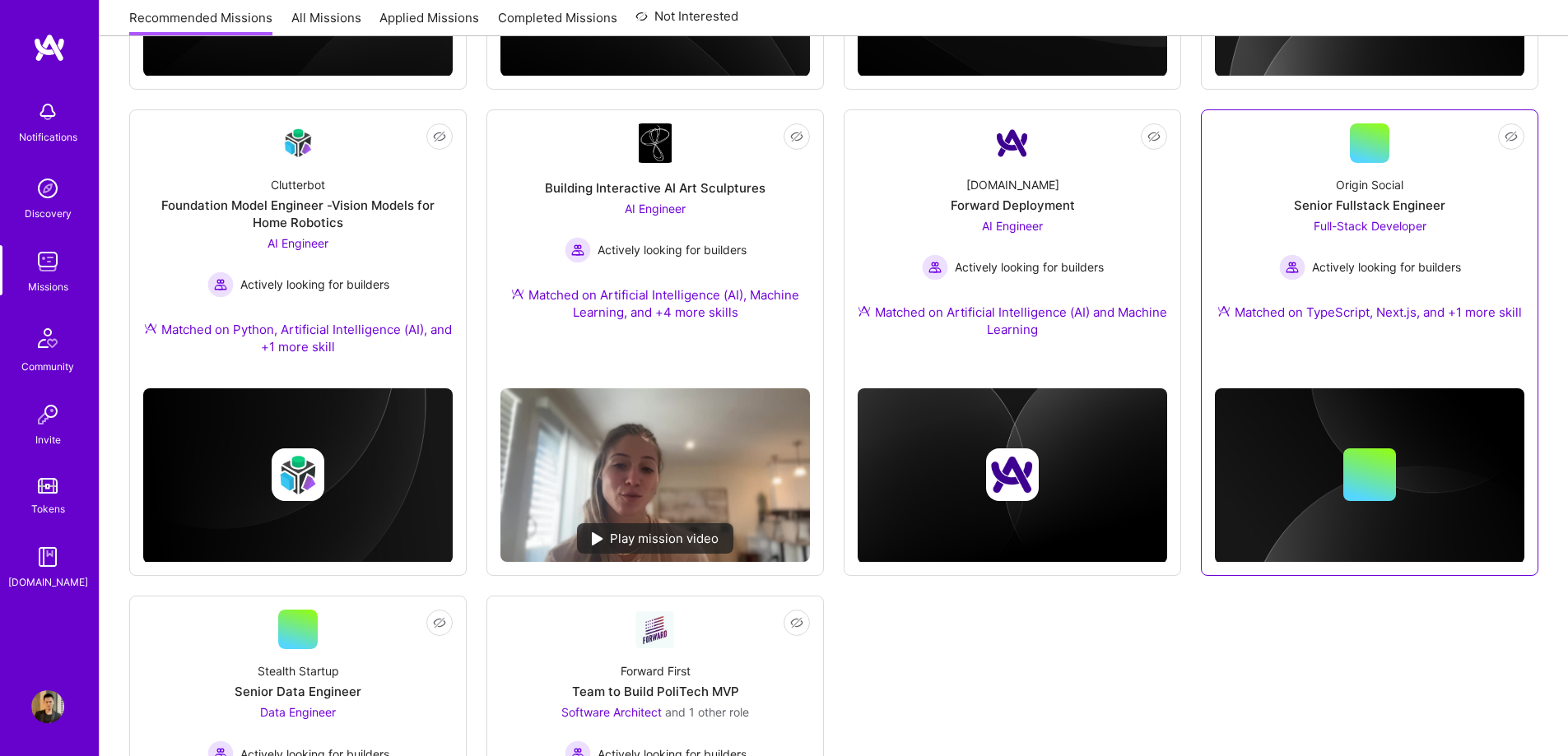
click at [1403, 222] on span "Full-Stack Developer" at bounding box center [1370, 225] width 113 height 14
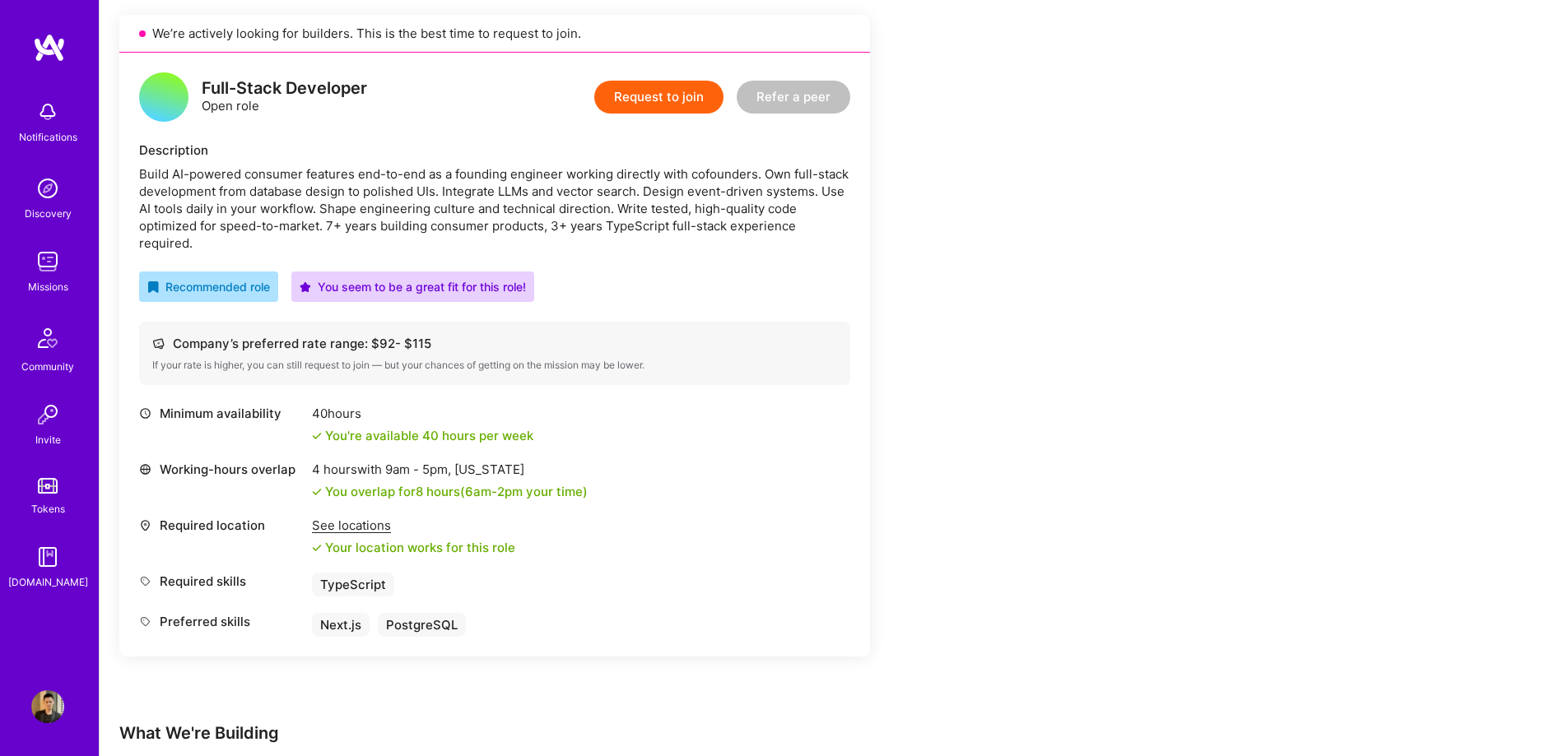
scroll to position [411, 0]
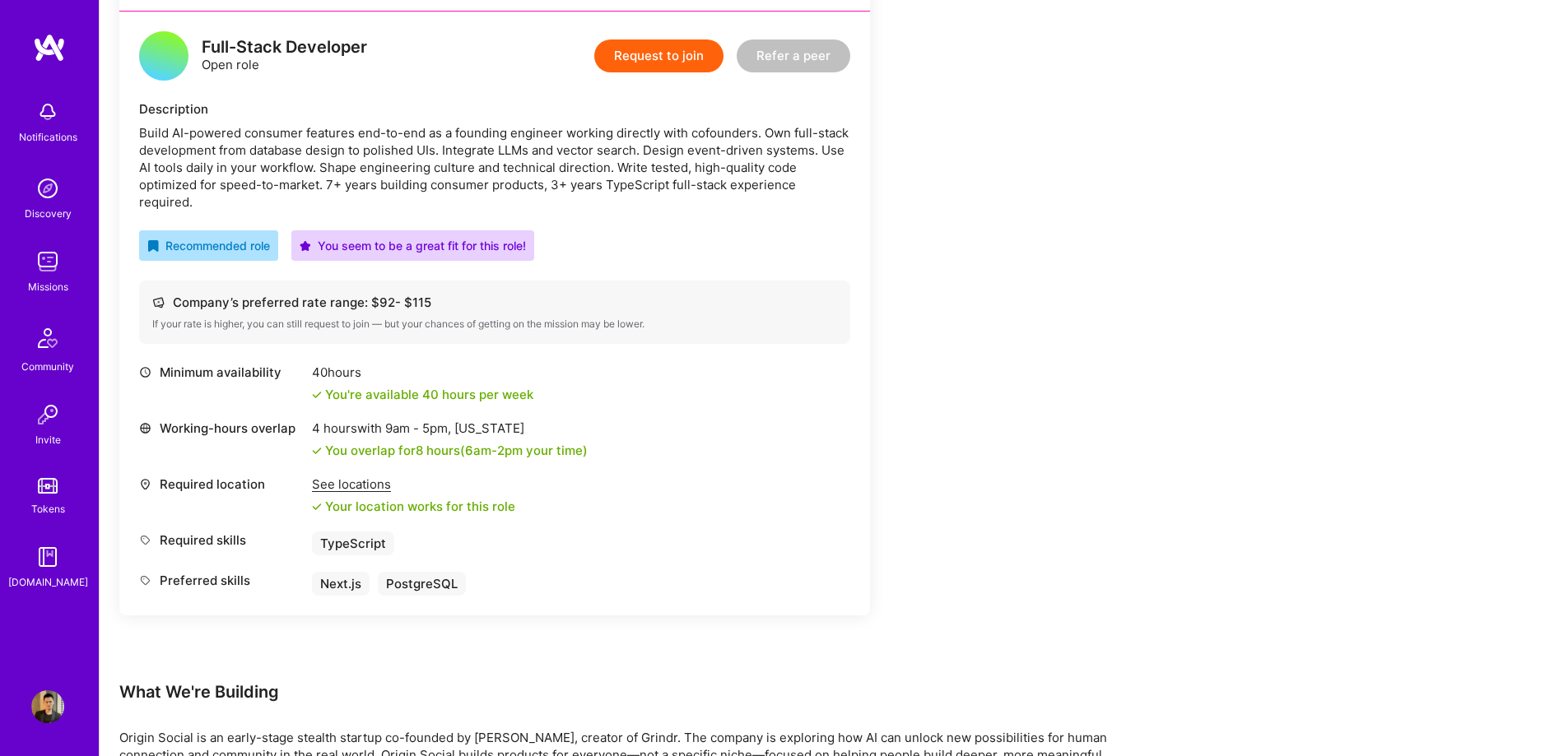
click at [650, 59] on button "Request to join" at bounding box center [659, 56] width 130 height 33
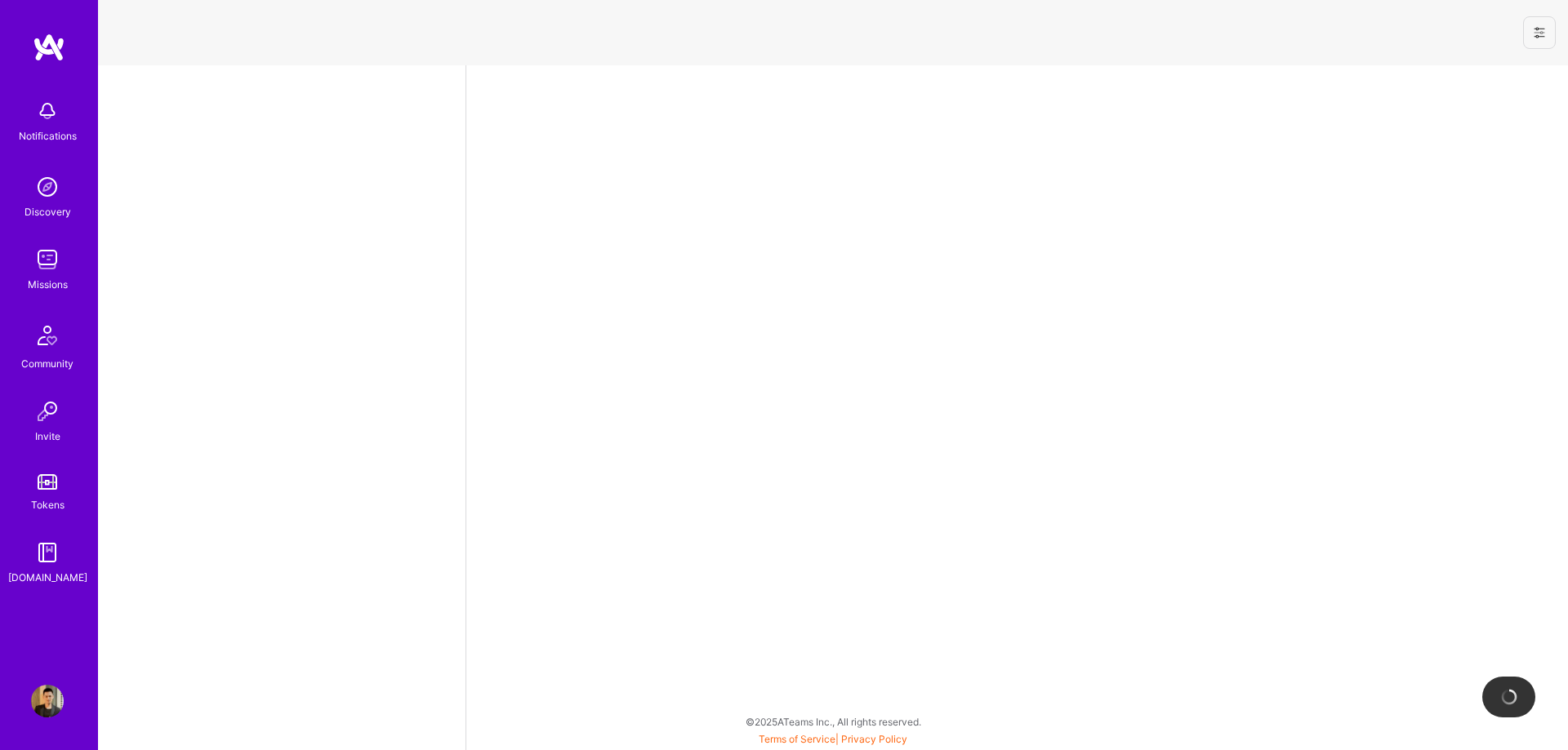
select select "CA"
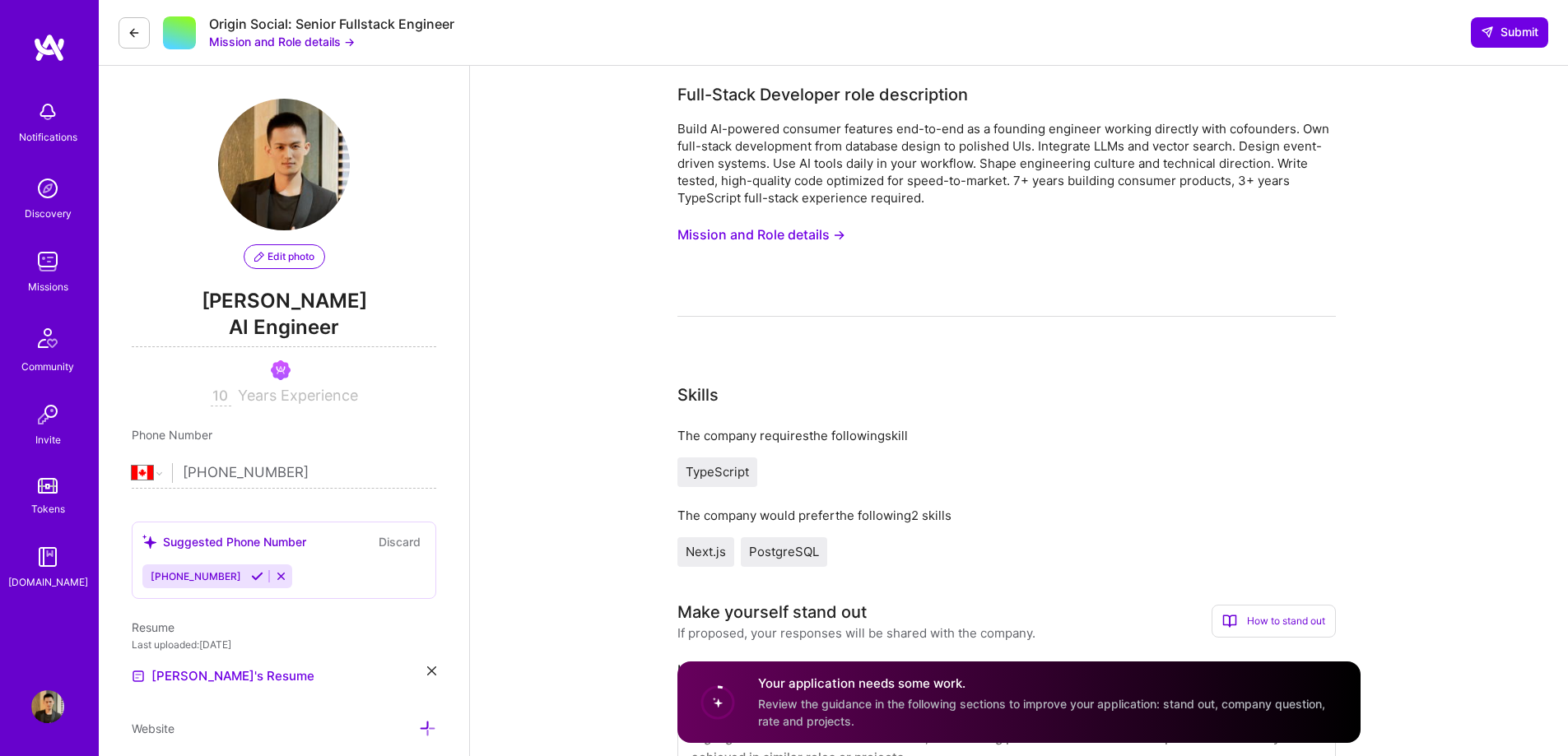
click at [278, 46] on button "Mission and Role details →" at bounding box center [282, 42] width 145 height 17
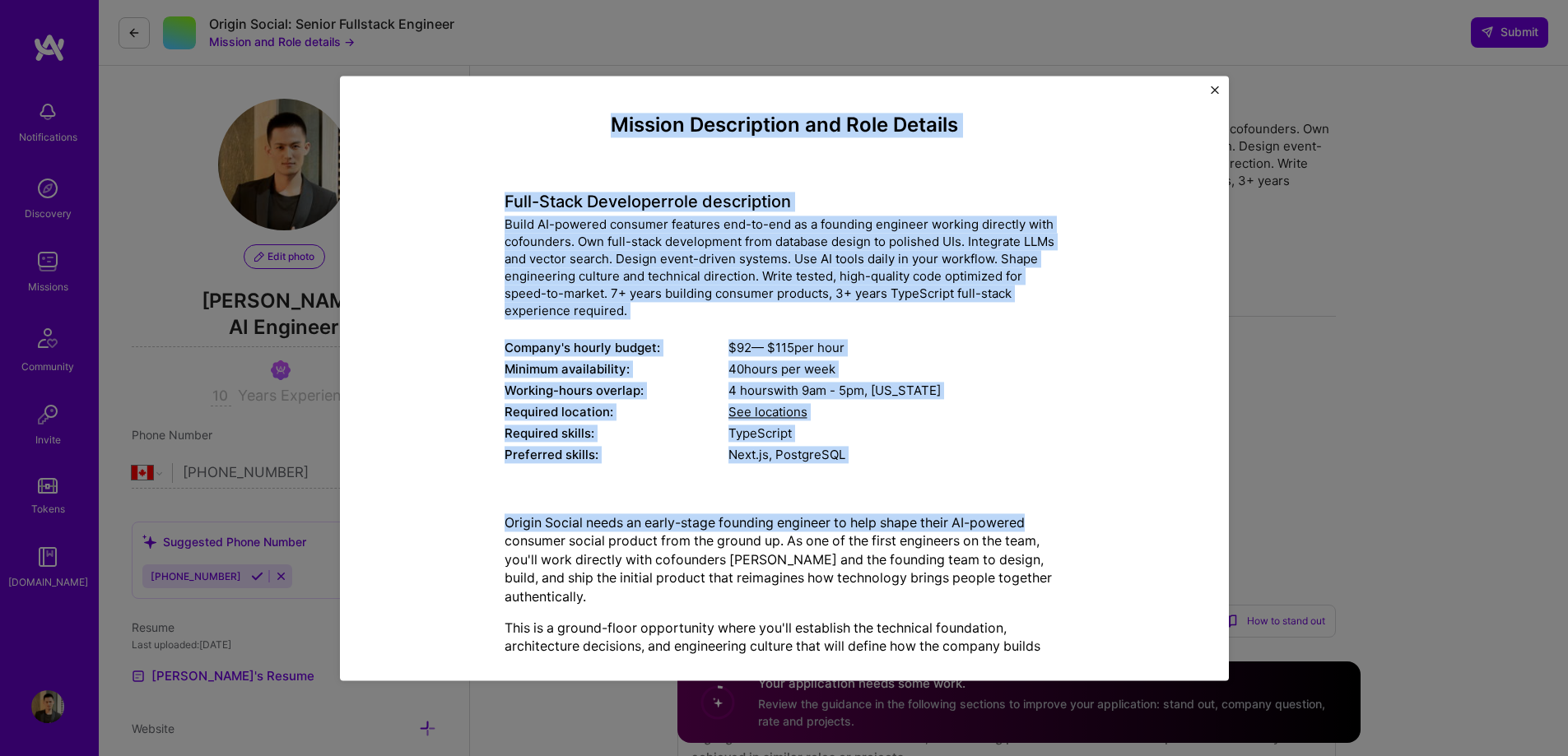
drag, startPoint x: 598, startPoint y: 119, endPoint x: 1030, endPoint y: 509, distance: 582.0
click at [1030, 509] on div "Mission Description and Role Details Full-Stack Developer role description Buil…" at bounding box center [784, 645] width 560 height 1063
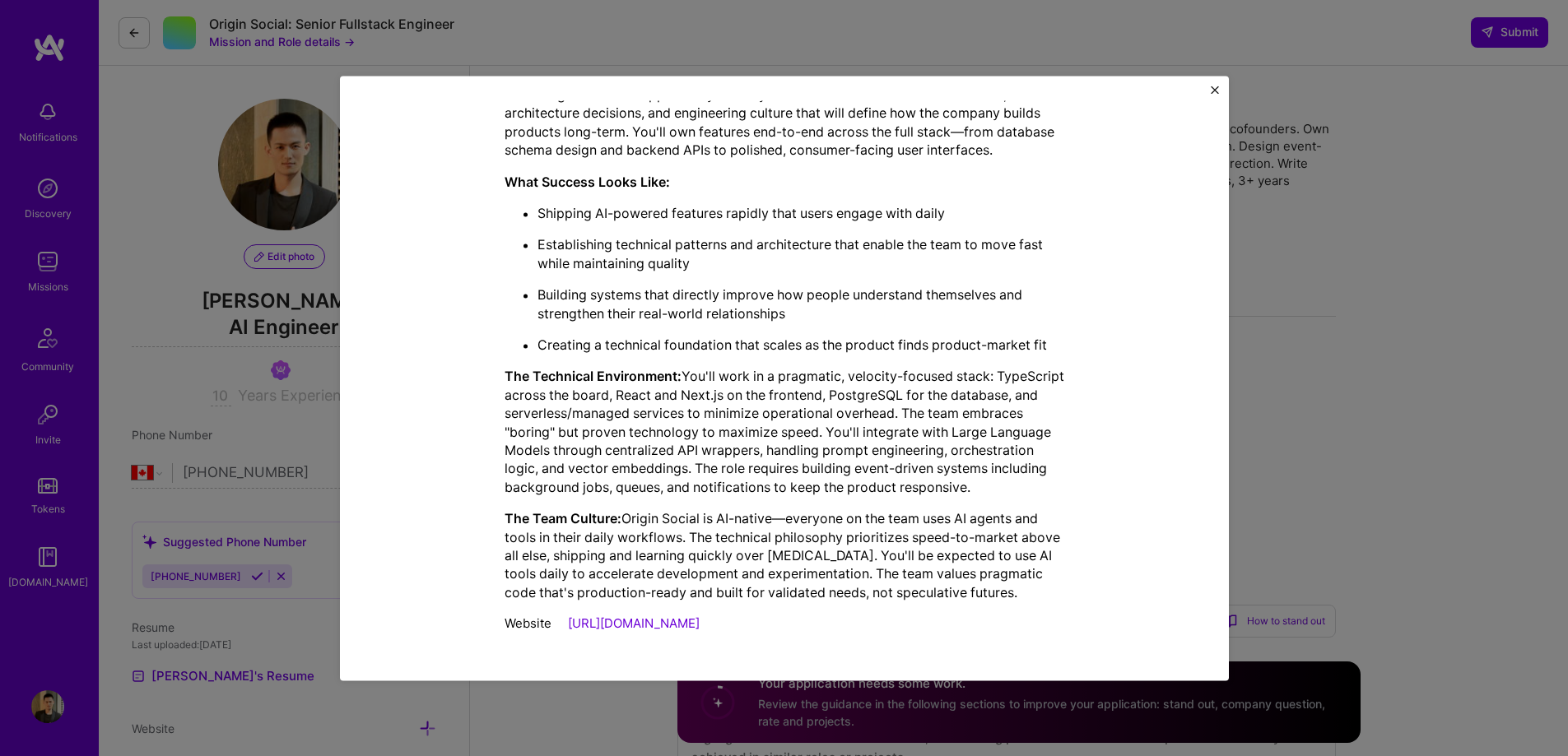
scroll to position [552, 0]
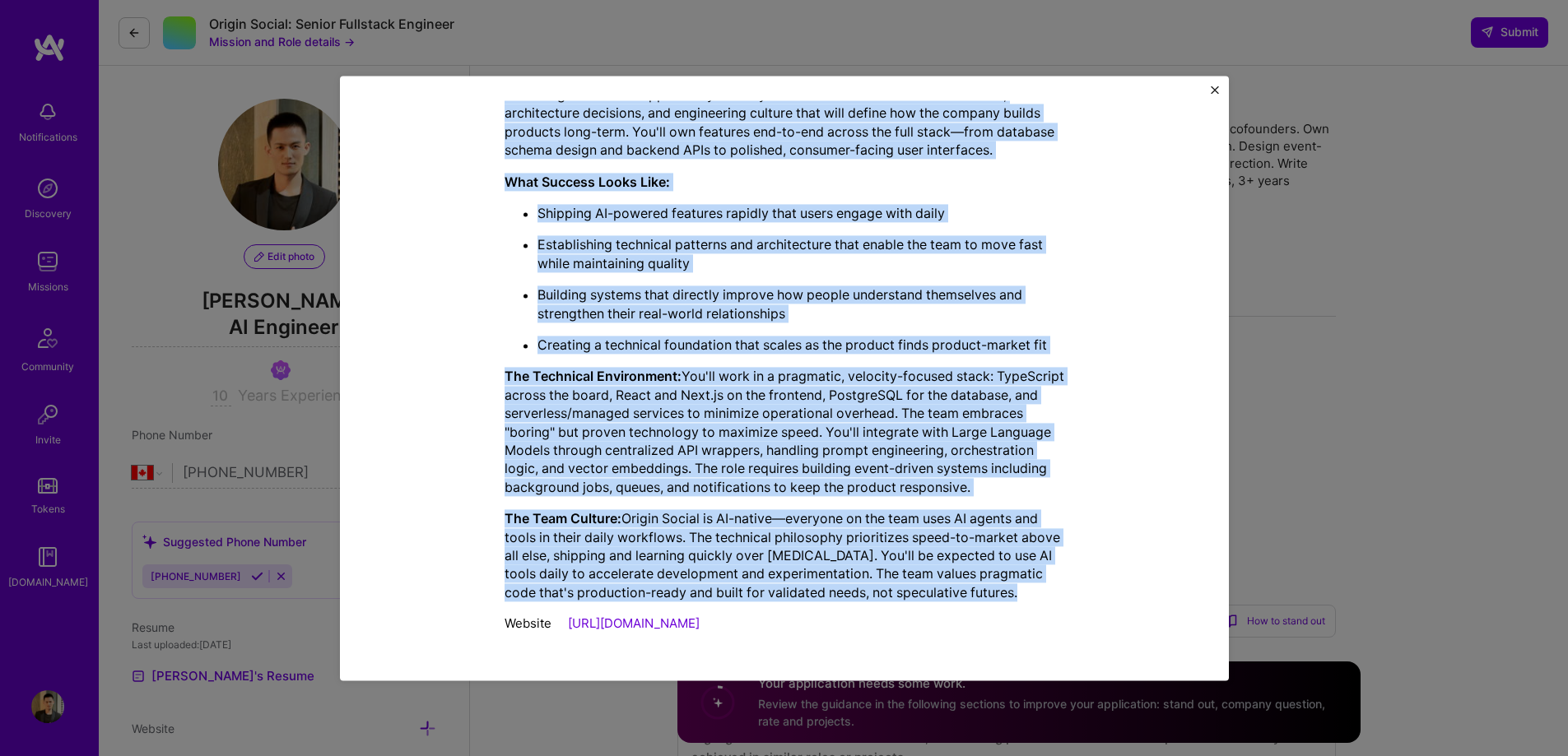
click at [1045, 595] on p "The Team Culture: Origin Social is AI-native—everyone on the team uses AI agent…" at bounding box center [784, 556] width 560 height 92
copy div "Mission Description and Role Details Full-Stack Developer role description Buil…"
click at [1214, 90] on img "Close" at bounding box center [1215, 90] width 8 height 8
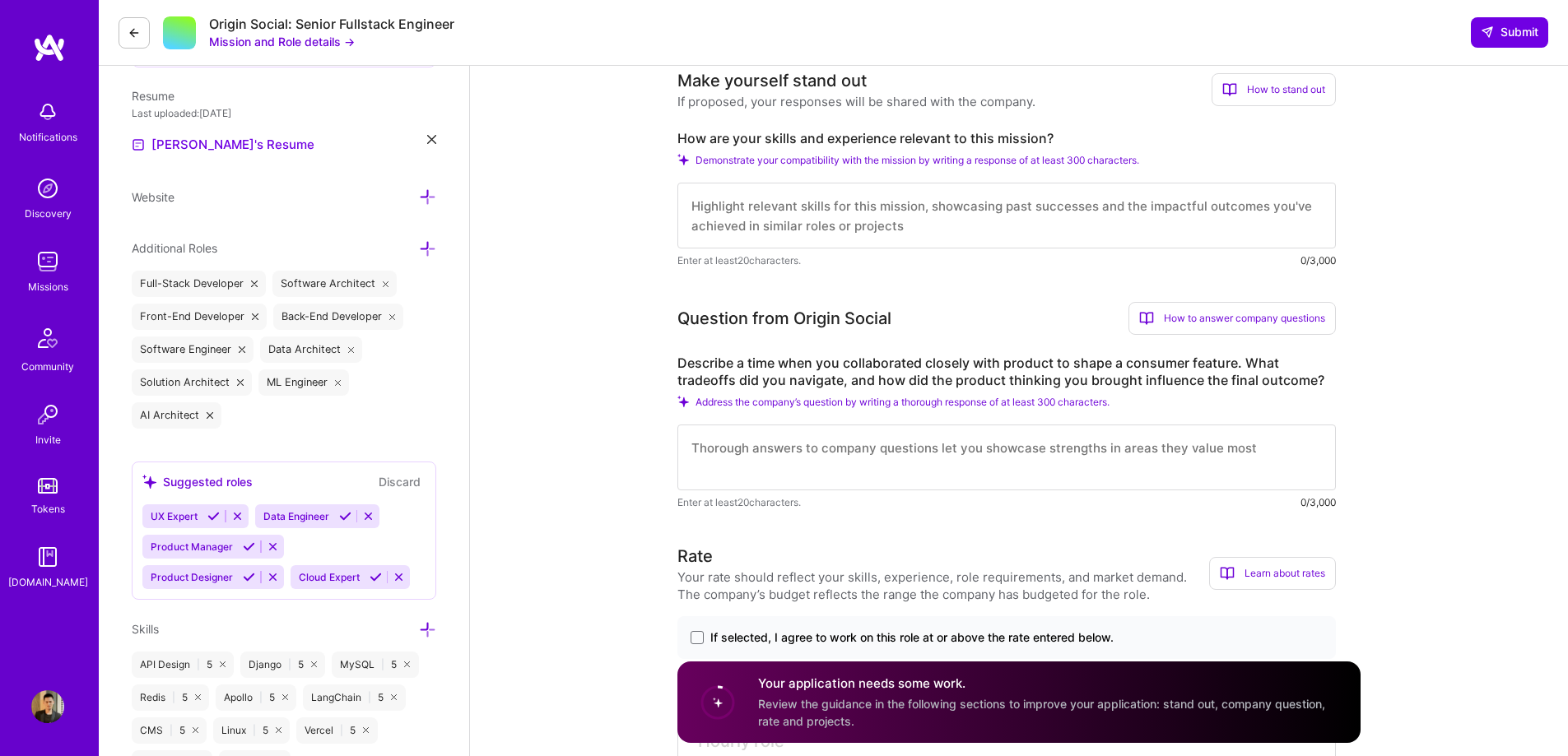
scroll to position [493, 0]
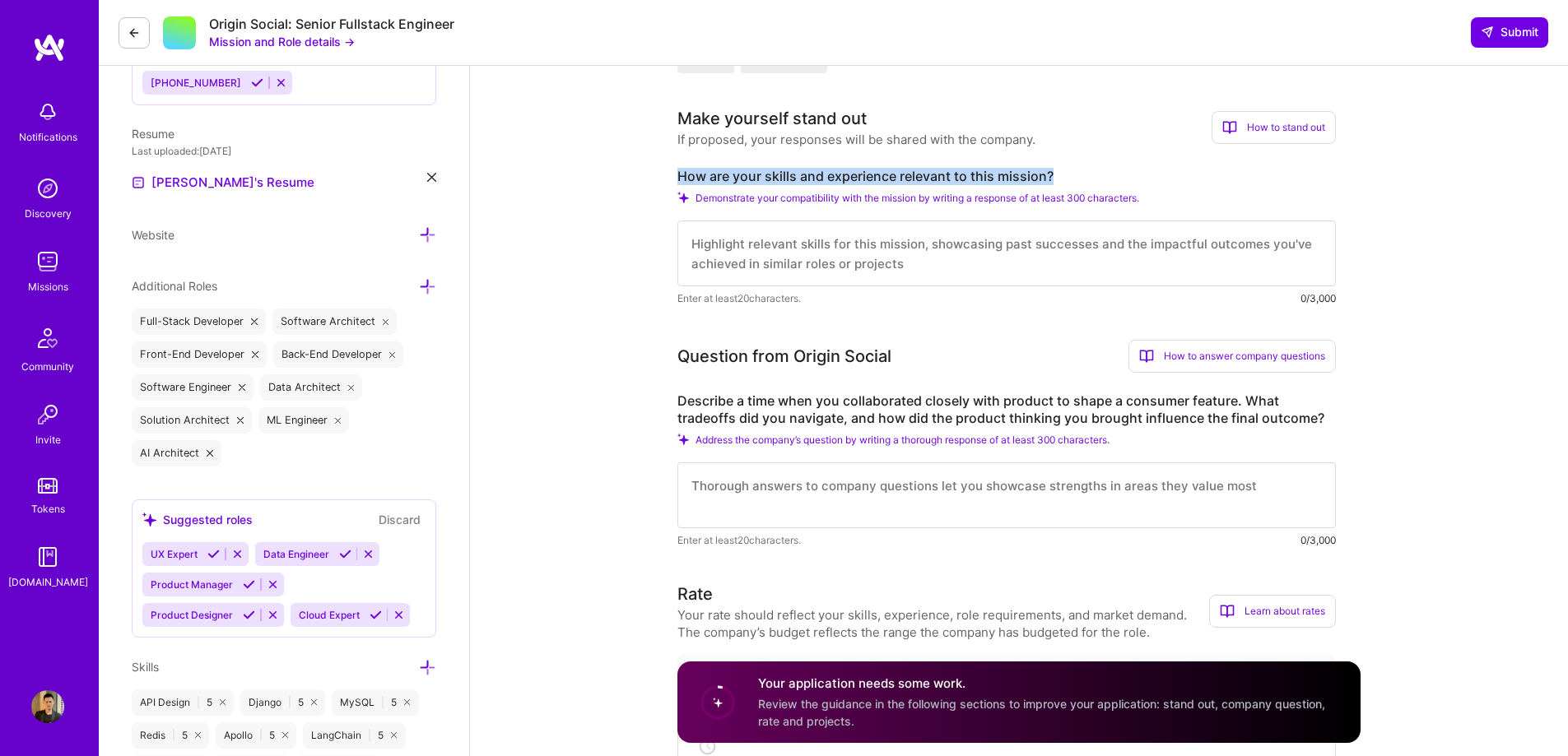
drag, startPoint x: 1080, startPoint y: 177, endPoint x: 679, endPoint y: 175, distance: 401.0
click at [679, 175] on label "How are your skills and experience relevant to this mission?" at bounding box center [1006, 176] width 658 height 17
copy label "How are your skills and experience relevant to this mission?"
click at [861, 254] on textarea at bounding box center [1006, 253] width 658 height 66
paste textarea "I’ve spent the past few years building full-stack systems powered by AI that ac…"
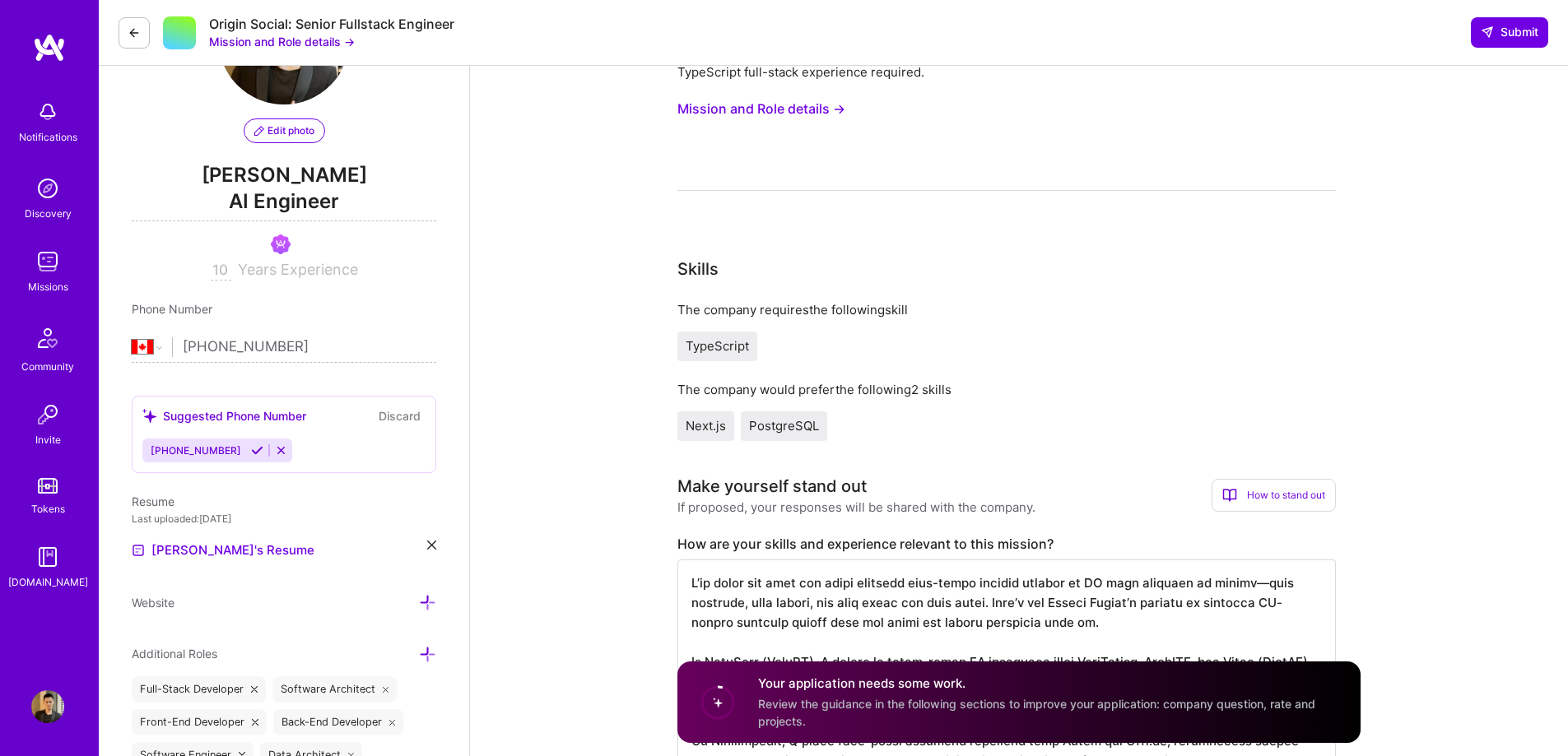
scroll to position [411, 0]
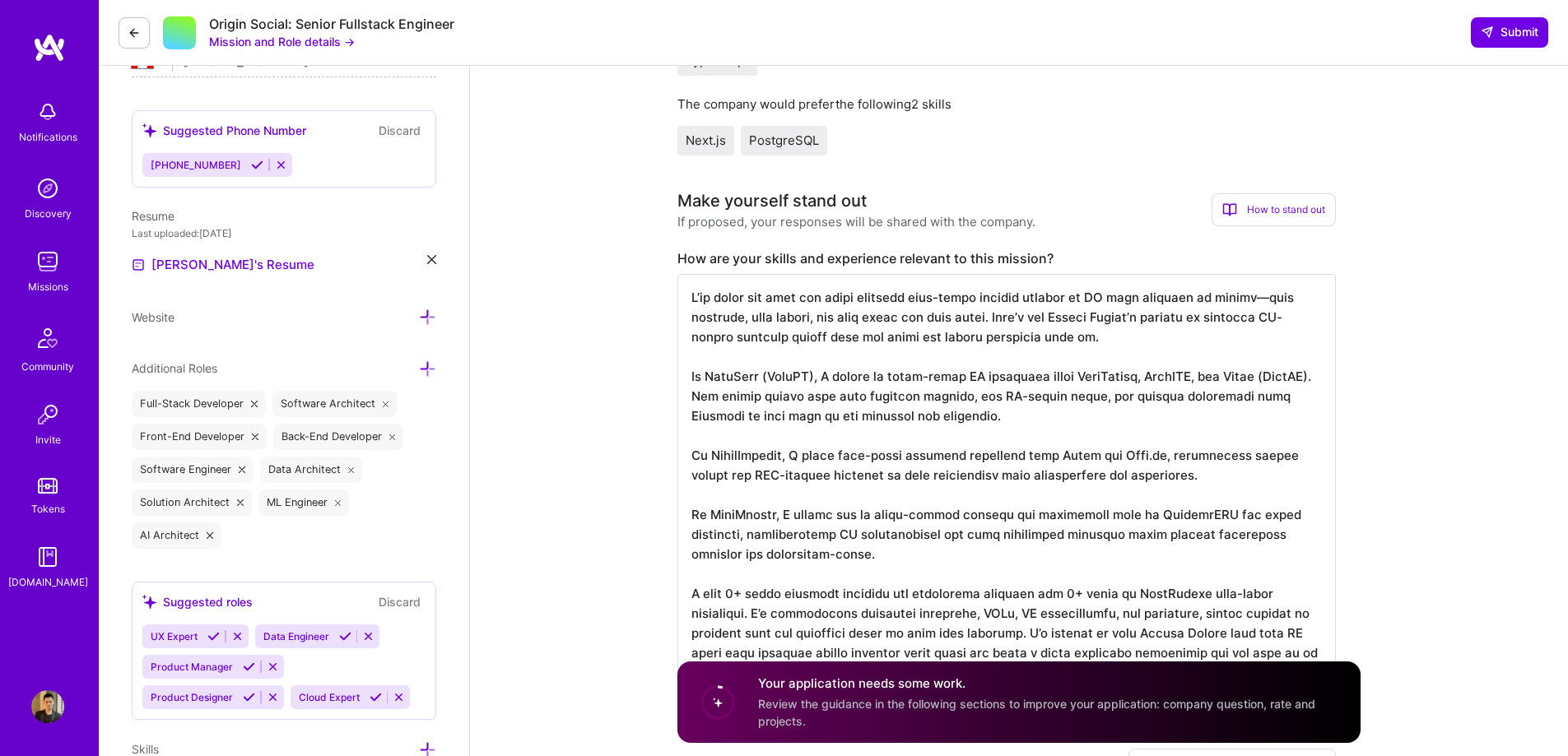
drag, startPoint x: 1257, startPoint y: 298, endPoint x: 1249, endPoint y: 298, distance: 8.0
click at [1249, 298] on textarea at bounding box center [1006, 484] width 658 height 421
click at [995, 317] on textarea at bounding box center [1006, 484] width 658 height 421
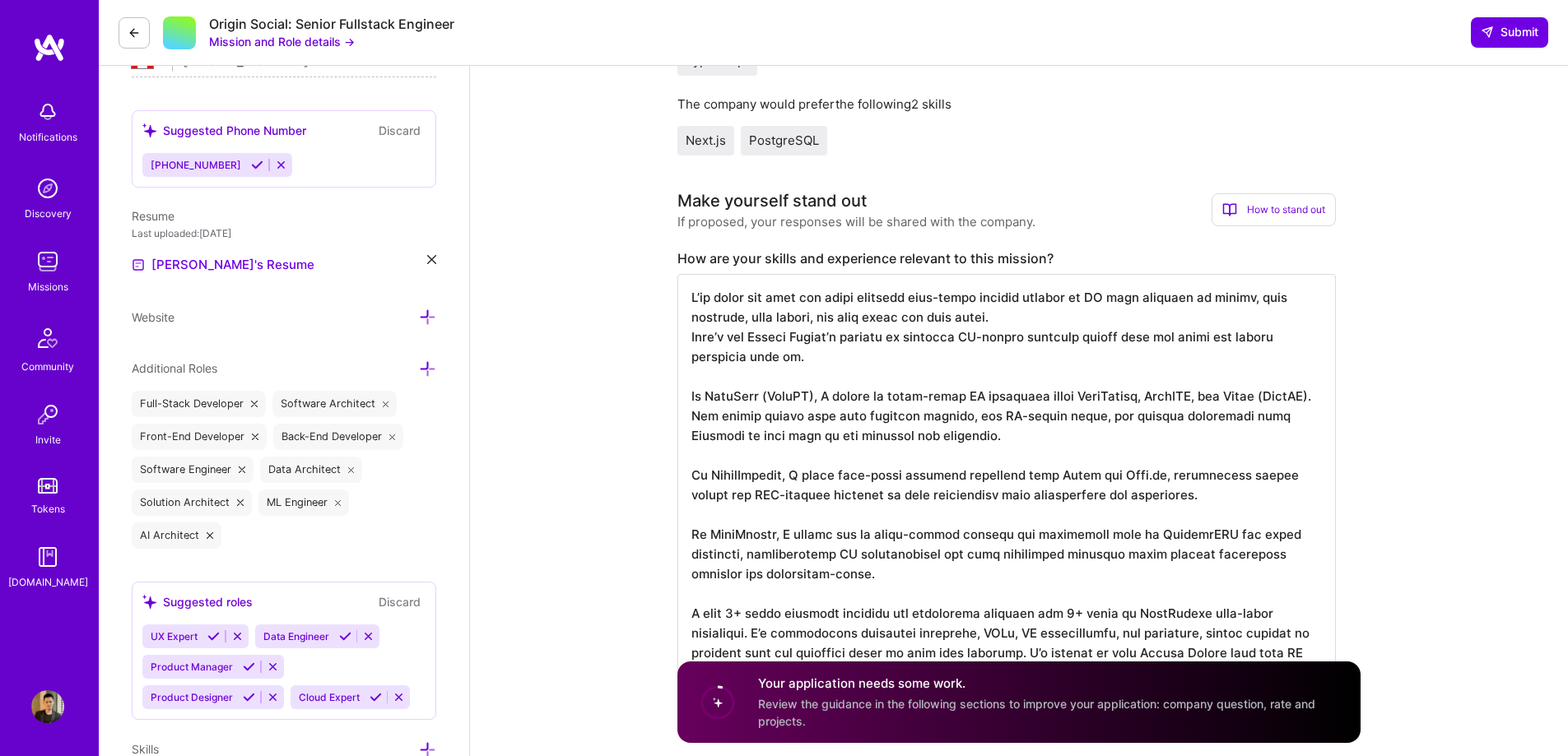
drag, startPoint x: 1296, startPoint y: 395, endPoint x: 1212, endPoint y: 391, distance: 84.1
click at [1212, 391] on textarea at bounding box center [1006, 494] width 658 height 441
click at [1186, 401] on textarea at bounding box center [1006, 494] width 658 height 441
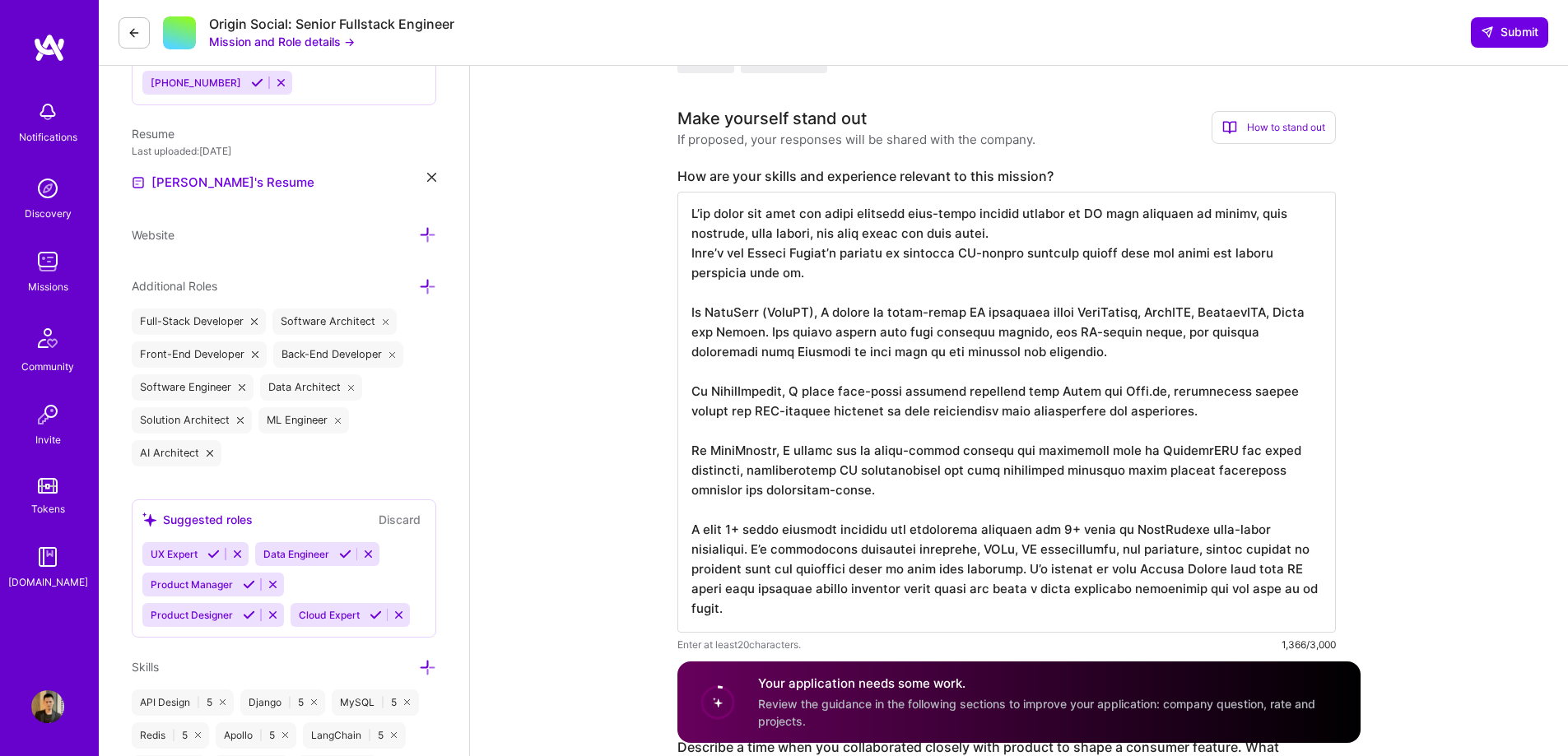
click at [1042, 391] on textarea at bounding box center [1006, 412] width 658 height 441
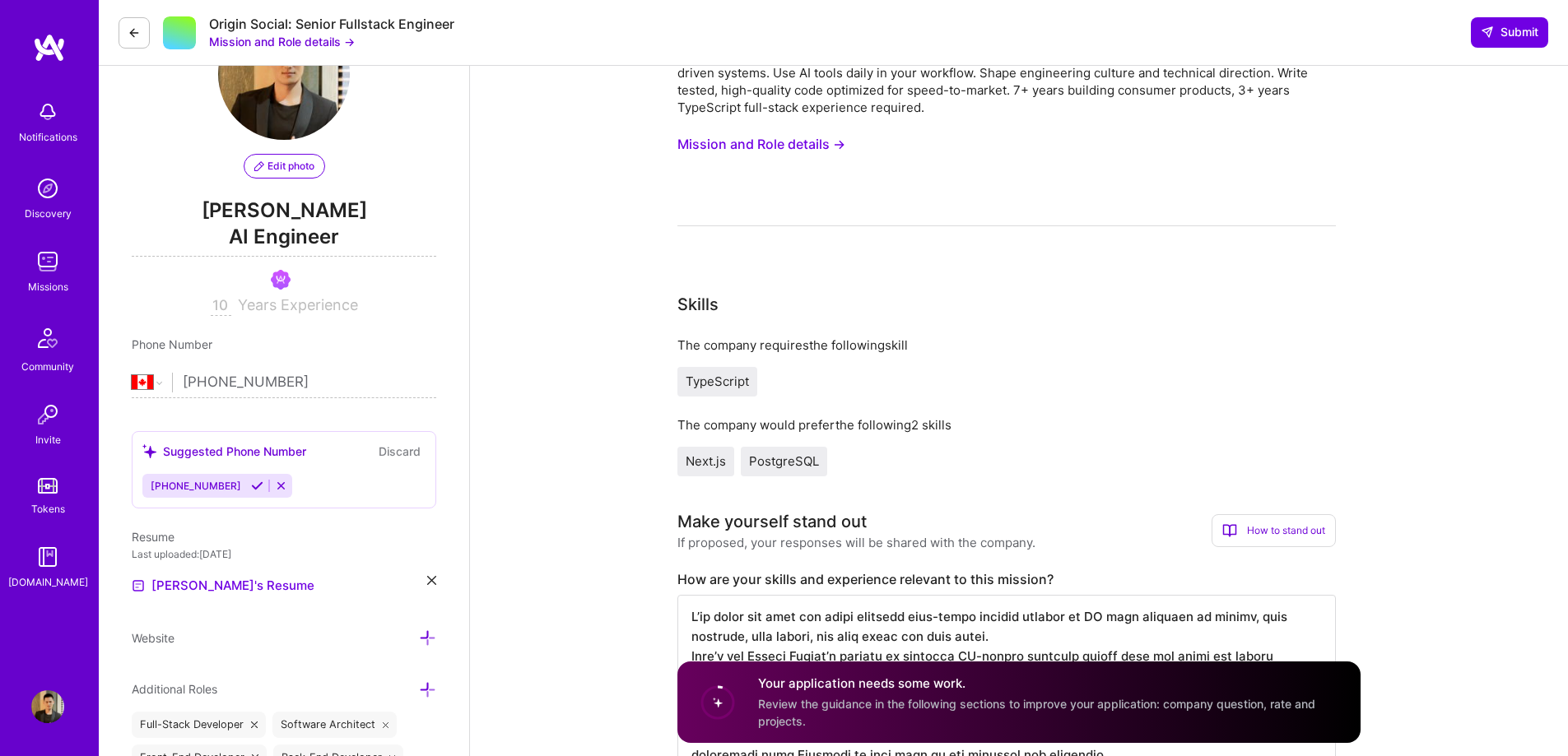
scroll to position [82, 0]
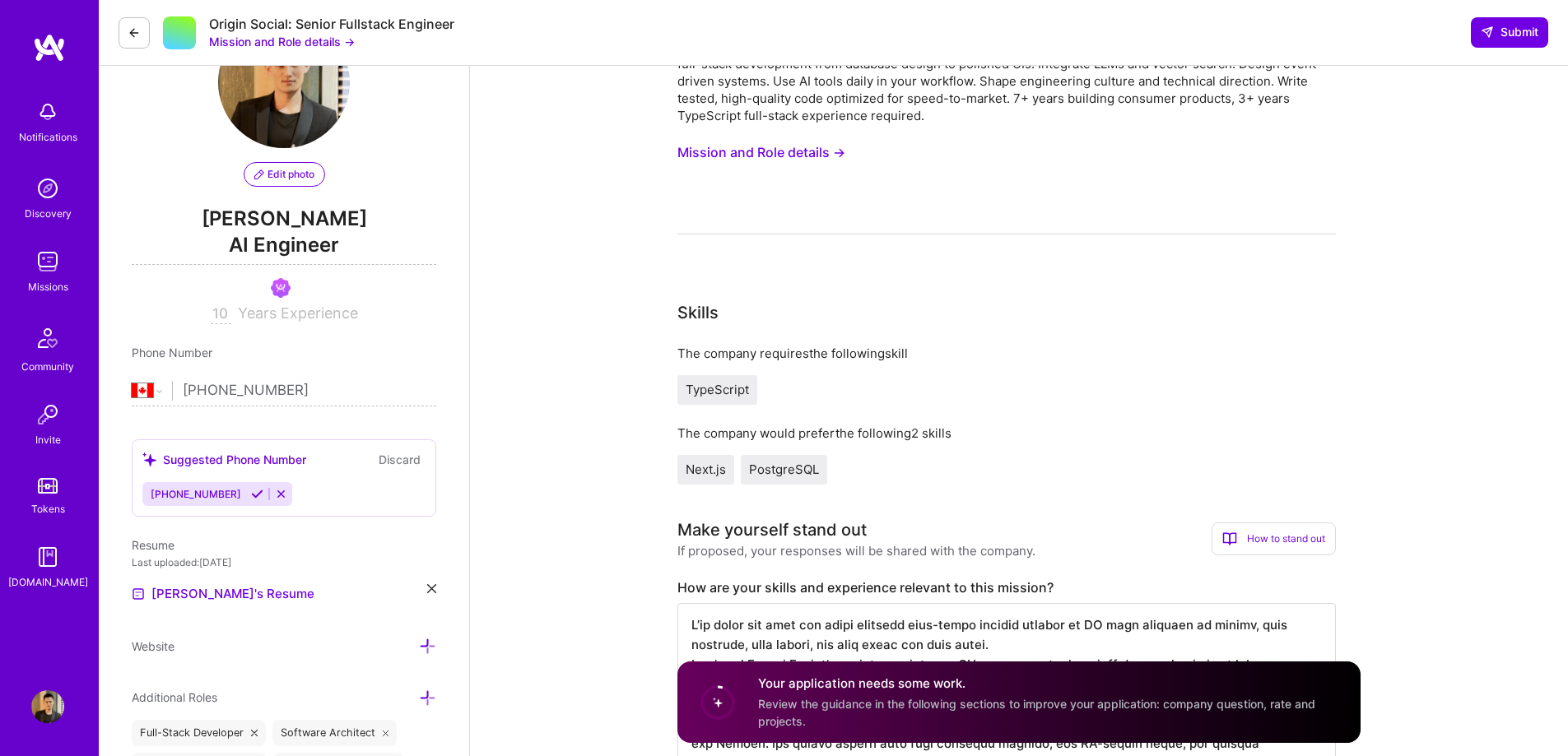
click at [328, 39] on button "Mission and Role details →" at bounding box center [282, 42] width 145 height 17
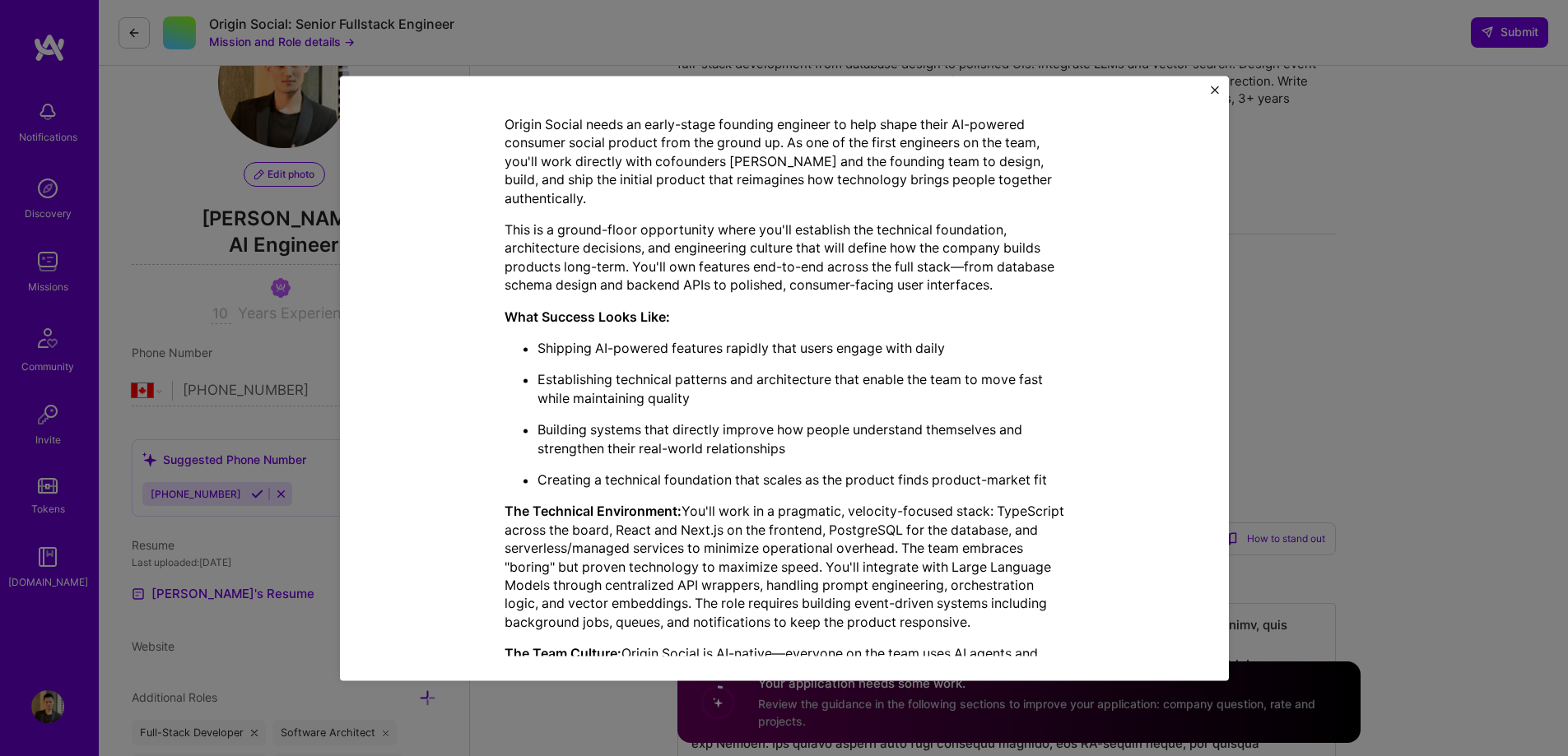
scroll to position [411, 0]
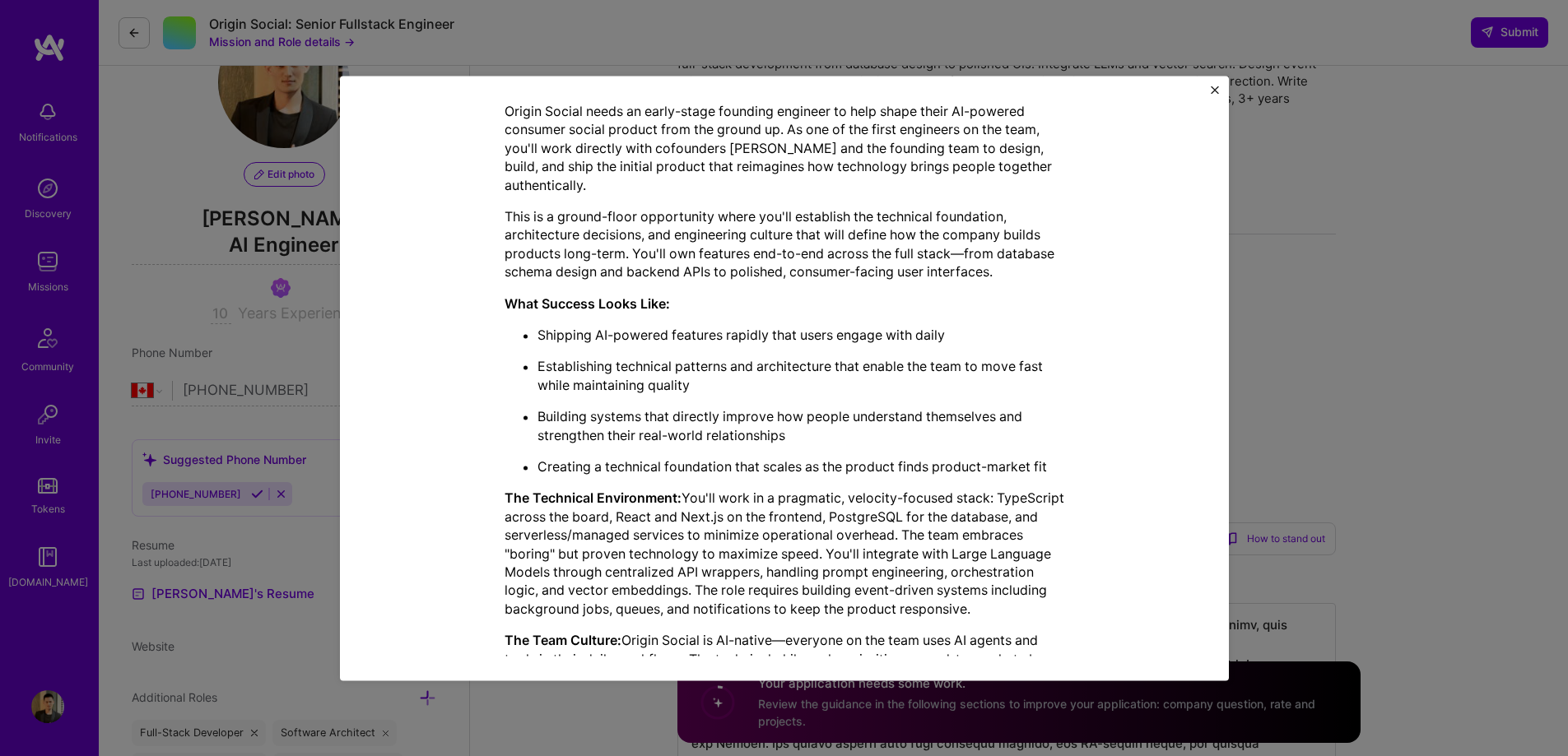
click at [1214, 86] on img "Close" at bounding box center [1215, 90] width 8 height 8
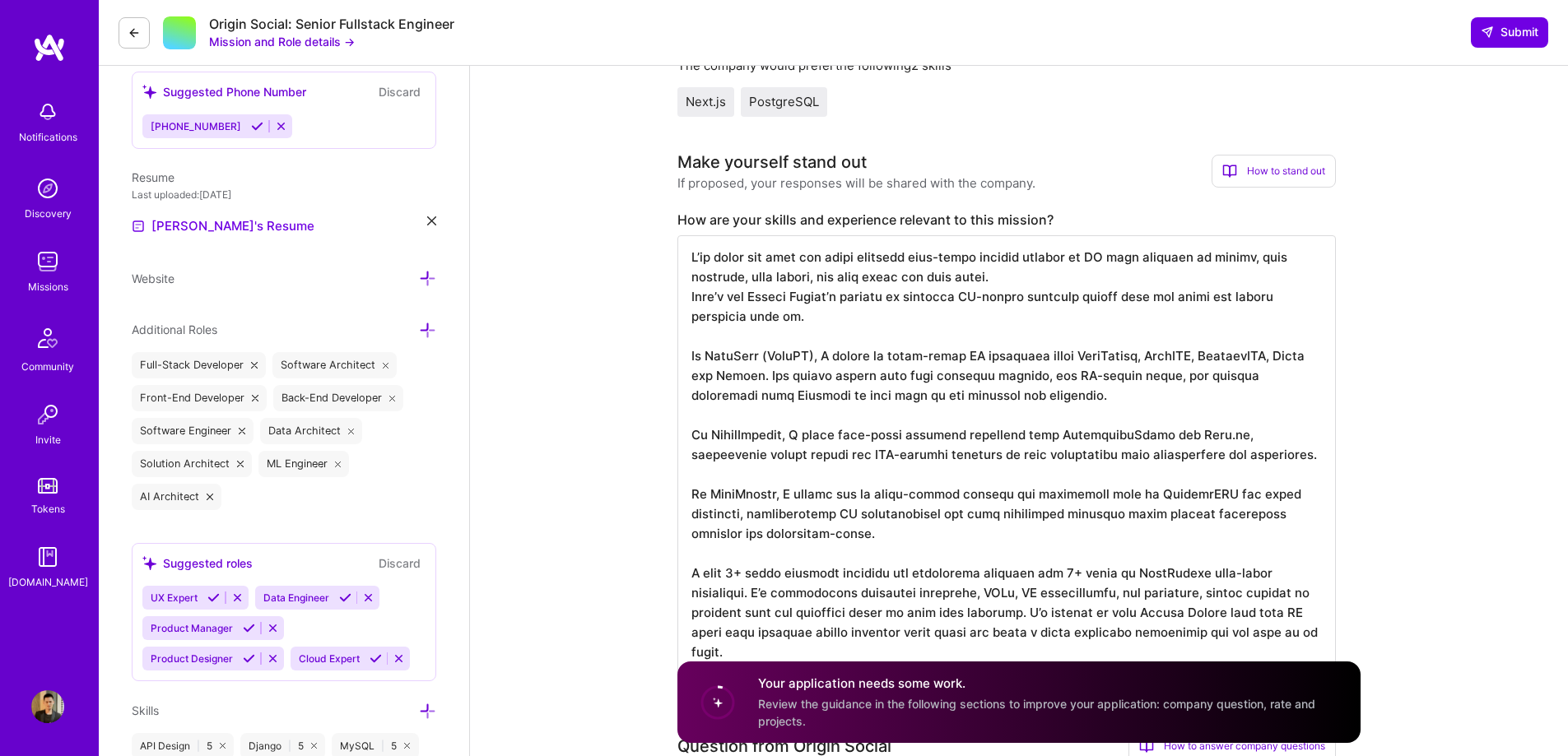
scroll to position [493, 0]
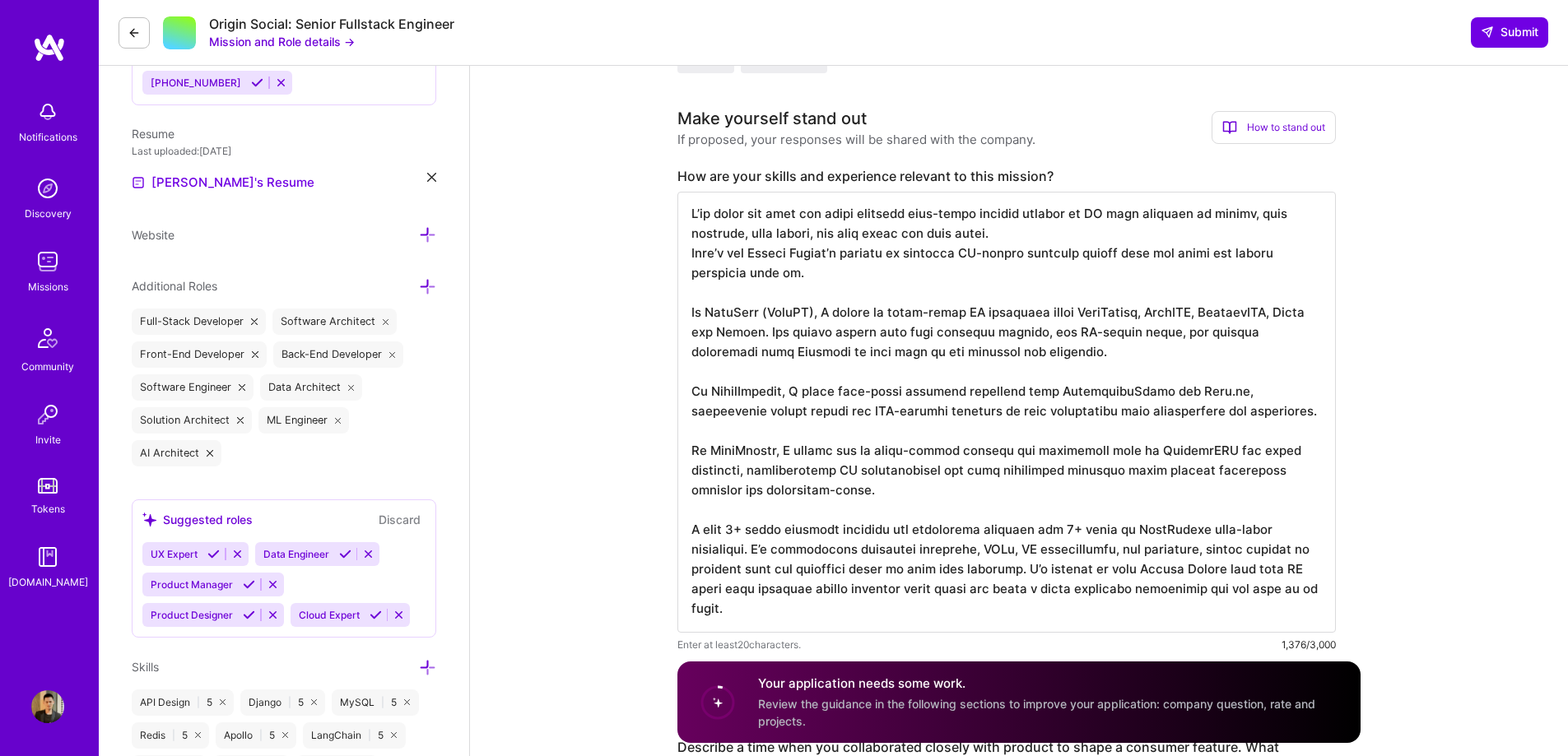
click at [1126, 394] on textarea at bounding box center [1006, 412] width 658 height 441
click at [1126, 391] on textarea at bounding box center [1006, 412] width 658 height 441
drag, startPoint x: 1138, startPoint y: 389, endPoint x: 1103, endPoint y: 388, distance: 35.0
click at [1103, 388] on textarea at bounding box center [1006, 412] width 658 height 441
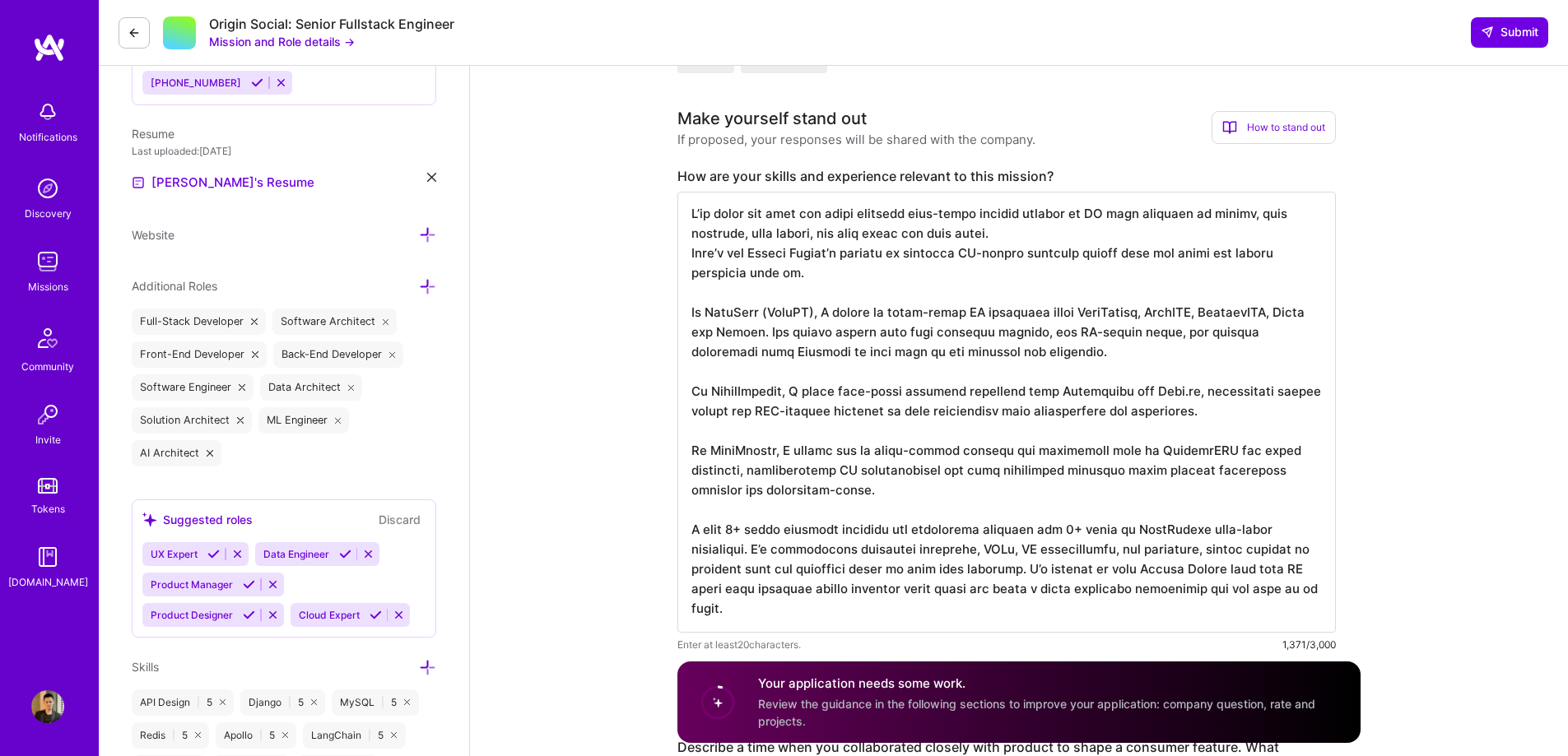
click at [1148, 389] on textarea at bounding box center [1006, 412] width 658 height 441
click at [1130, 392] on textarea at bounding box center [1006, 412] width 658 height 441
drag, startPoint x: 1133, startPoint y: 392, endPoint x: 1104, endPoint y: 392, distance: 29.0
click at [1104, 392] on textarea at bounding box center [1006, 412] width 658 height 441
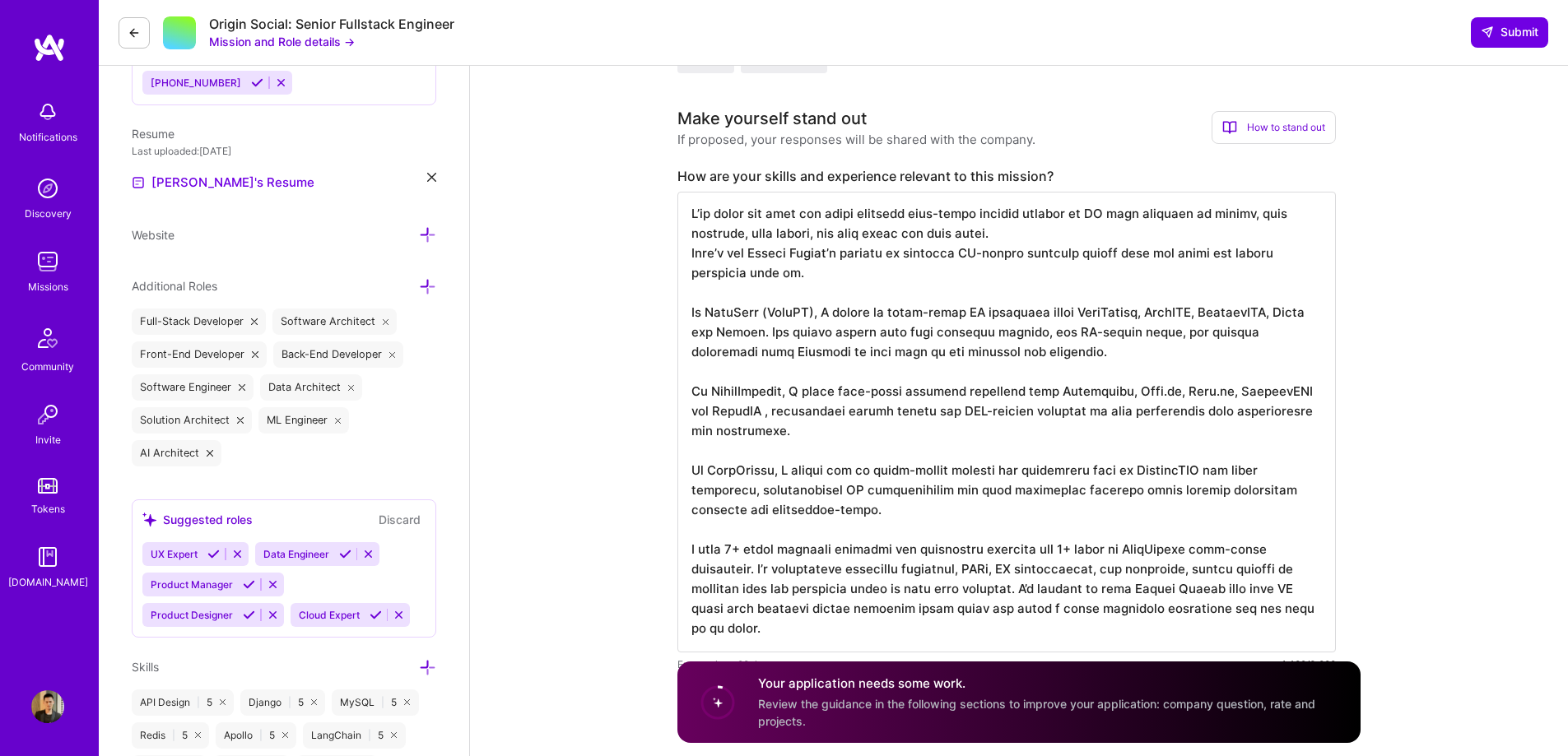
drag, startPoint x: 871, startPoint y: 512, endPoint x: 784, endPoint y: 467, distance: 97.9
click at [784, 467] on textarea at bounding box center [1006, 422] width 658 height 461
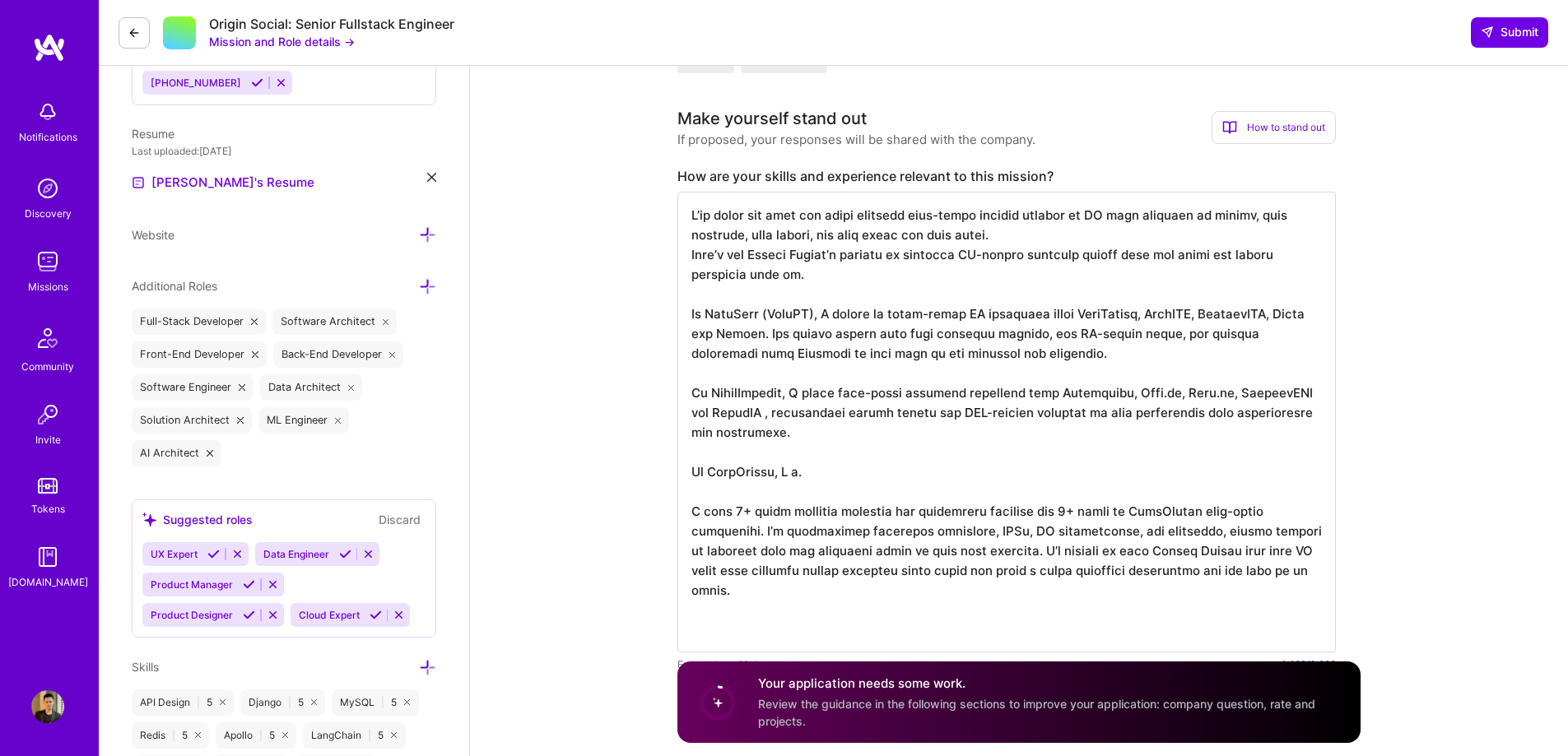
scroll to position [0, 0]
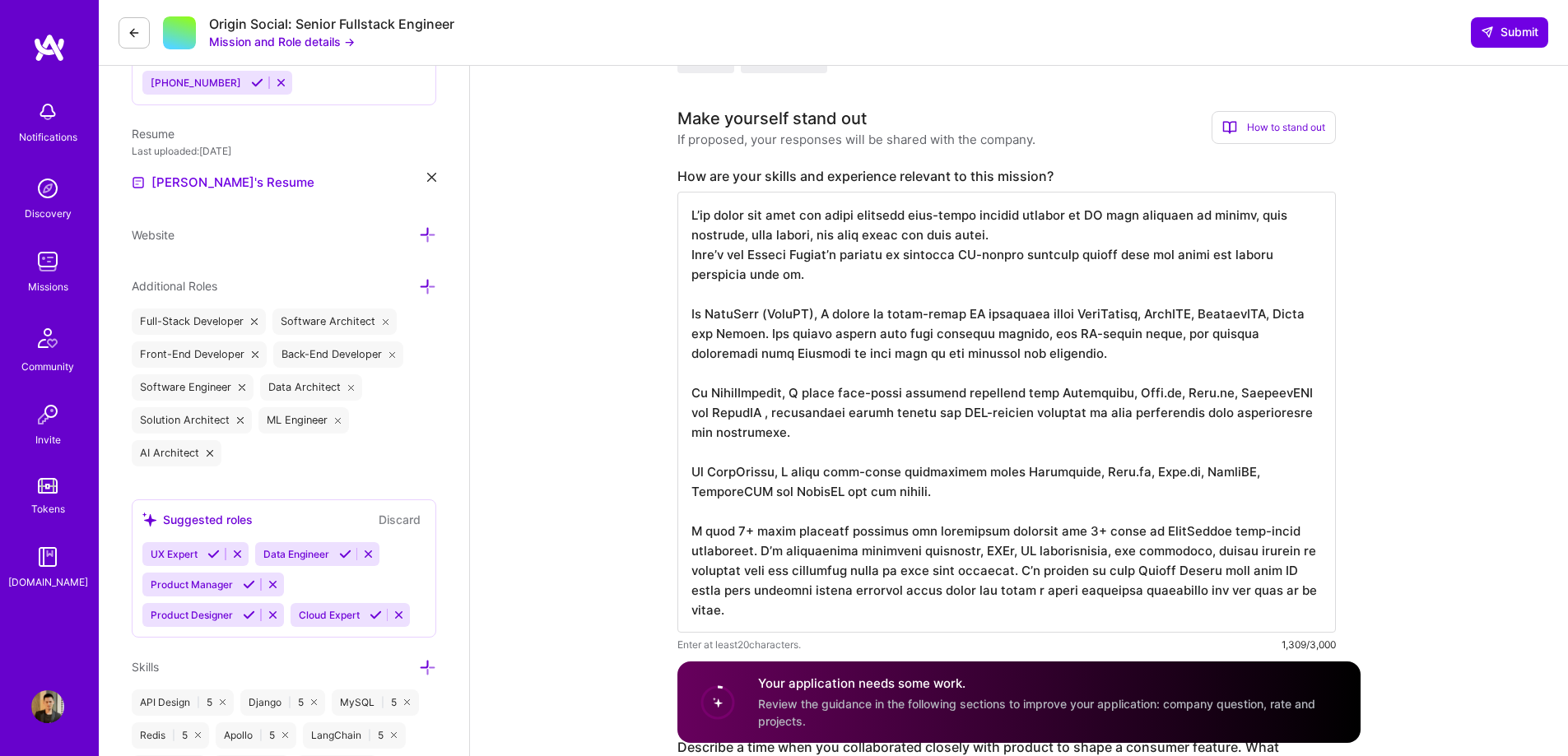
click at [730, 533] on textarea at bounding box center [1006, 412] width 658 height 441
click at [1074, 532] on textarea at bounding box center [1006, 412] width 658 height 441
click at [764, 554] on textarea at bounding box center [1006, 412] width 658 height 441
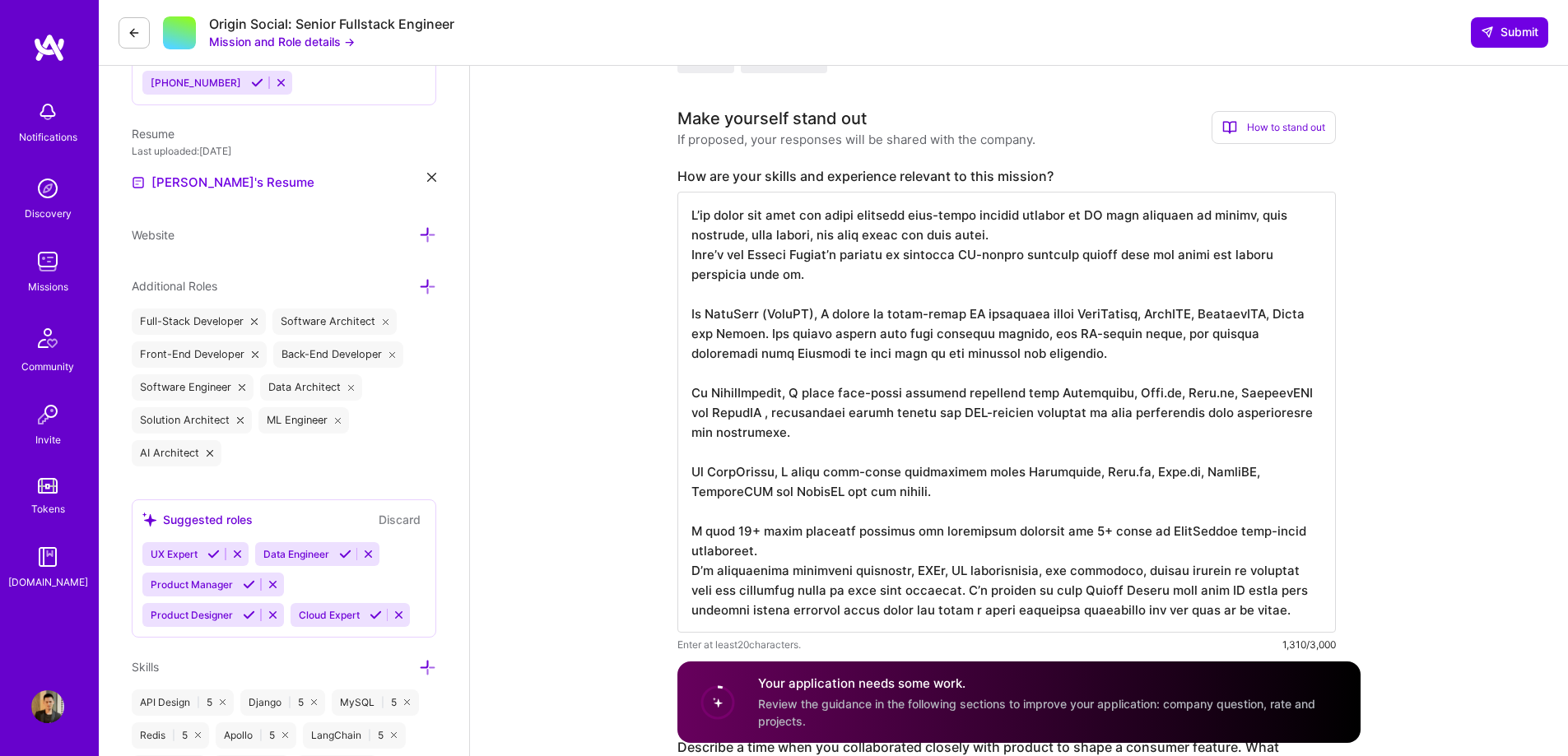
scroll to position [2, 0]
click at [969, 592] on textarea at bounding box center [1006, 412] width 658 height 441
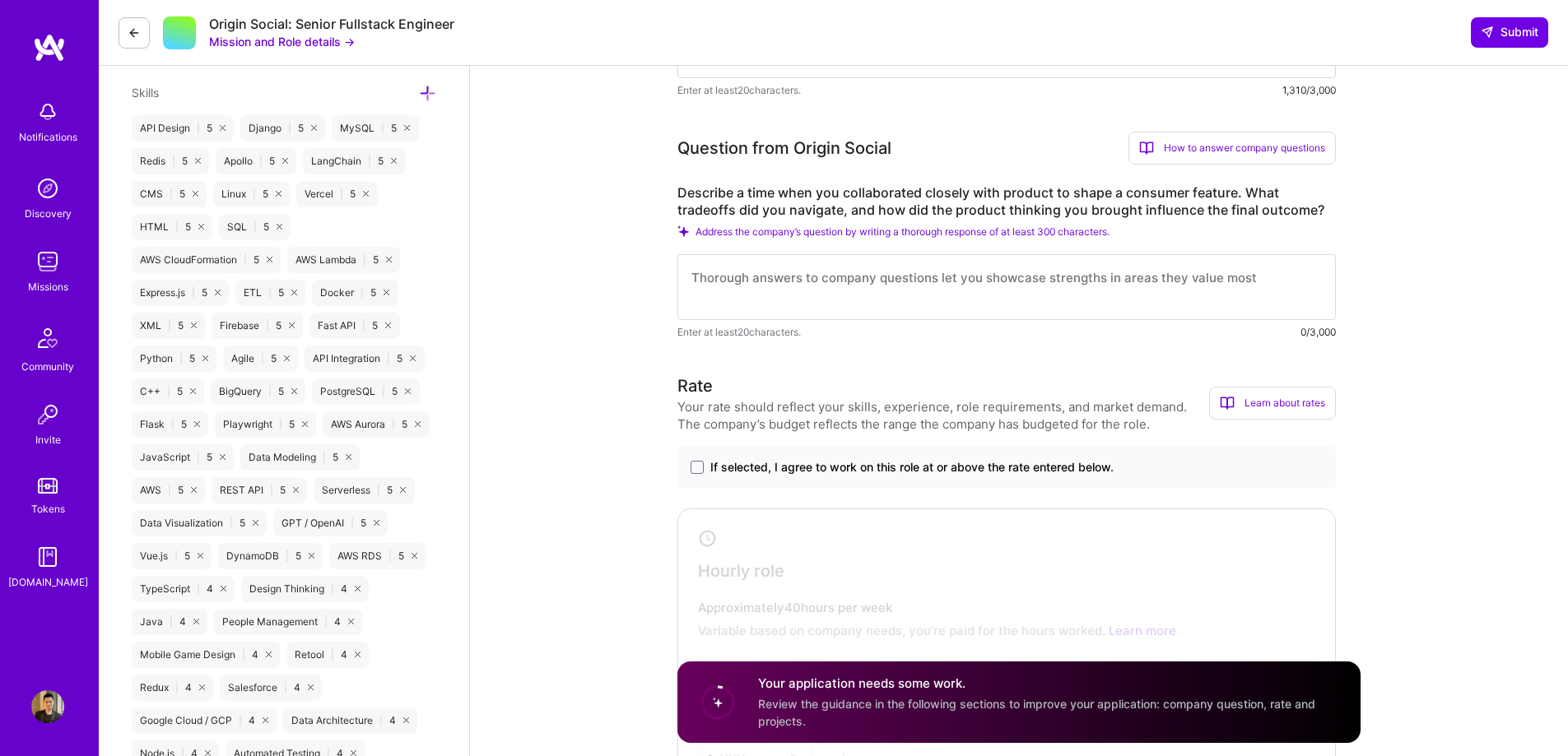
scroll to position [1070, 0]
type textarea "I’ve spent the past few years building full-stack systems powered by AI that ac…"
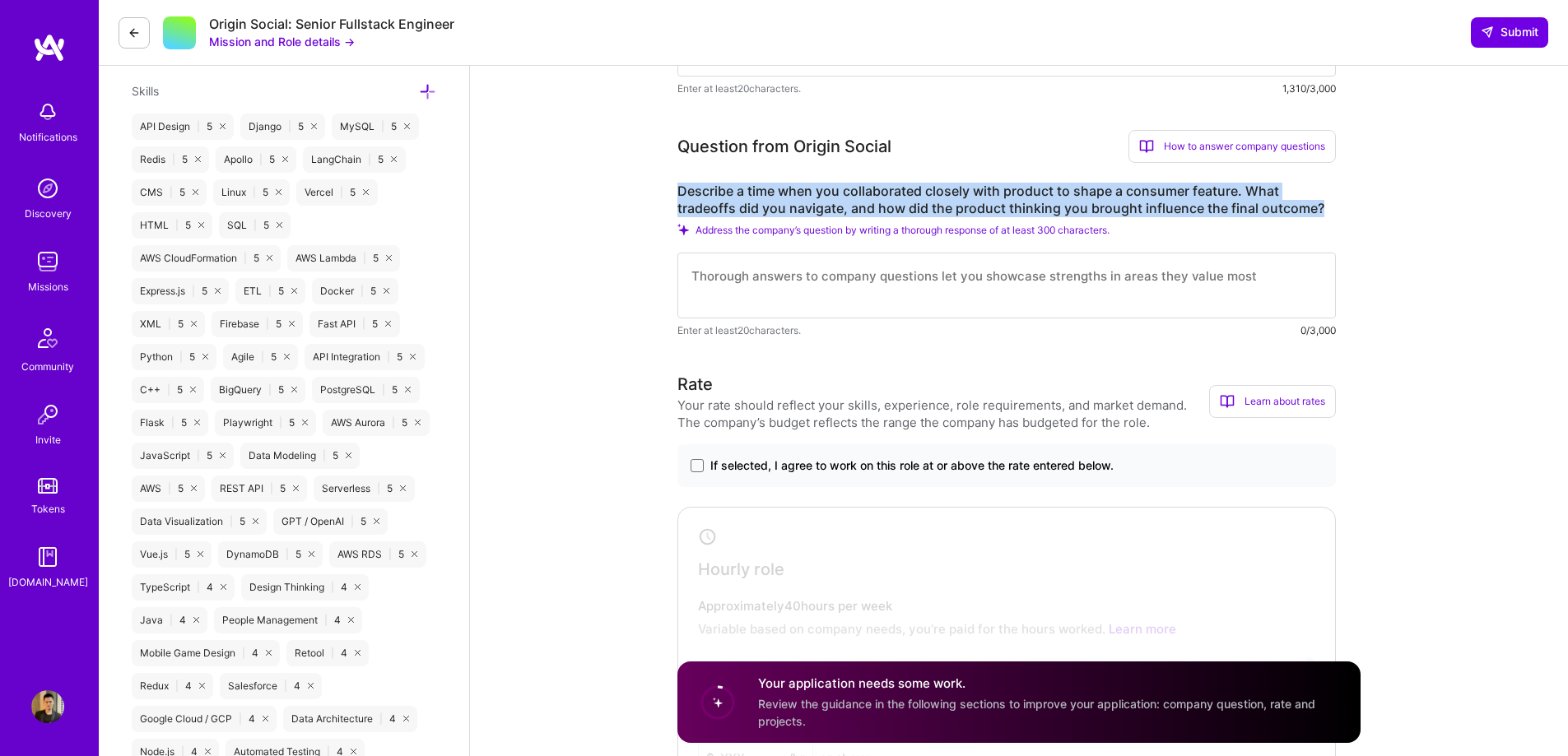
drag, startPoint x: 1328, startPoint y: 210, endPoint x: 671, endPoint y: 196, distance: 657.1
copy label "Describe a time when you collaborated closely with product to shape a consumer …"
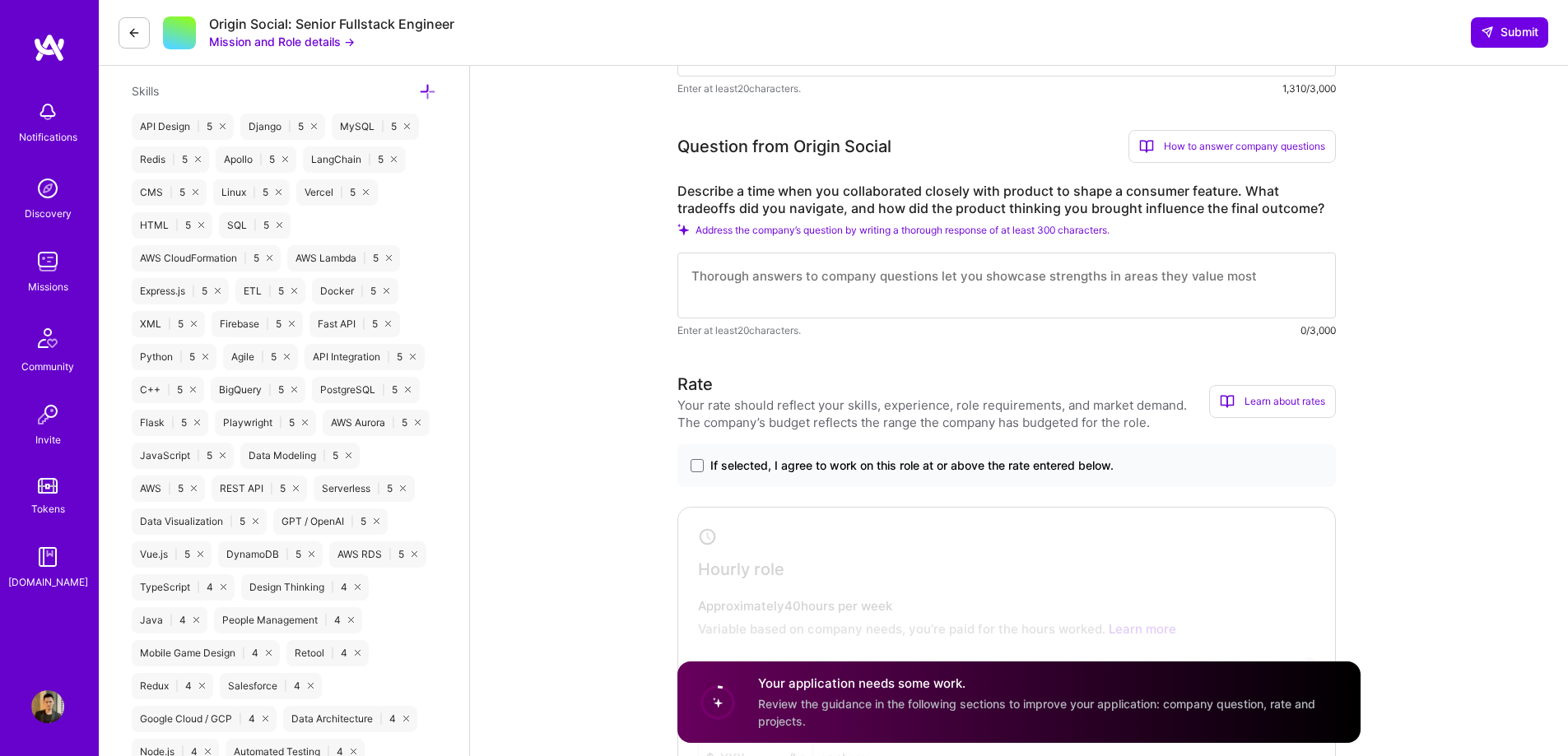
click at [878, 271] on textarea at bounding box center [1006, 285] width 658 height 66
paste textarea "At PlatoSystems, I worked with the product team to build an AI-powered recommen…"
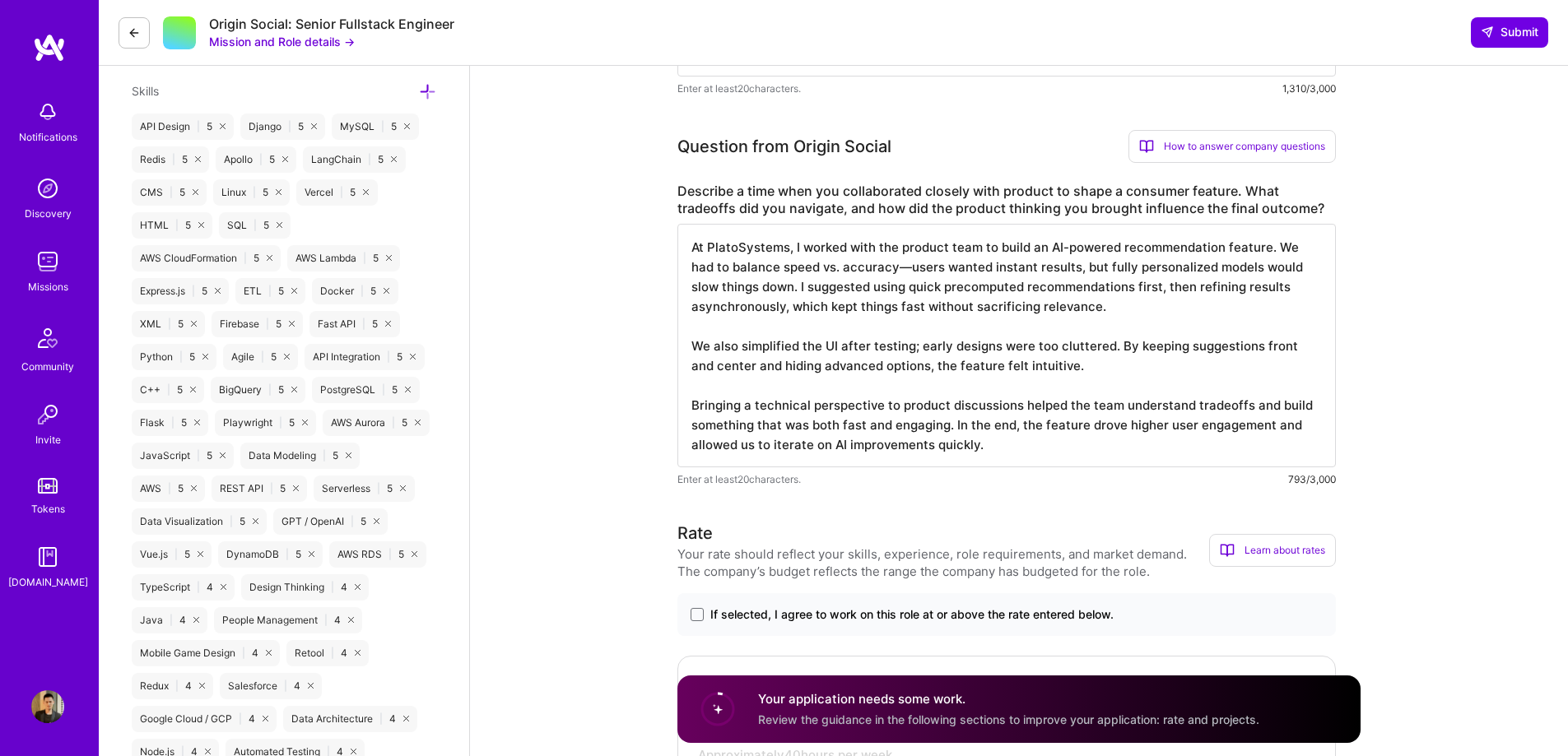
click at [899, 265] on textarea "At PlatoSystems, I worked with the product team to build an AI-powered recommen…" at bounding box center [1006, 345] width 658 height 243
click at [1271, 250] on textarea "At PlatoSystems, I worked with the product team to build an AI-powered recommen…" at bounding box center [1006, 345] width 658 height 243
click at [839, 286] on textarea "At PlatoSystems, I worked with the product team to build an AI-powered recommen…" at bounding box center [1006, 345] width 658 height 243
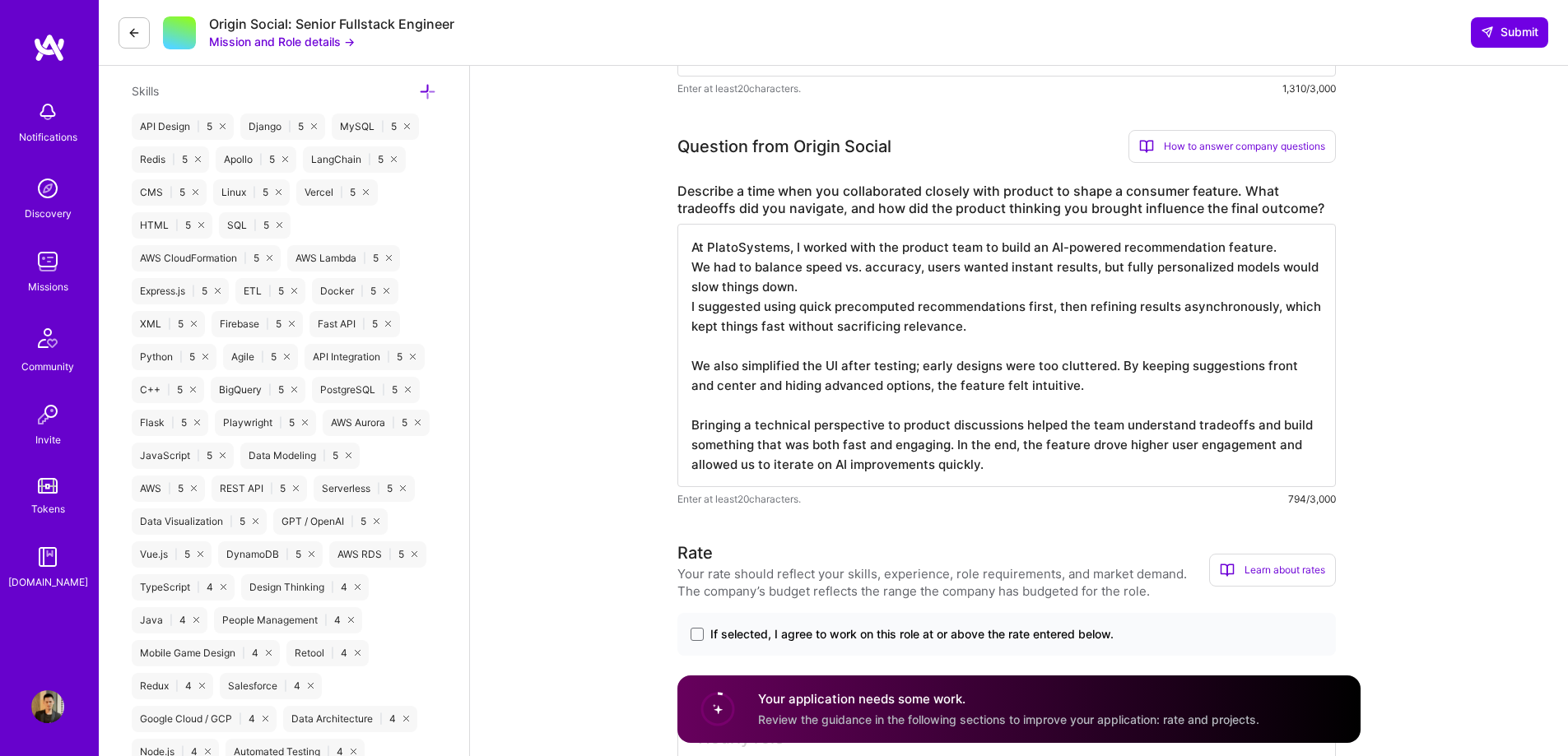
click at [916, 370] on textarea "At PlatoSystems, I worked with the product team to build an AI-powered recommen…" at bounding box center [1006, 355] width 658 height 263
click at [954, 450] on textarea "At PlatoSystems, I worked with the product team to build an AI-powered recommen…" at bounding box center [1006, 355] width 658 height 263
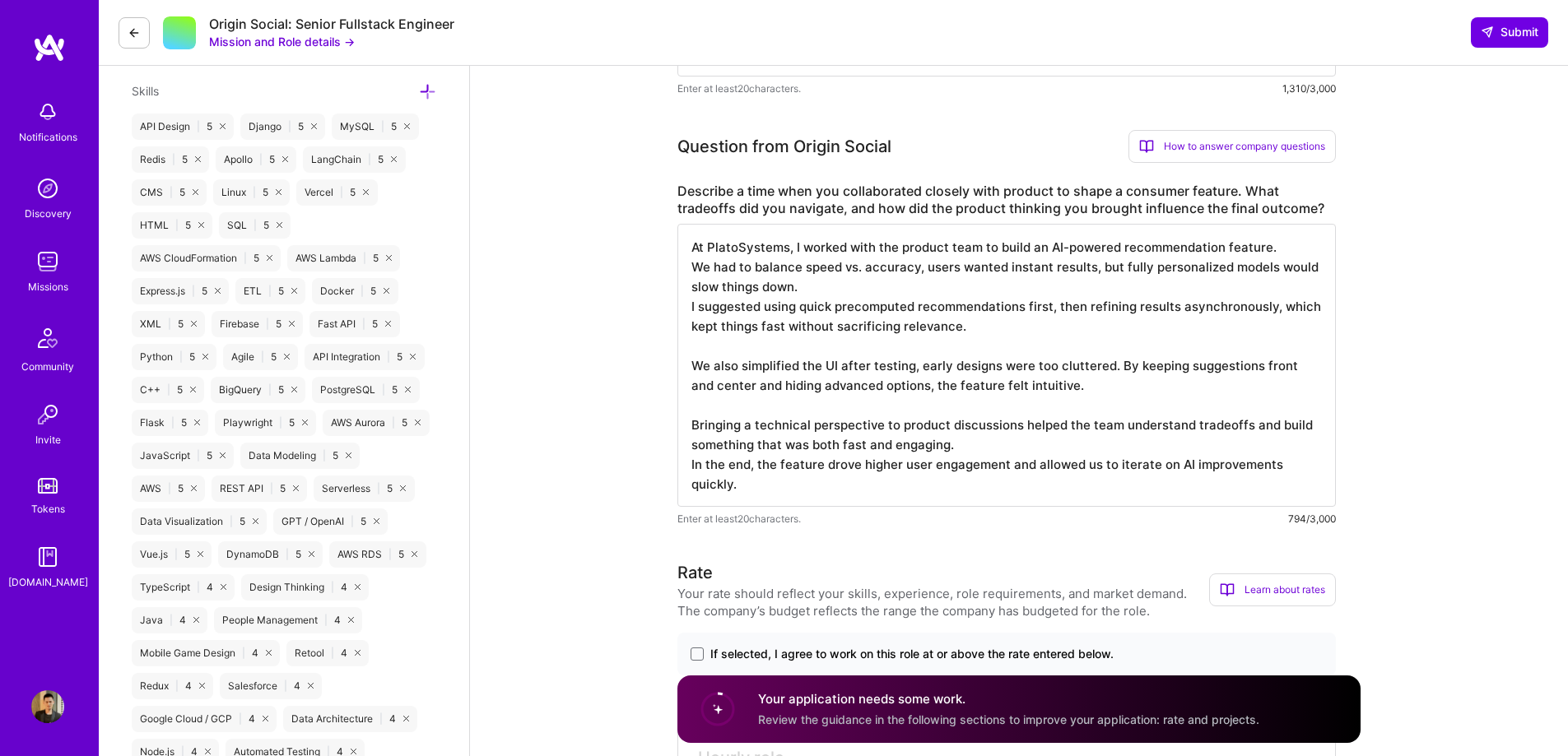
click at [765, 247] on textarea "At PlatoSystems, I worked with the product team to build an AI-powered recommen…" at bounding box center [1006, 365] width 658 height 283
click at [945, 252] on textarea "At BarkSocial, I worked with the product team to build an AI-powered recommenda…" at bounding box center [1006, 365] width 658 height 283
drag, startPoint x: 1222, startPoint y: 248, endPoint x: 1055, endPoint y: 246, distance: 167.0
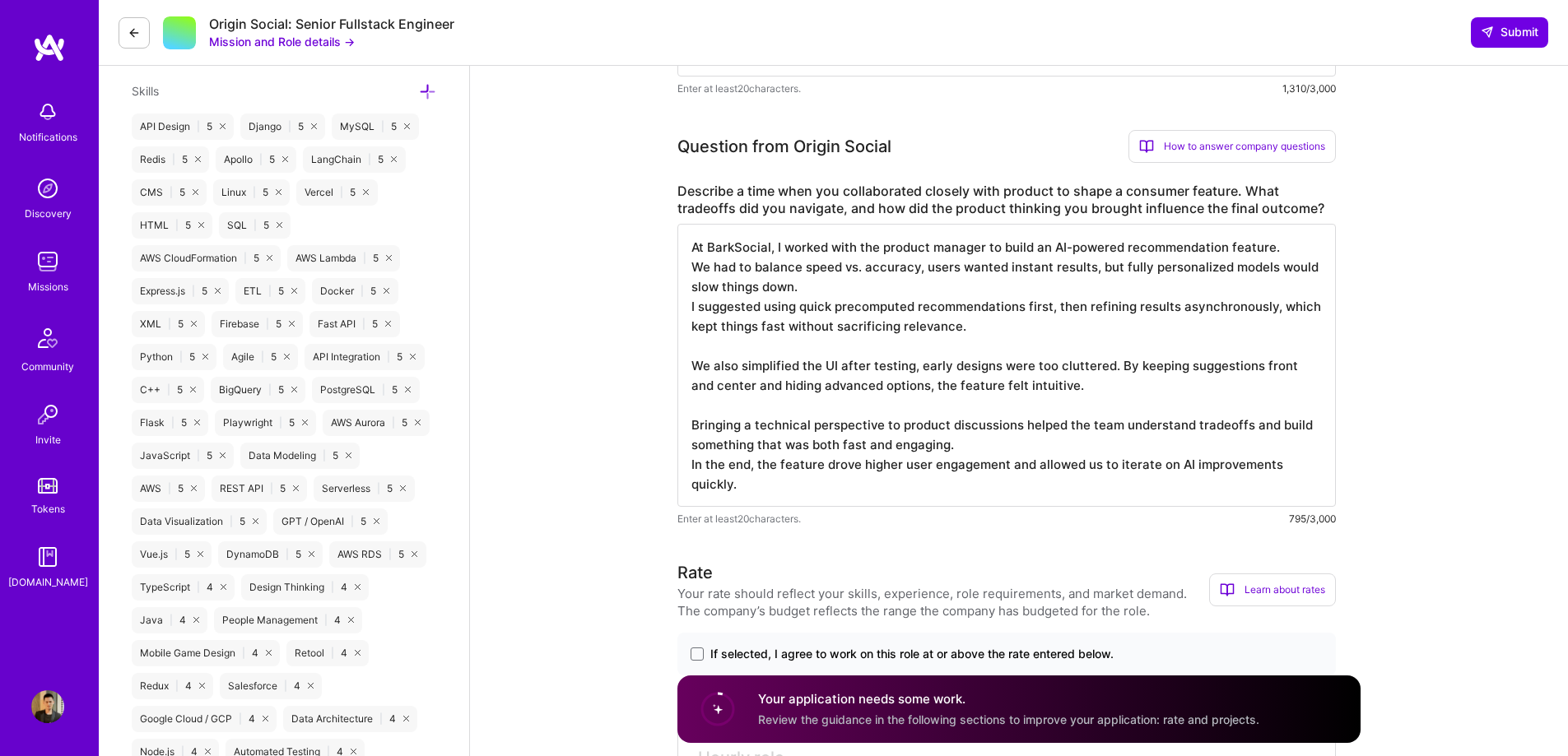
click at [1055, 246] on textarea "At BarkSocial, I worked with the product manager to build an AI-powered recomme…" at bounding box center [1006, 365] width 658 height 283
drag, startPoint x: 1266, startPoint y: 248, endPoint x: 615, endPoint y: 254, distance: 651.0
click at [1014, 440] on textarea "At BarkSocial, I worked with the product manager to build an third-party integr…" at bounding box center [1006, 365] width 658 height 283
paste textarea "closely with the product manager to build a third-party integration with Square…"
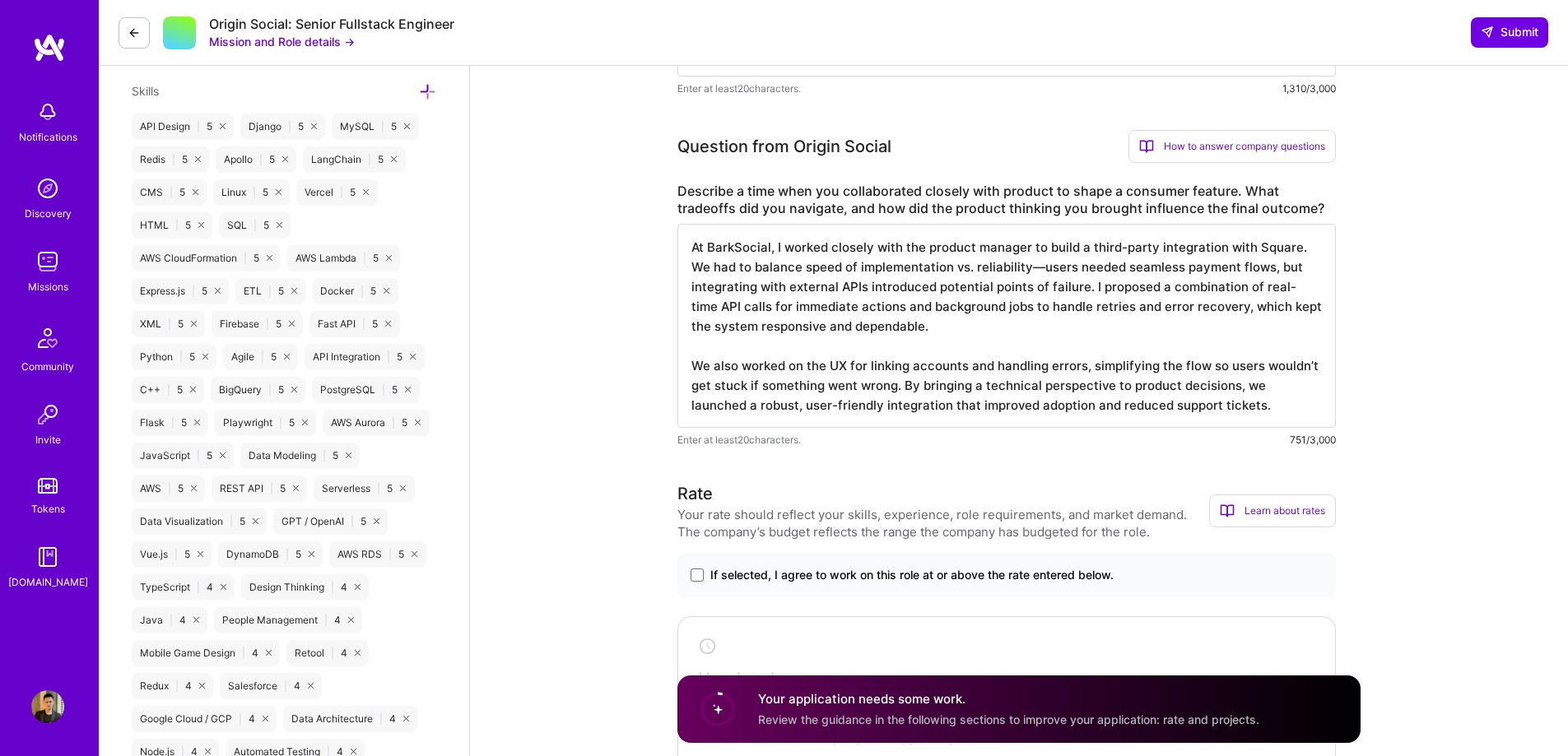
drag, startPoint x: 1038, startPoint y: 270, endPoint x: 1028, endPoint y: 270, distance: 10.0
click at [1028, 270] on textarea "At BarkSocial, I worked closely with the product manager to build a third-party…" at bounding box center [1006, 326] width 658 height 204
click at [1089, 286] on textarea "At BarkSocial, I worked closely with the product manager to build a third-party…" at bounding box center [1006, 326] width 658 height 204
click at [963, 310] on textarea "At BarkSocial, I worked closely with the product manager to build a third-party…" at bounding box center [1006, 326] width 658 height 204
click at [1018, 388] on textarea "At BarkSocial, I worked closely with the product manager to build a third-party…" at bounding box center [1006, 326] width 658 height 204
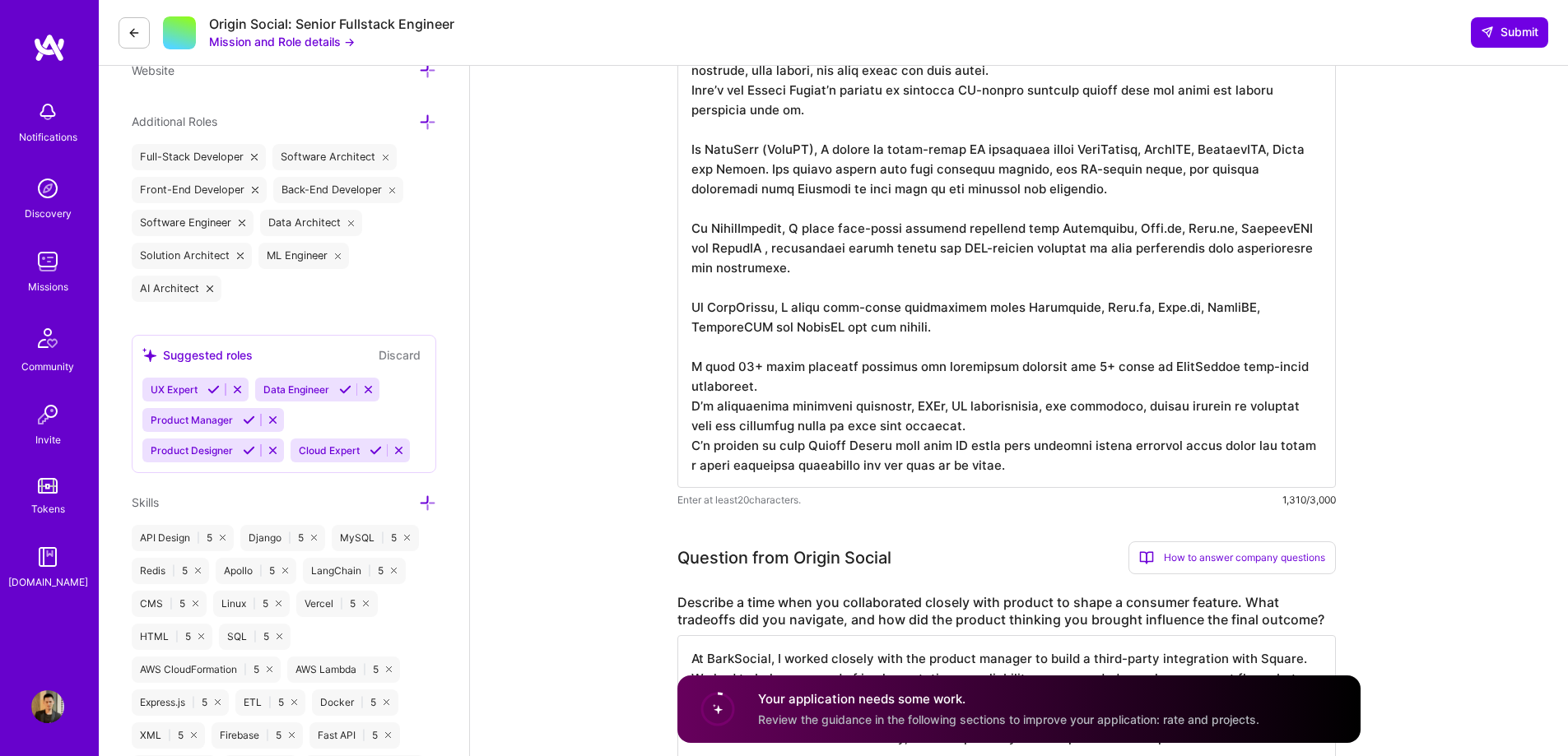
scroll to position [576, 0]
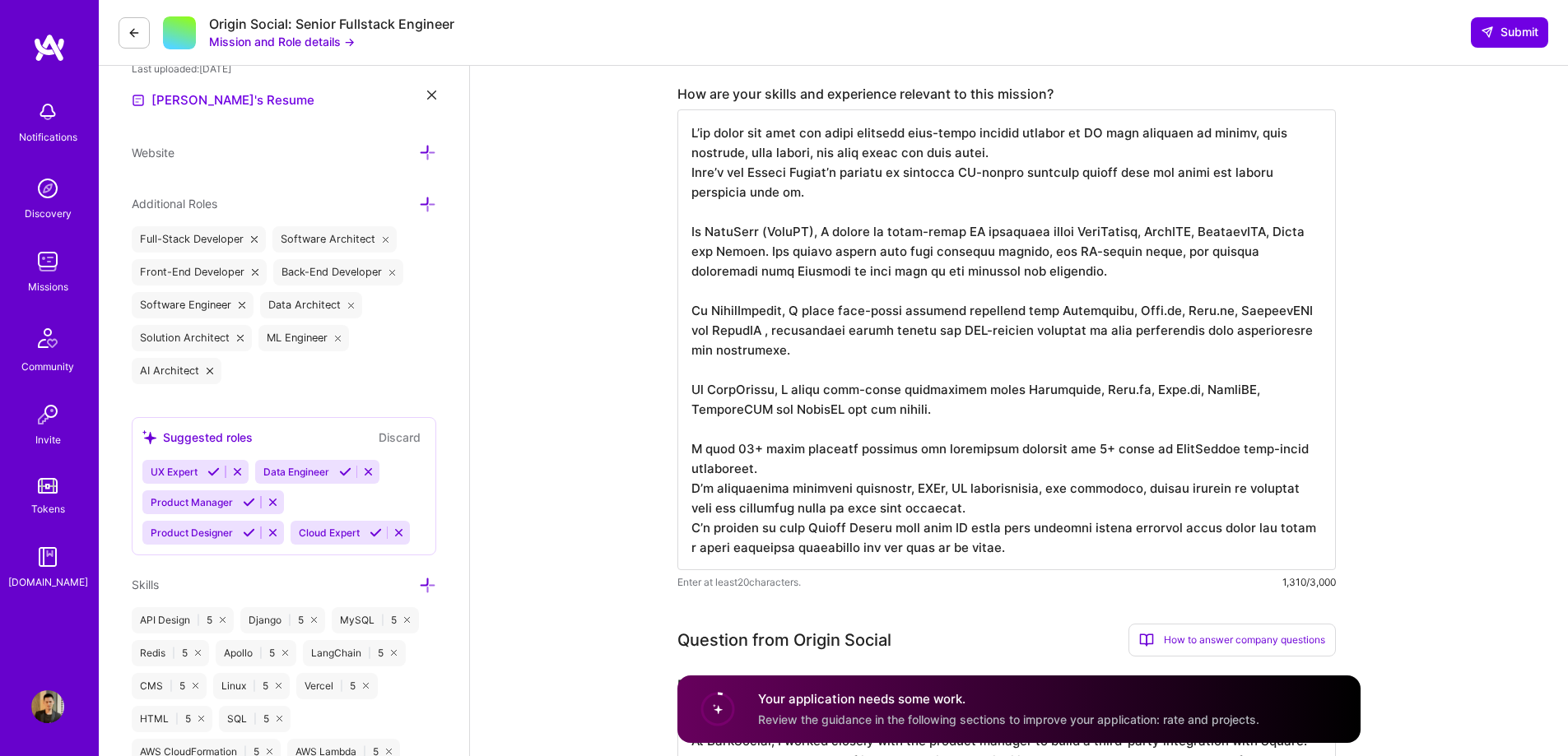
type textarea "At BarkSocial, I worked closely with the product manager to build a third-party…"
click at [851, 409] on textarea at bounding box center [1006, 340] width 658 height 461
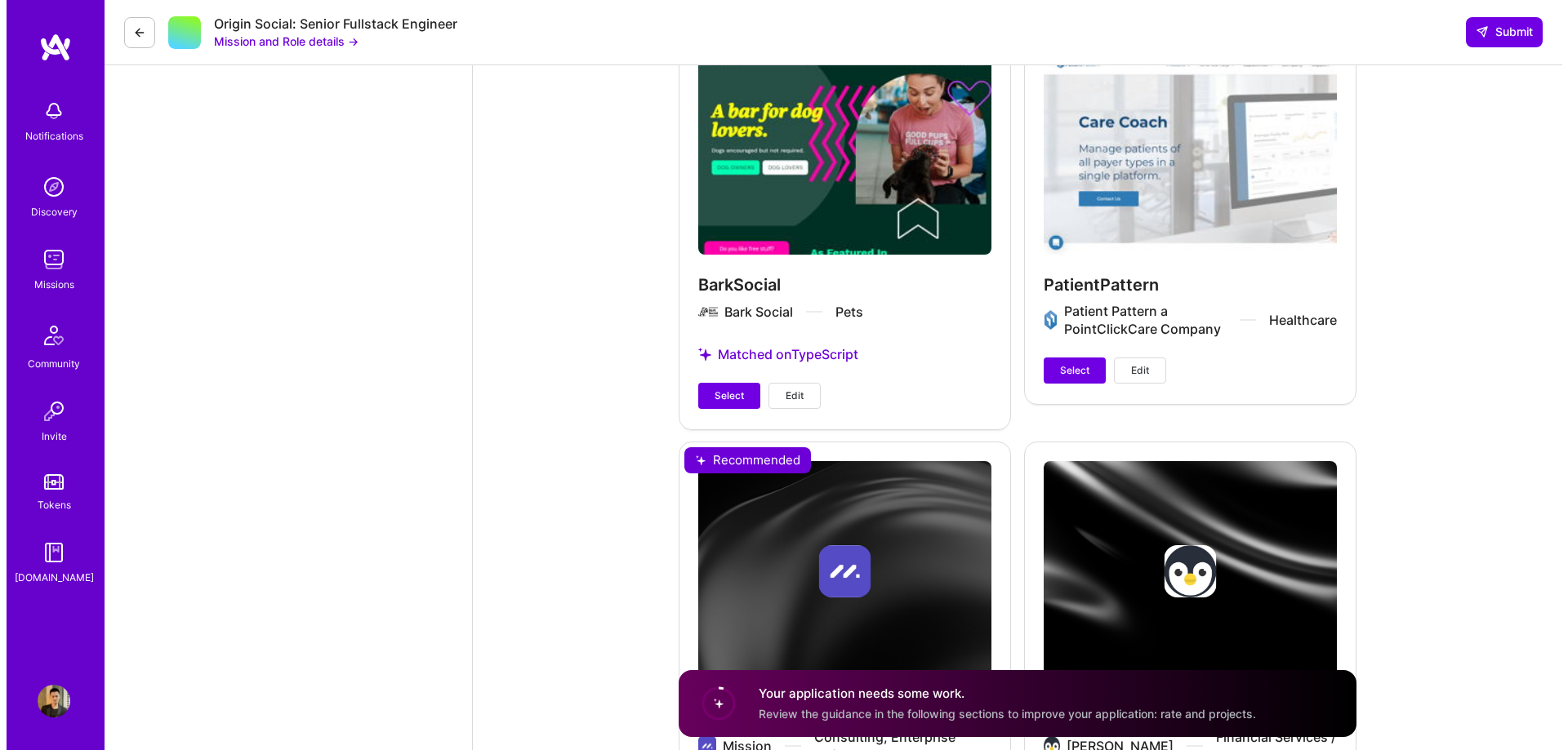
scroll to position [4572, 0]
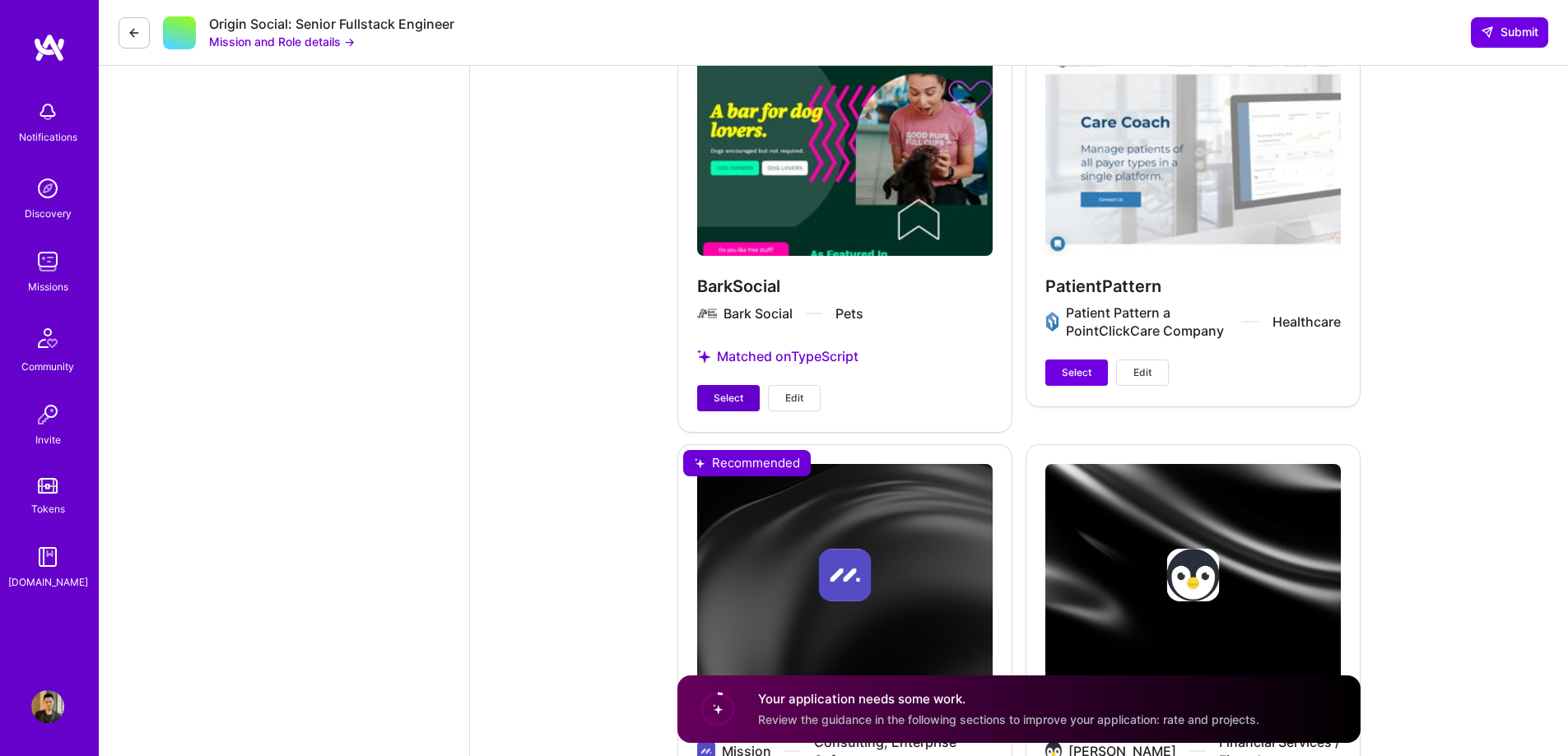
type textarea "I’ve spent the past few years building full-stack systems powered by AI that ac…"
click at [724, 394] on span "Select" at bounding box center [729, 398] width 30 height 15
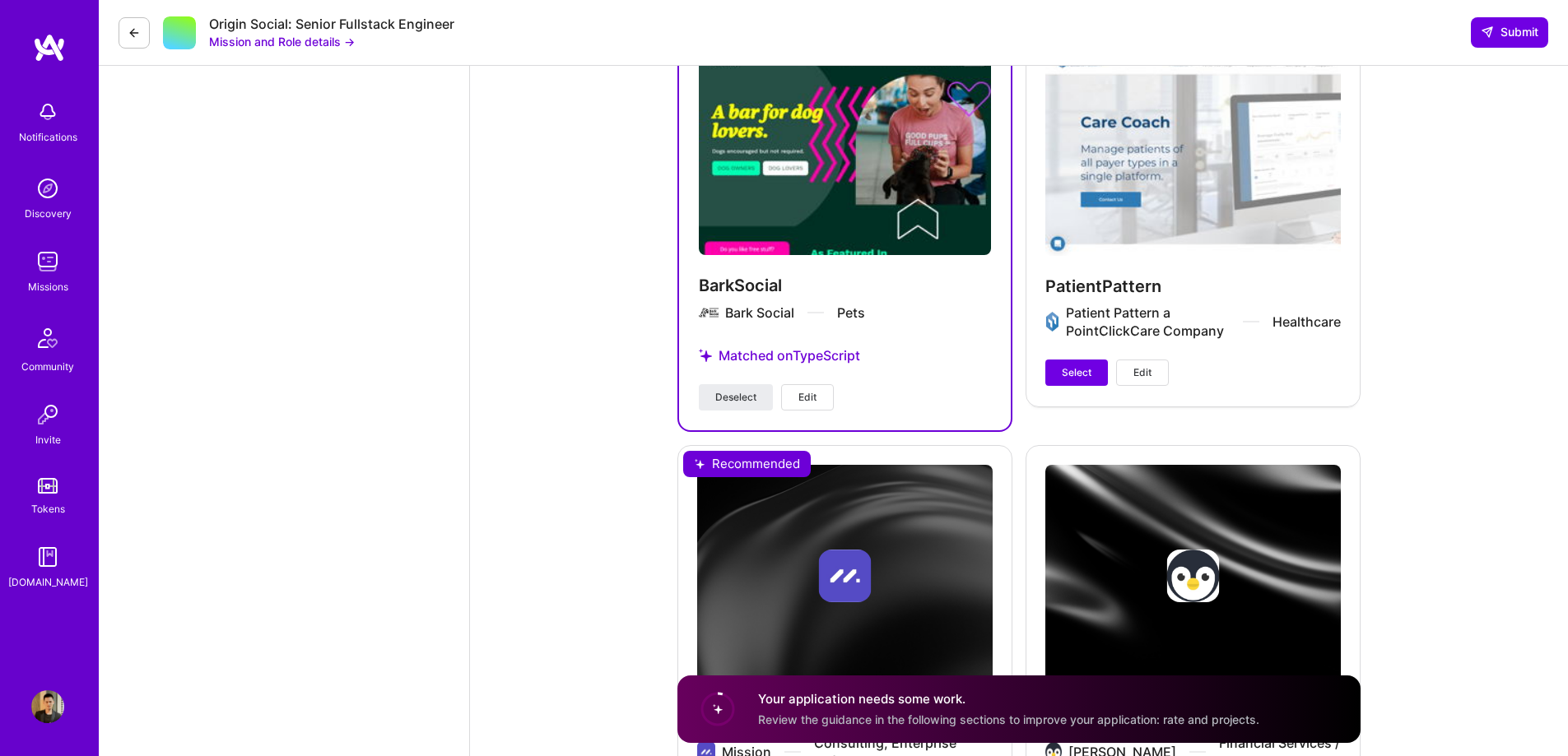
click at [800, 395] on span "Edit" at bounding box center [808, 397] width 18 height 15
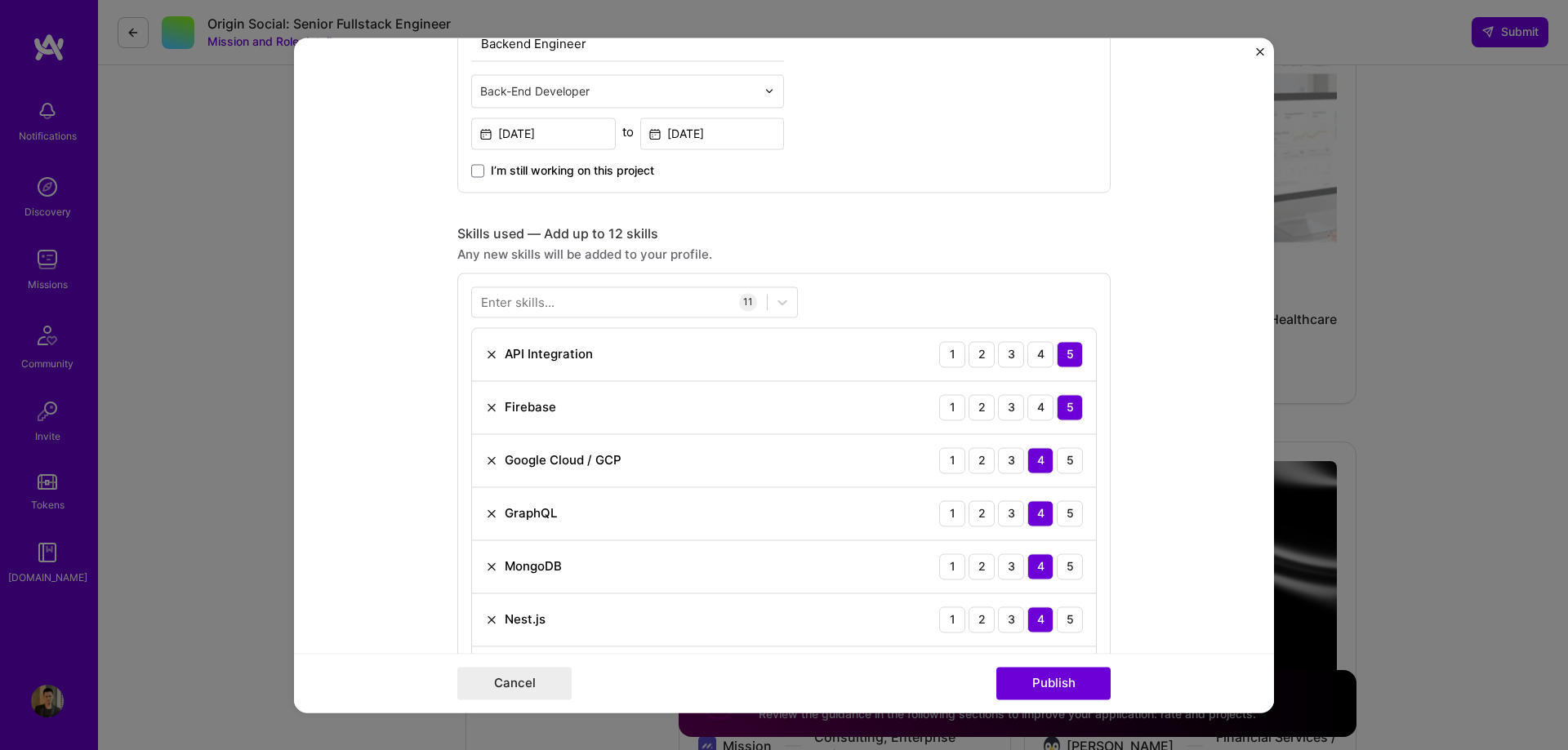
scroll to position [980, 0]
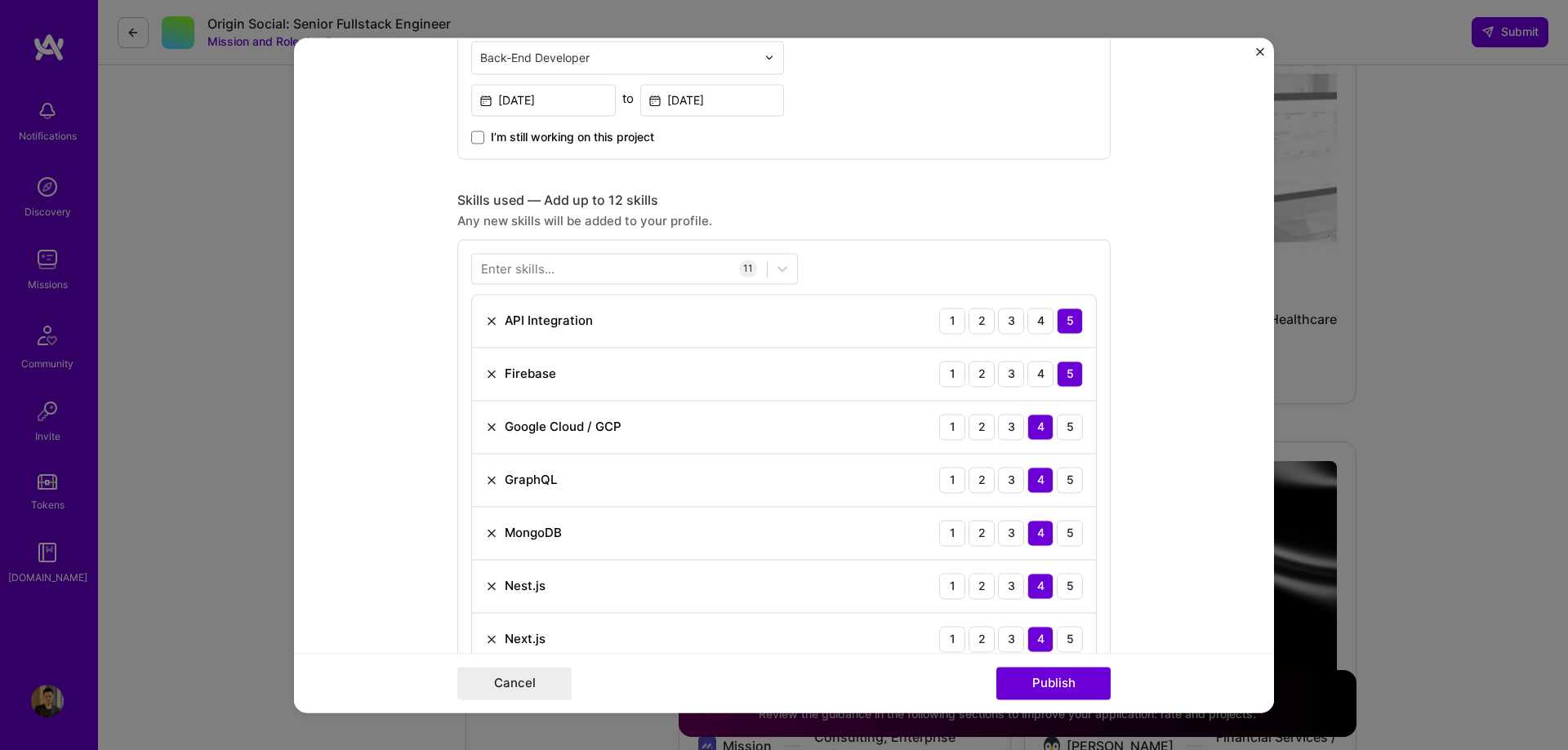
click at [536, 270] on div "Enter skills..." at bounding box center [517, 268] width 73 height 17
click at [575, 271] on div at bounding box center [619, 268] width 295 height 27
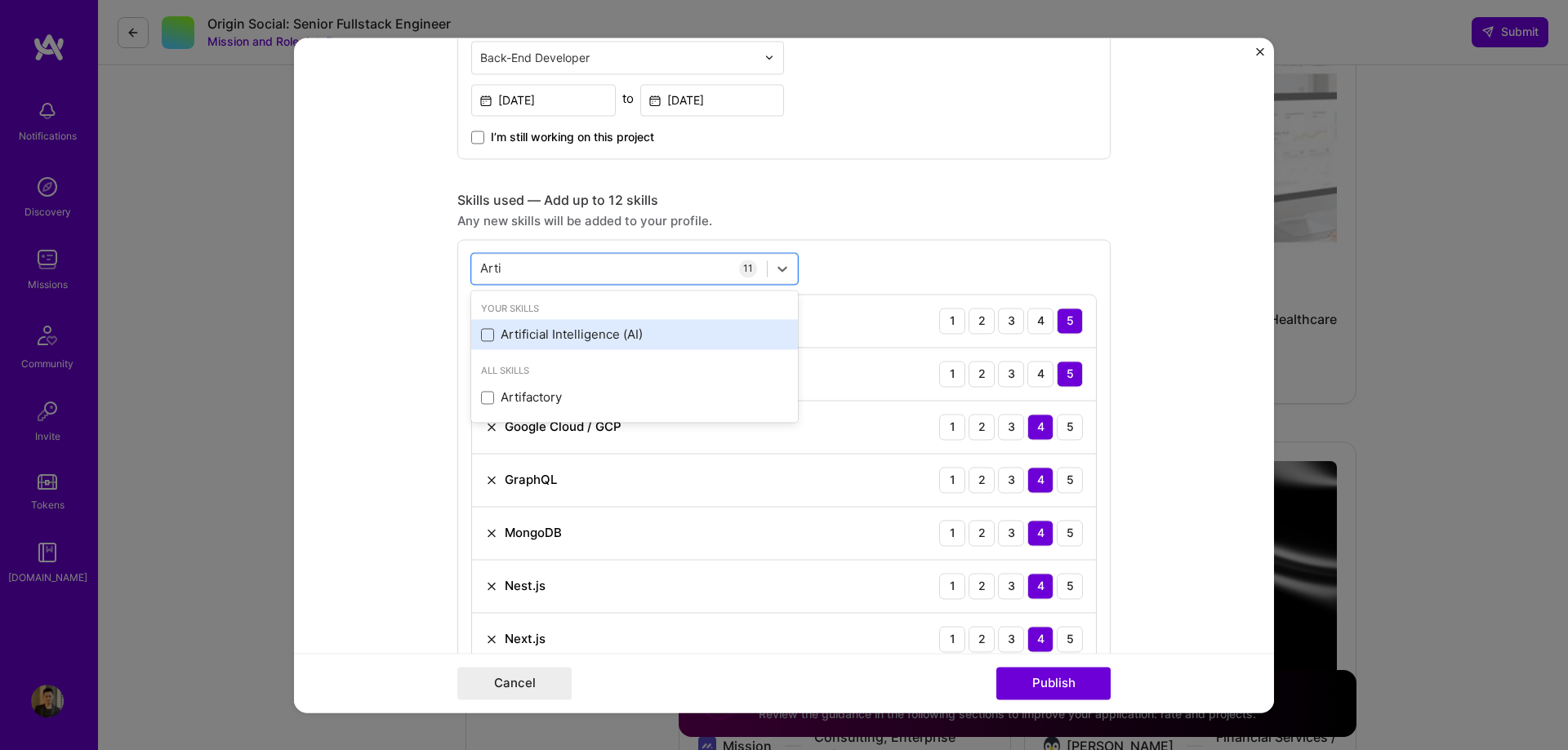
click at [481, 340] on span at bounding box center [487, 335] width 13 height 13
click at [0, 0] on input "checkbox" at bounding box center [0, 0] width 0 height 0
type input "Arti"
click at [1167, 276] on form "Project title BarkSocial Company Bark Social Project industry Industry 1 Projec…" at bounding box center [784, 375] width 980 height 675
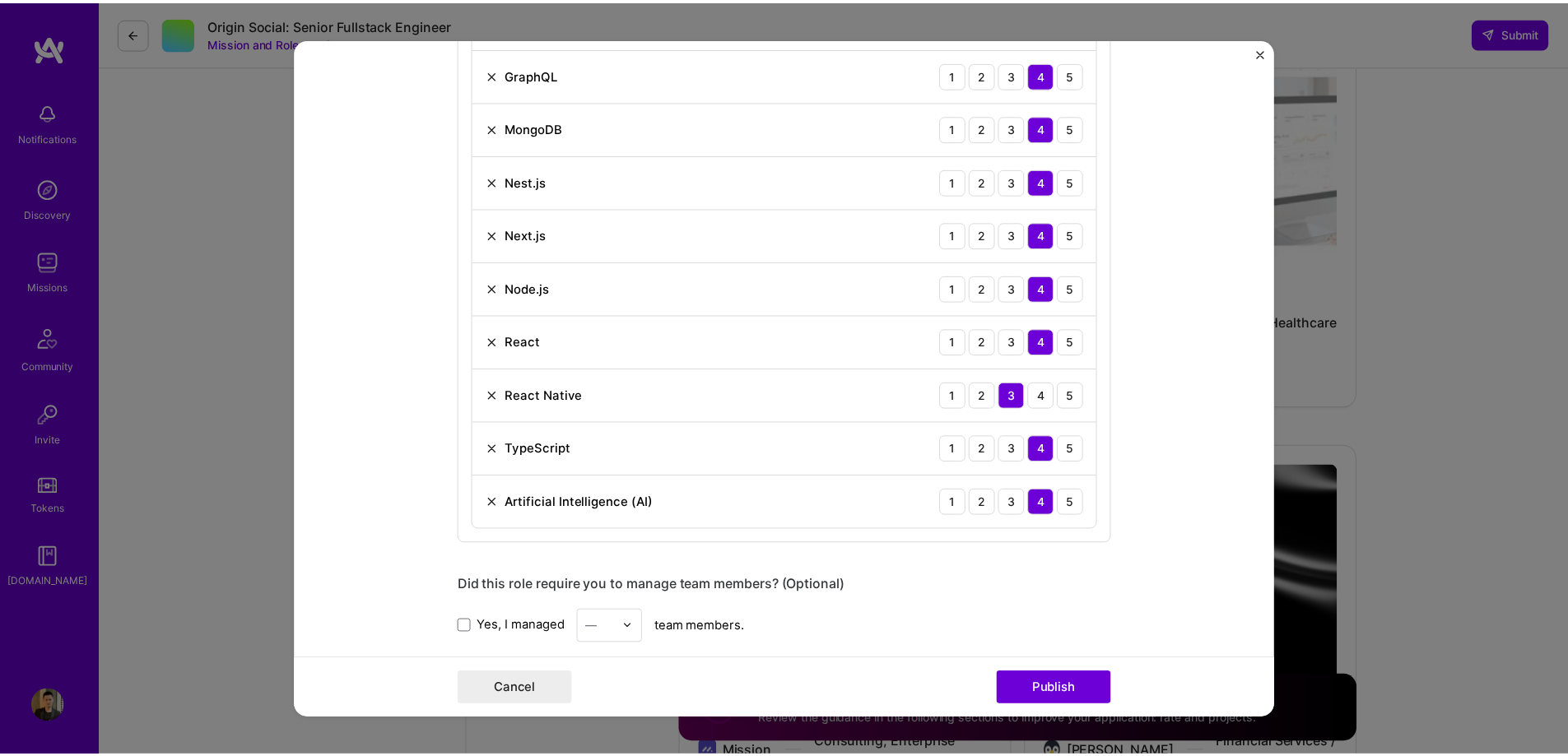
scroll to position [1399, 0]
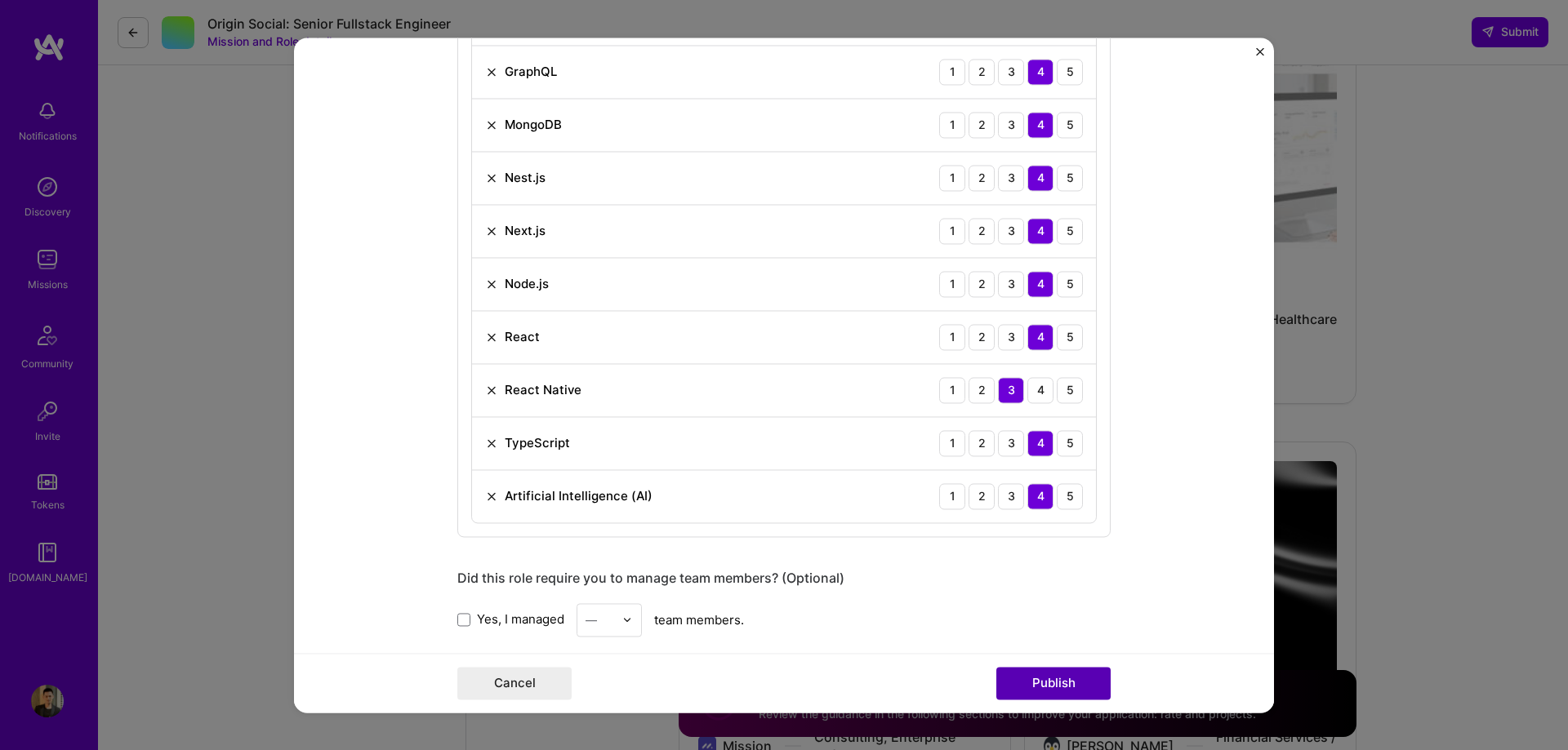
click at [1068, 681] on button "Publish" at bounding box center [1053, 683] width 115 height 33
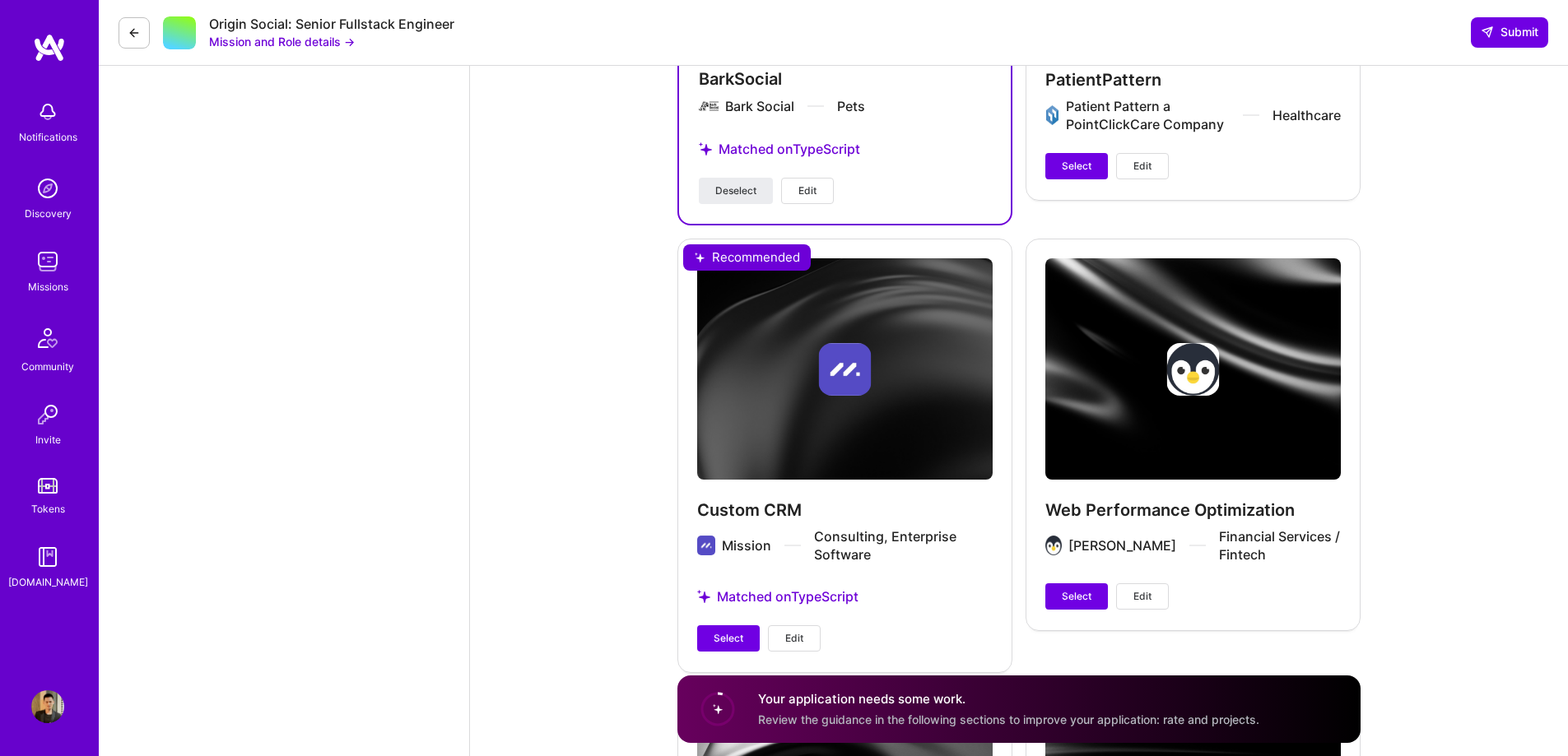
scroll to position [4855, 0]
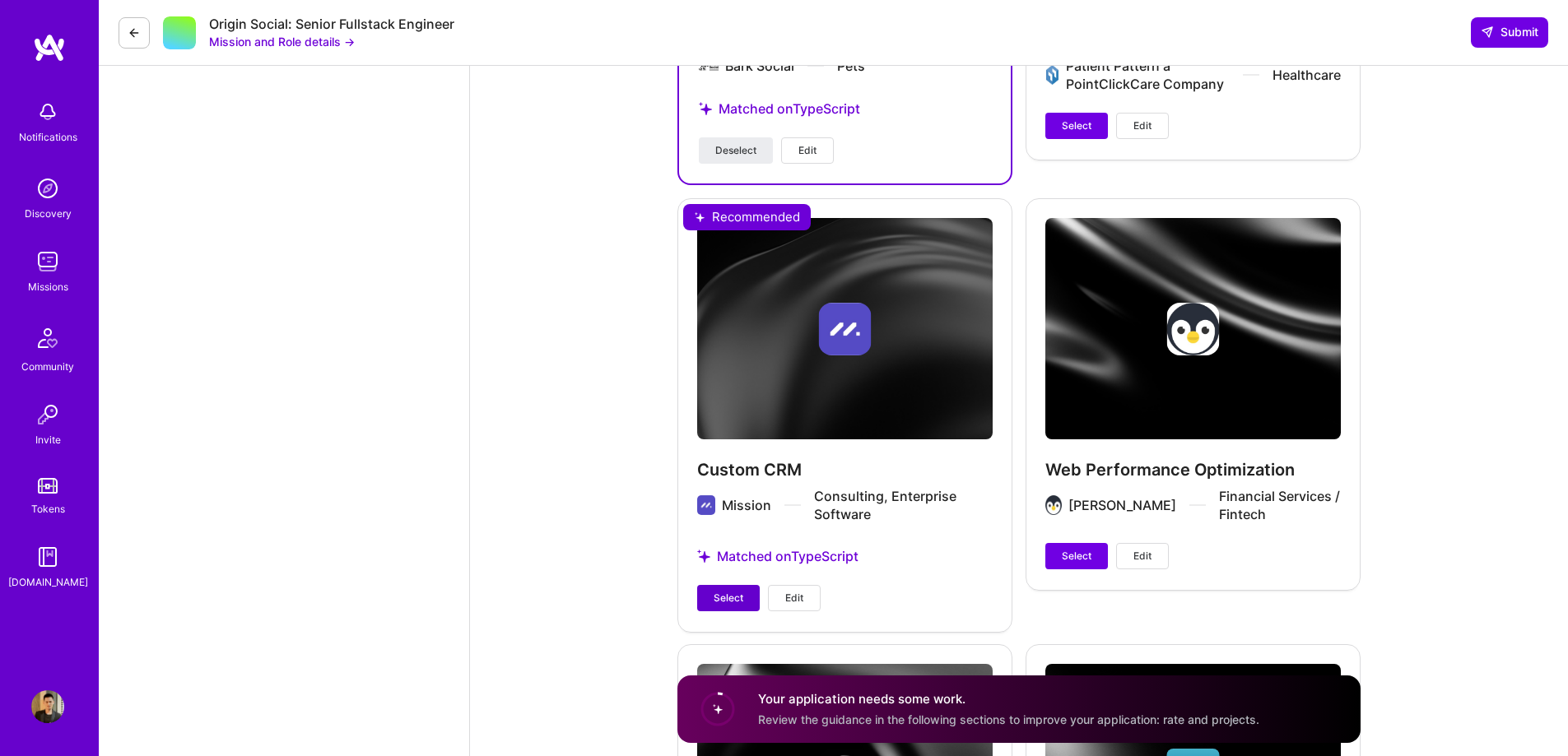
click at [725, 598] on span "Select" at bounding box center [729, 598] width 30 height 15
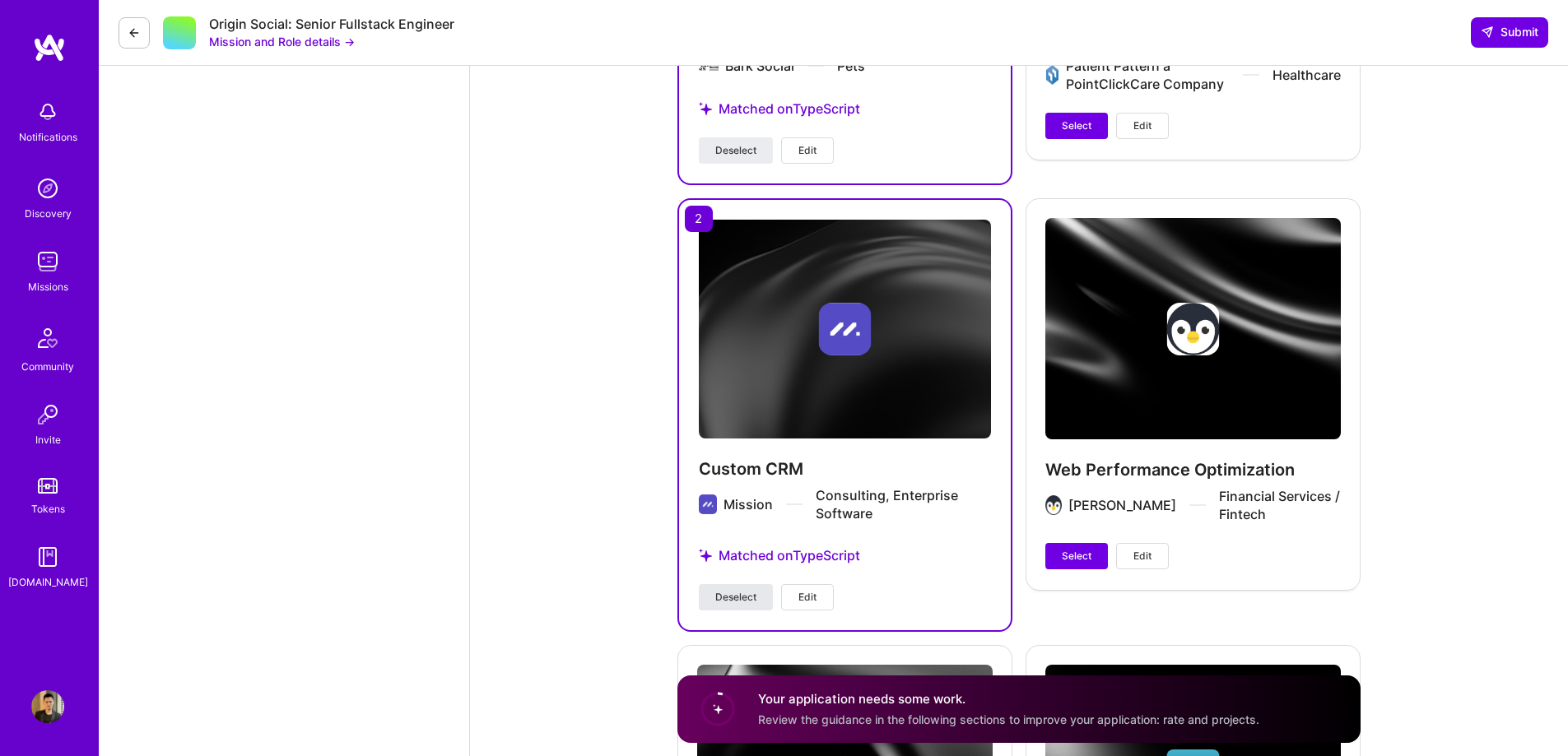
click at [745, 593] on span "Deselect" at bounding box center [736, 597] width 42 height 15
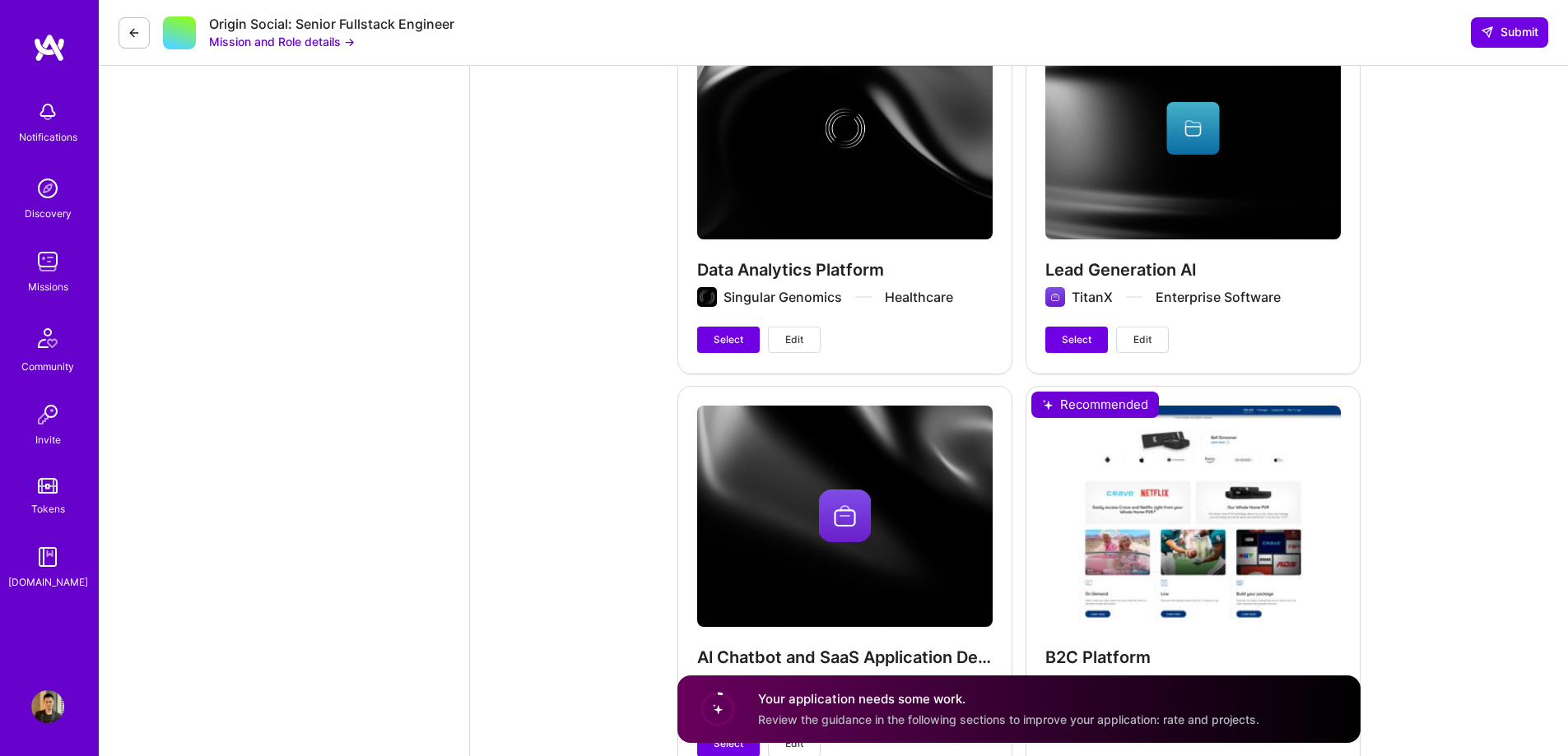
scroll to position [5760, 0]
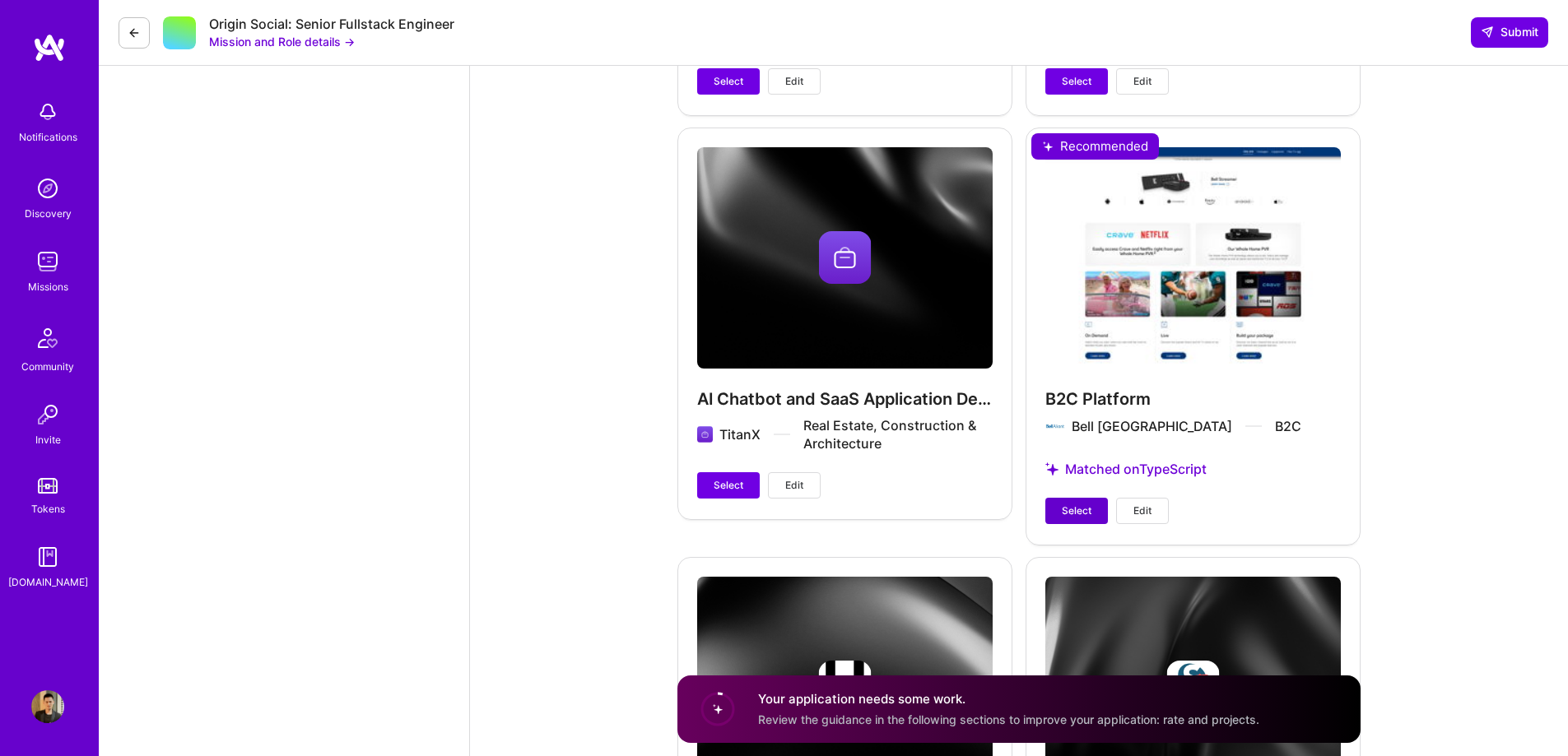
click at [1079, 505] on span "Select" at bounding box center [1077, 511] width 30 height 15
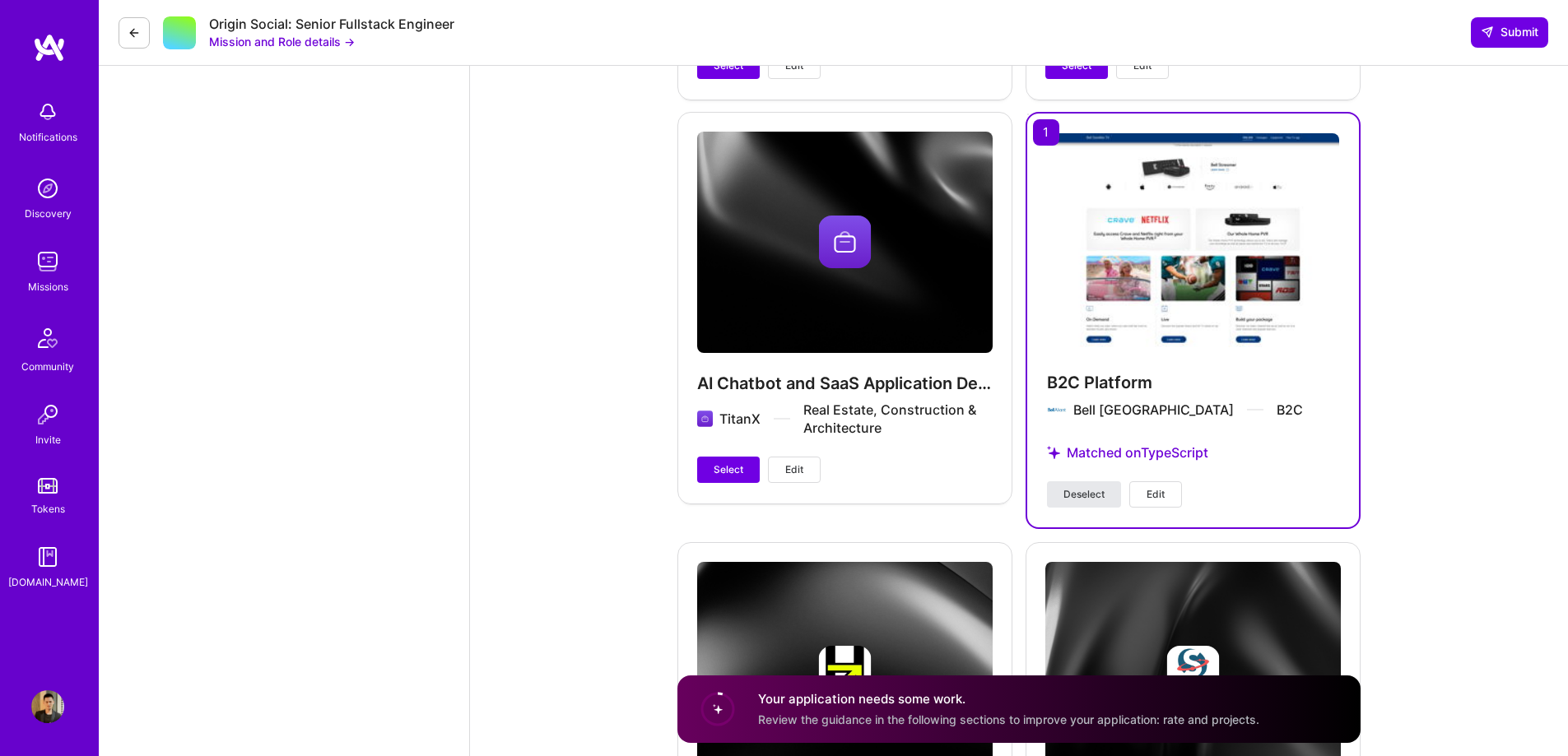
click at [1071, 493] on span "Deselect" at bounding box center [1084, 494] width 42 height 15
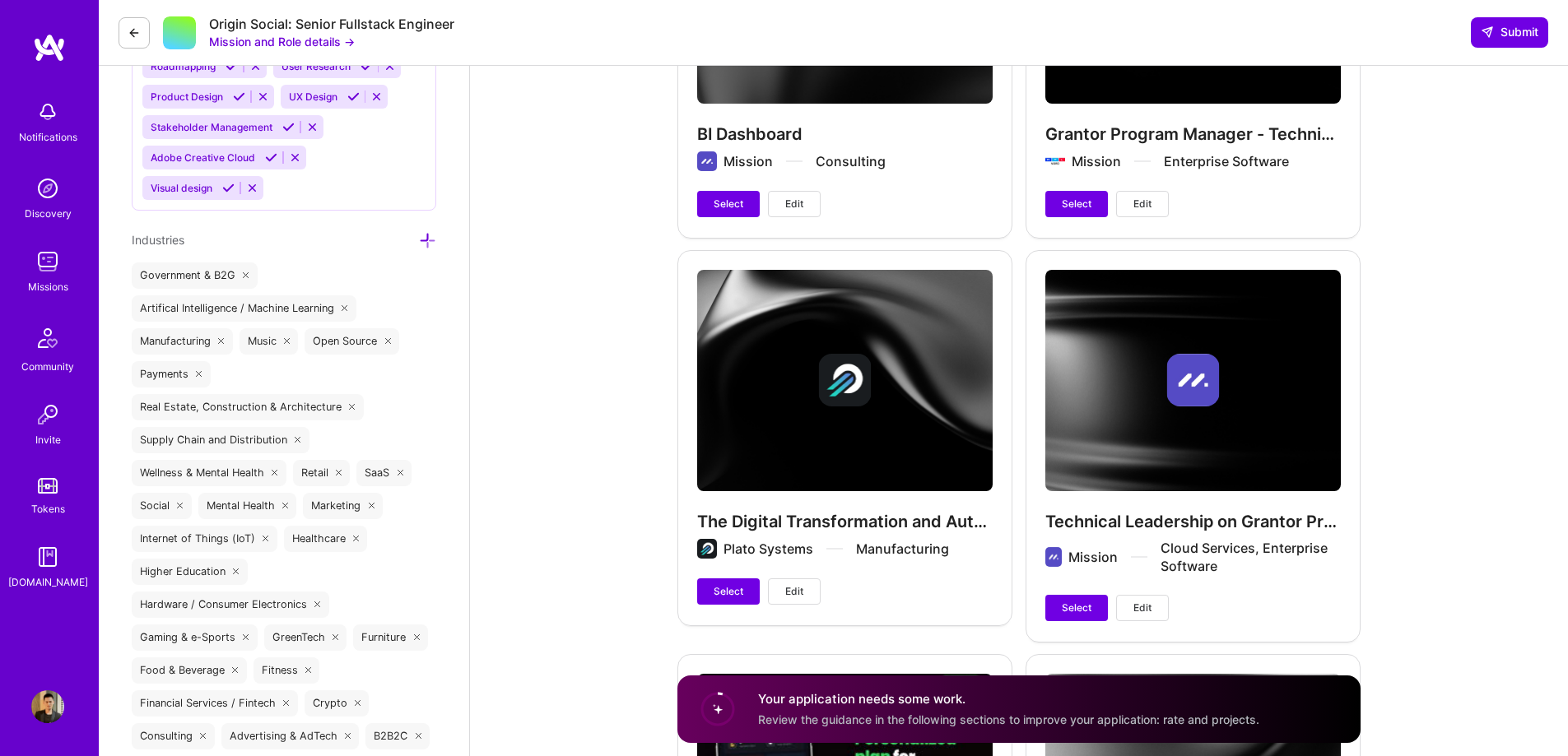
scroll to position [2715, 0]
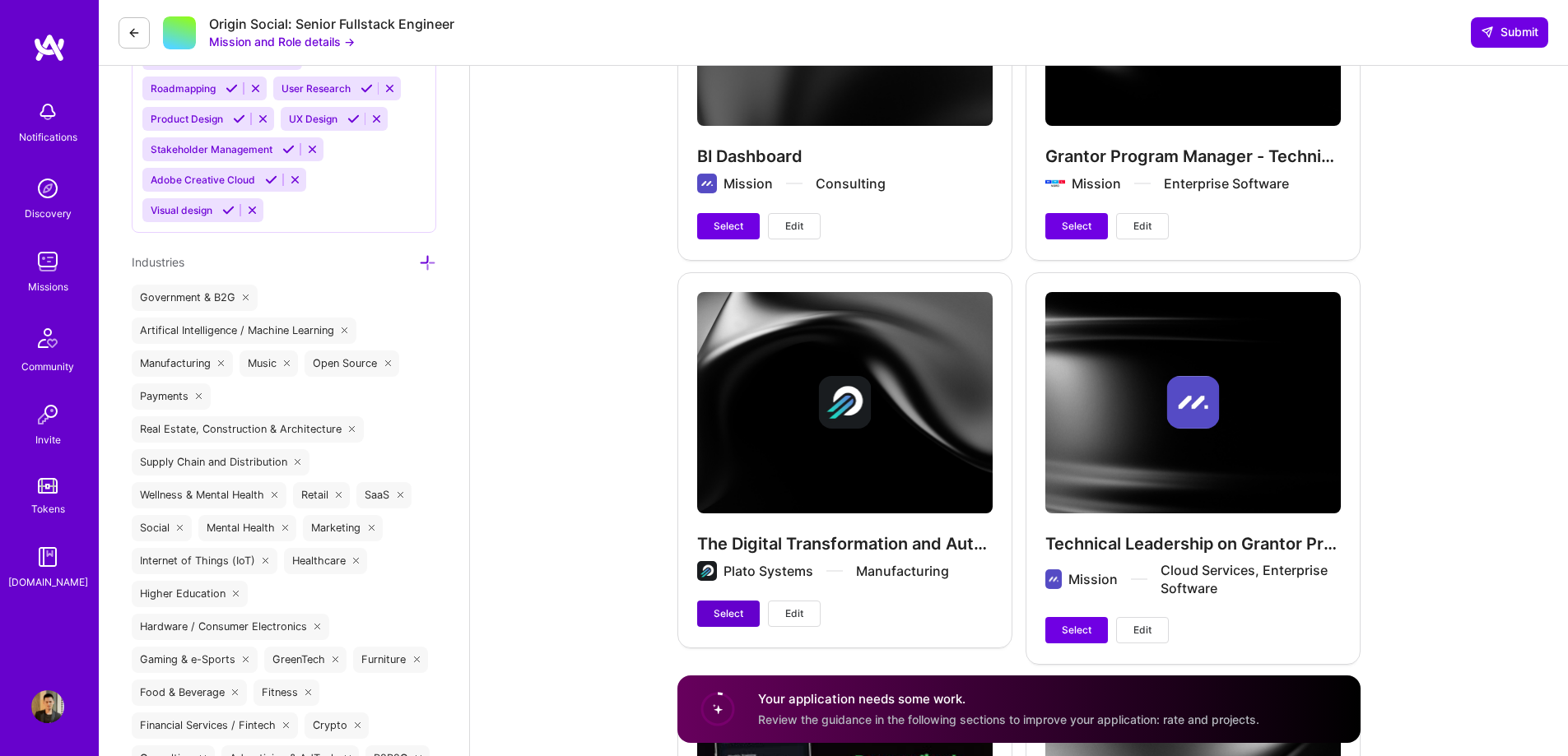
click at [735, 612] on span "Select" at bounding box center [729, 614] width 30 height 15
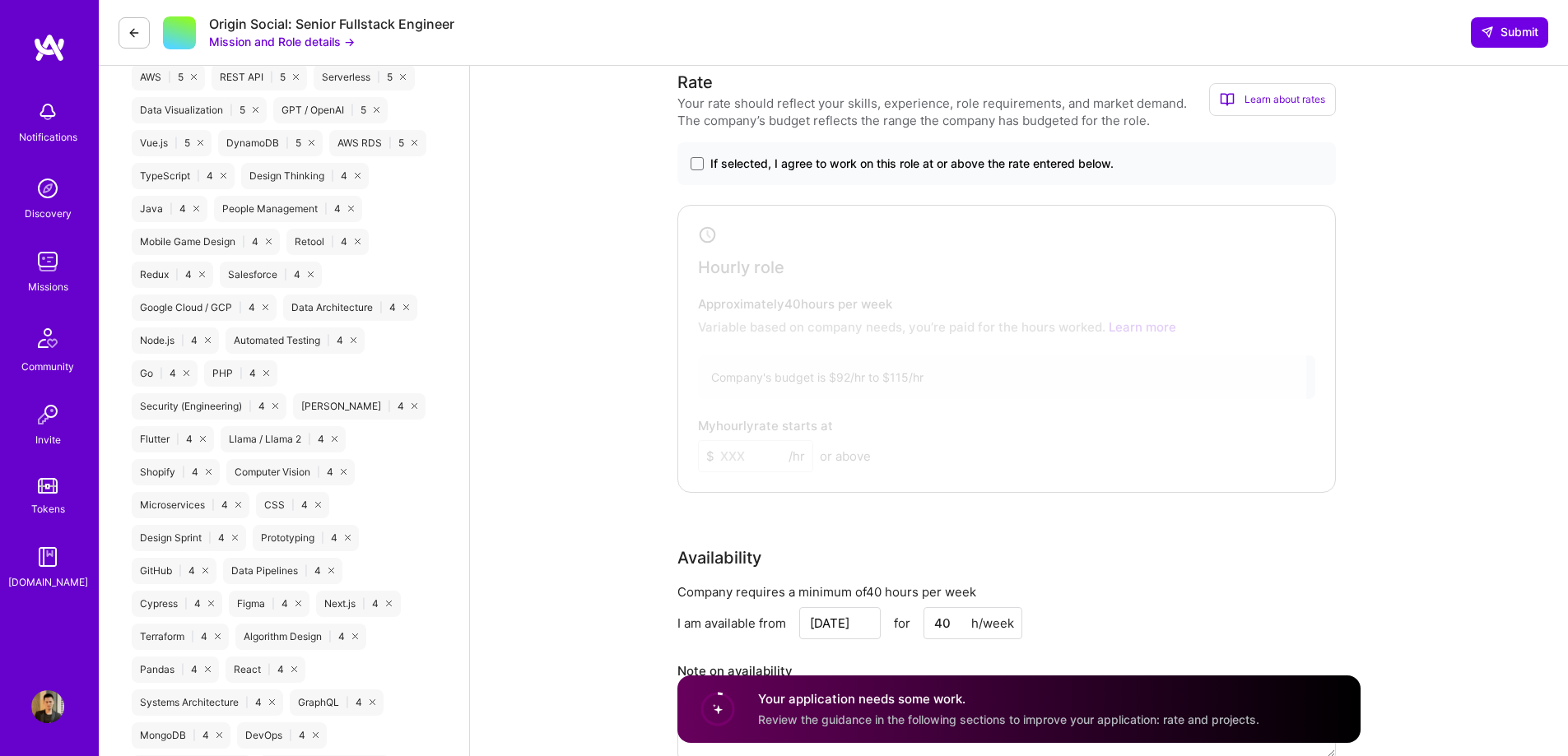
scroll to position [1317, 0]
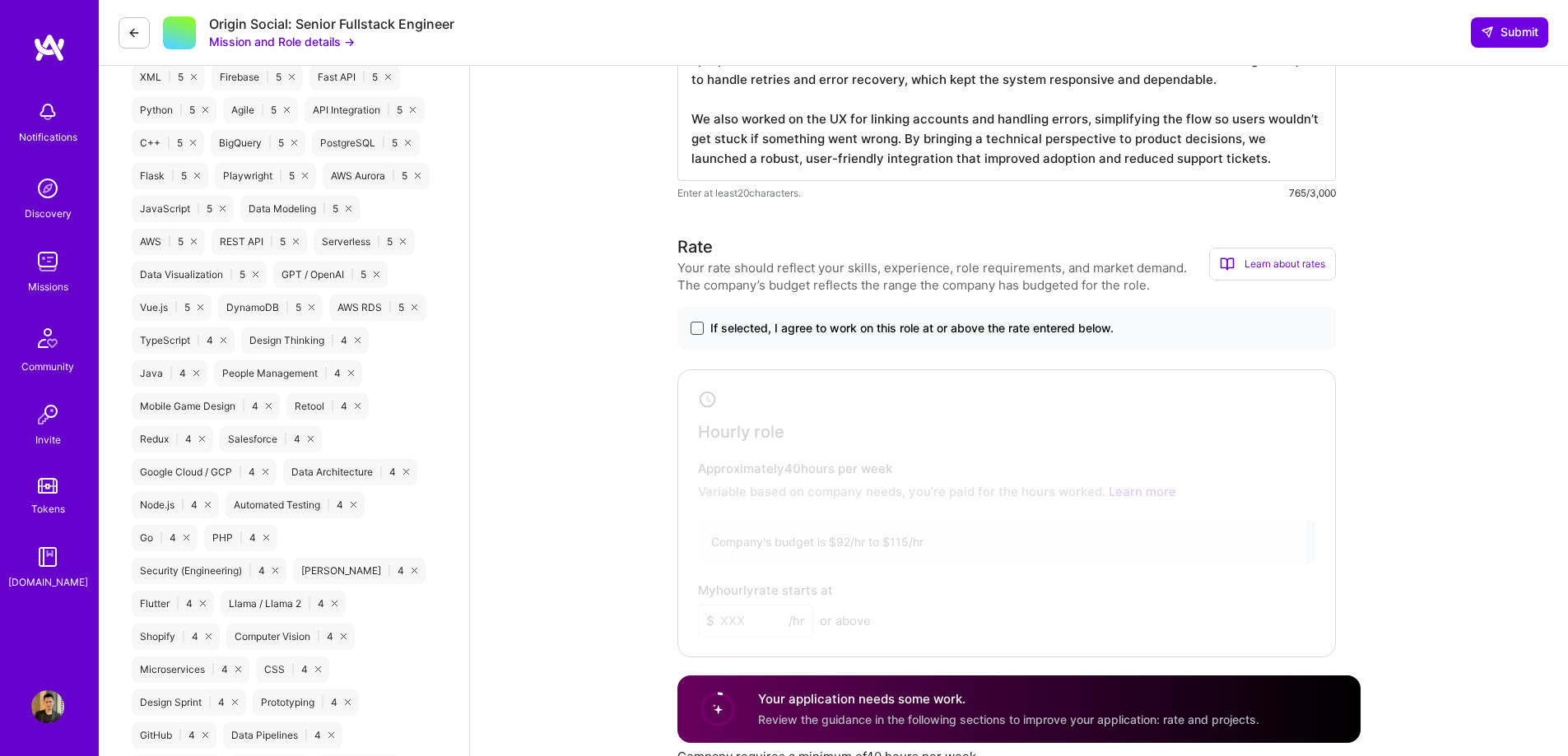
click at [700, 326] on span at bounding box center [697, 328] width 13 height 13
click at [0, 0] on input "If selected, I agree to work on this role at or above the rate entered below." at bounding box center [0, 0] width 0 height 0
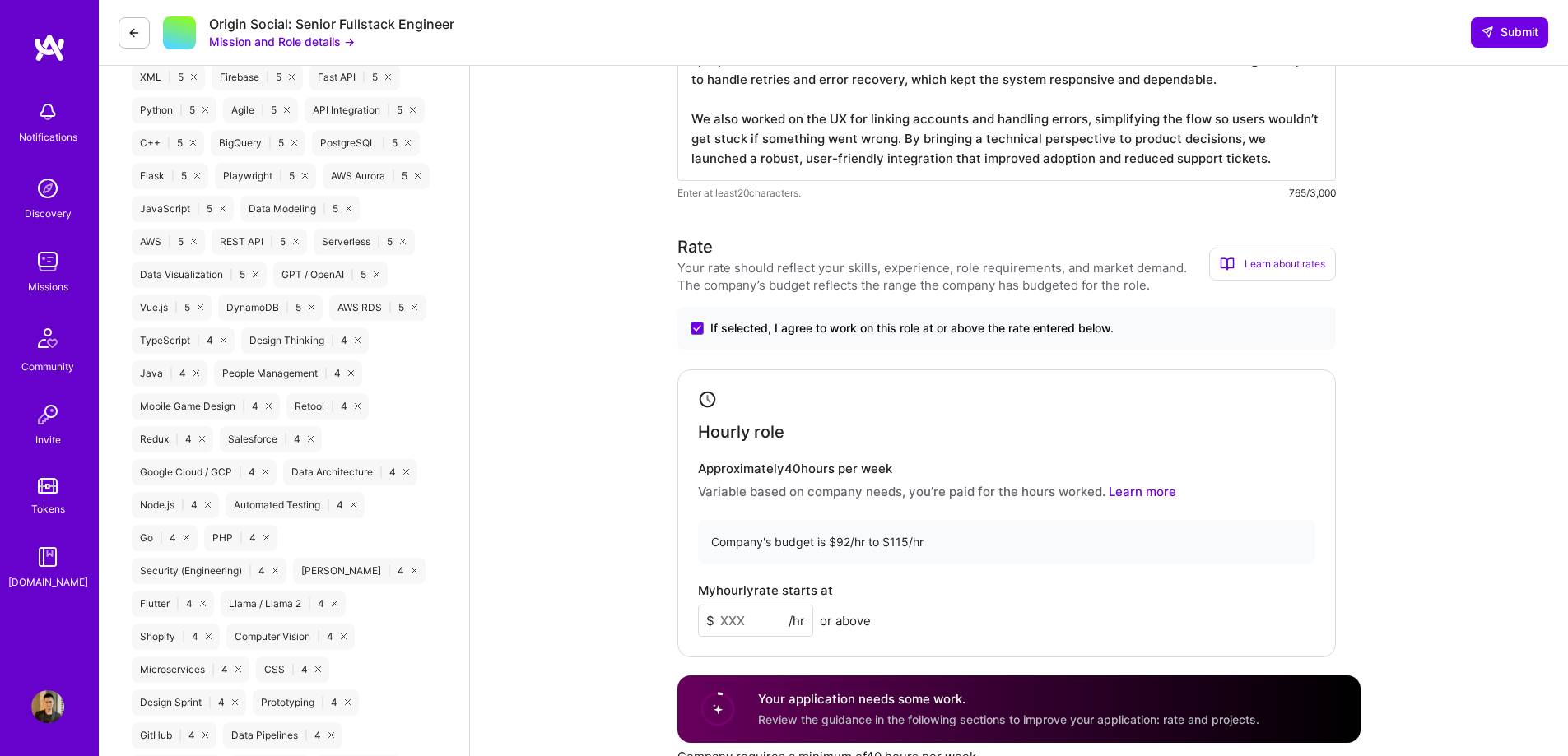
click at [759, 605] on input at bounding box center [755, 621] width 116 height 32
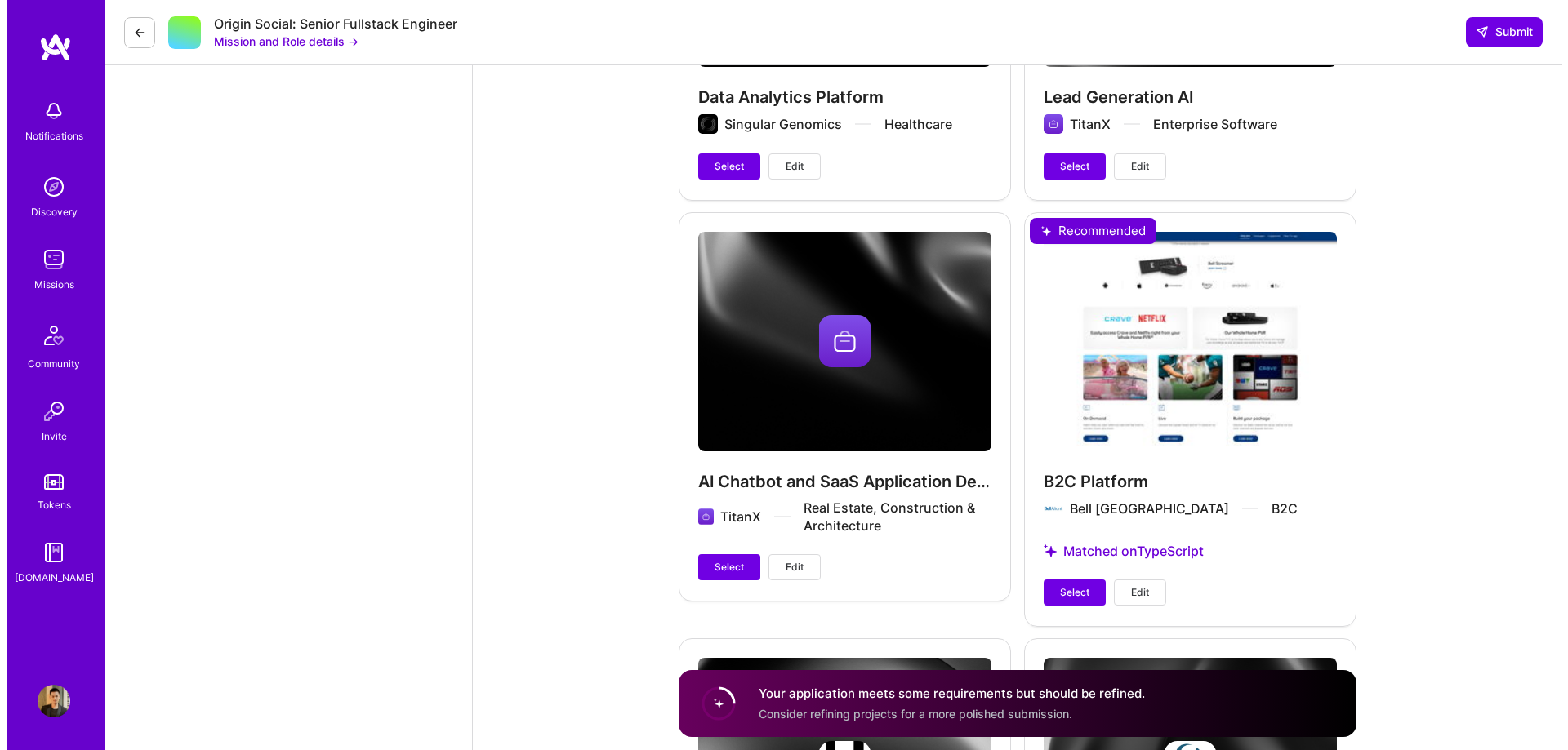
scroll to position [5632, 0]
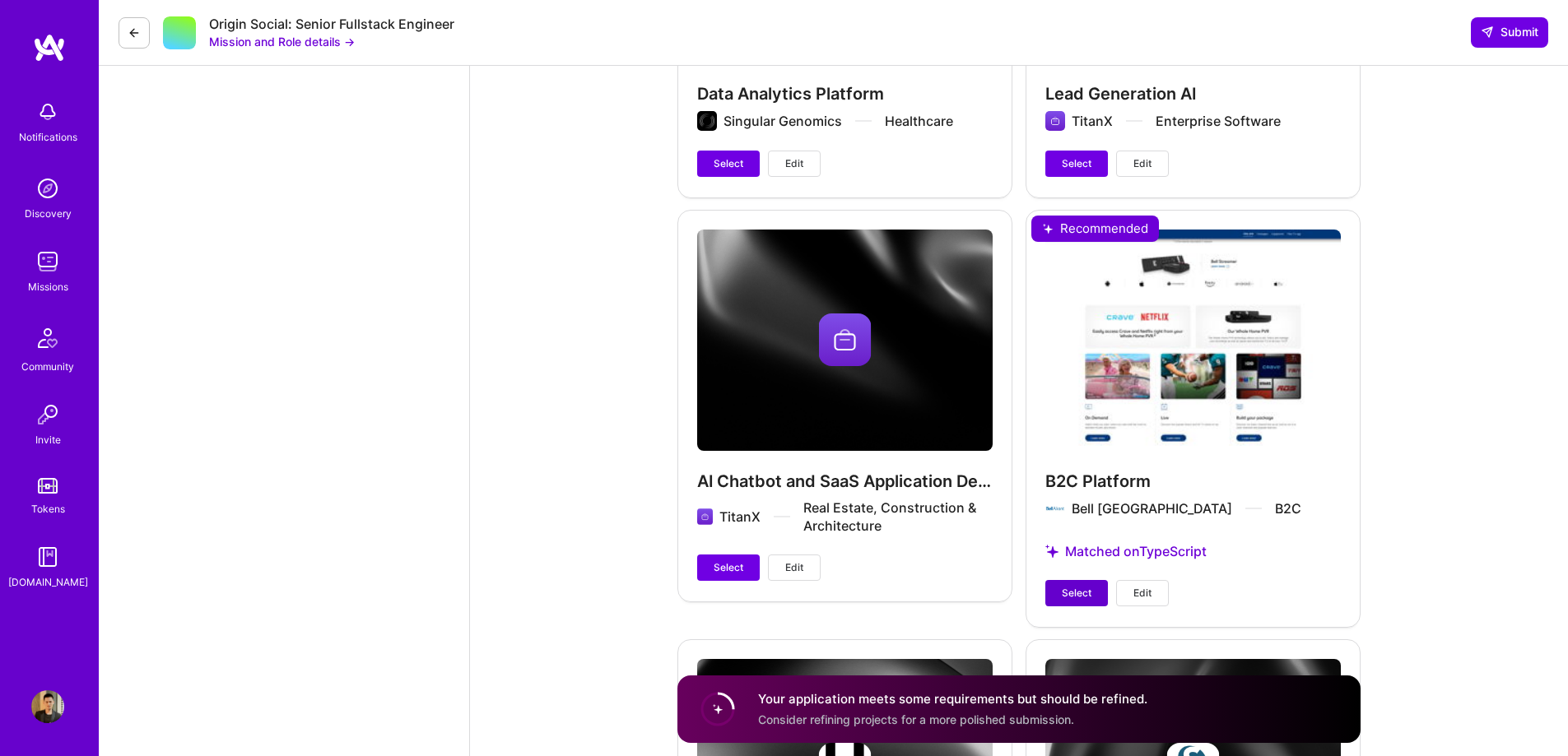
type input "92"
click at [1091, 592] on span "Select" at bounding box center [1077, 593] width 30 height 15
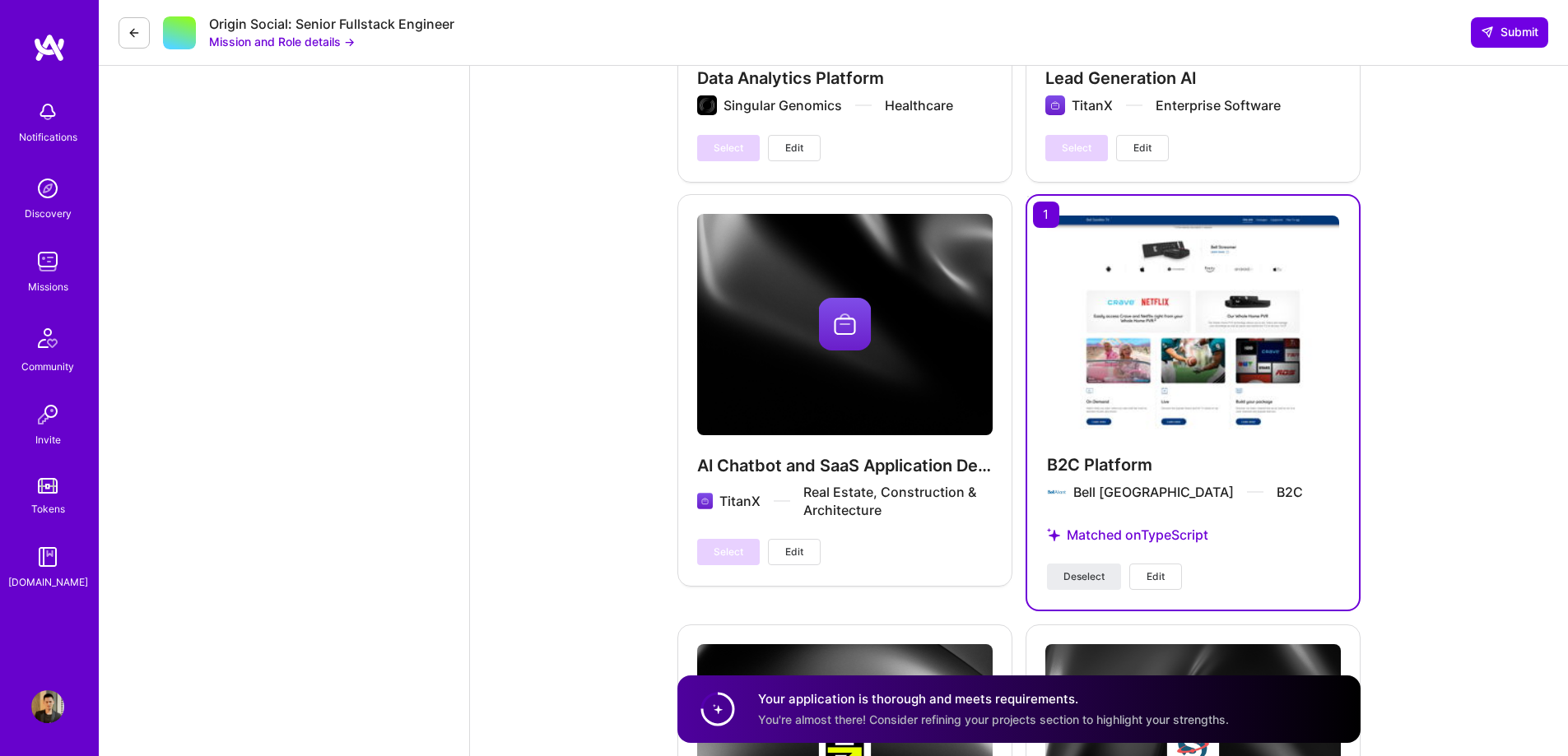
click at [1158, 577] on span "Edit" at bounding box center [1156, 577] width 18 height 15
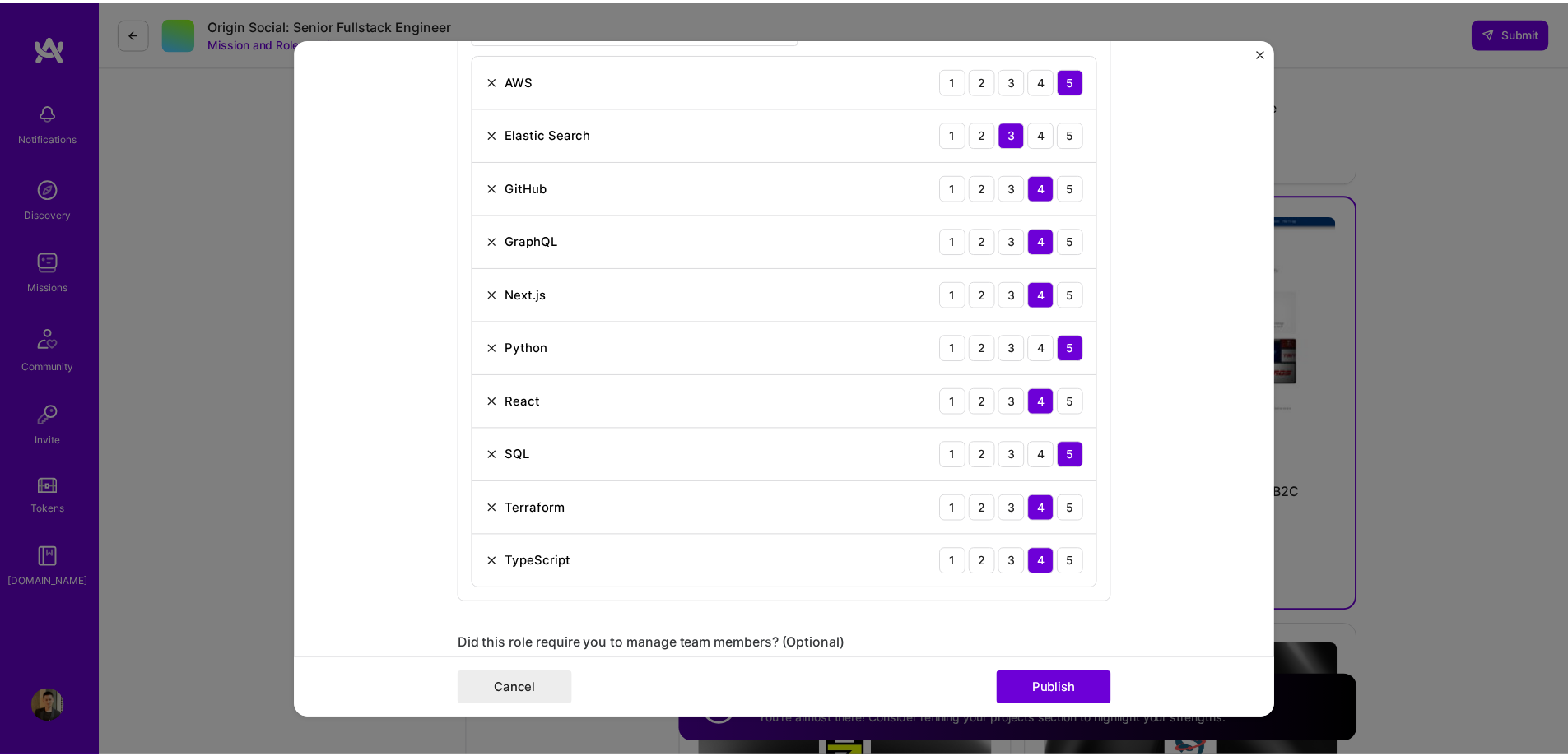
scroll to position [737, 0]
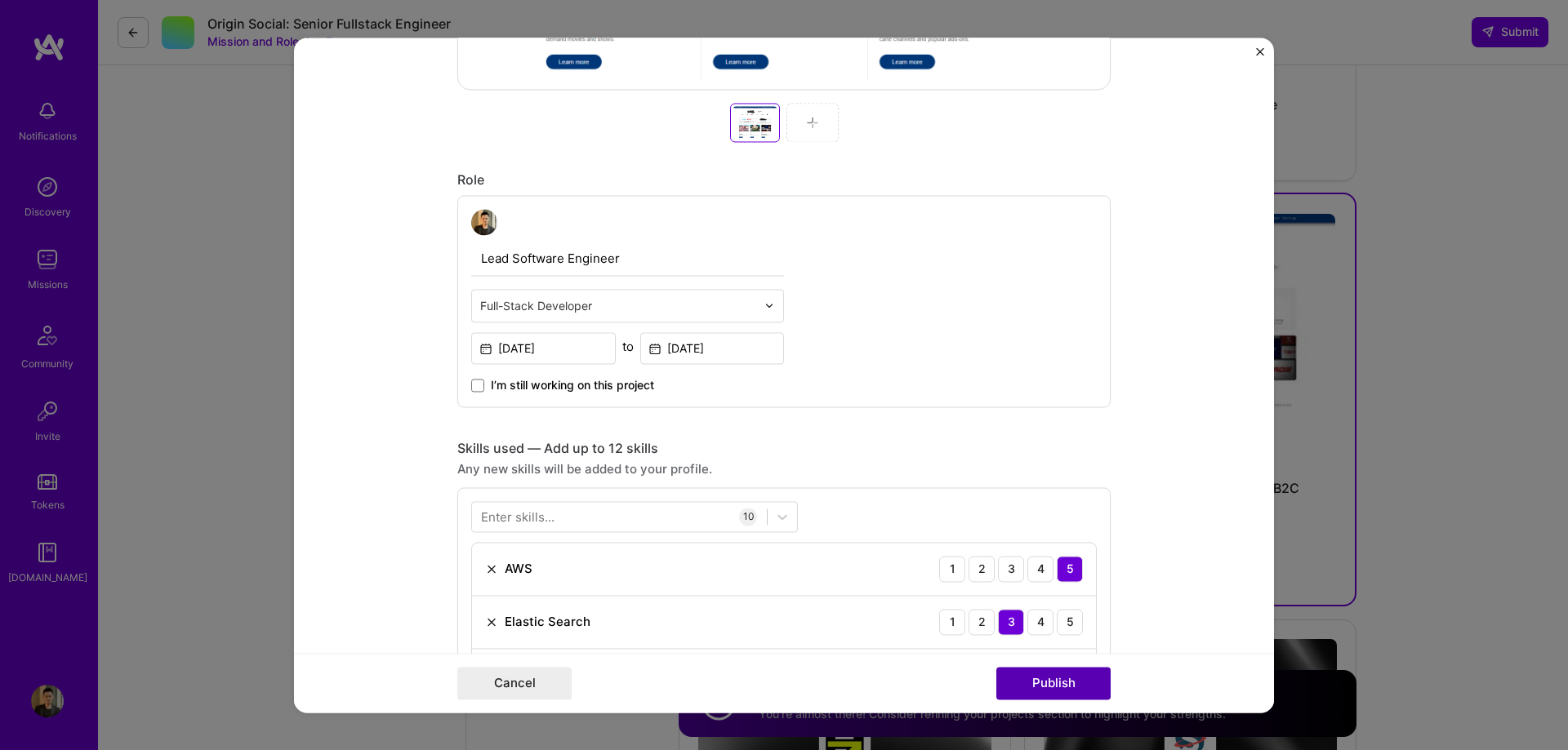
click at [1066, 693] on button "Publish" at bounding box center [1053, 683] width 115 height 33
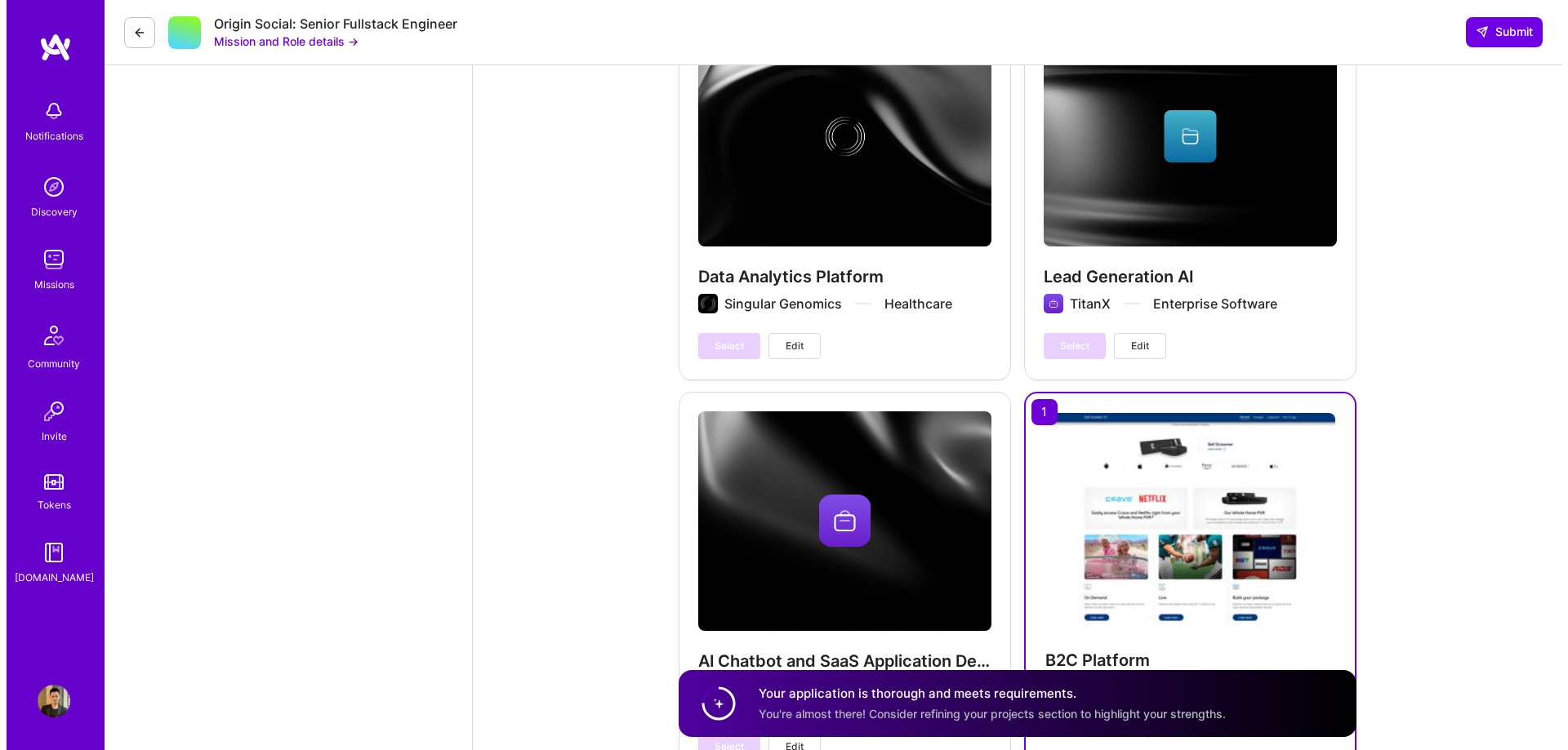
scroll to position [5651, 0]
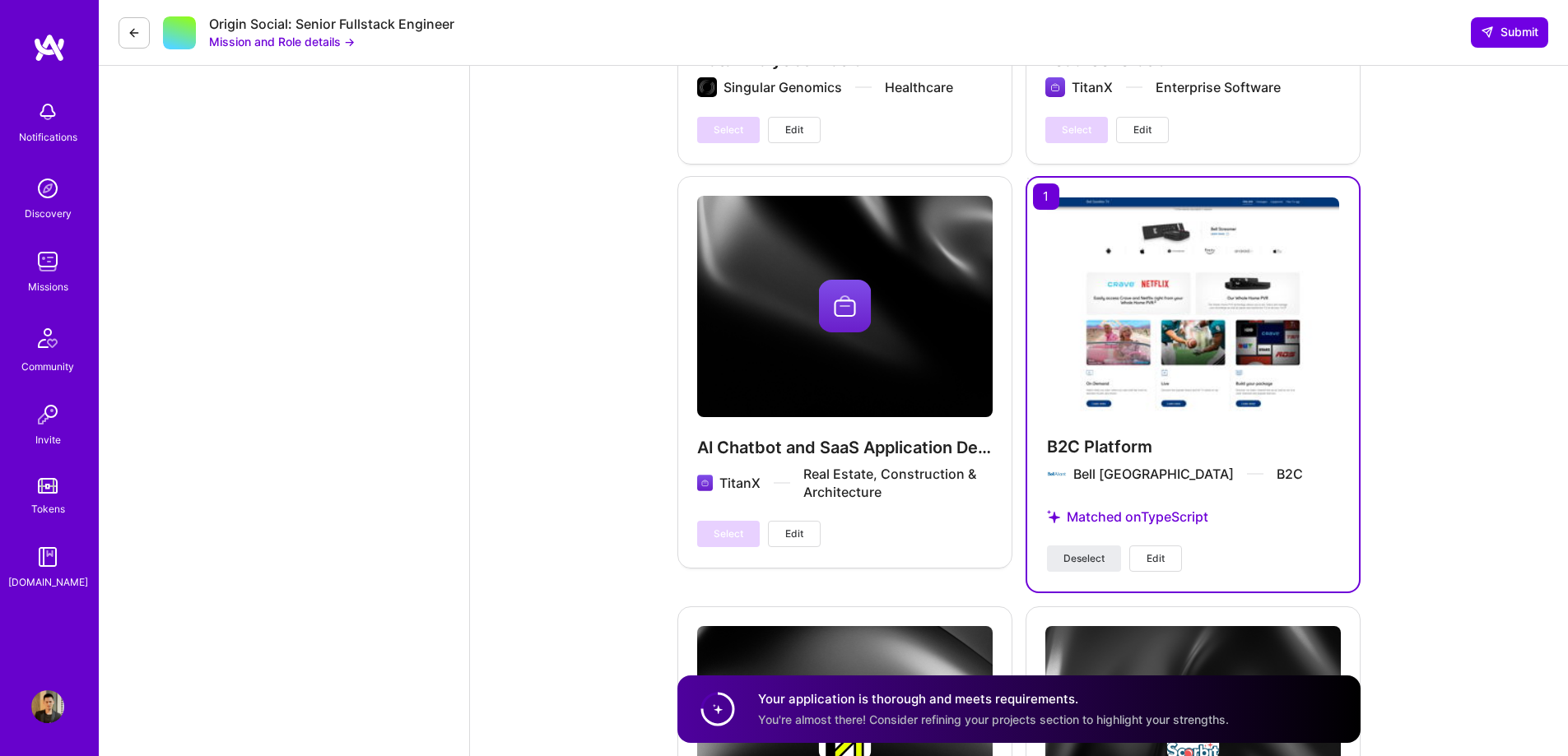
click at [1163, 567] on button "Edit" at bounding box center [1155, 559] width 52 height 27
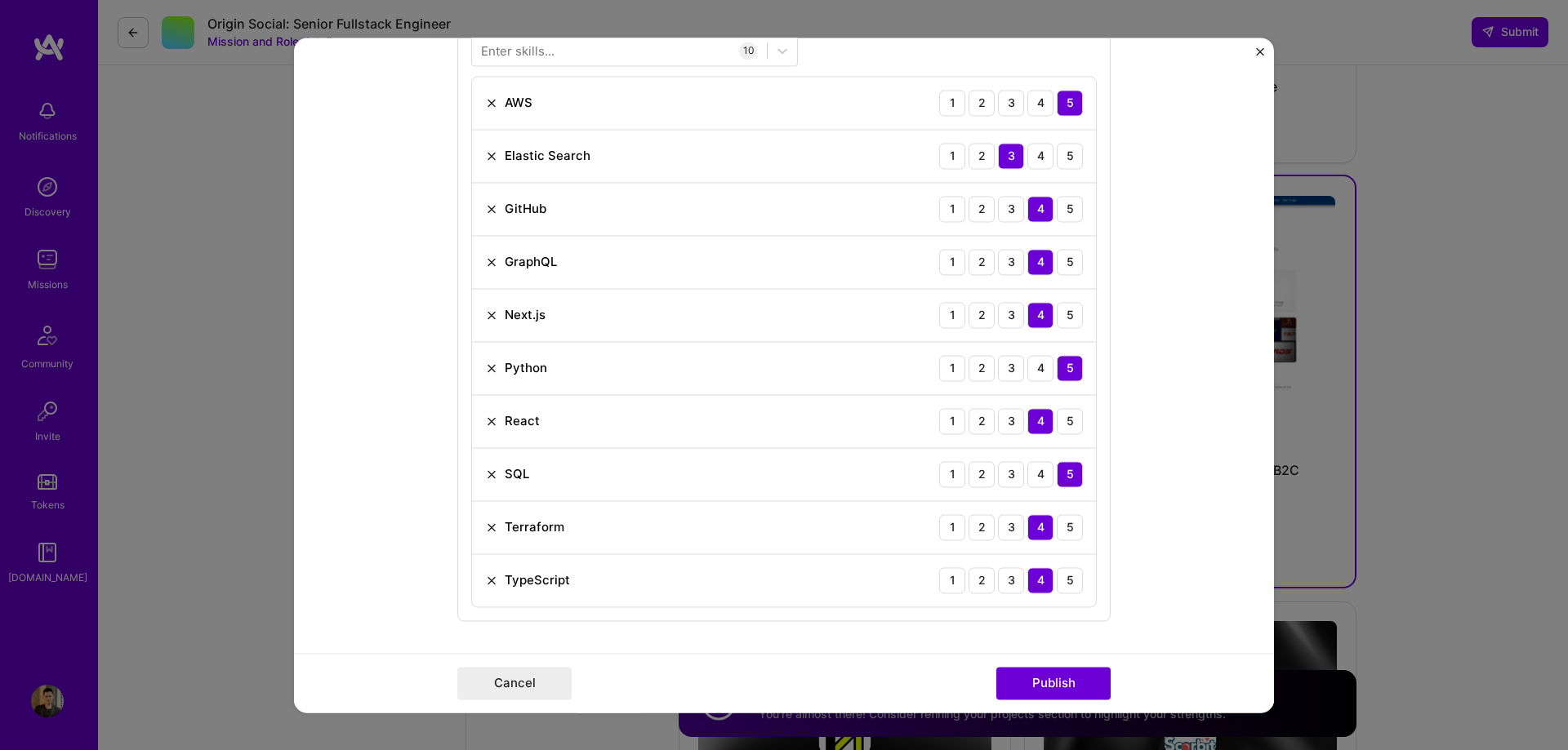
scroll to position [1062, 0]
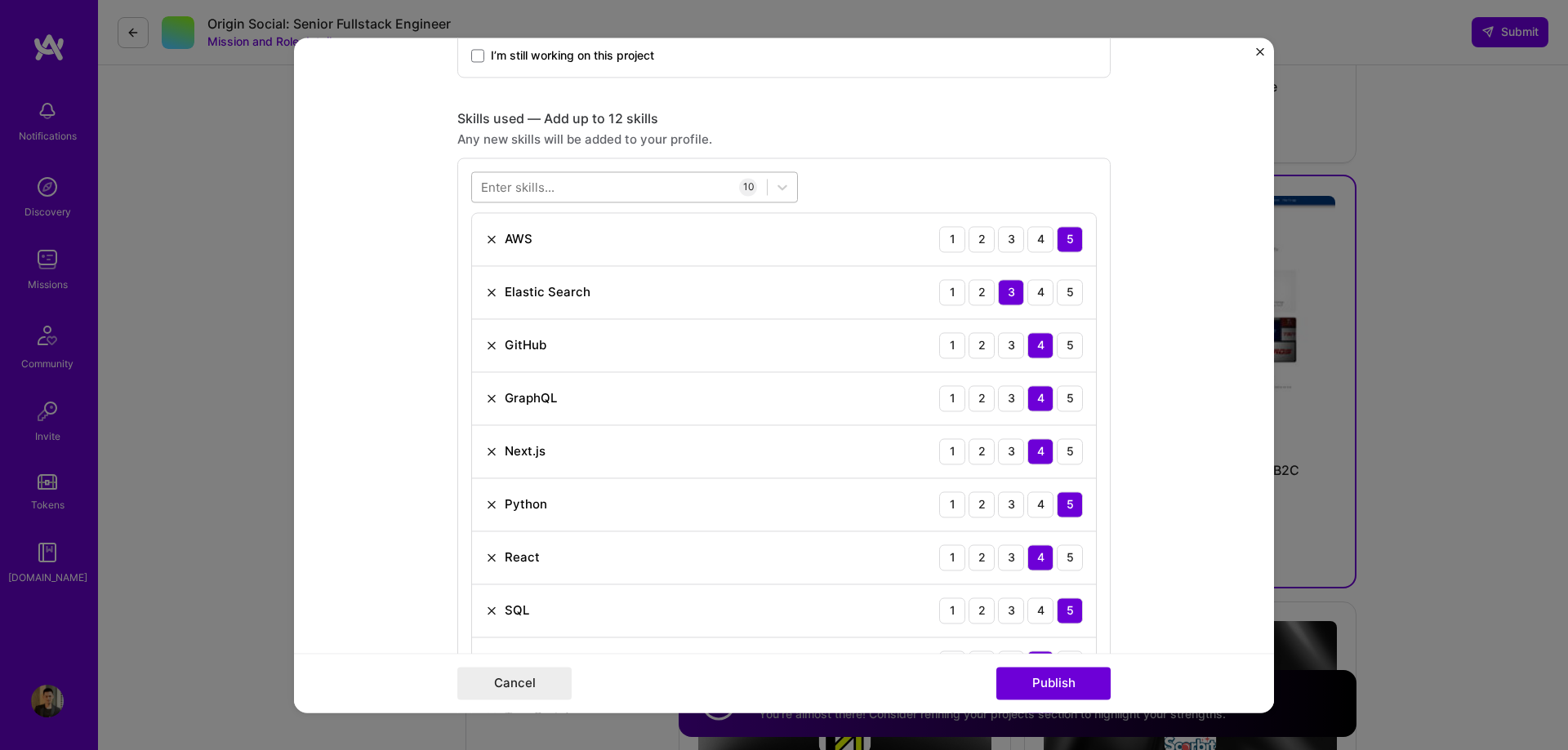
click at [589, 193] on div at bounding box center [619, 186] width 295 height 27
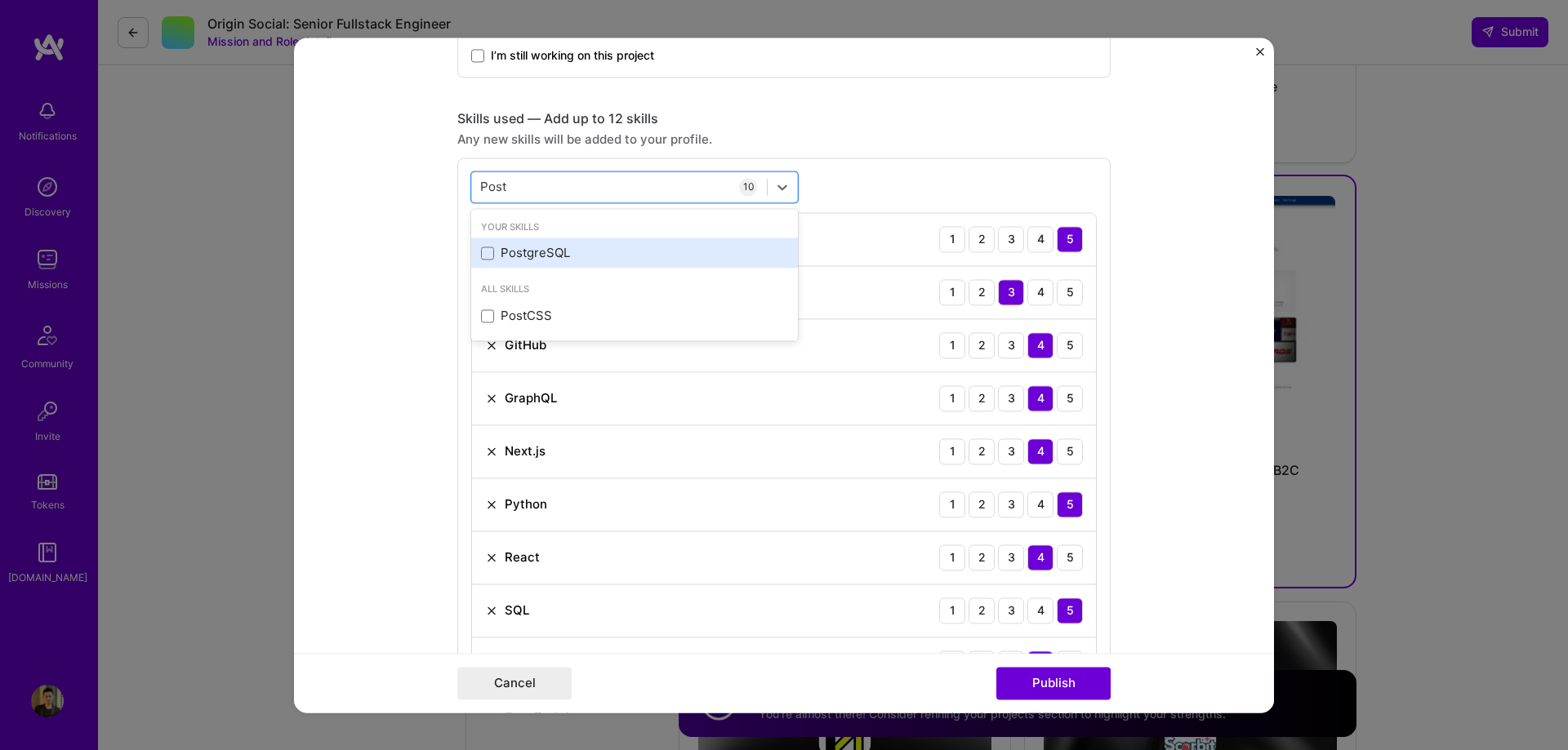
click at [491, 255] on div "PostgreSQL" at bounding box center [634, 253] width 307 height 17
type input "Post"
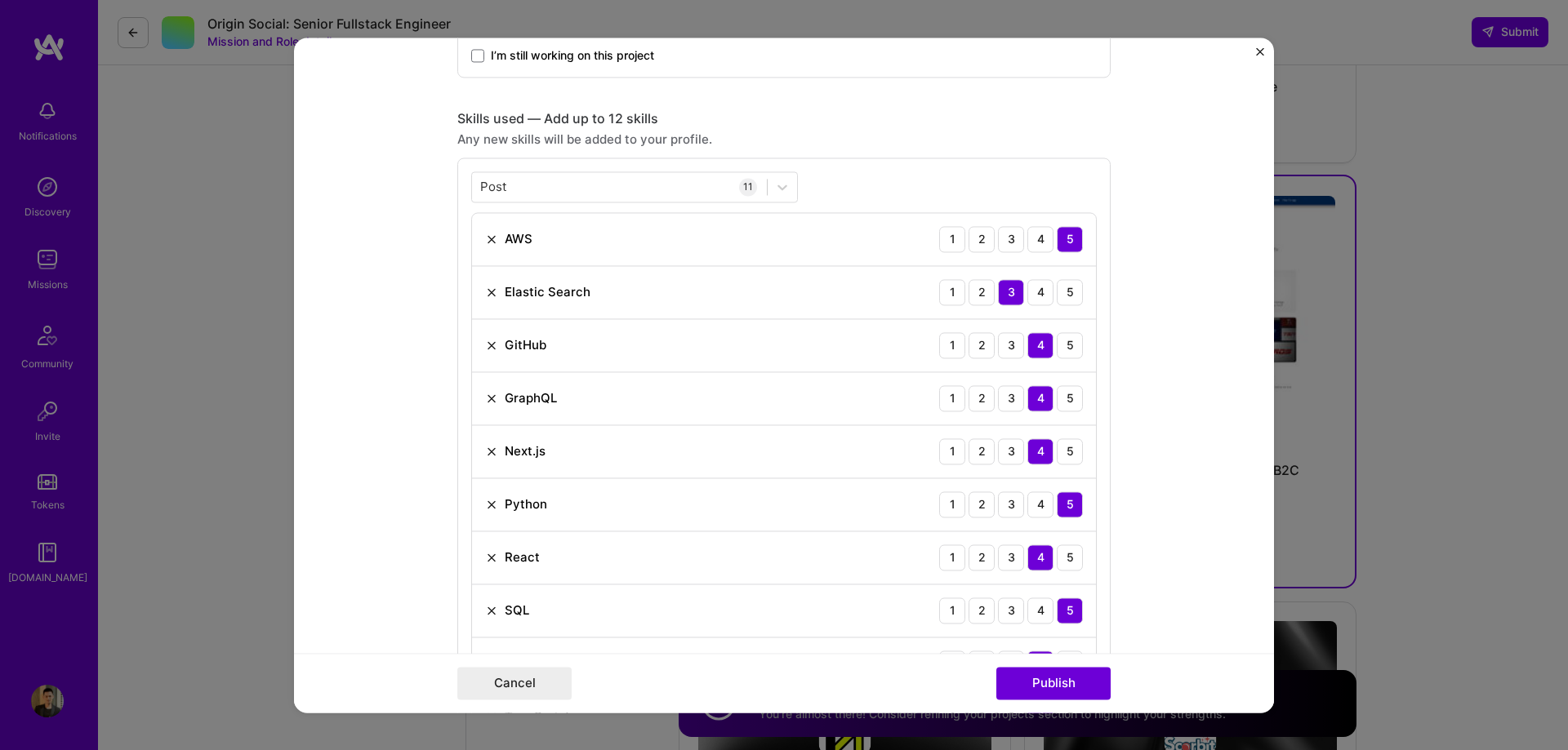
click at [1157, 301] on form "Project title B2C Platform Company Bell Canada Project industry Industry 1 Proj…" at bounding box center [784, 375] width 980 height 675
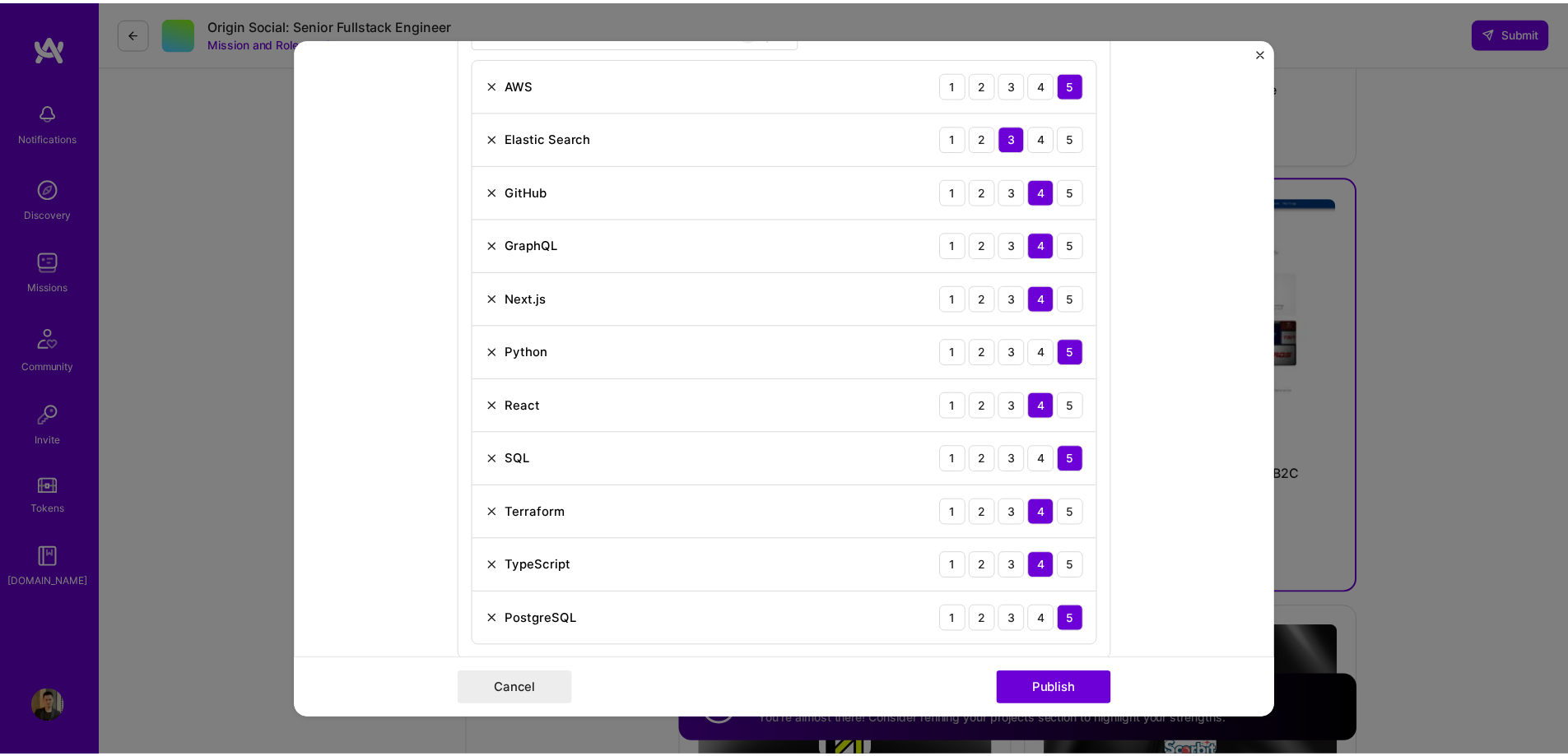
scroll to position [1235, 0]
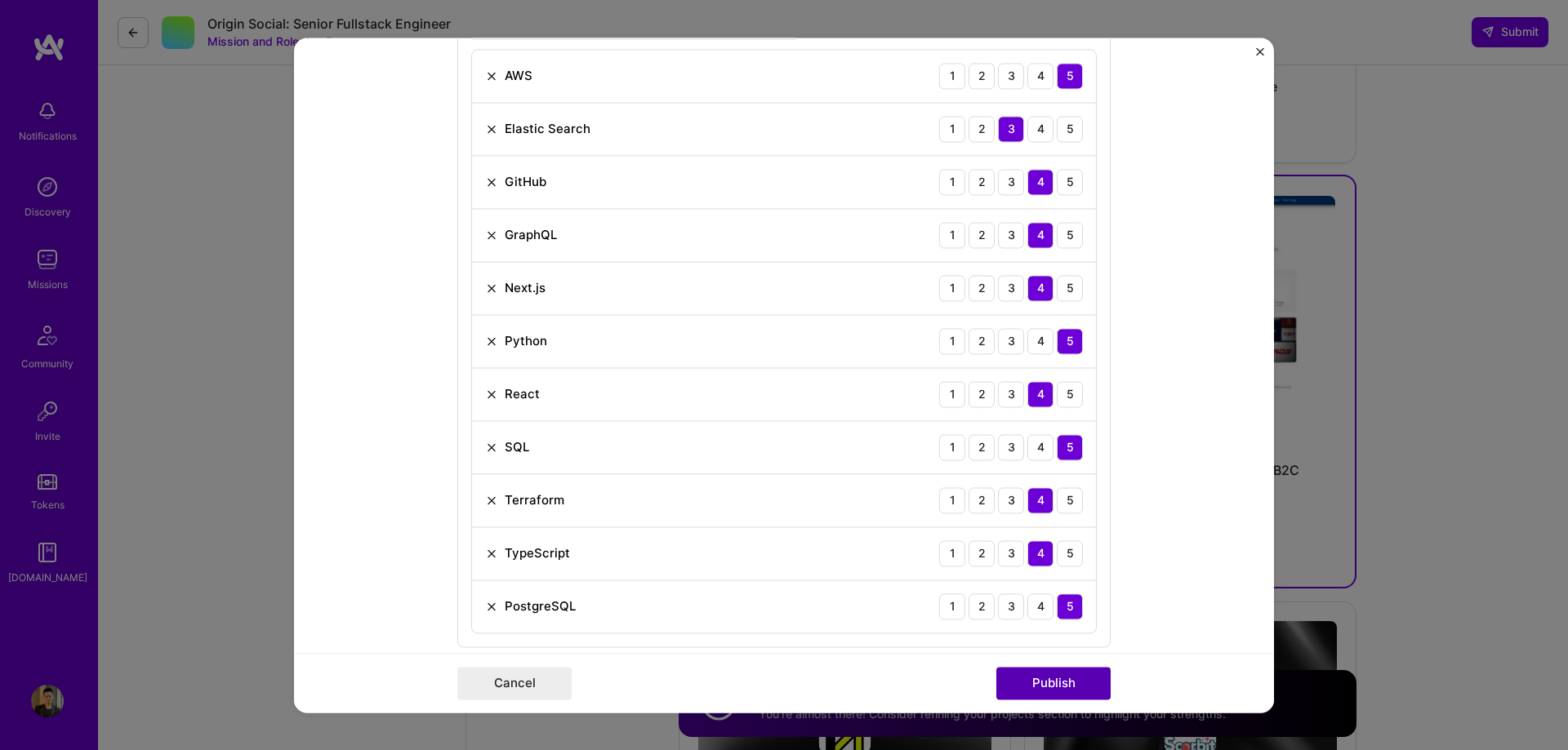
click at [1070, 674] on button "Publish" at bounding box center [1053, 683] width 115 height 33
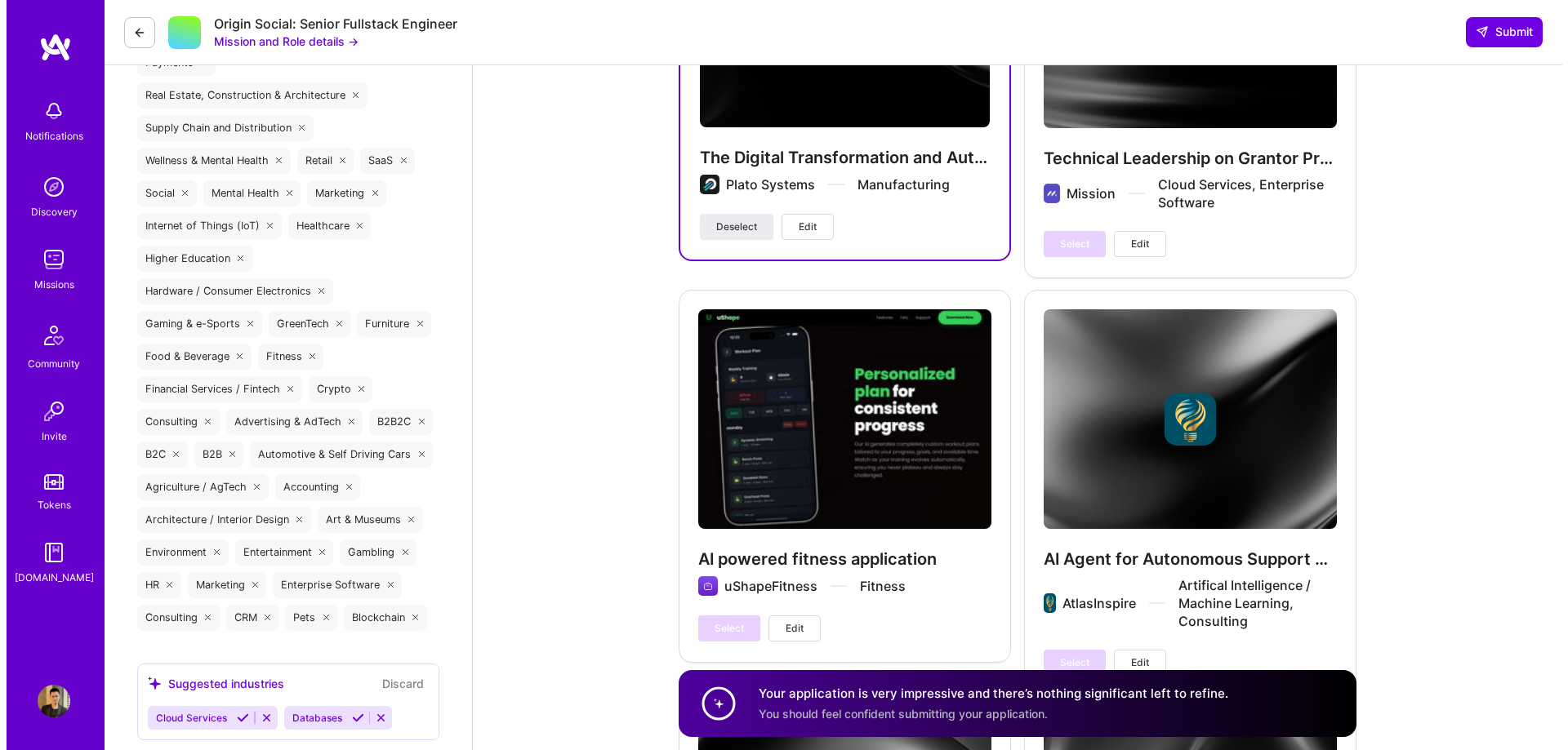
scroll to position [2875, 0]
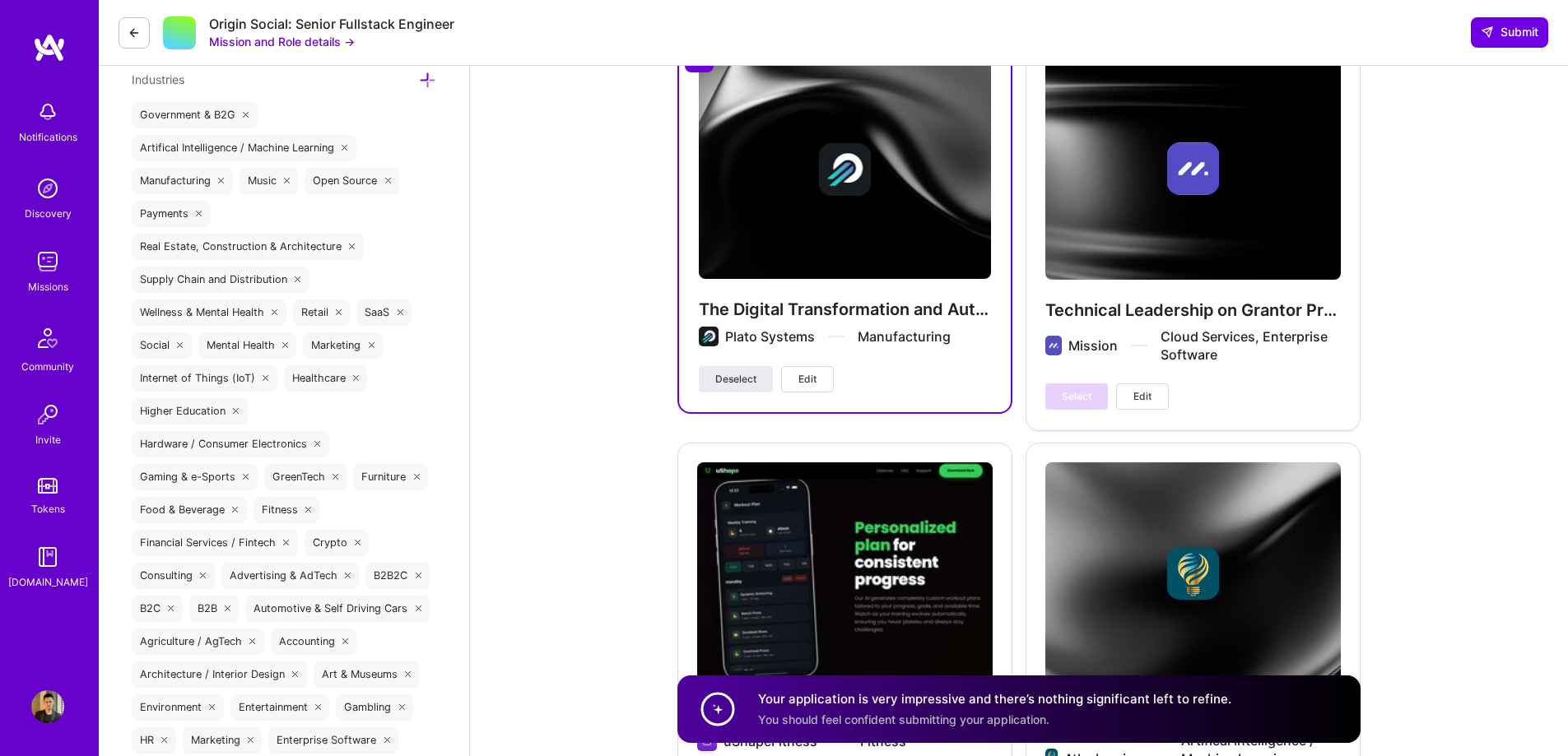
click at [804, 368] on button "Edit" at bounding box center [807, 380] width 52 height 27
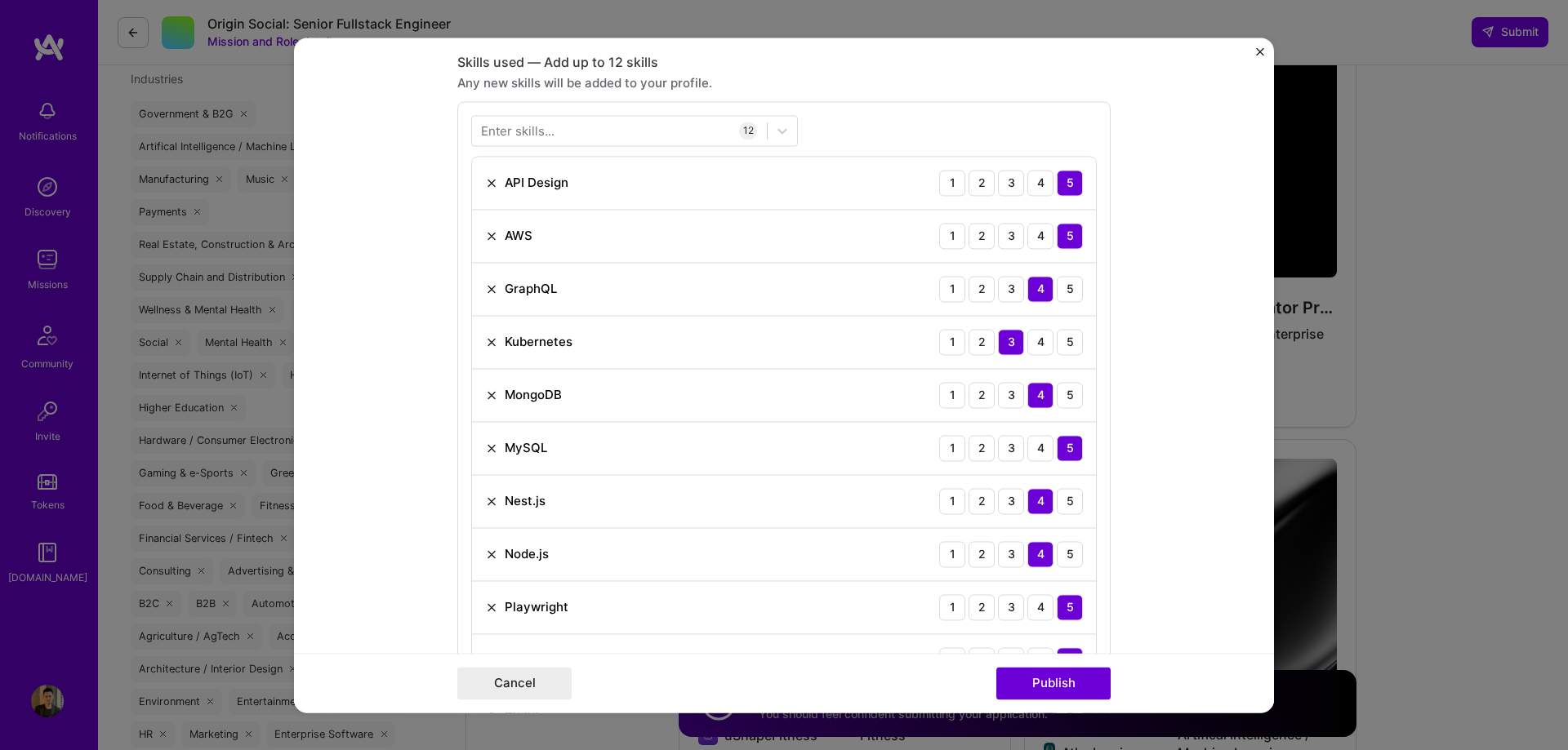
scroll to position [734, 0]
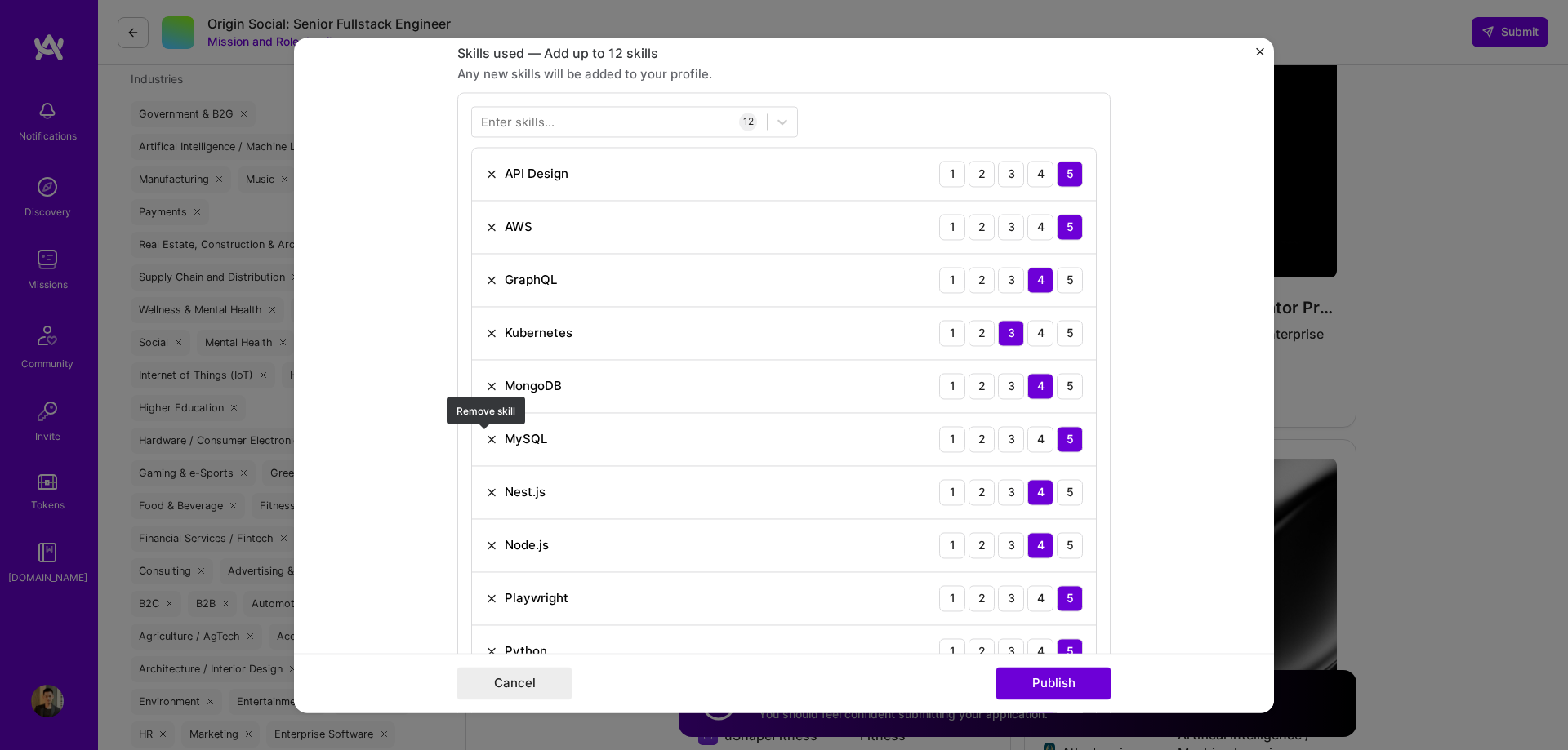
click at [485, 438] on img at bounding box center [491, 439] width 13 height 13
click at [660, 120] on div at bounding box center [619, 121] width 295 height 27
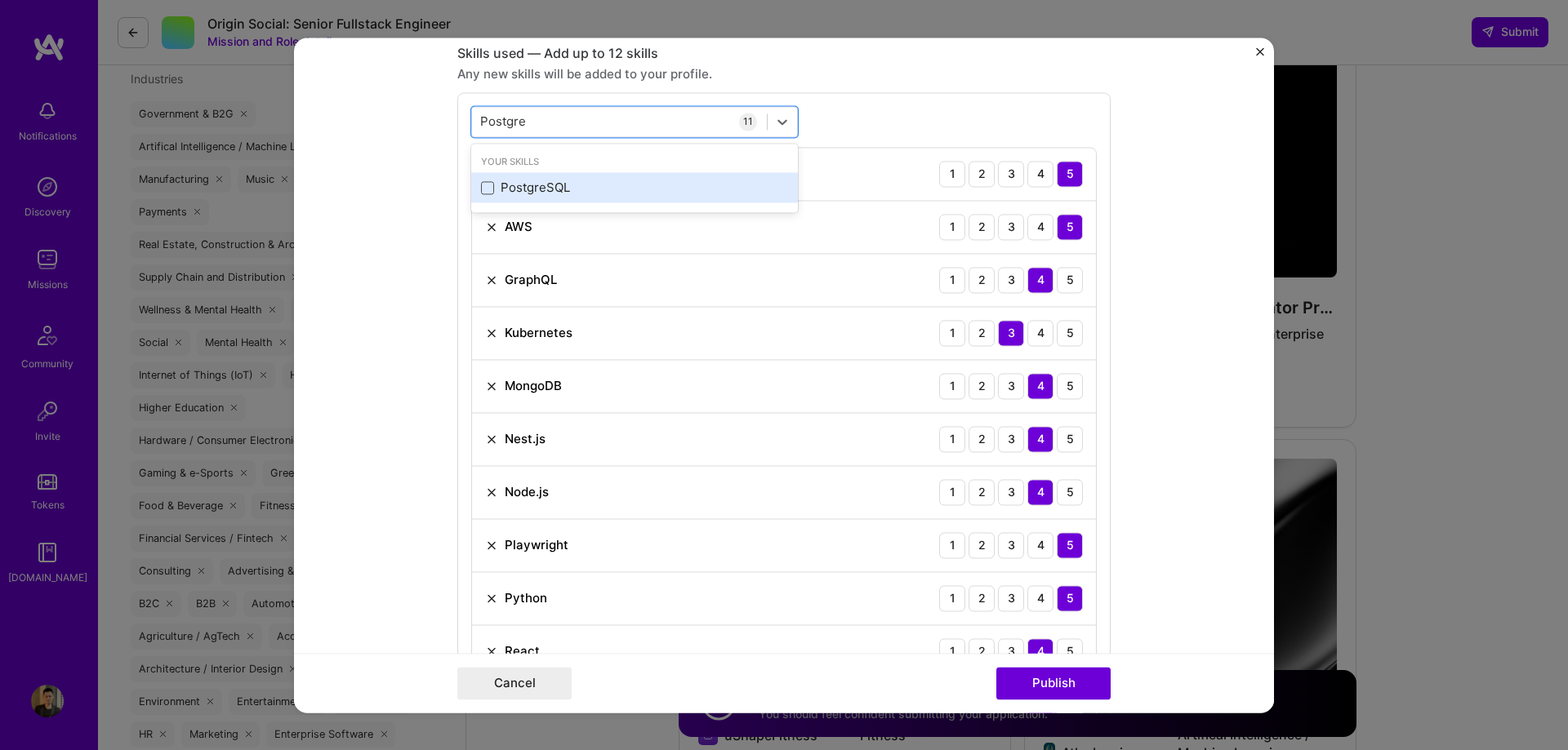
click at [481, 185] on span at bounding box center [487, 188] width 13 height 13
click at [0, 0] on input "checkbox" at bounding box center [0, 0] width 0 height 0
type input "Postgre"
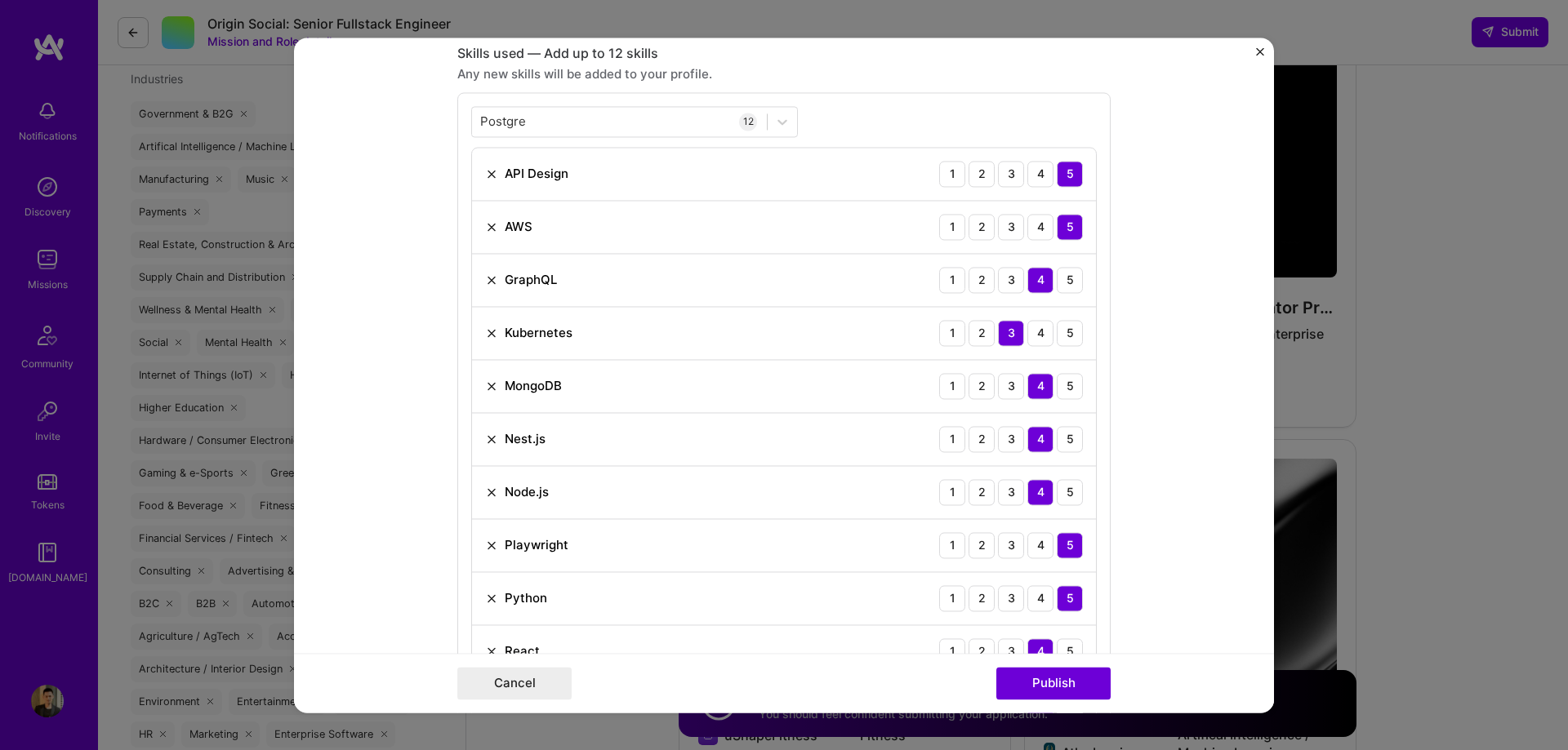
click at [1162, 234] on form "Project title The Digital Transformation and Automation Platform Company Plato …" at bounding box center [784, 375] width 980 height 675
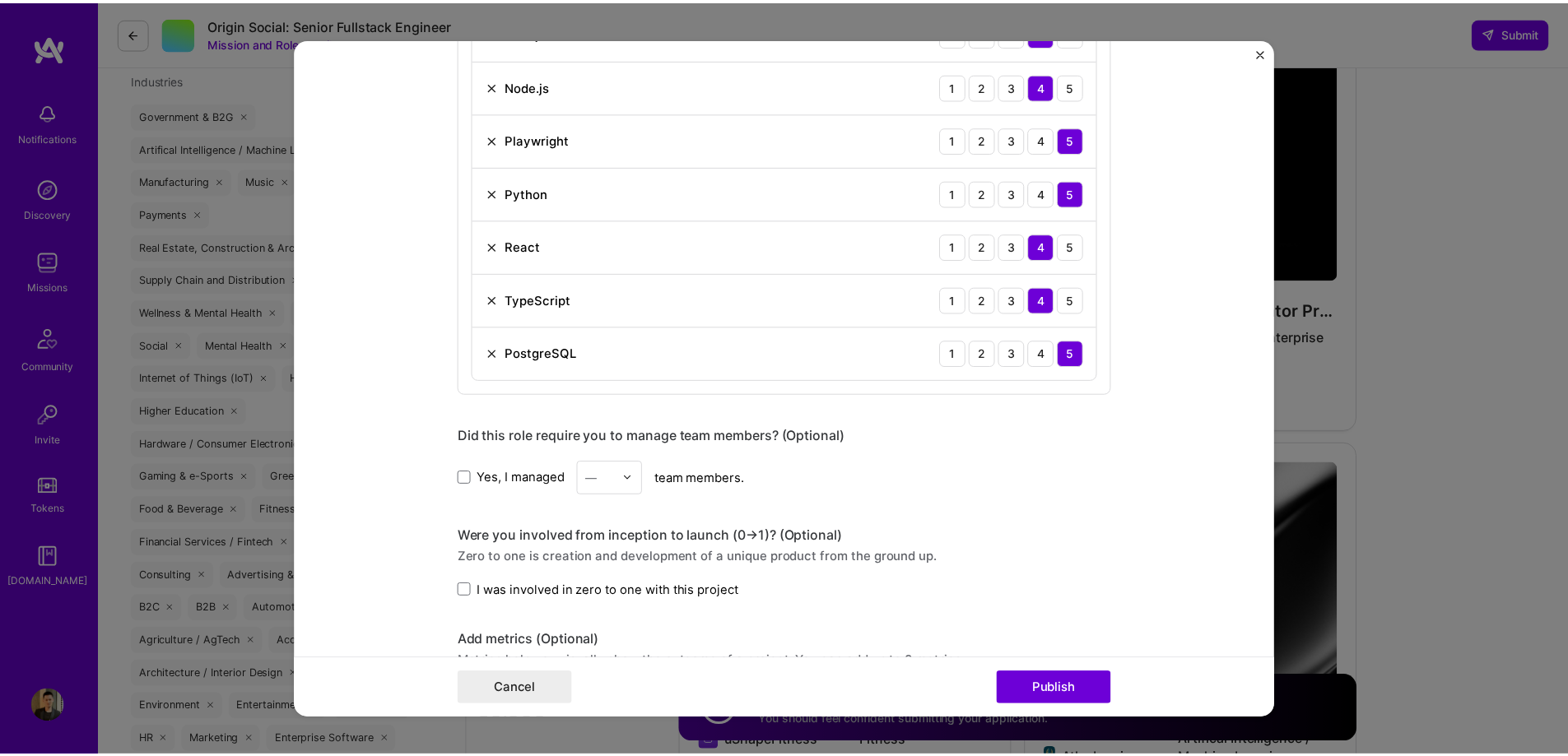
scroll to position [1152, 0]
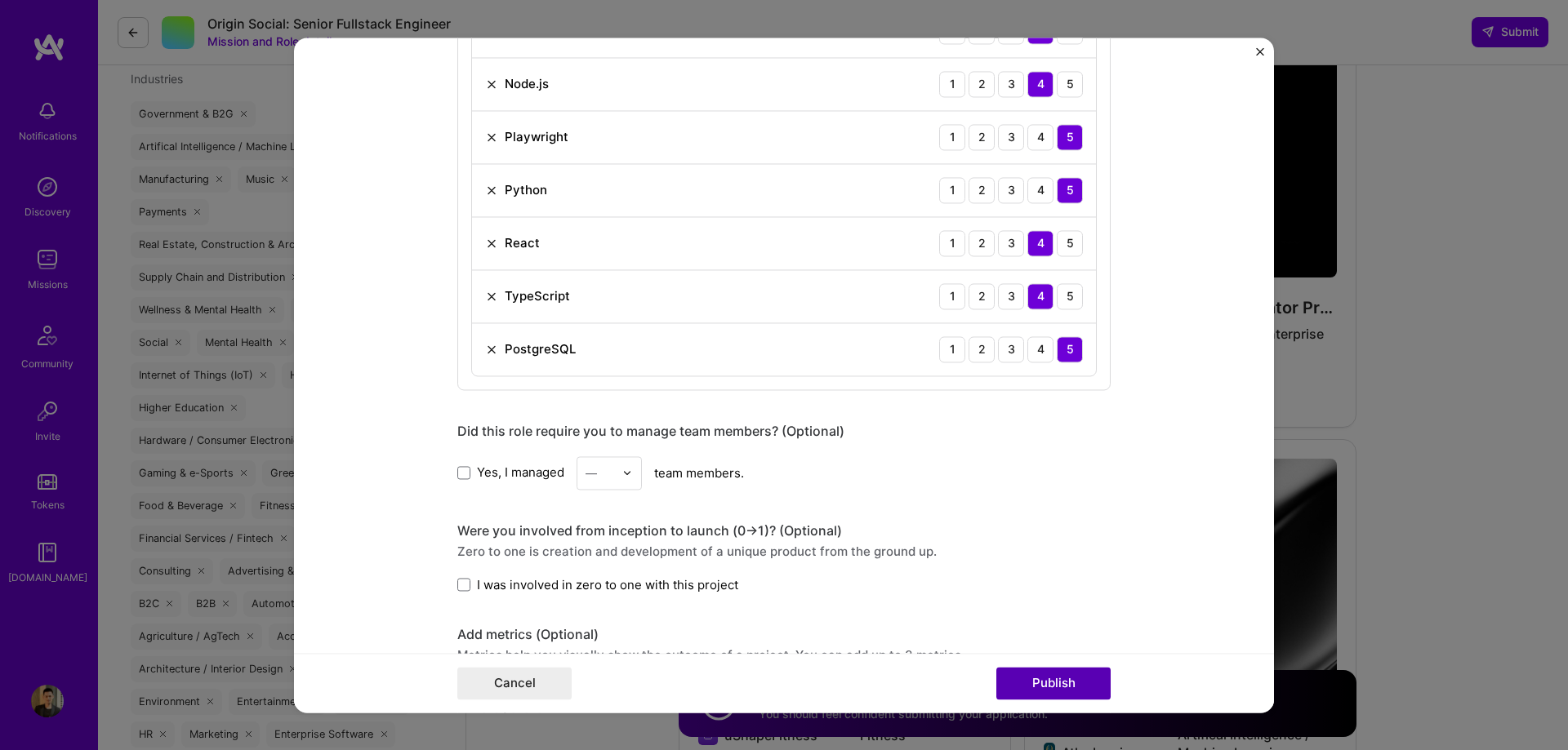
click at [1074, 677] on button "Publish" at bounding box center [1053, 683] width 115 height 33
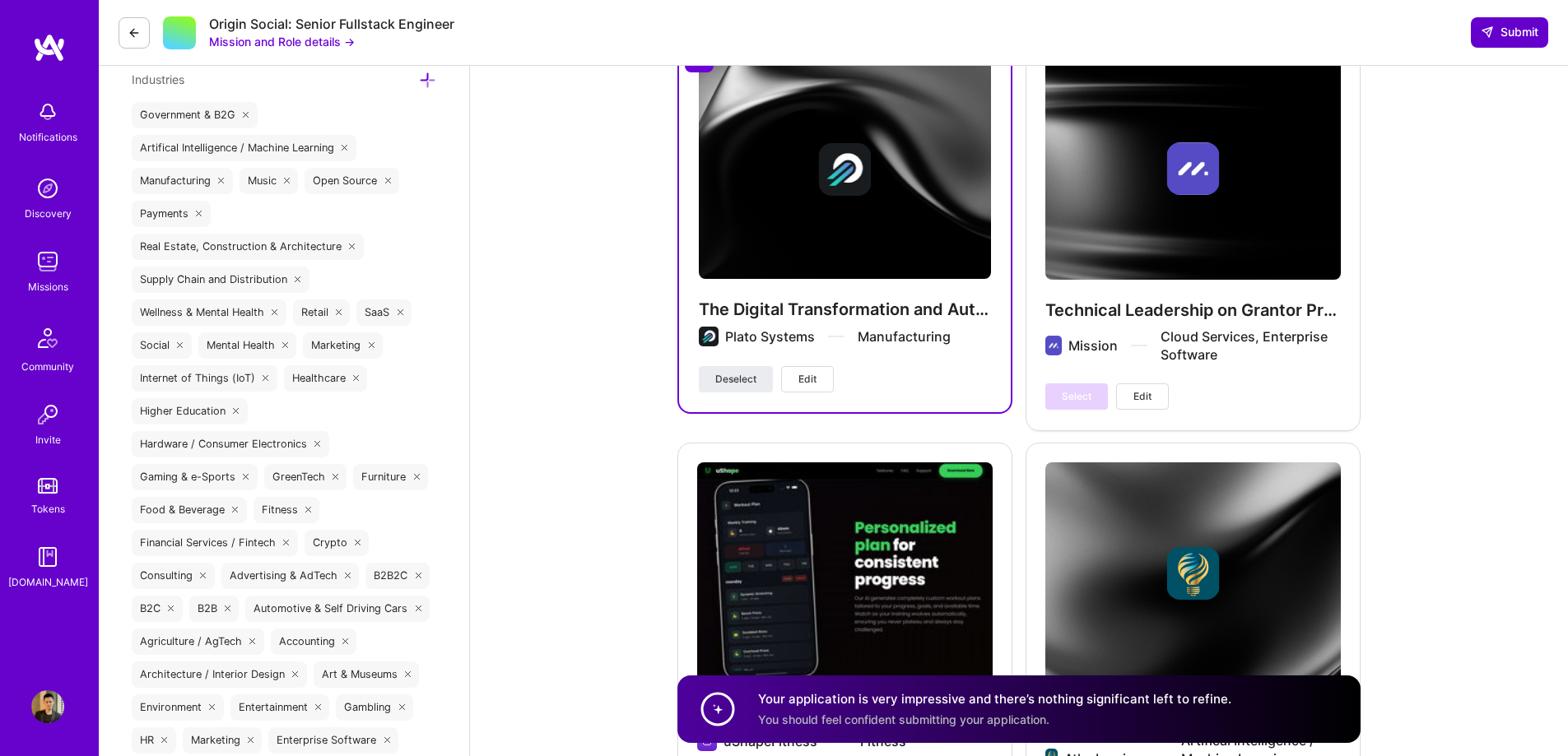
click at [1508, 30] on span "Submit" at bounding box center [1509, 32] width 57 height 17
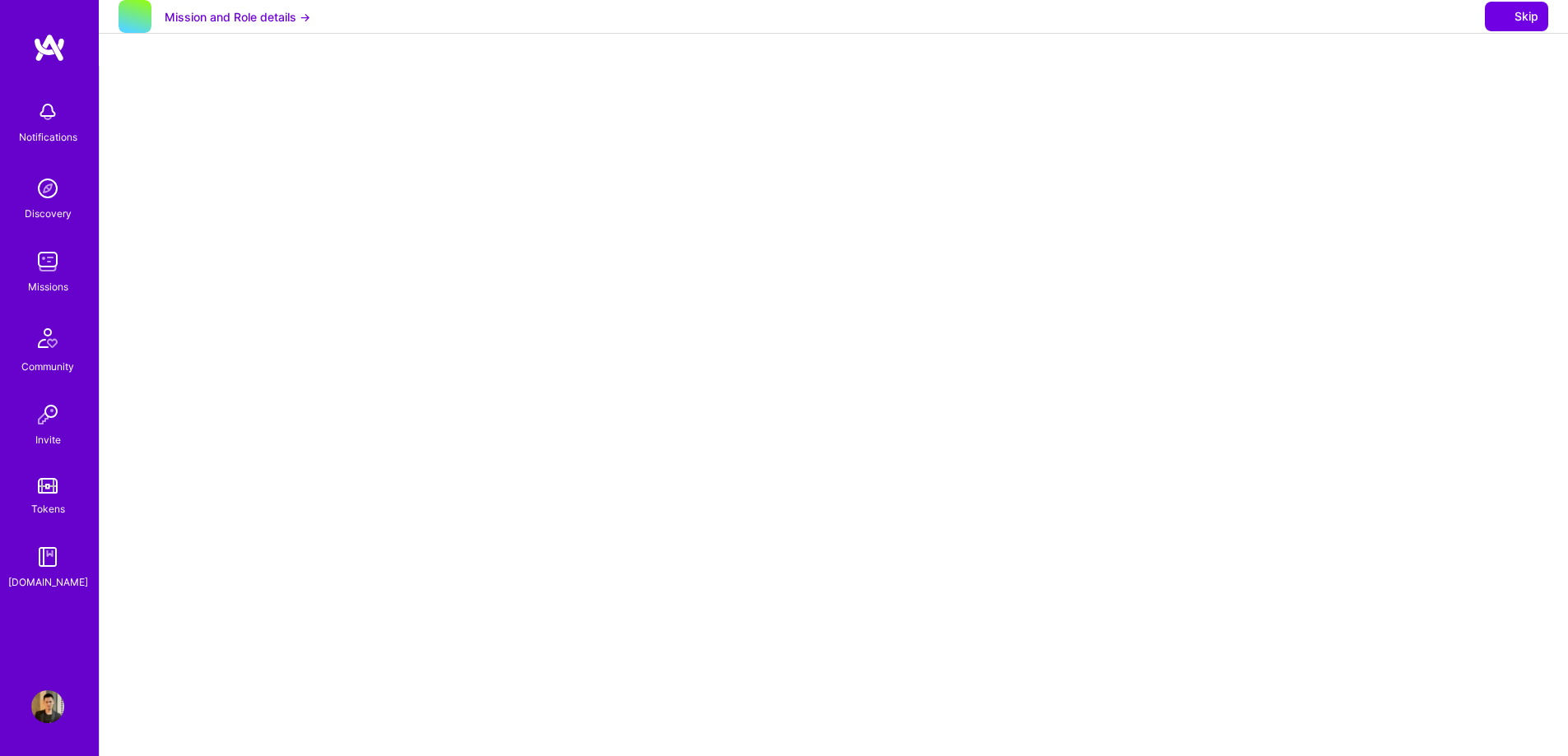
select select "CA"
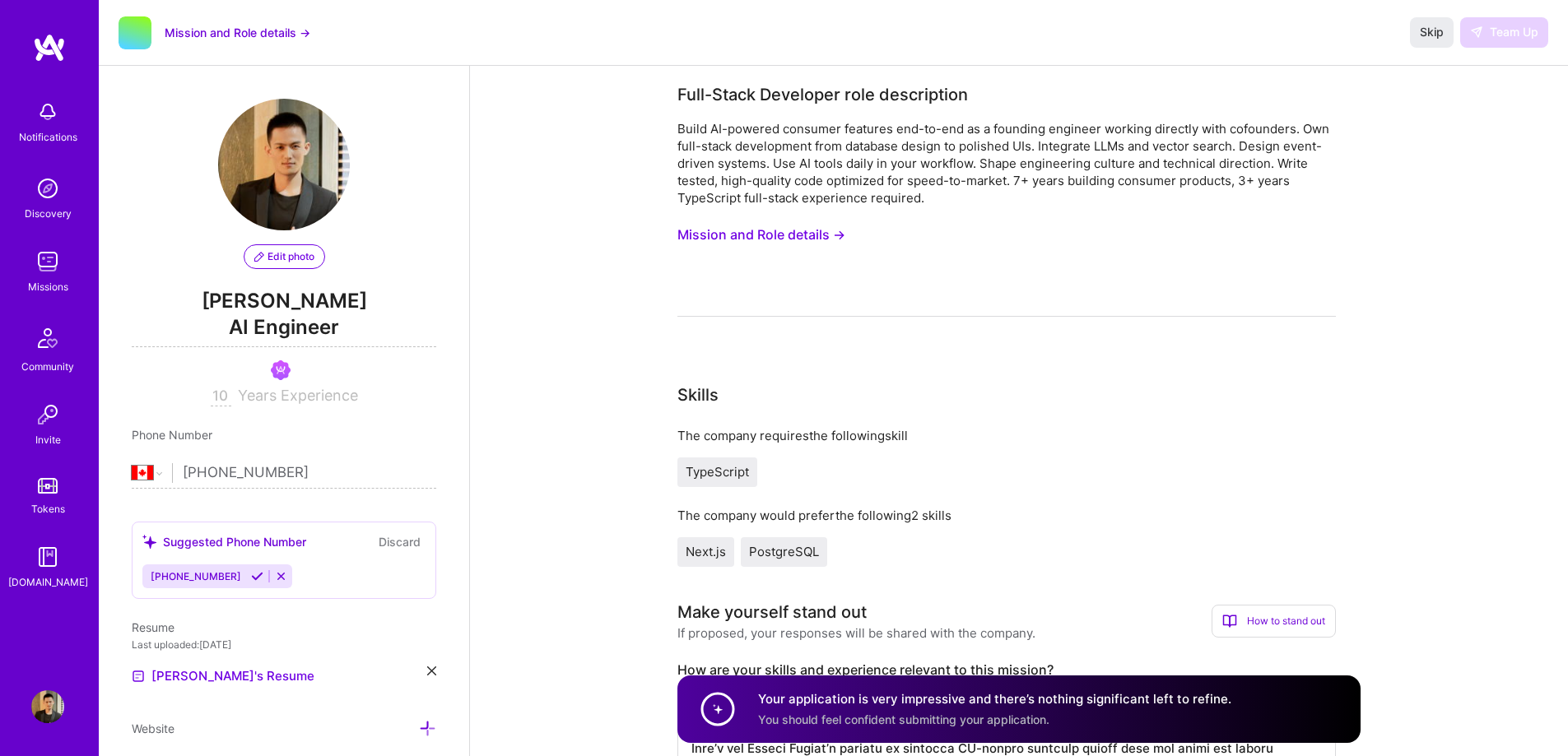
select select "CA"
click at [1428, 40] on span "Skip" at bounding box center [1432, 32] width 24 height 17
click at [1429, 42] on button "Skip" at bounding box center [1432, 32] width 43 height 30
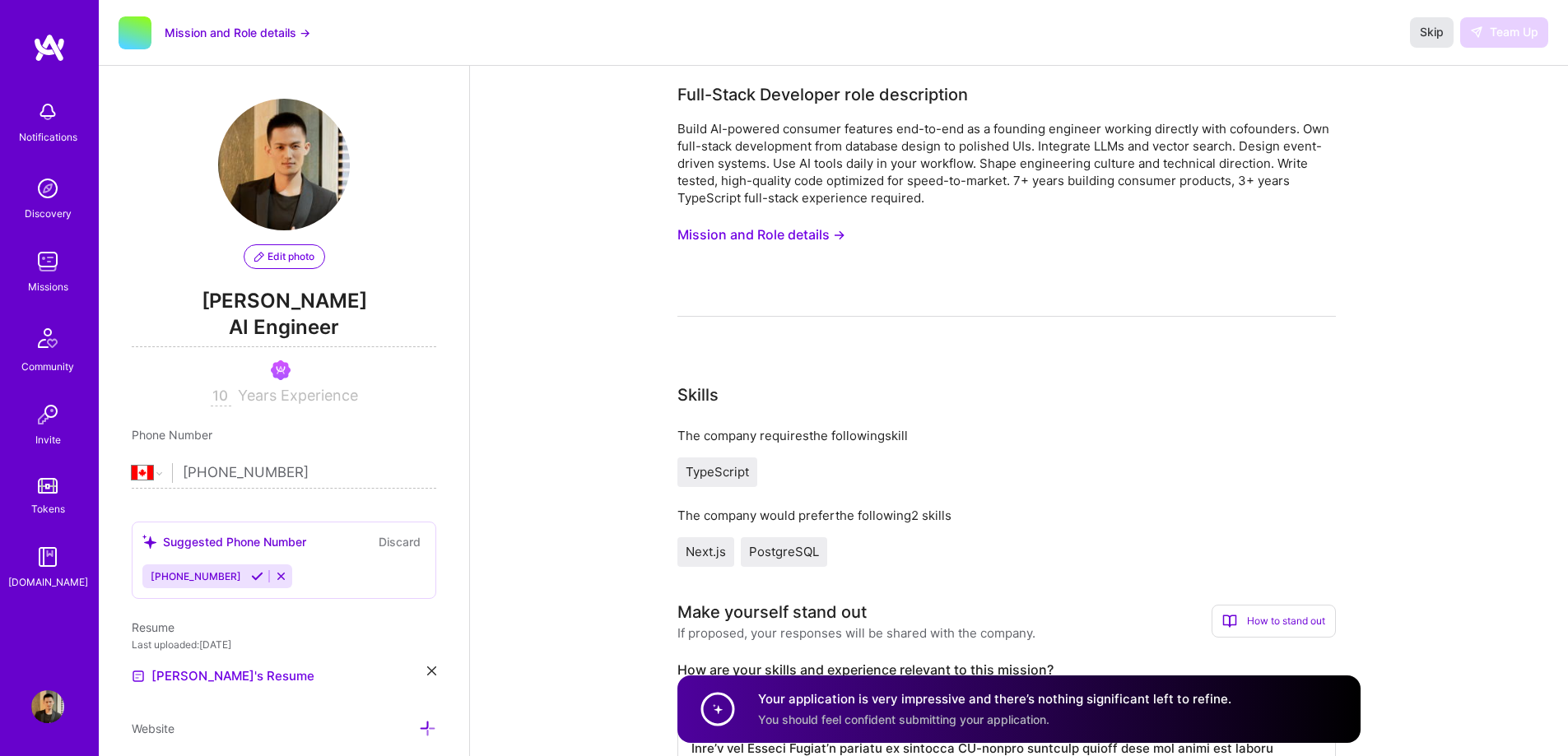
click at [1429, 42] on button "Skip" at bounding box center [1432, 32] width 43 height 30
